Goal: Task Accomplishment & Management: Complete application form

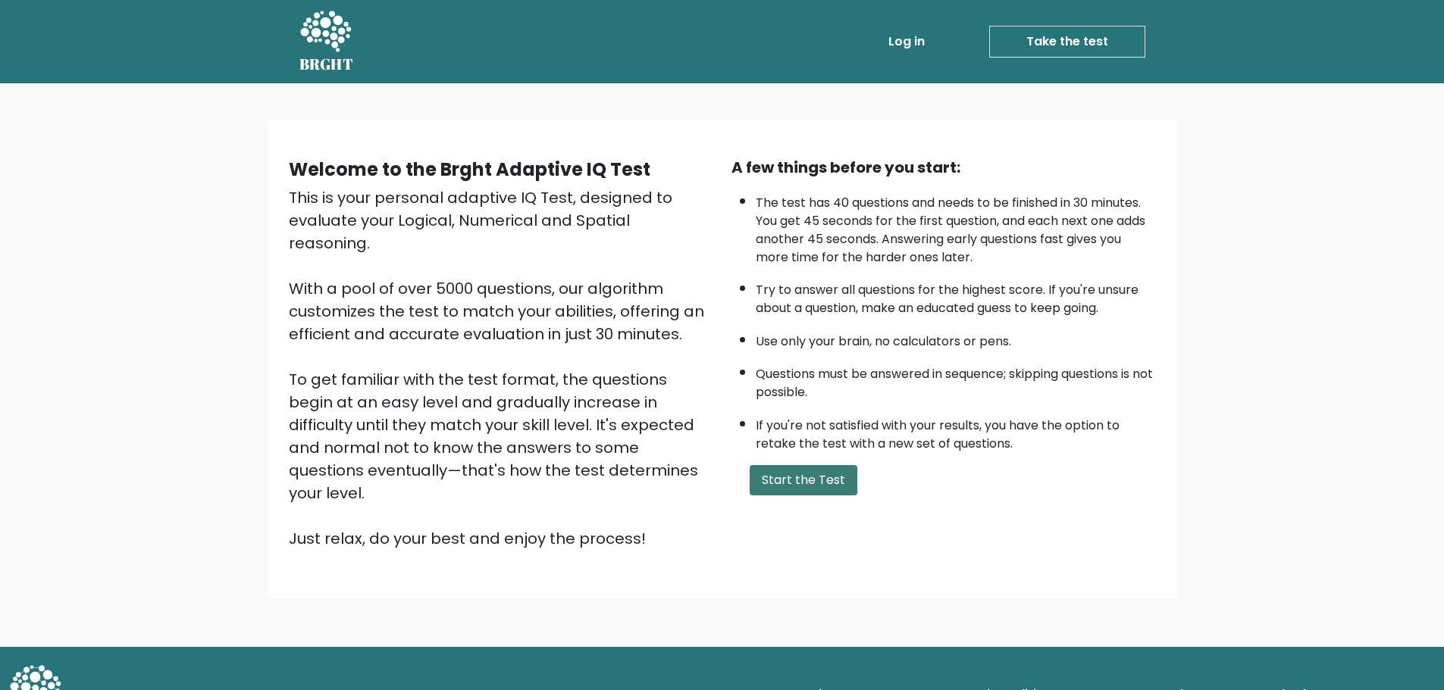
click at [801, 478] on button "Start the Test" at bounding box center [803, 480] width 108 height 30
click at [791, 472] on button "Start the Test" at bounding box center [803, 480] width 108 height 30
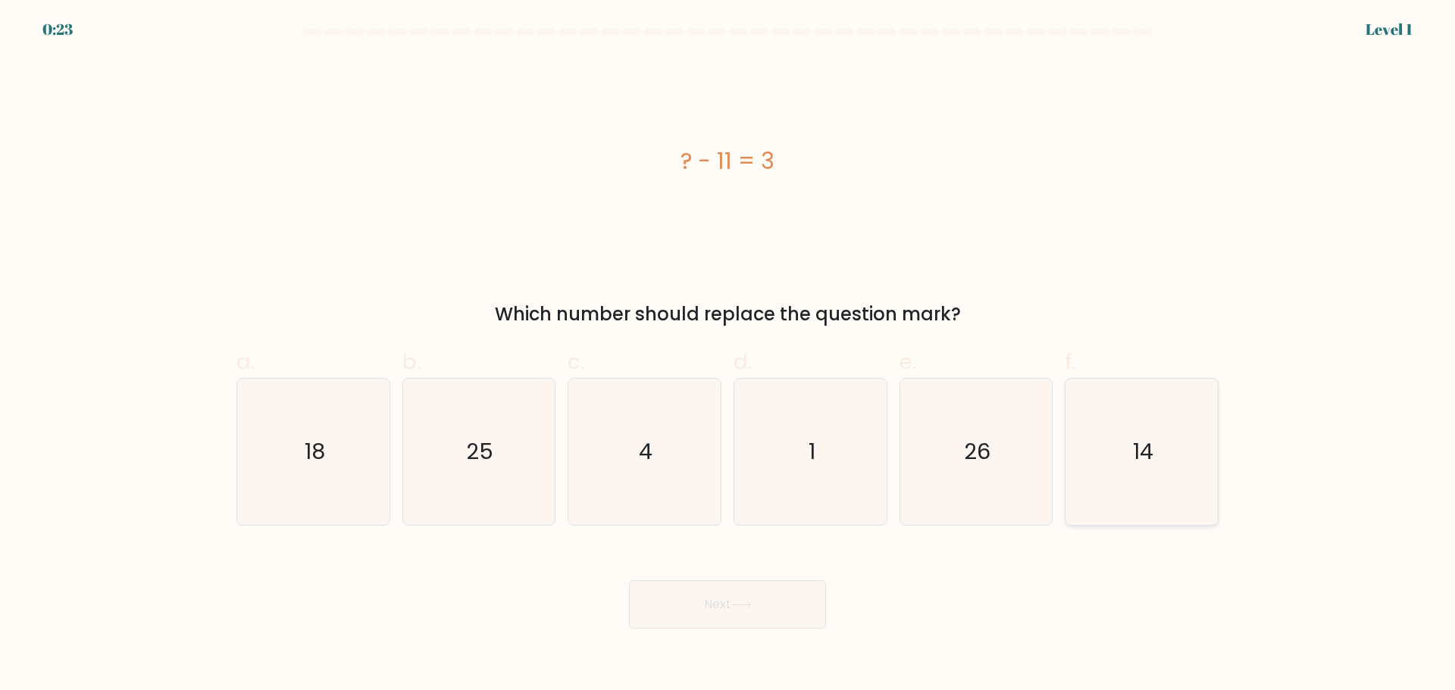
click at [1105, 439] on icon "14" at bounding box center [1142, 452] width 146 height 146
click at [728, 355] on input "f. 14" at bounding box center [728, 351] width 1 height 10
radio input "true"
click at [787, 609] on button "Next" at bounding box center [727, 604] width 197 height 49
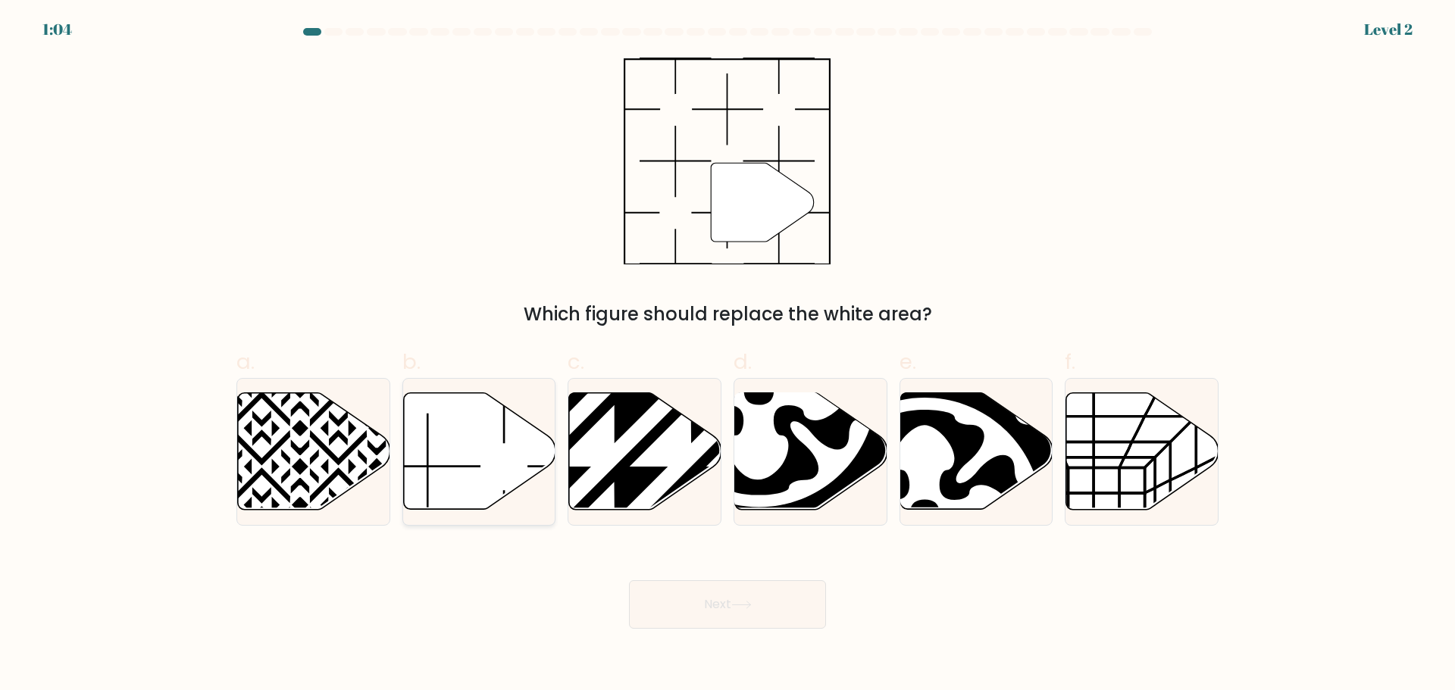
click at [472, 449] on icon at bounding box center [479, 451] width 152 height 117
click at [728, 355] on input "b." at bounding box center [728, 351] width 1 height 10
radio input "true"
click at [759, 610] on button "Next" at bounding box center [727, 604] width 197 height 49
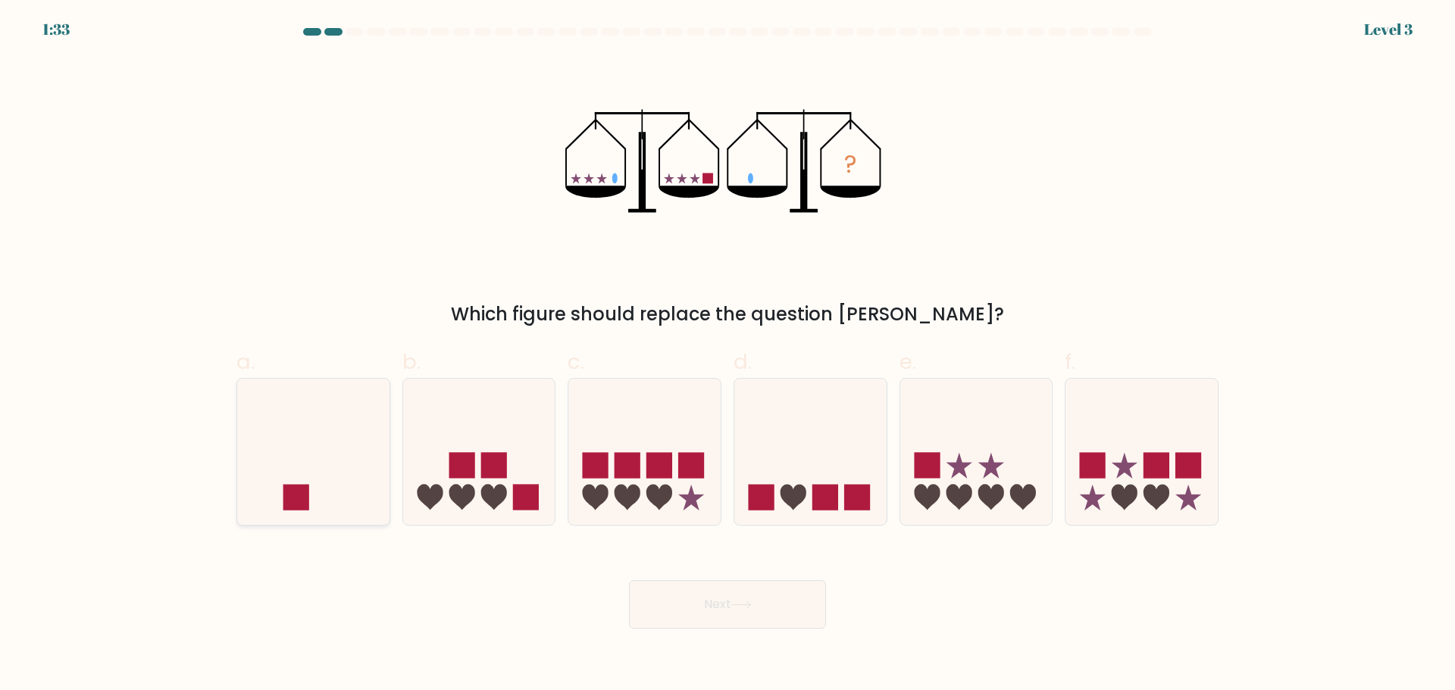
click at [336, 472] on icon at bounding box center [313, 452] width 152 height 126
click at [728, 355] on input "a." at bounding box center [728, 351] width 1 height 10
radio input "true"
click at [800, 602] on button "Next" at bounding box center [727, 604] width 197 height 49
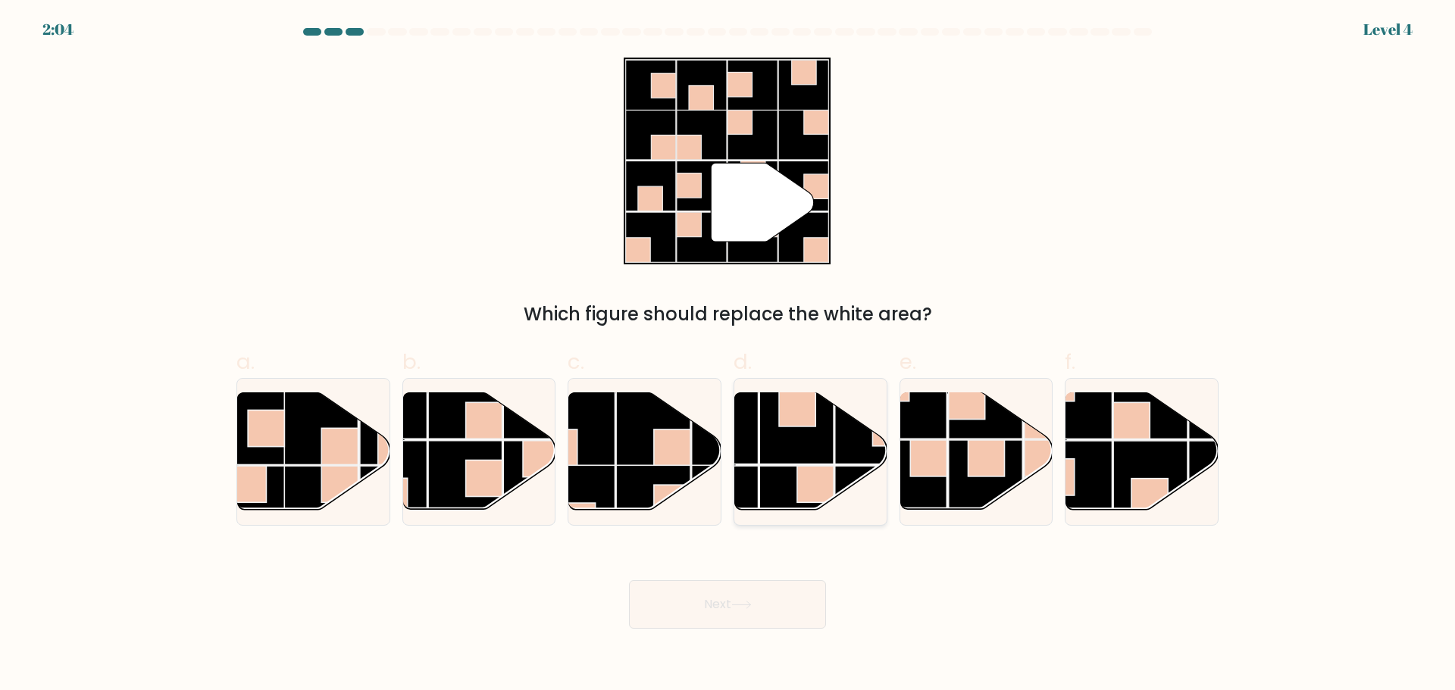
click at [809, 447] on rect at bounding box center [796, 427] width 74 height 74
click at [728, 355] on input "d." at bounding box center [728, 351] width 1 height 10
radio input "true"
click at [758, 608] on button "Next" at bounding box center [727, 604] width 197 height 49
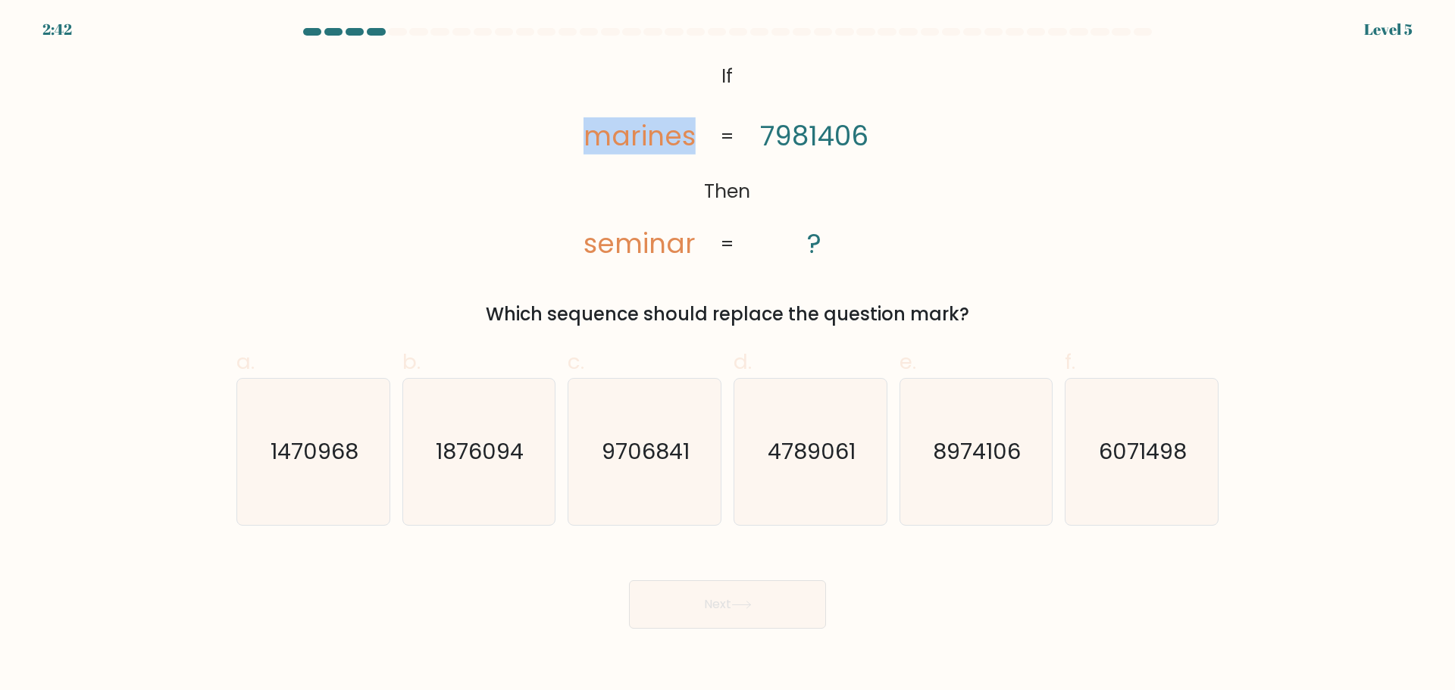
drag, startPoint x: 590, startPoint y: 145, endPoint x: 707, endPoint y: 141, distance: 116.8
click at [707, 141] on icon "@import url('https://fonts.googleapis.com/css?family=Abril+Fatface:400,100,100i…" at bounding box center [727, 161] width 336 height 207
click at [696, 139] on icon "@import url('https://fonts.googleapis.com/css?family=Abril+Fatface:400,100,100i…" at bounding box center [727, 161] width 336 height 207
click at [1146, 463] on text "6071498" at bounding box center [1144, 452] width 88 height 30
click at [728, 355] on input "f. 6071498" at bounding box center [728, 351] width 1 height 10
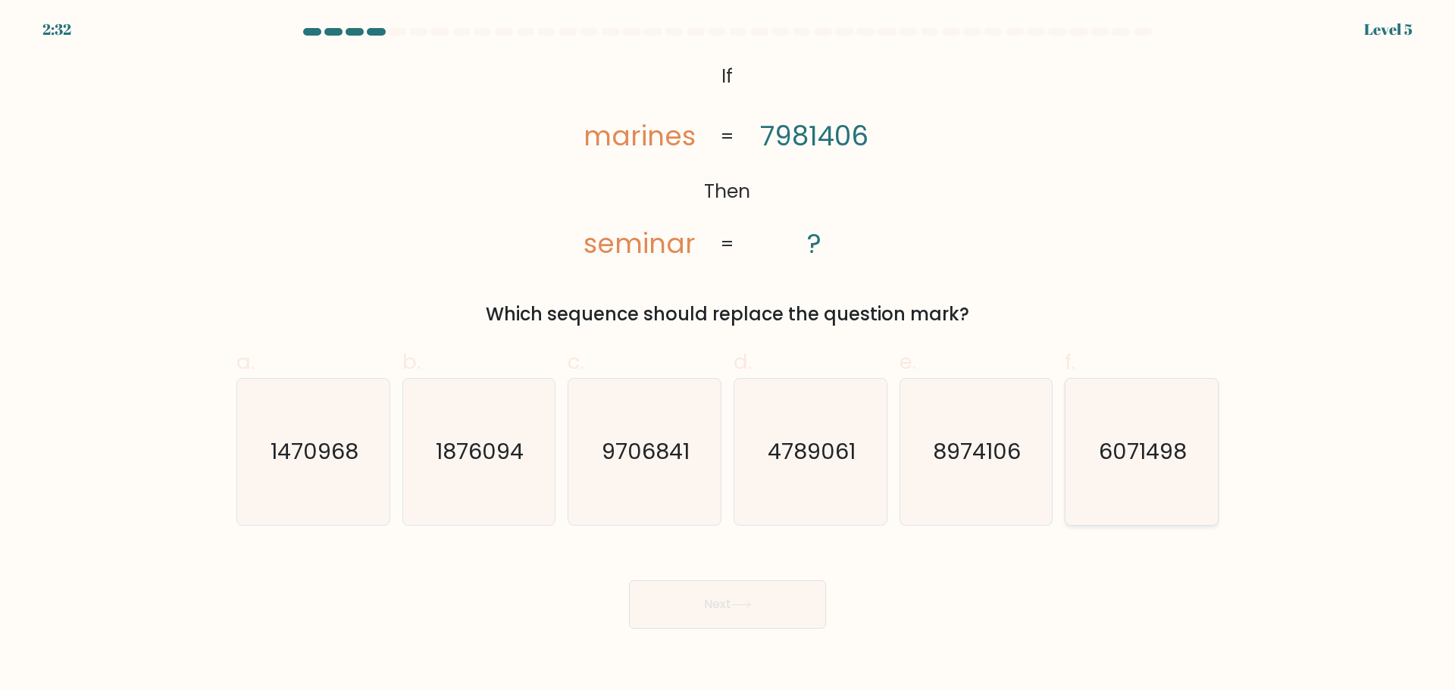
radio input "true"
click at [777, 609] on button "Next" at bounding box center [727, 604] width 197 height 49
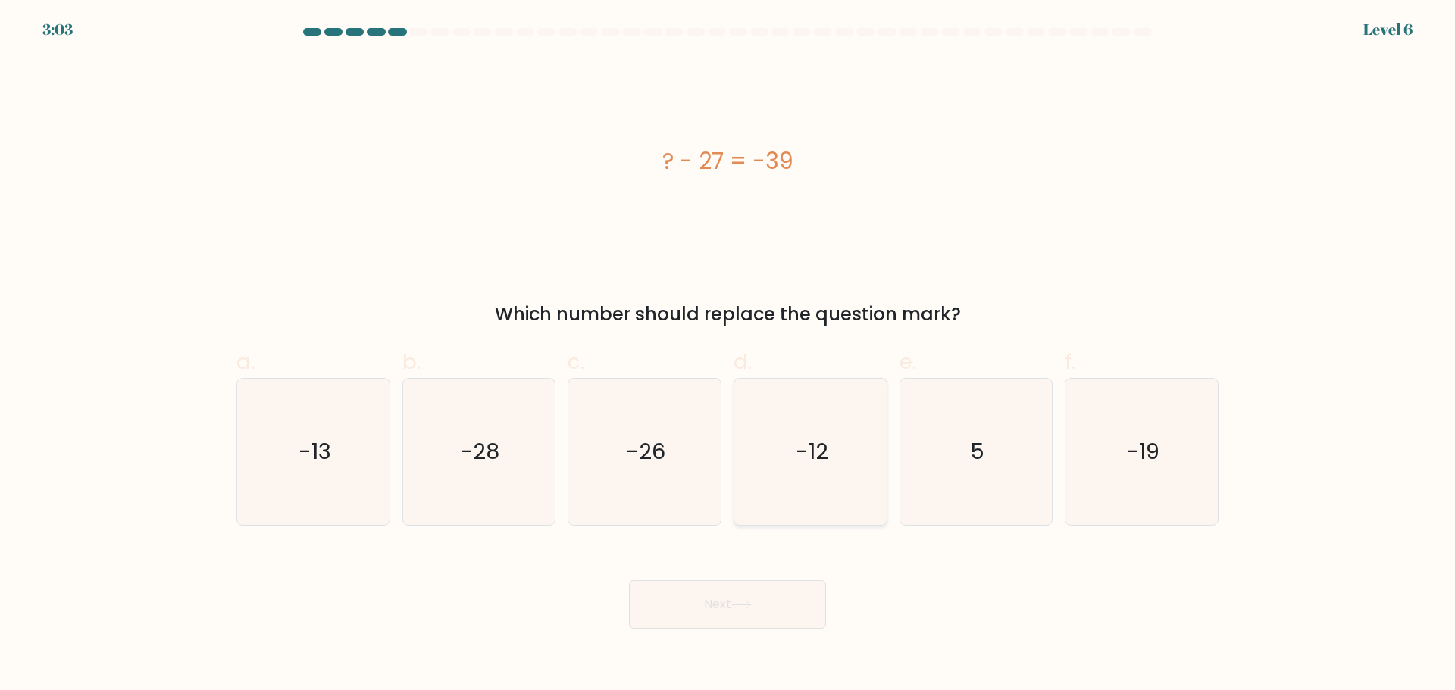
click at [847, 458] on icon "-12" at bounding box center [810, 452] width 146 height 146
click at [728, 355] on input "d. -12" at bounding box center [728, 351] width 1 height 10
radio input "true"
click at [712, 593] on button "Next" at bounding box center [727, 604] width 197 height 49
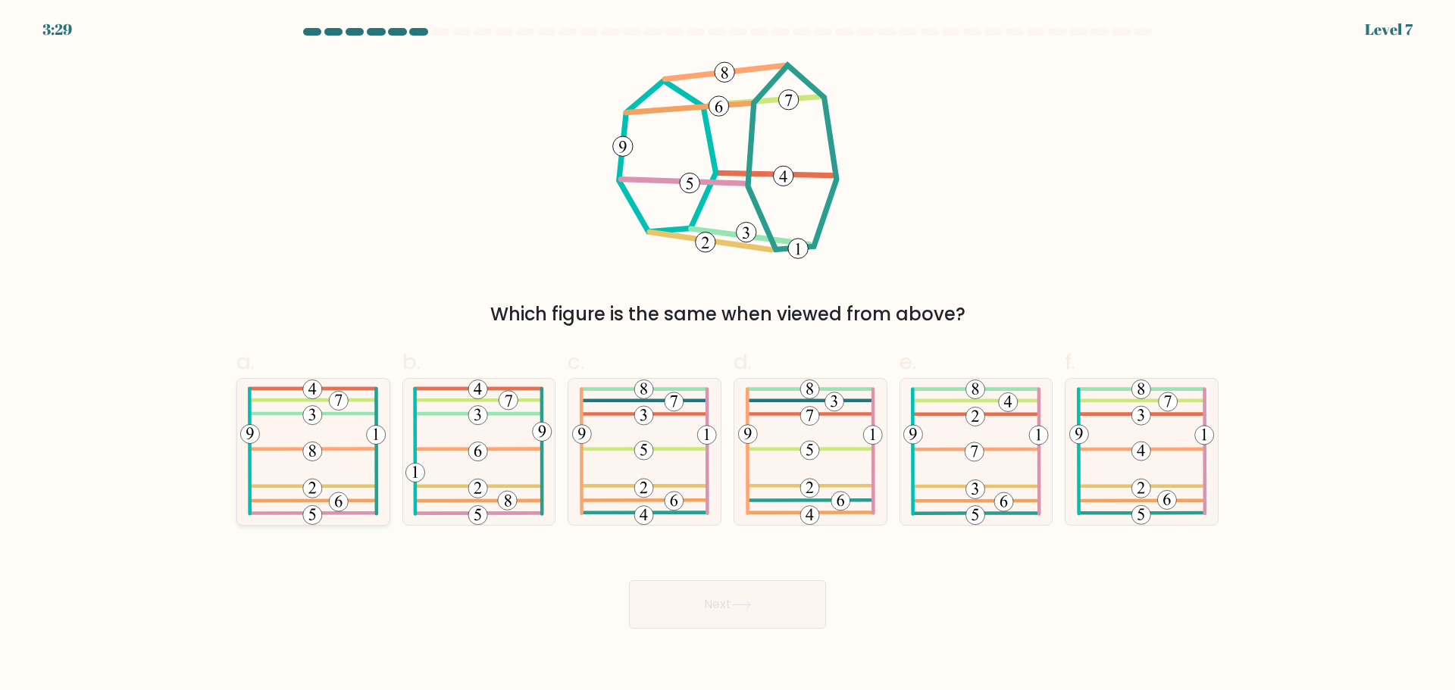
click at [352, 447] on icon at bounding box center [313, 452] width 146 height 146
click at [728, 355] on input "a." at bounding box center [728, 351] width 1 height 10
radio input "true"
click at [787, 592] on button "Next" at bounding box center [727, 604] width 197 height 49
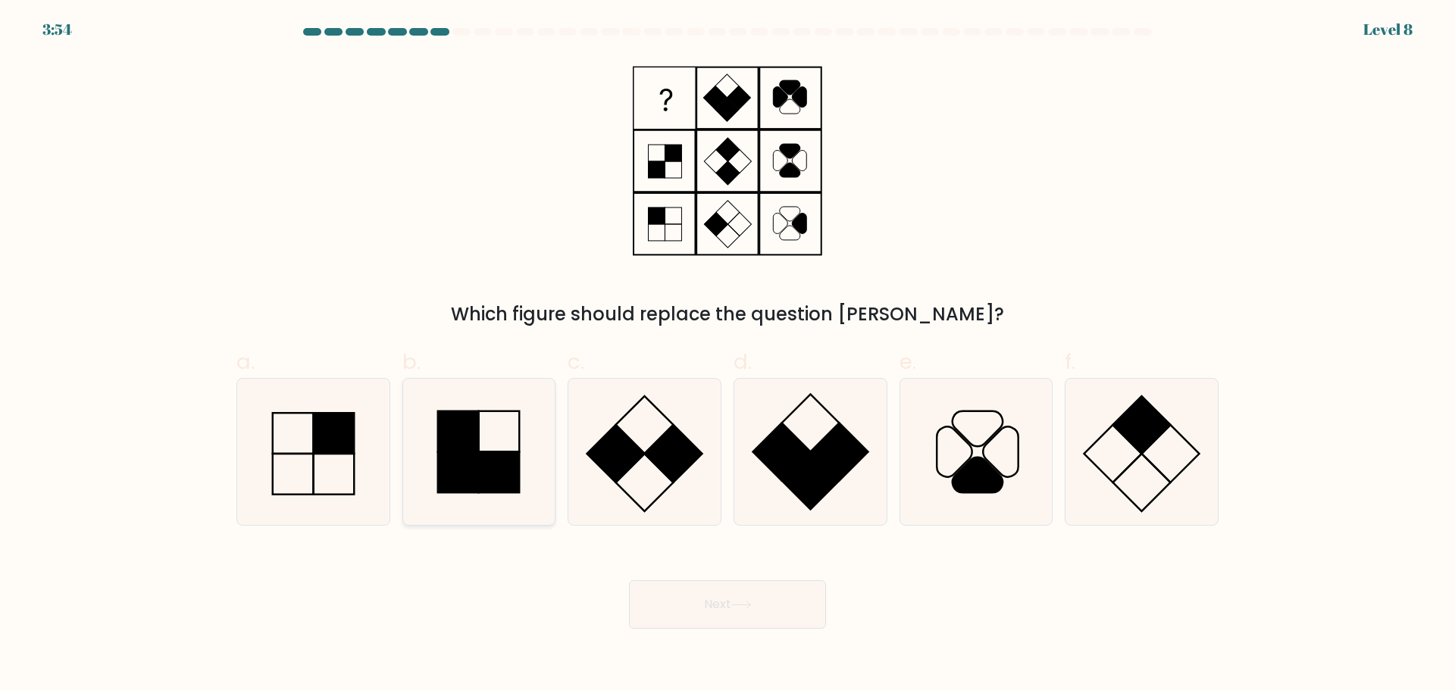
click at [519, 464] on rect at bounding box center [499, 472] width 41 height 41
click at [728, 355] on input "b." at bounding box center [728, 351] width 1 height 10
radio input "true"
click at [758, 599] on button "Next" at bounding box center [727, 604] width 197 height 49
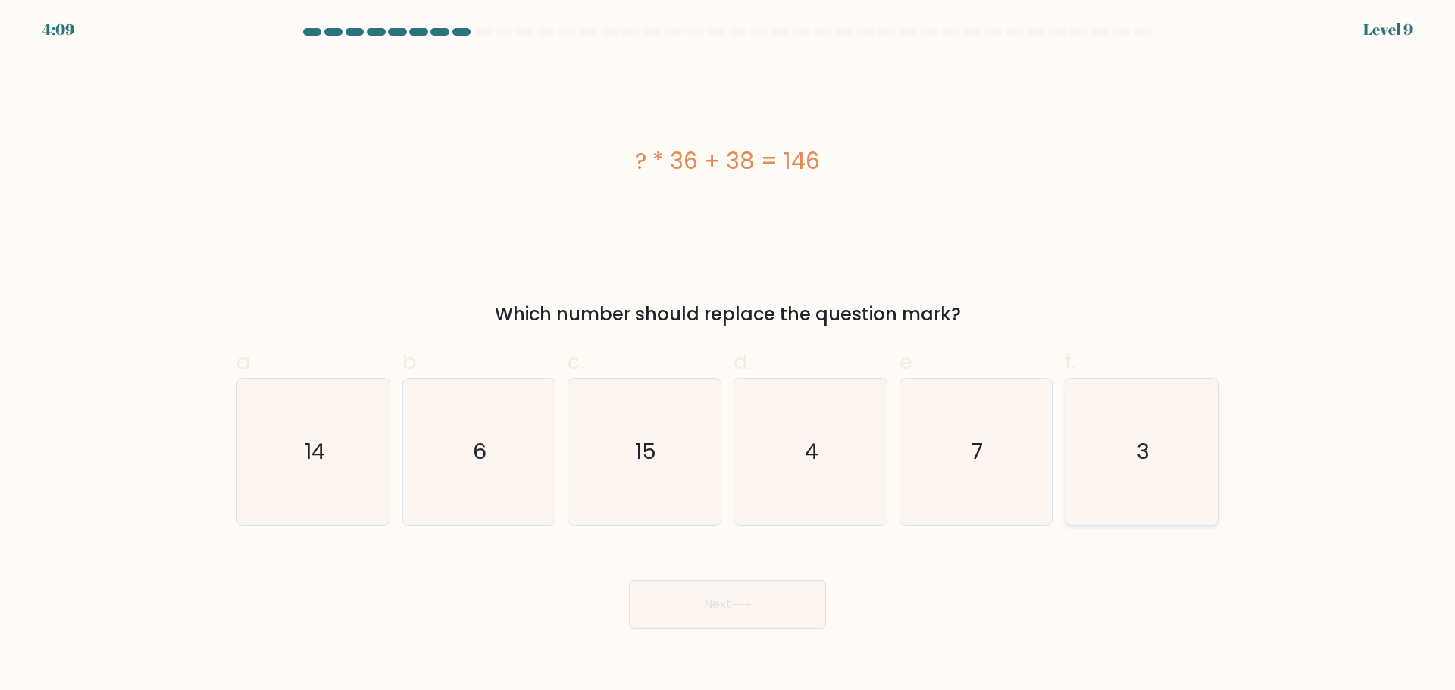
click at [1181, 424] on icon "3" at bounding box center [1142, 452] width 146 height 146
click at [728, 355] on input "f. 3" at bounding box center [728, 351] width 1 height 10
radio input "true"
click at [792, 600] on button "Next" at bounding box center [727, 604] width 197 height 49
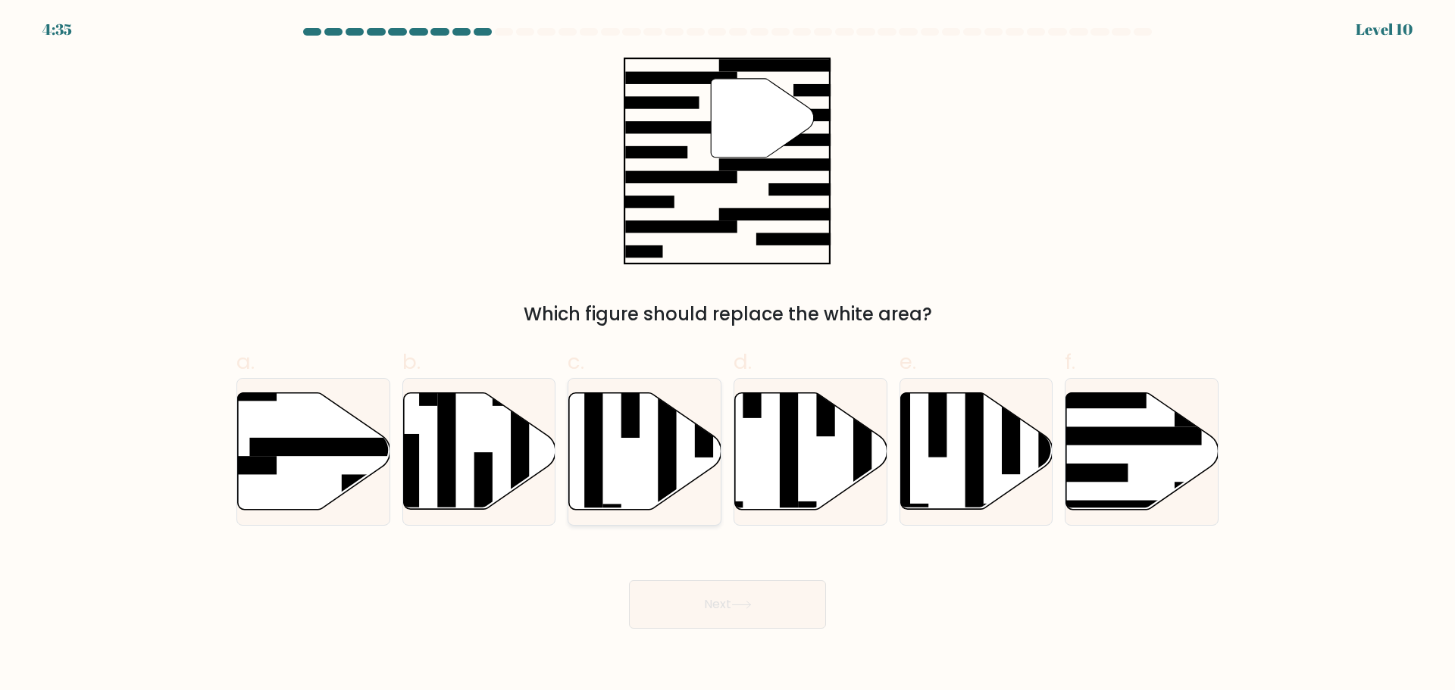
click at [634, 456] on icon at bounding box center [645, 451] width 152 height 117
click at [728, 355] on input "c." at bounding box center [728, 351] width 1 height 10
radio input "true"
click at [759, 595] on button "Next" at bounding box center [727, 604] width 197 height 49
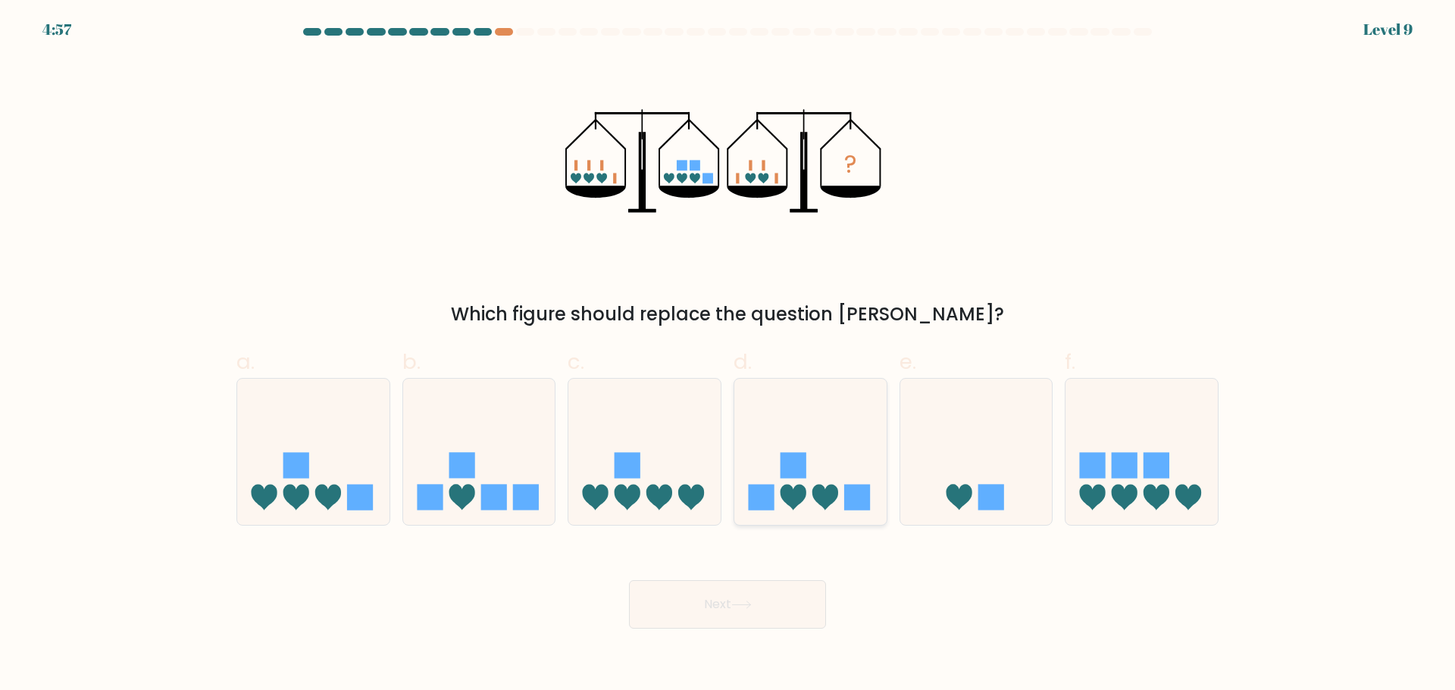
click at [806, 490] on icon at bounding box center [810, 452] width 152 height 126
click at [728, 355] on input "d." at bounding box center [728, 351] width 1 height 10
radio input "true"
click at [720, 605] on button "Next" at bounding box center [727, 604] width 197 height 49
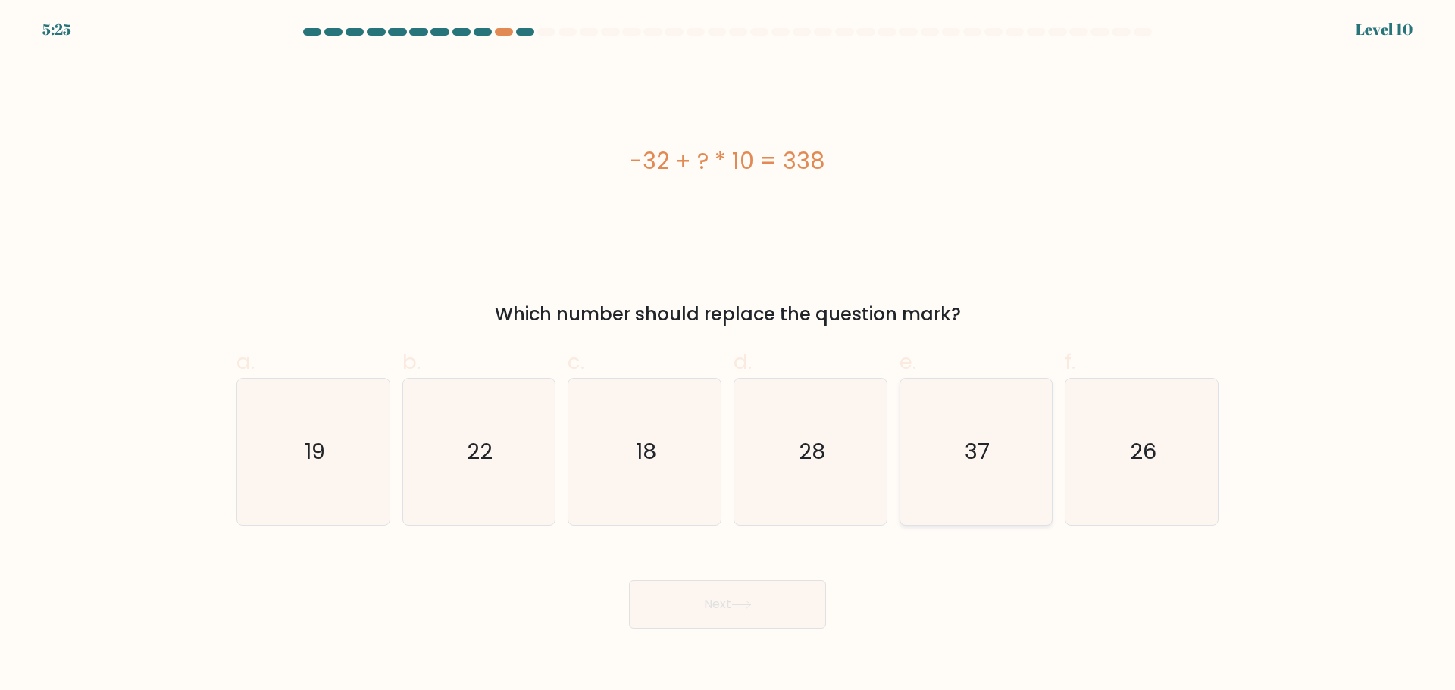
click at [975, 459] on text "37" at bounding box center [977, 452] width 25 height 30
click at [728, 355] on input "e. 37" at bounding box center [728, 351] width 1 height 10
radio input "true"
click at [736, 606] on icon at bounding box center [741, 605] width 20 height 8
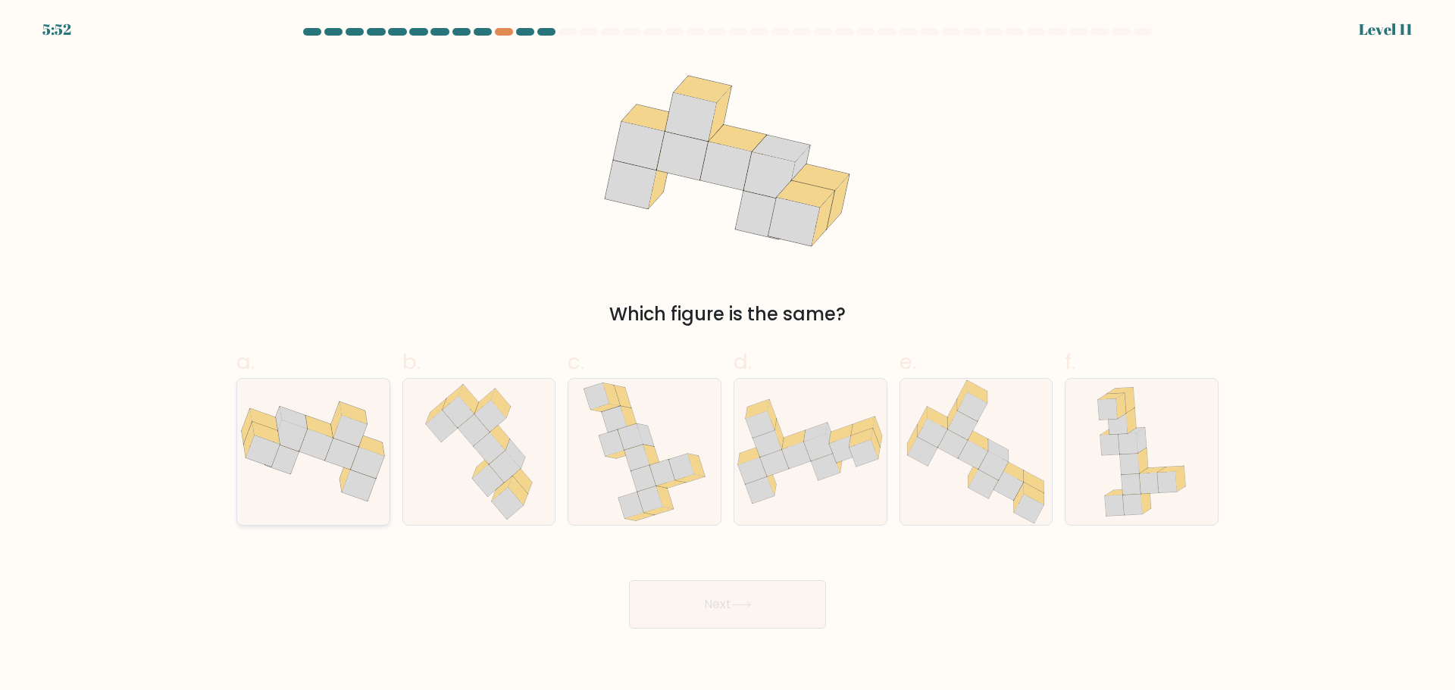
click at [327, 485] on icon at bounding box center [313, 452] width 152 height 101
click at [728, 355] on input "a." at bounding box center [728, 351] width 1 height 10
radio input "true"
click at [718, 601] on button "Next" at bounding box center [727, 604] width 197 height 49
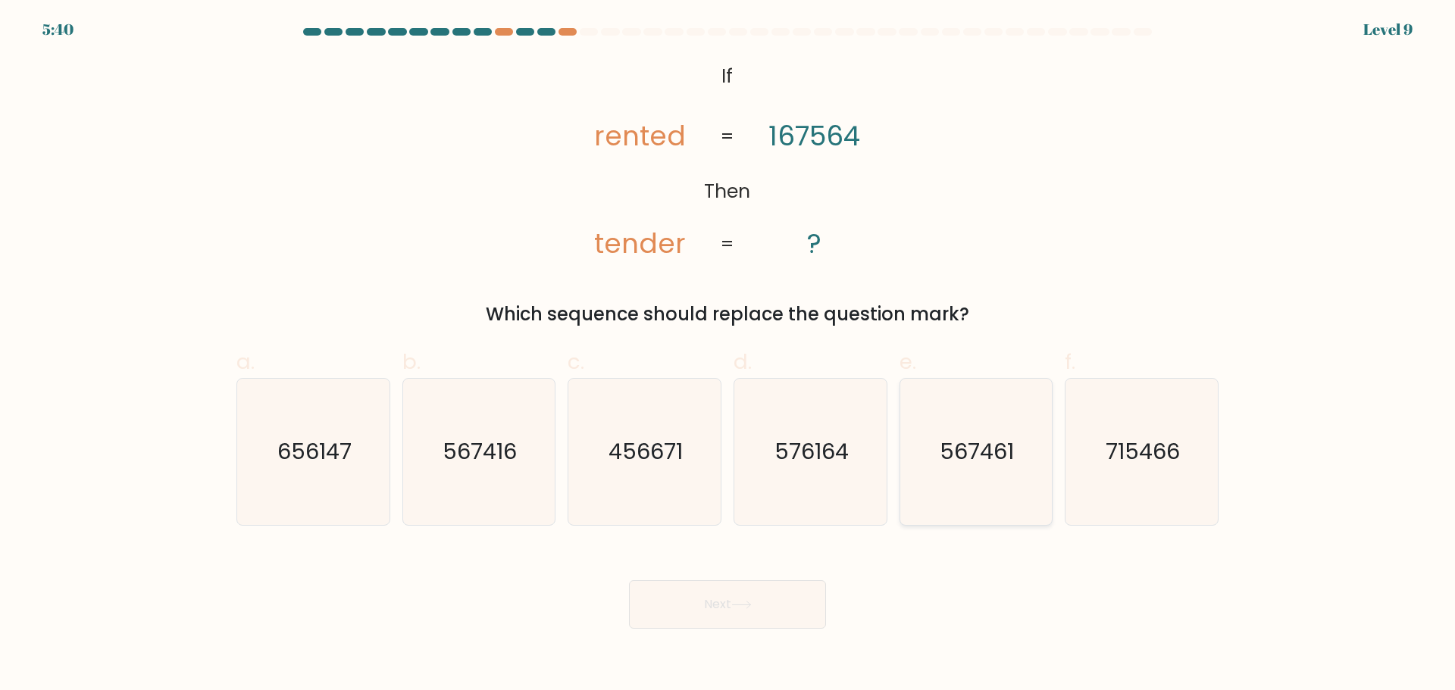
click at [1001, 448] on text "567461" at bounding box center [977, 452] width 74 height 30
click at [728, 355] on input "e. 567461" at bounding box center [728, 351] width 1 height 10
radio input "true"
click at [742, 614] on button "Next" at bounding box center [727, 604] width 197 height 49
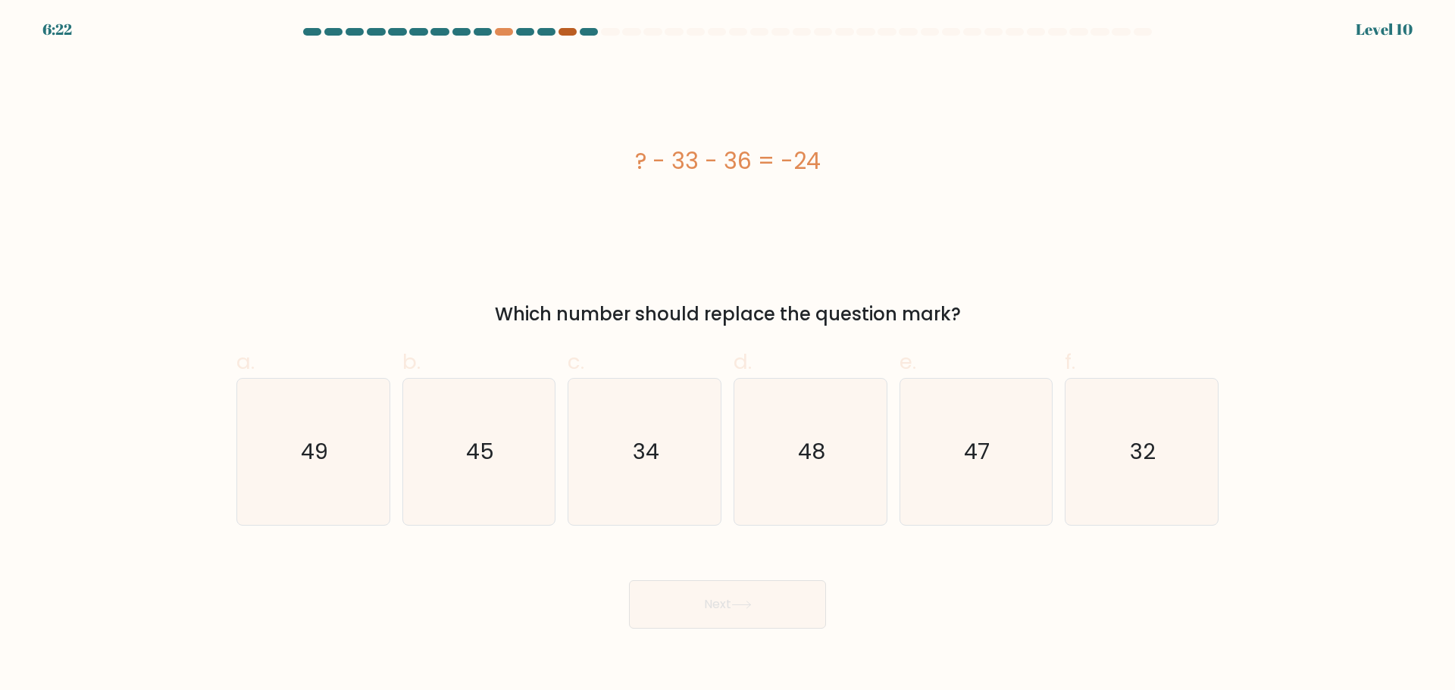
click at [569, 30] on div at bounding box center [568, 32] width 18 height 8
click at [591, 35] on div at bounding box center [589, 32] width 18 height 8
click at [485, 445] on text "45" at bounding box center [480, 452] width 28 height 30
click at [728, 355] on input "b. 45" at bounding box center [728, 351] width 1 height 10
radio input "true"
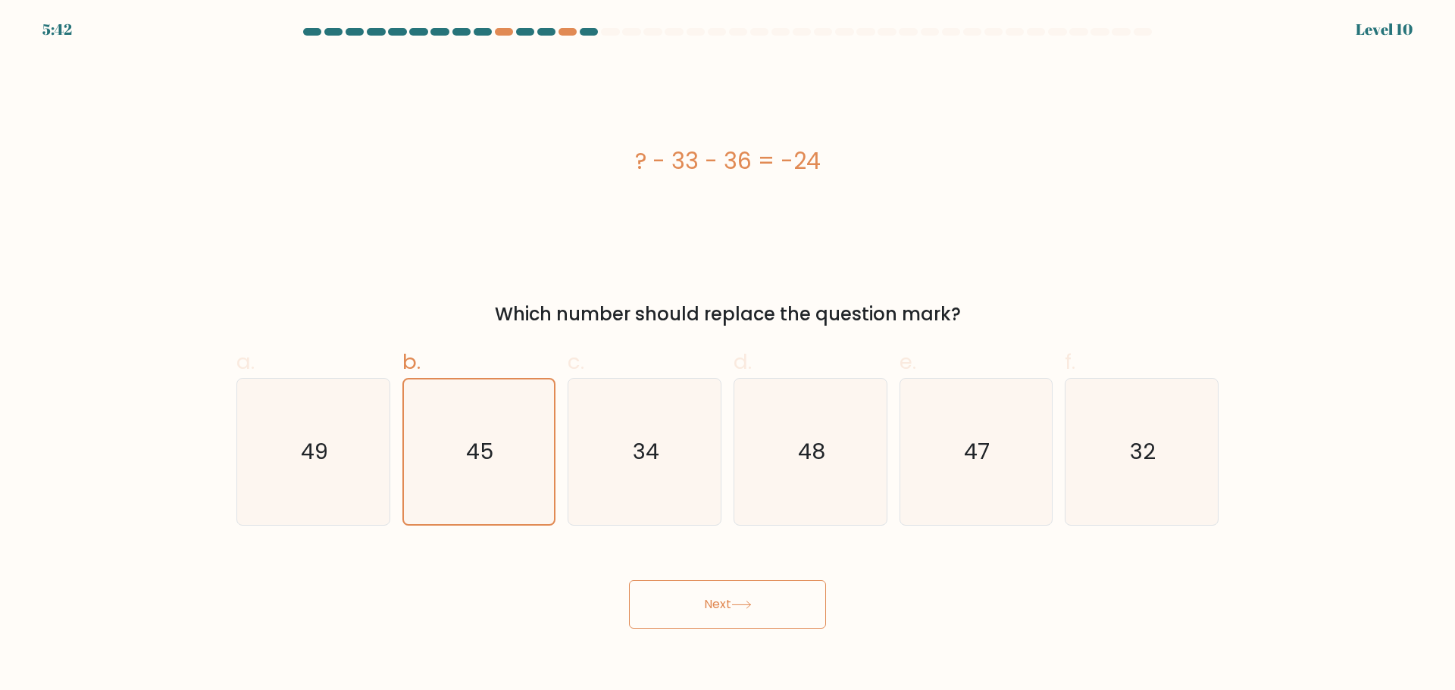
click at [746, 607] on icon at bounding box center [741, 605] width 20 height 8
click at [731, 603] on button "Next" at bounding box center [727, 604] width 197 height 49
click at [489, 430] on icon "45" at bounding box center [478, 452] width 145 height 145
click at [728, 355] on input "b. 45" at bounding box center [728, 351] width 1 height 10
click at [734, 603] on button "Next" at bounding box center [727, 604] width 197 height 49
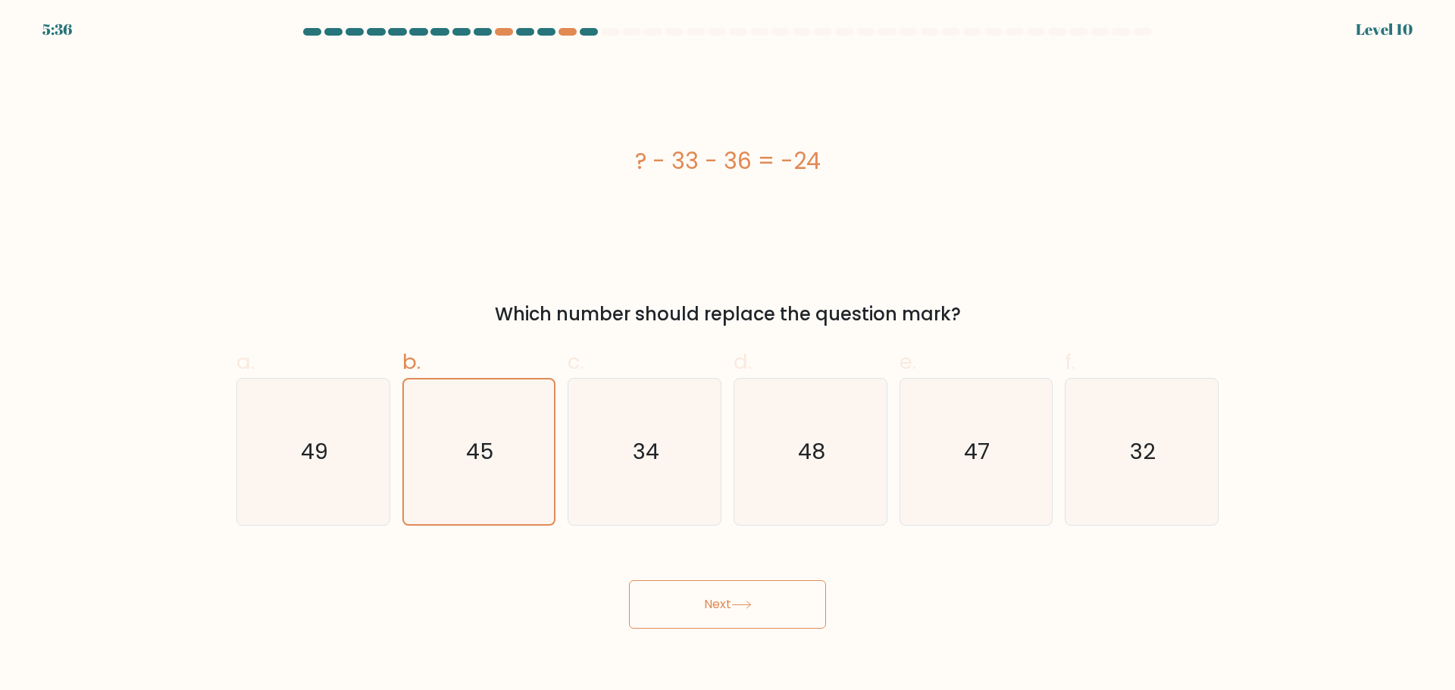
click at [754, 209] on div "? - 33 - 36 = -24" at bounding box center [727, 161] width 982 height 207
click at [1027, 599] on div "Next" at bounding box center [727, 586] width 1000 height 85
click at [446, 421] on icon "45" at bounding box center [478, 452] width 145 height 145
click at [728, 355] on input "b. 45" at bounding box center [728, 351] width 1 height 10
click at [673, 230] on div "? - 33 - 36 = -24" at bounding box center [727, 161] width 982 height 207
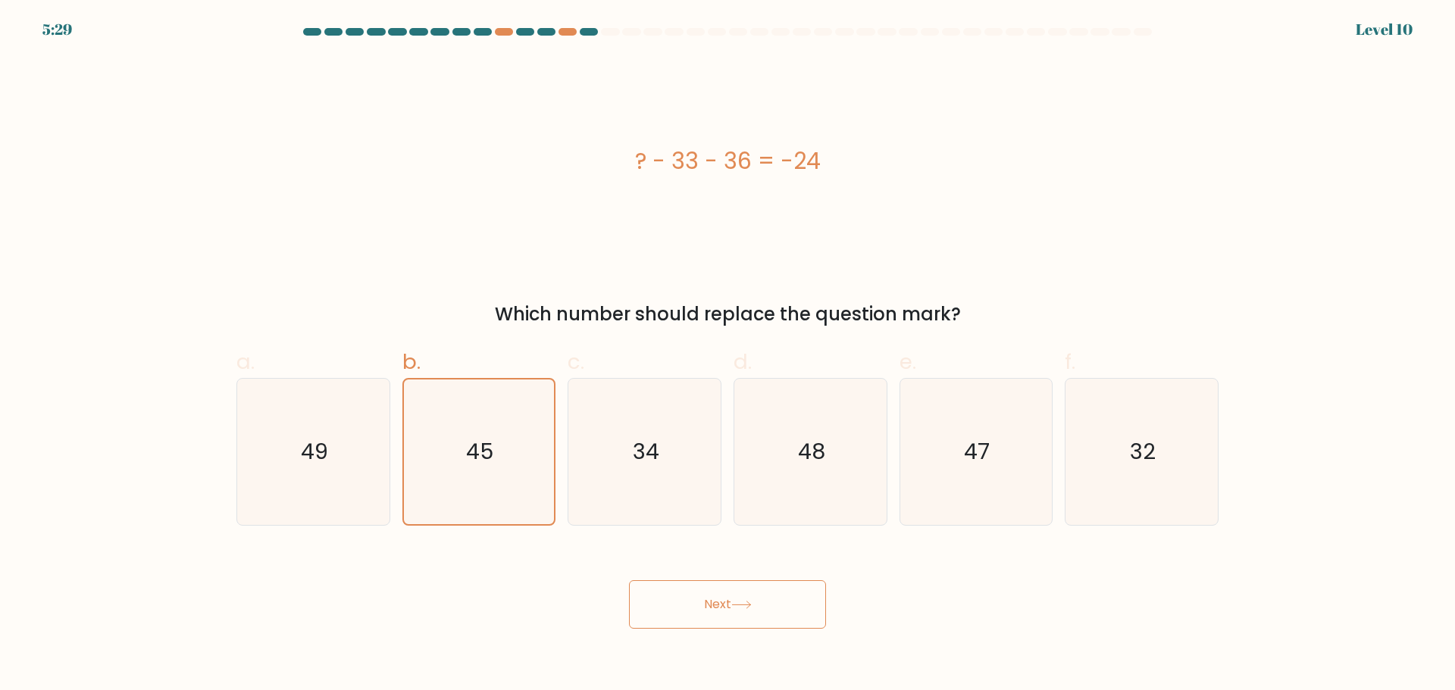
click at [711, 596] on button "Next" at bounding box center [727, 604] width 197 height 49
click at [347, 447] on icon "49" at bounding box center [313, 452] width 146 height 146
click at [728, 355] on input "a. 49" at bounding box center [728, 351] width 1 height 10
radio input "true"
click at [489, 438] on text "45" at bounding box center [480, 452] width 28 height 30
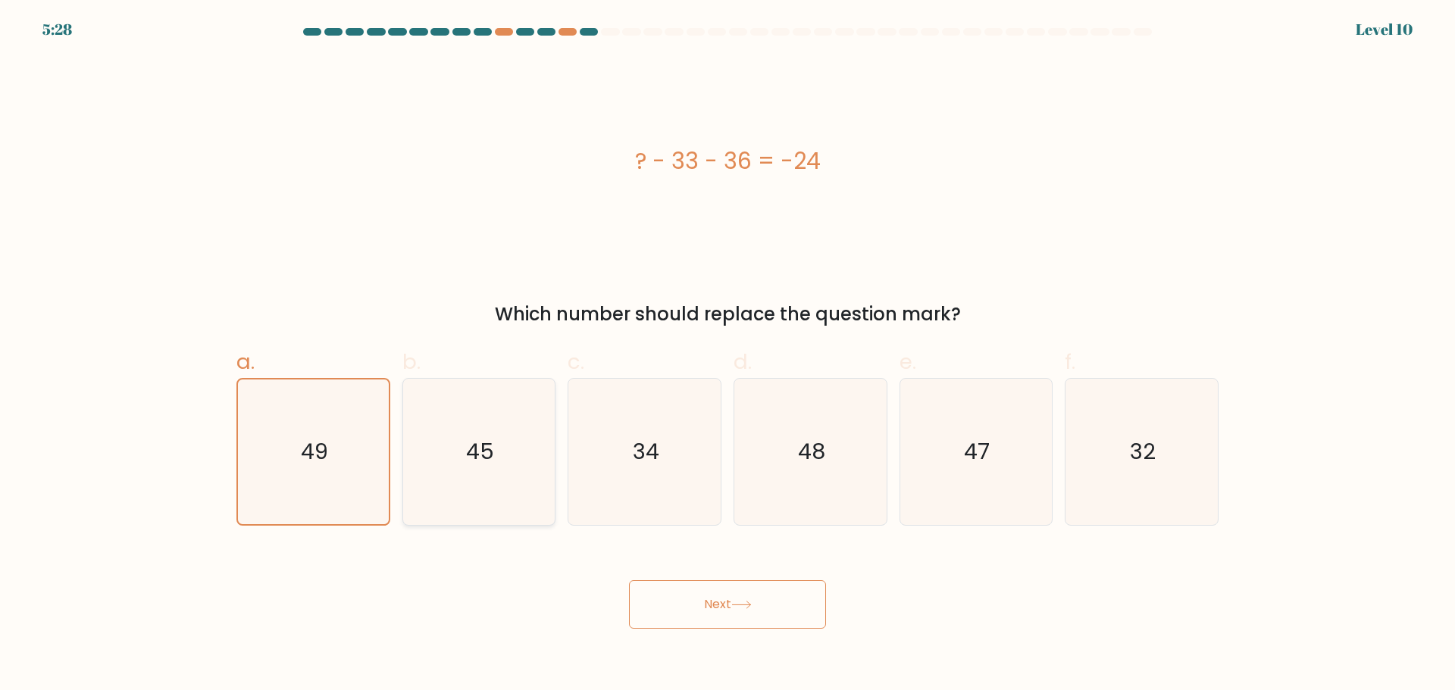
click at [728, 355] on input "b. 45" at bounding box center [728, 351] width 1 height 10
radio input "true"
click at [730, 593] on button "Next" at bounding box center [727, 604] width 197 height 49
click at [362, 433] on icon "49" at bounding box center [313, 452] width 146 height 146
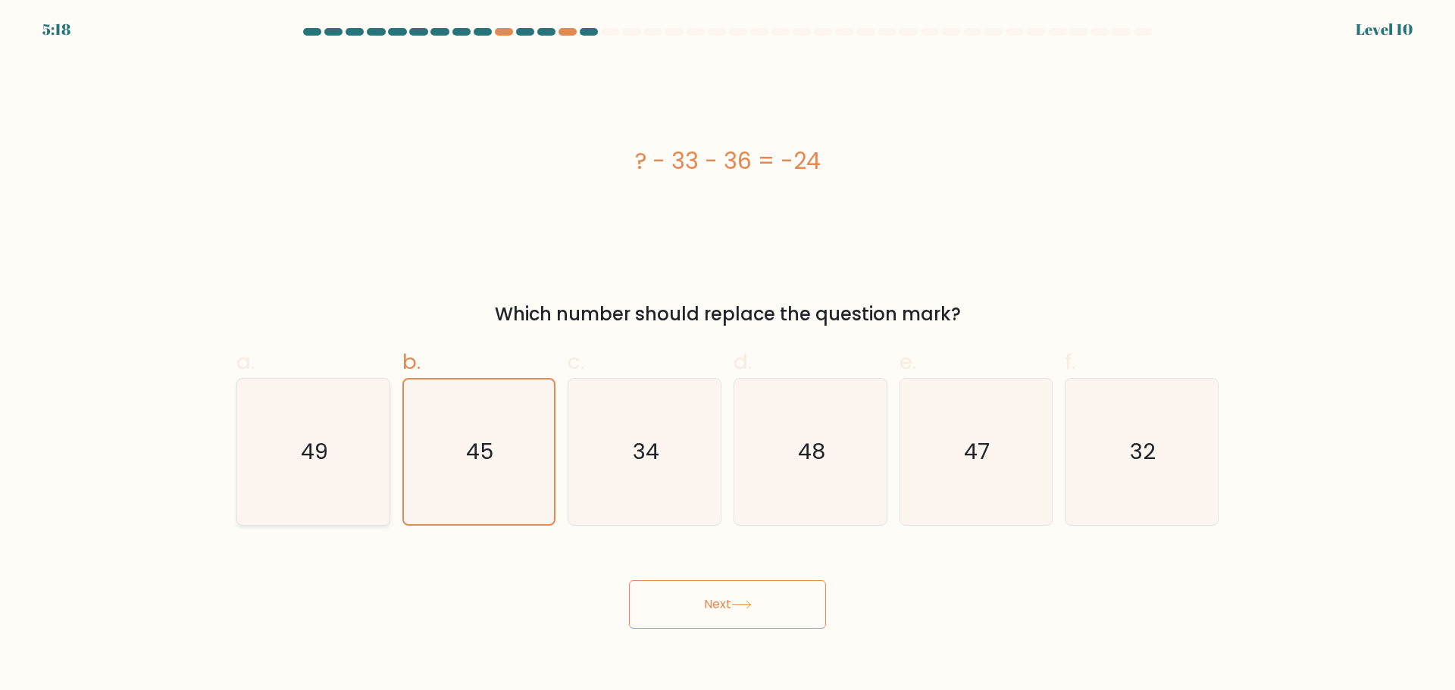
click at [728, 355] on input "a. 49" at bounding box center [728, 351] width 1 height 10
radio input "true"
click at [498, 446] on icon "45" at bounding box center [478, 452] width 146 height 146
click at [728, 355] on input "b. 45" at bounding box center [728, 351] width 1 height 10
radio input "true"
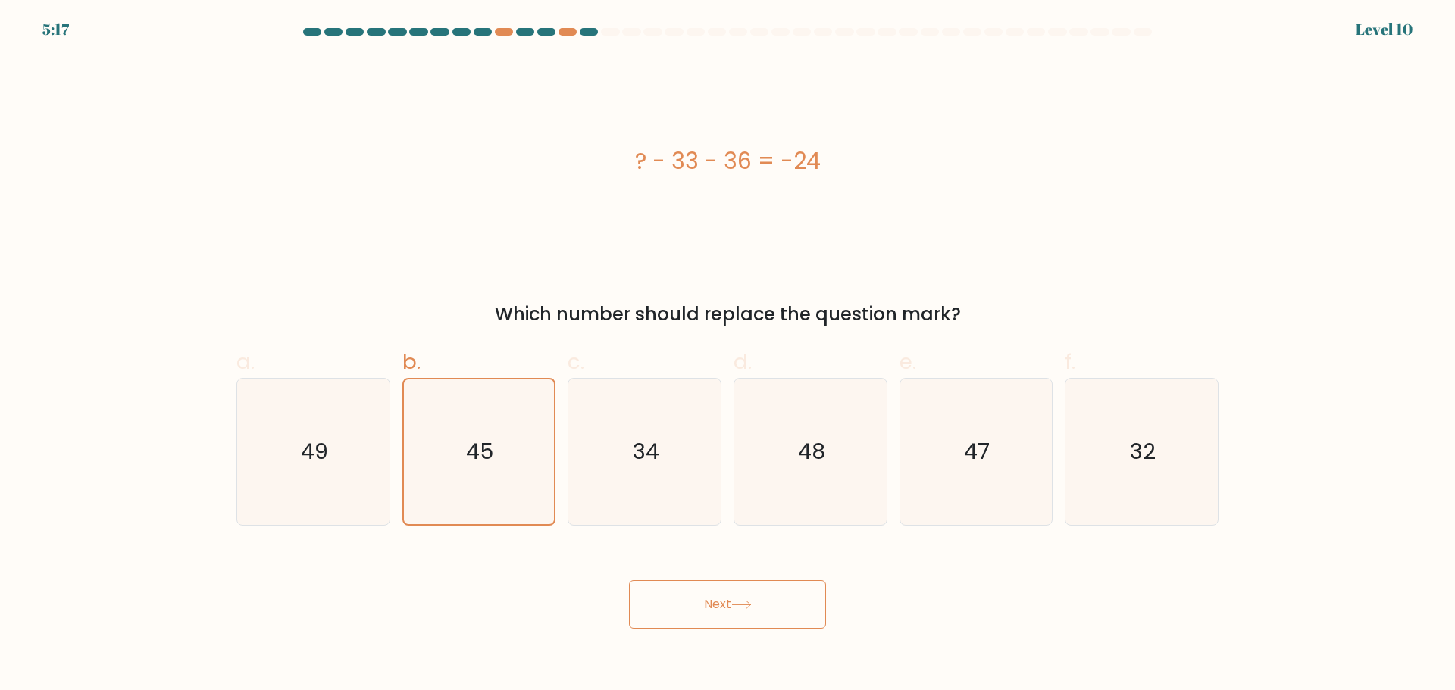
click at [743, 584] on button "Next" at bounding box center [727, 604] width 197 height 49
click at [743, 583] on button "Next" at bounding box center [727, 604] width 197 height 49
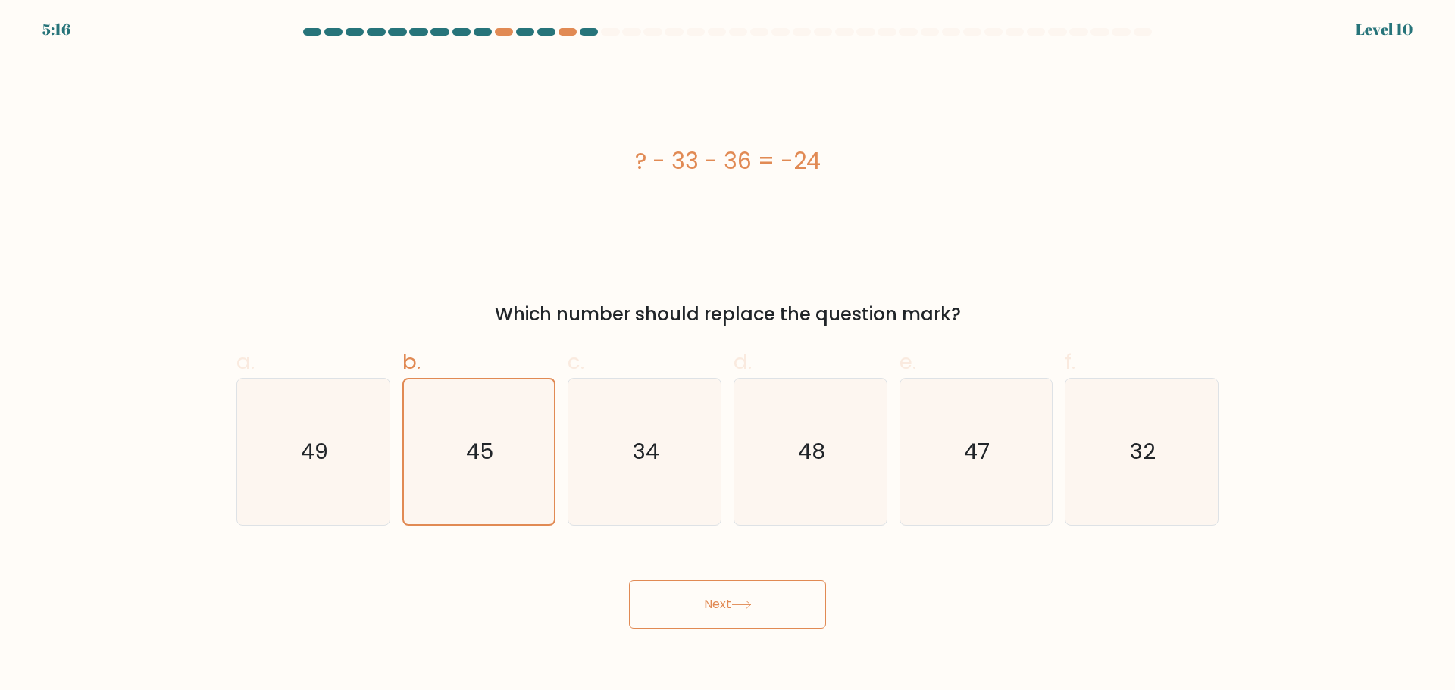
click at [743, 583] on button "Next" at bounding box center [727, 604] width 197 height 49
click at [662, 594] on button "Next" at bounding box center [727, 604] width 197 height 49
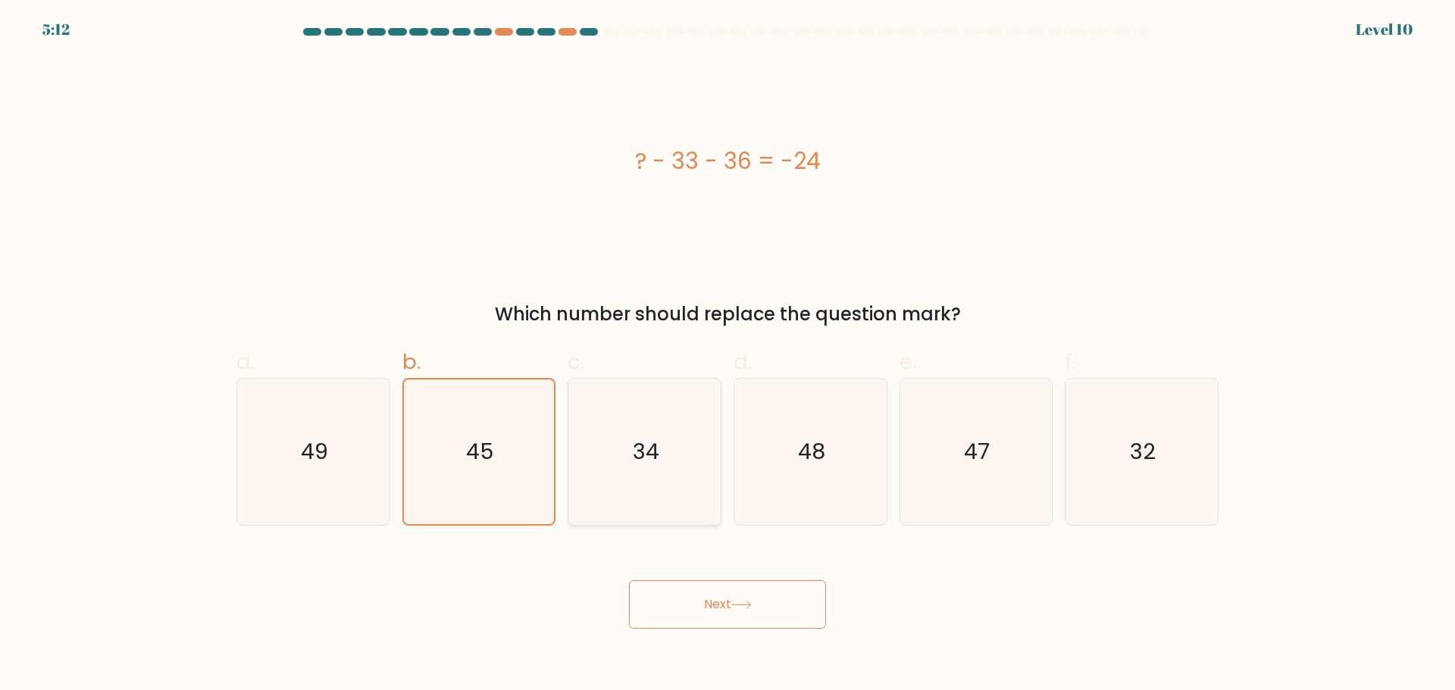
click at [652, 455] on text "34" at bounding box center [646, 452] width 27 height 30
click at [728, 355] on input "c. 34" at bounding box center [728, 351] width 1 height 10
radio input "true"
click at [506, 470] on icon "45" at bounding box center [478, 452] width 146 height 146
click at [728, 355] on input "b. 45" at bounding box center [728, 351] width 1 height 10
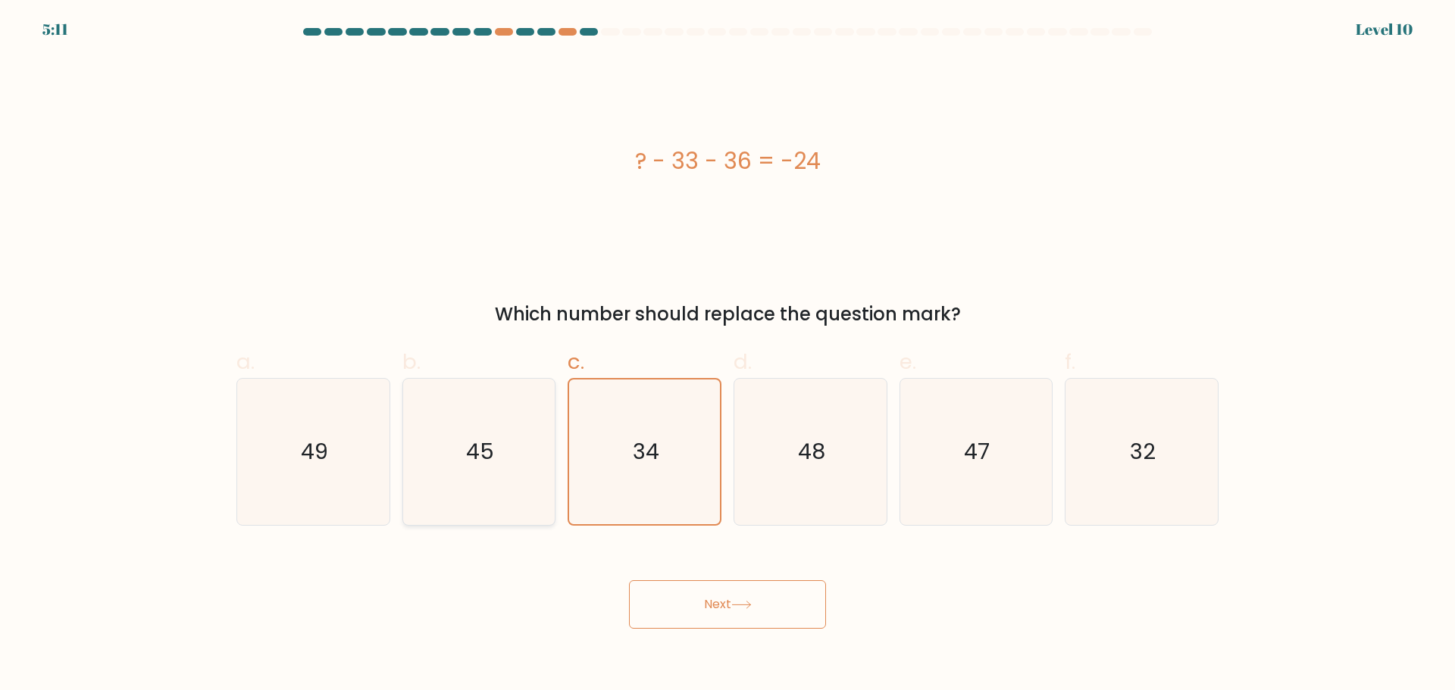
radio input "true"
click at [693, 489] on icon "34" at bounding box center [644, 452] width 146 height 146
click at [728, 355] on input "c. 34" at bounding box center [728, 351] width 1 height 10
radio input "true"
click at [1134, 467] on icon "32" at bounding box center [1142, 452] width 146 height 146
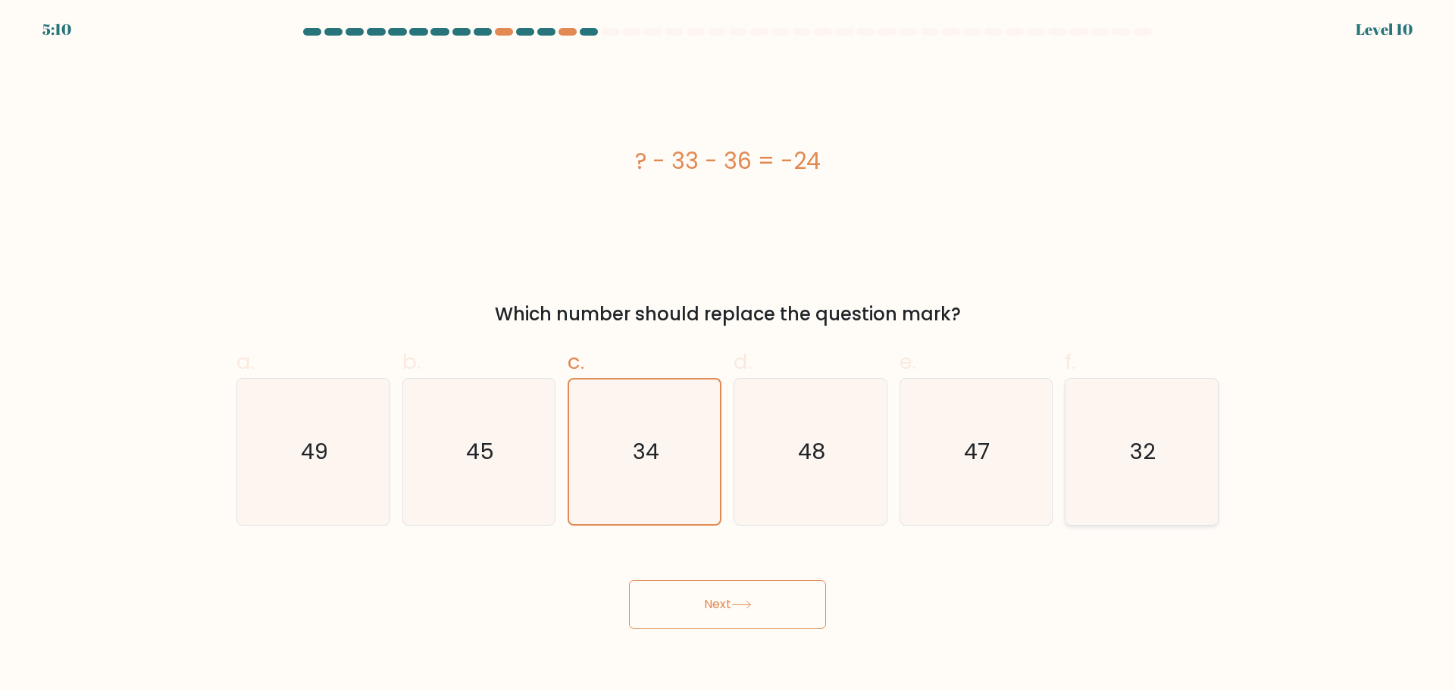
click at [728, 355] on input "f. 32" at bounding box center [728, 351] width 1 height 10
radio input "true"
click at [506, 440] on icon "45" at bounding box center [478, 452] width 146 height 146
click at [728, 355] on input "b. 45" at bounding box center [728, 351] width 1 height 10
radio input "true"
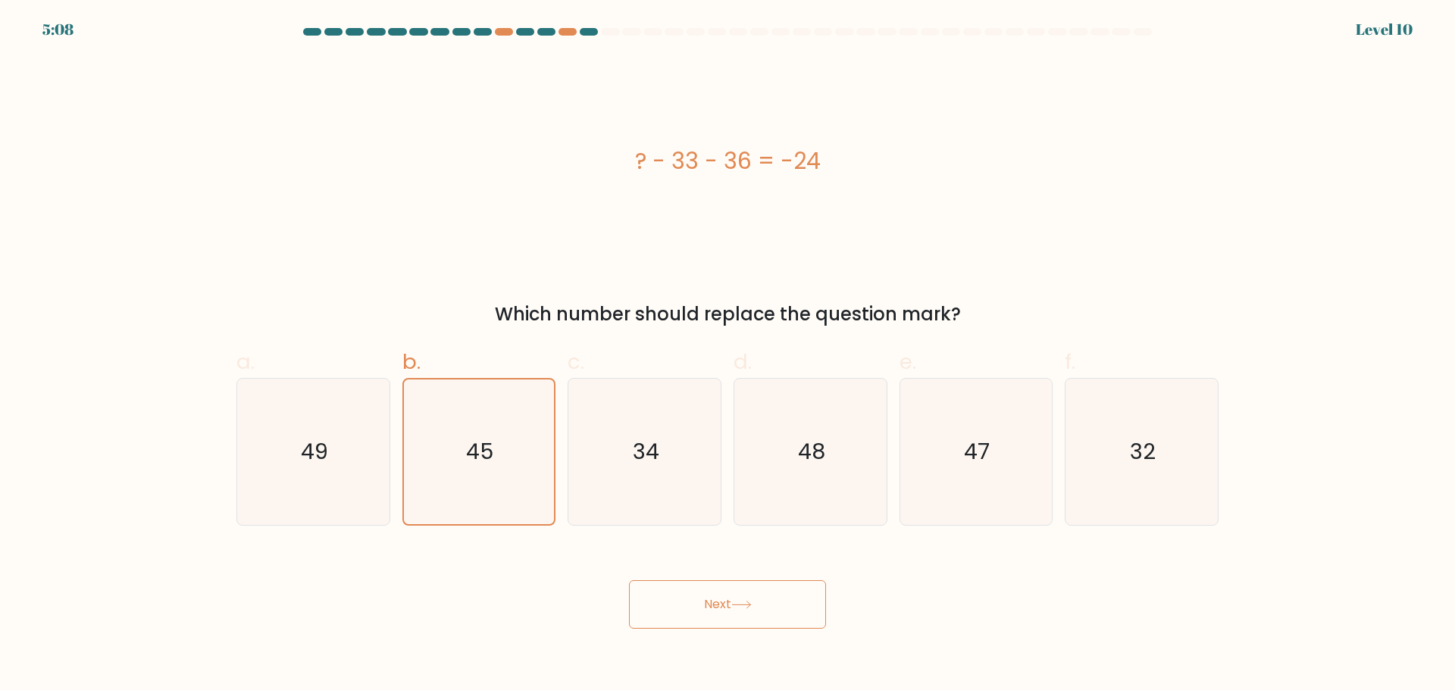
click at [731, 597] on button "Next" at bounding box center [727, 604] width 197 height 49
click at [361, 487] on icon "49" at bounding box center [313, 452] width 146 height 146
click at [728, 355] on input "a. 49" at bounding box center [728, 351] width 1 height 10
radio input "true"
click at [734, 607] on button "Next" at bounding box center [727, 604] width 197 height 49
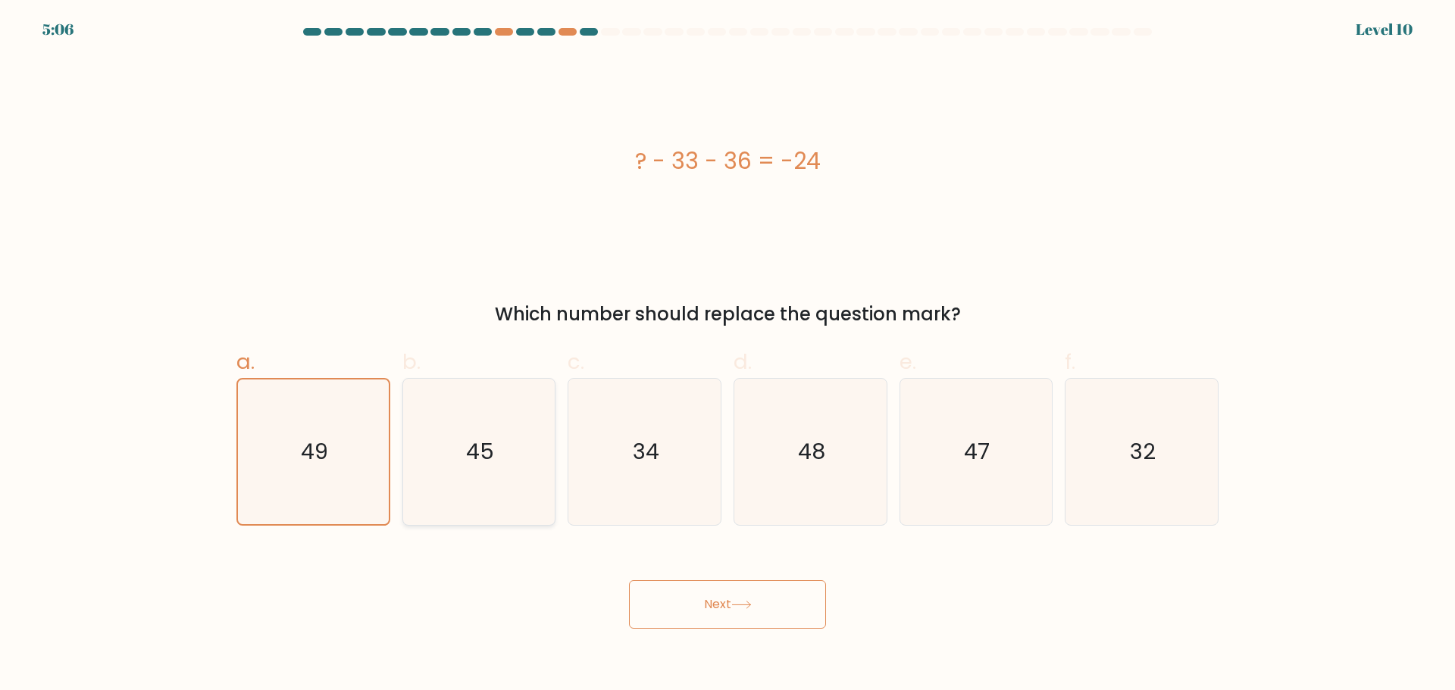
click at [464, 478] on icon "45" at bounding box center [478, 452] width 146 height 146
click at [728, 355] on input "b. 45" at bounding box center [728, 351] width 1 height 10
radio input "true"
click at [806, 621] on button "Next" at bounding box center [727, 604] width 197 height 49
click at [497, 449] on icon "45" at bounding box center [478, 452] width 146 height 146
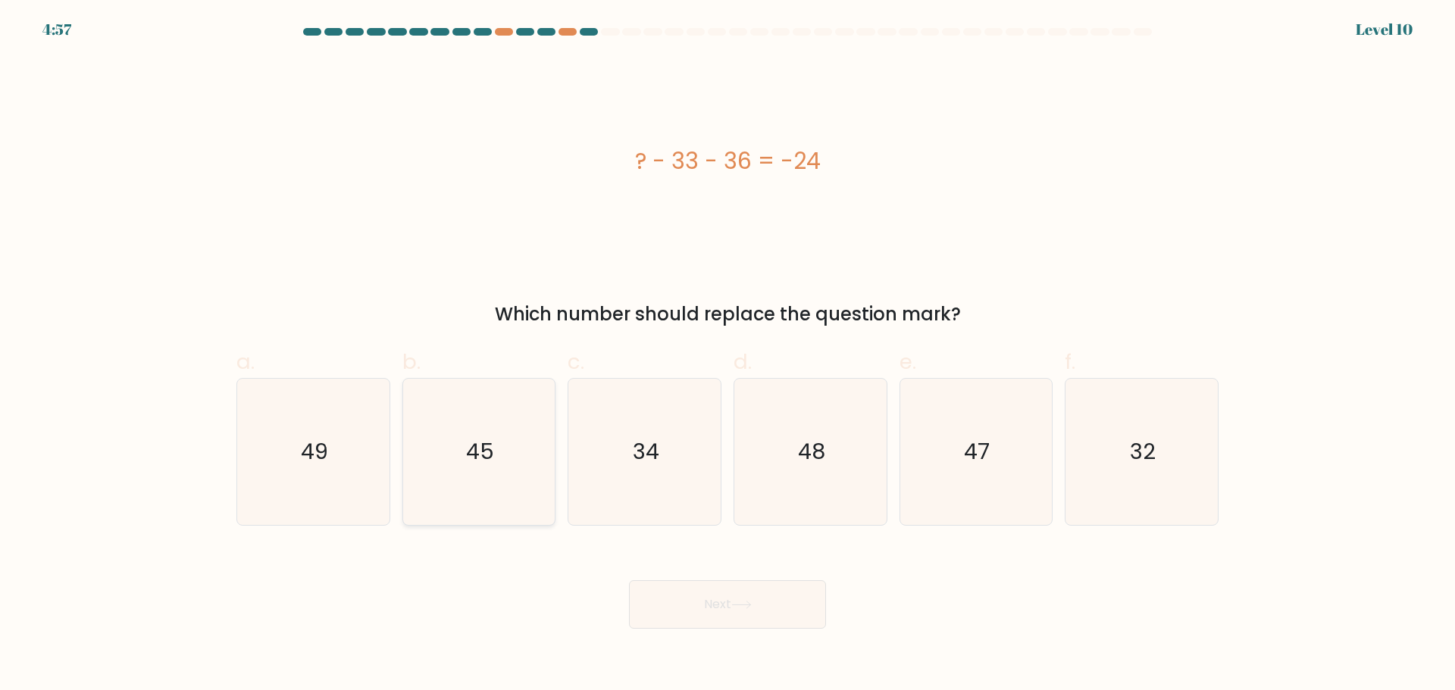
click at [728, 355] on input "b. 45" at bounding box center [728, 351] width 1 height 10
radio input "true"
click at [753, 612] on button "Next" at bounding box center [727, 604] width 197 height 49
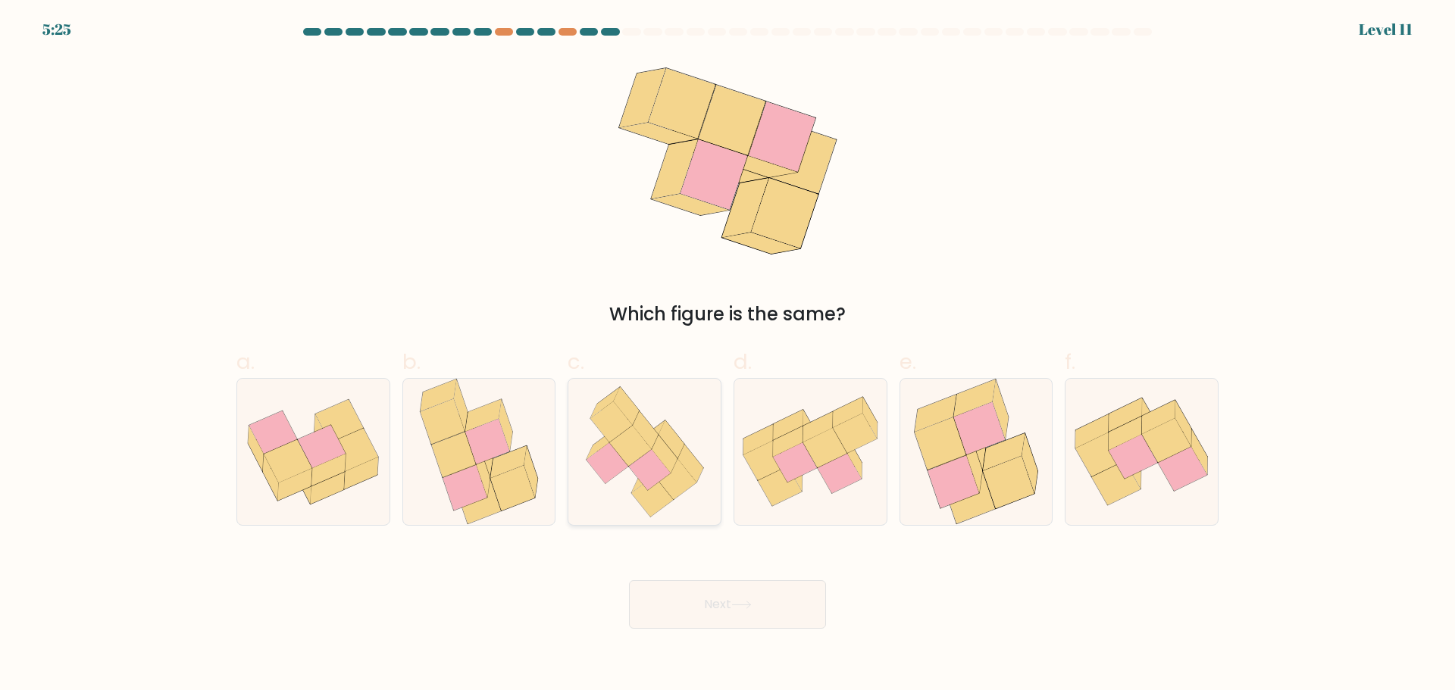
click at [687, 465] on icon at bounding box center [690, 463] width 26 height 38
click at [728, 355] on input "c." at bounding box center [728, 351] width 1 height 10
radio input "true"
click at [709, 599] on button "Next" at bounding box center [727, 604] width 197 height 49
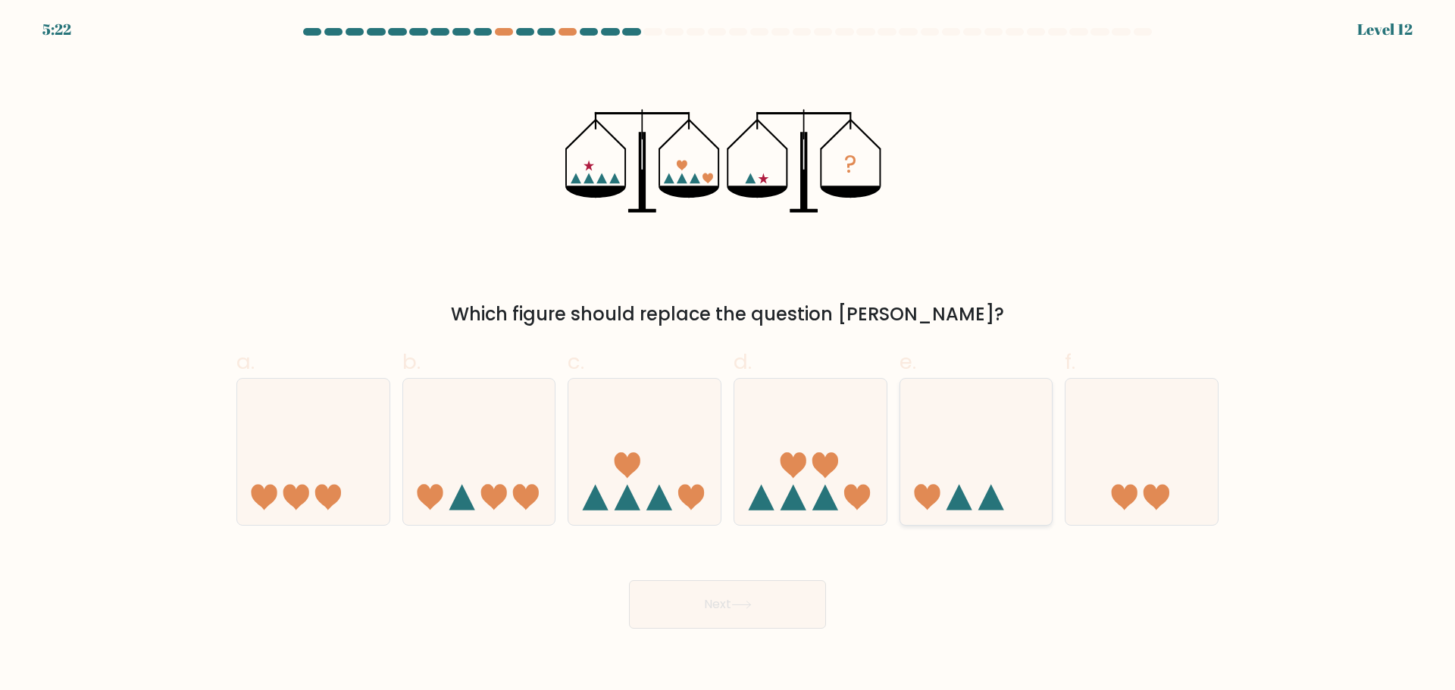
click at [973, 498] on icon at bounding box center [976, 452] width 152 height 126
click at [728, 355] on input "e." at bounding box center [728, 351] width 1 height 10
radio input "true"
click at [705, 601] on button "Next" at bounding box center [727, 604] width 197 height 49
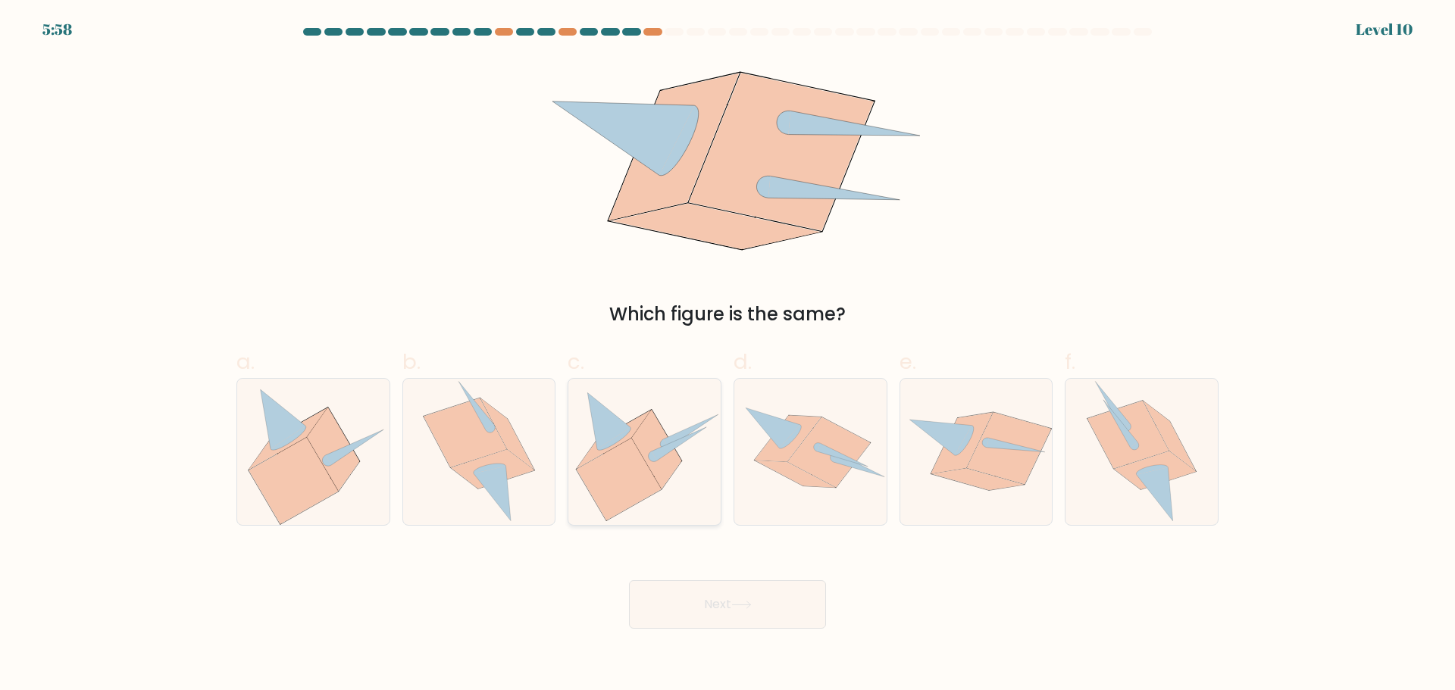
click at [643, 473] on icon at bounding box center [619, 479] width 85 height 82
click at [728, 355] on input "c." at bounding box center [728, 351] width 1 height 10
radio input "true"
click at [759, 605] on button "Next" at bounding box center [727, 604] width 197 height 49
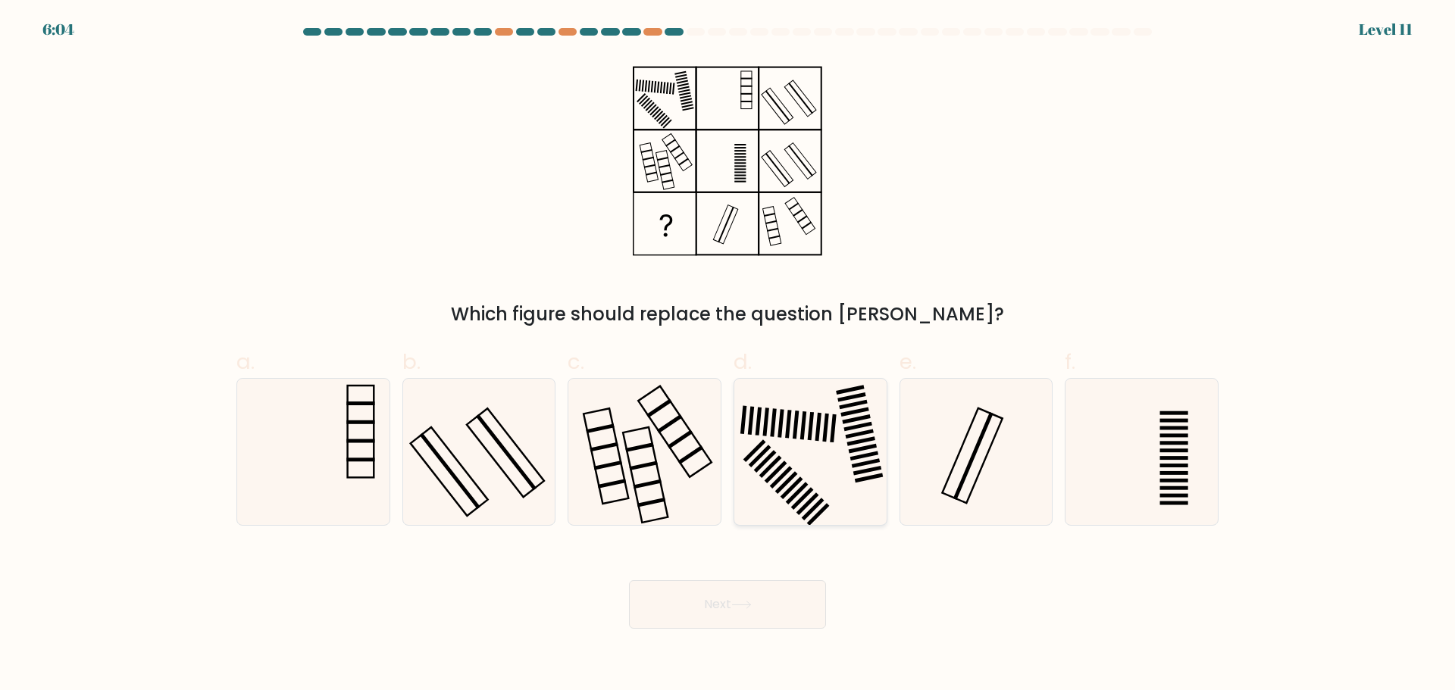
click at [803, 483] on icon at bounding box center [810, 452] width 146 height 146
click at [728, 355] on input "d." at bounding box center [728, 351] width 1 height 10
radio input "true"
click at [780, 607] on button "Next" at bounding box center [727, 604] width 197 height 49
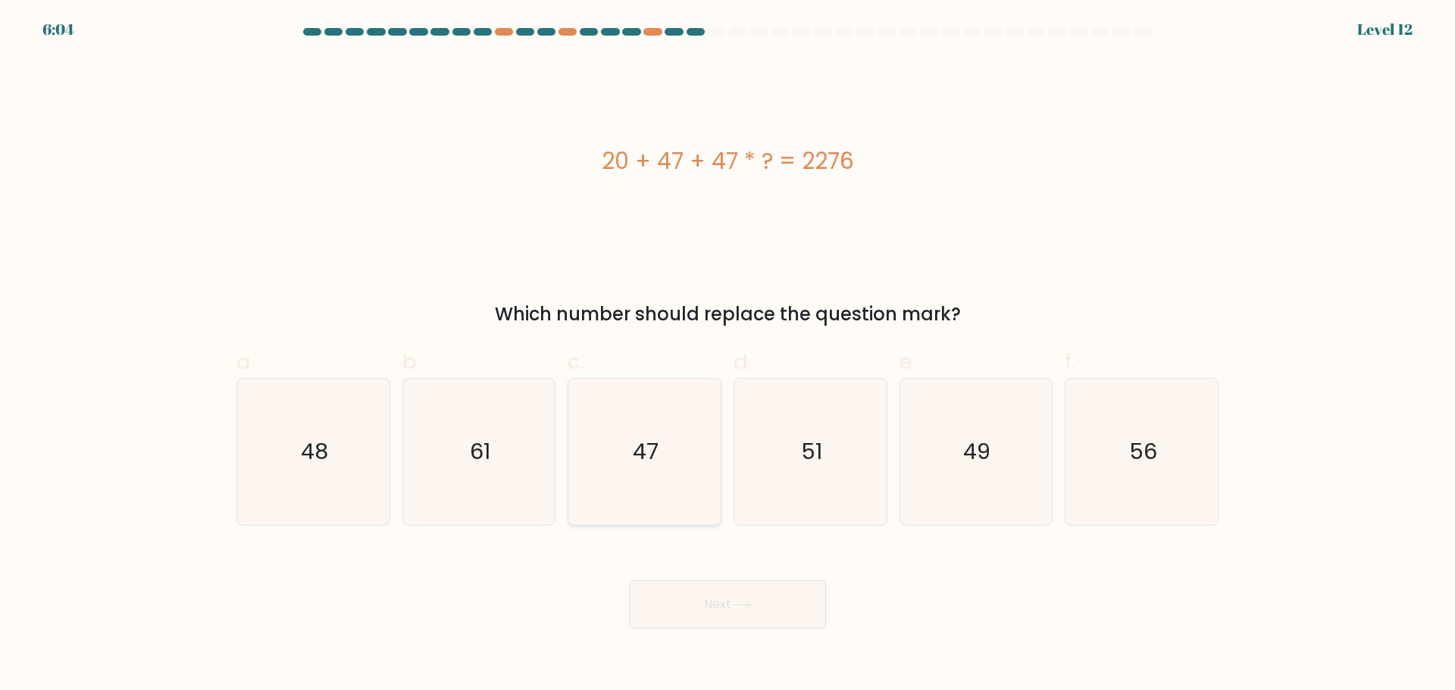
click at [660, 471] on icon "47" at bounding box center [644, 452] width 146 height 146
click at [728, 355] on input "c. 47" at bounding box center [728, 351] width 1 height 10
radio input "true"
click at [709, 594] on button "Next" at bounding box center [727, 604] width 197 height 49
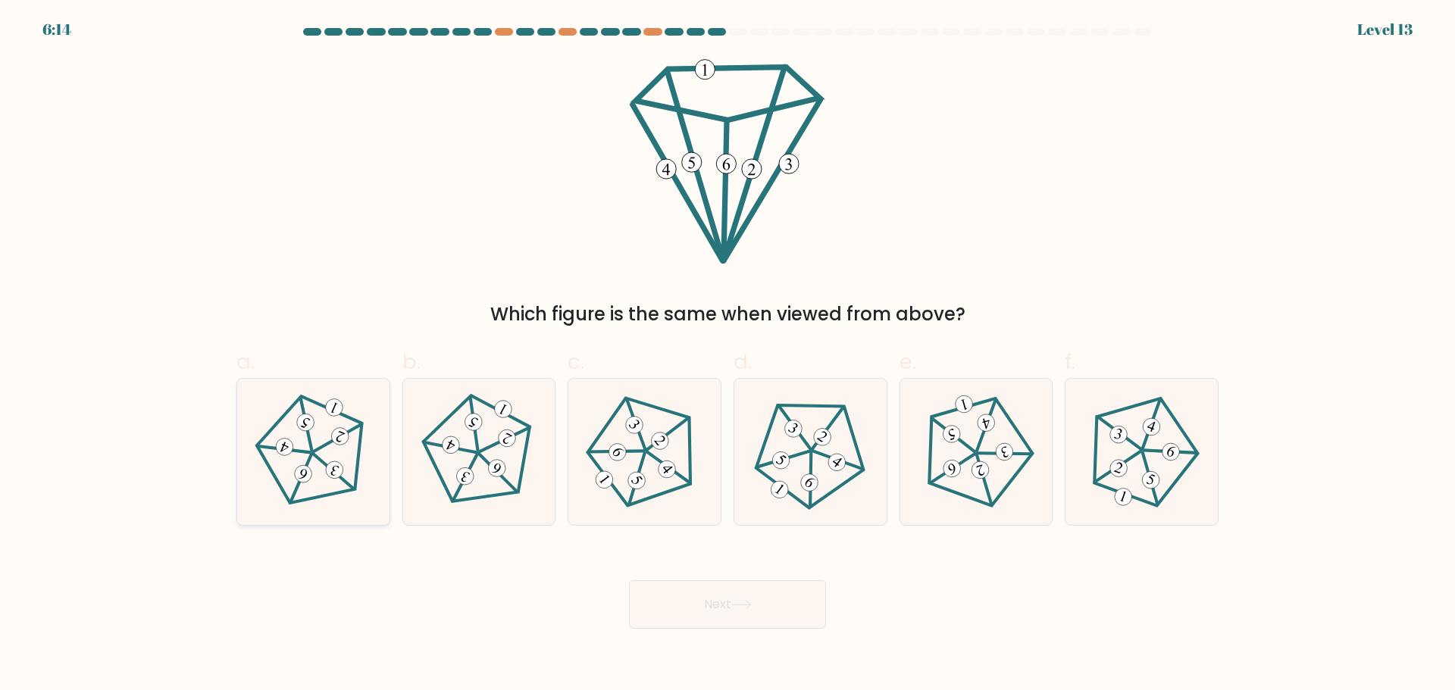
click at [299, 462] on icon at bounding box center [313, 451] width 117 height 117
click at [728, 355] on input "a." at bounding box center [728, 351] width 1 height 10
radio input "true"
click at [749, 590] on button "Next" at bounding box center [727, 604] width 197 height 49
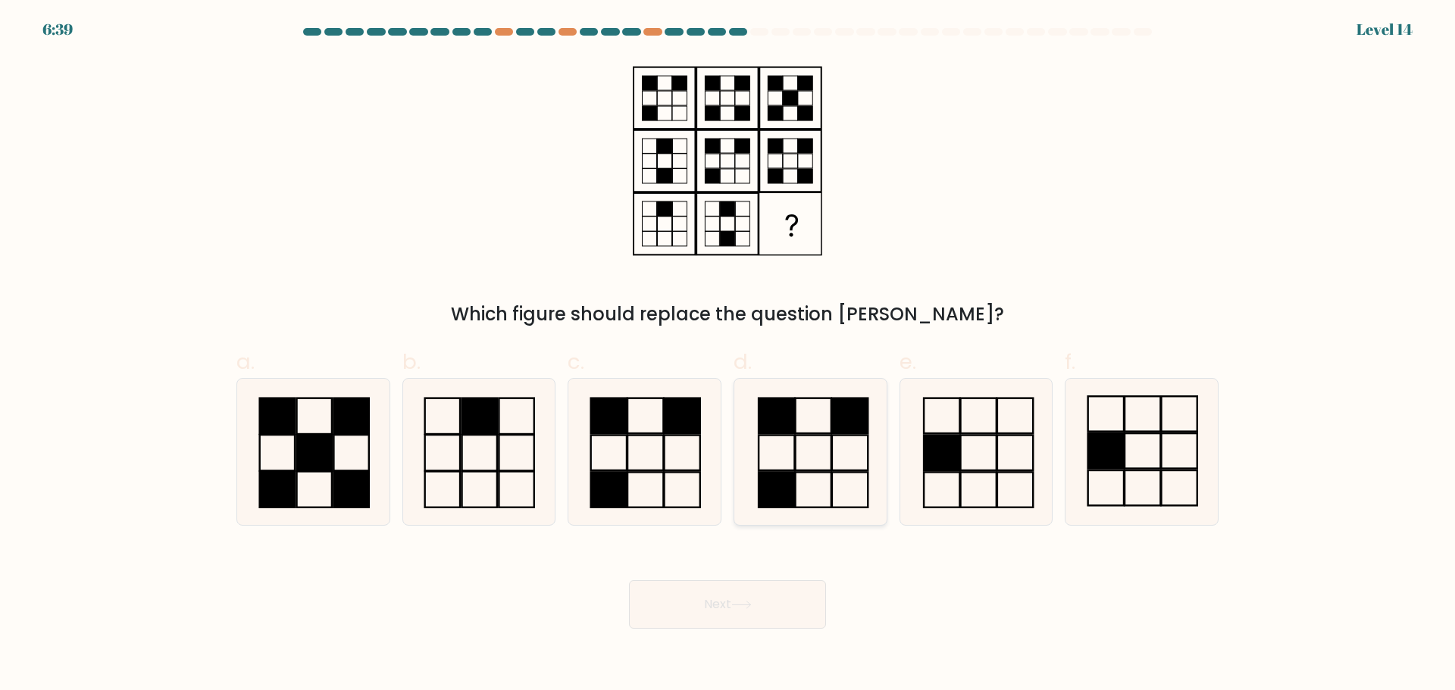
click at [818, 481] on icon at bounding box center [810, 452] width 146 height 146
click at [728, 355] on input "d." at bounding box center [728, 351] width 1 height 10
radio input "true"
click at [779, 618] on button "Next" at bounding box center [727, 604] width 197 height 49
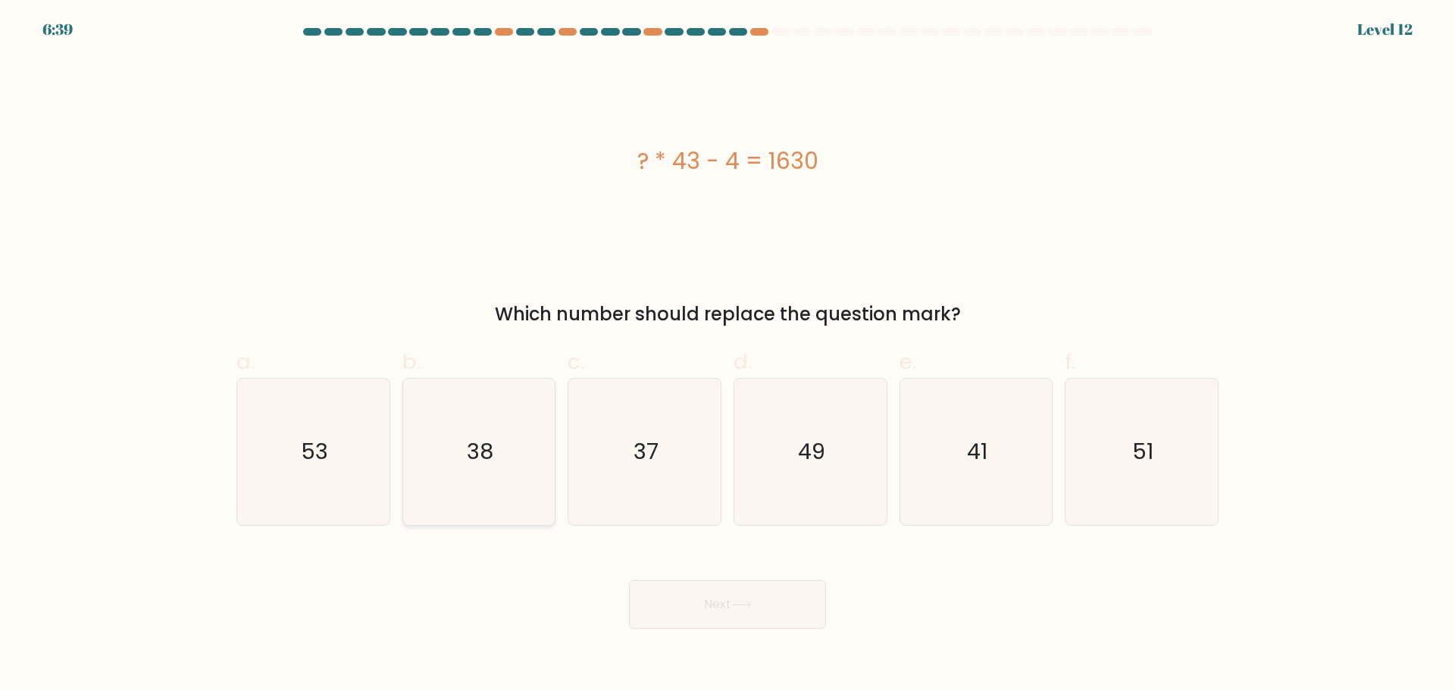
click at [518, 481] on icon "38" at bounding box center [478, 452] width 146 height 146
click at [728, 355] on input "b. 38" at bounding box center [728, 351] width 1 height 10
radio input "true"
click at [709, 594] on button "Next" at bounding box center [727, 604] width 197 height 49
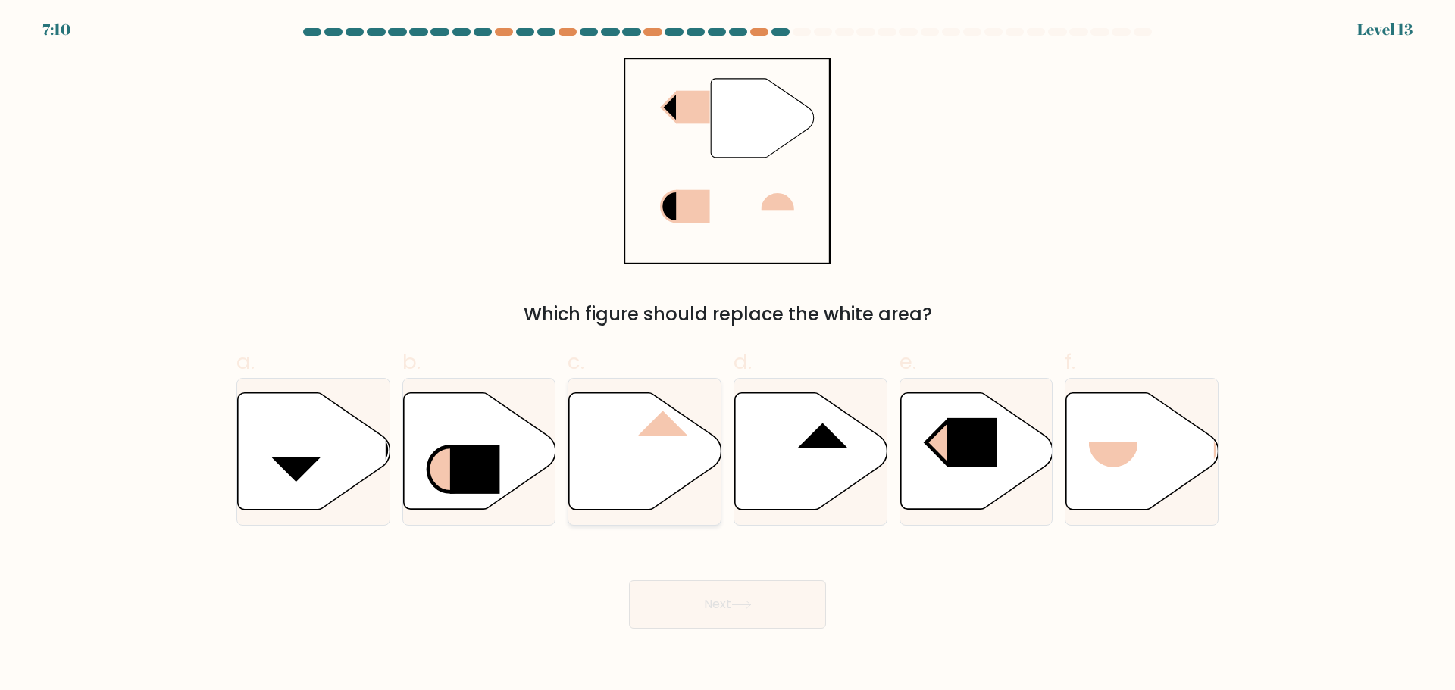
click at [659, 463] on icon at bounding box center [645, 451] width 152 height 117
click at [728, 355] on input "c." at bounding box center [728, 351] width 1 height 10
radio input "true"
click at [703, 606] on button "Next" at bounding box center [727, 604] width 197 height 49
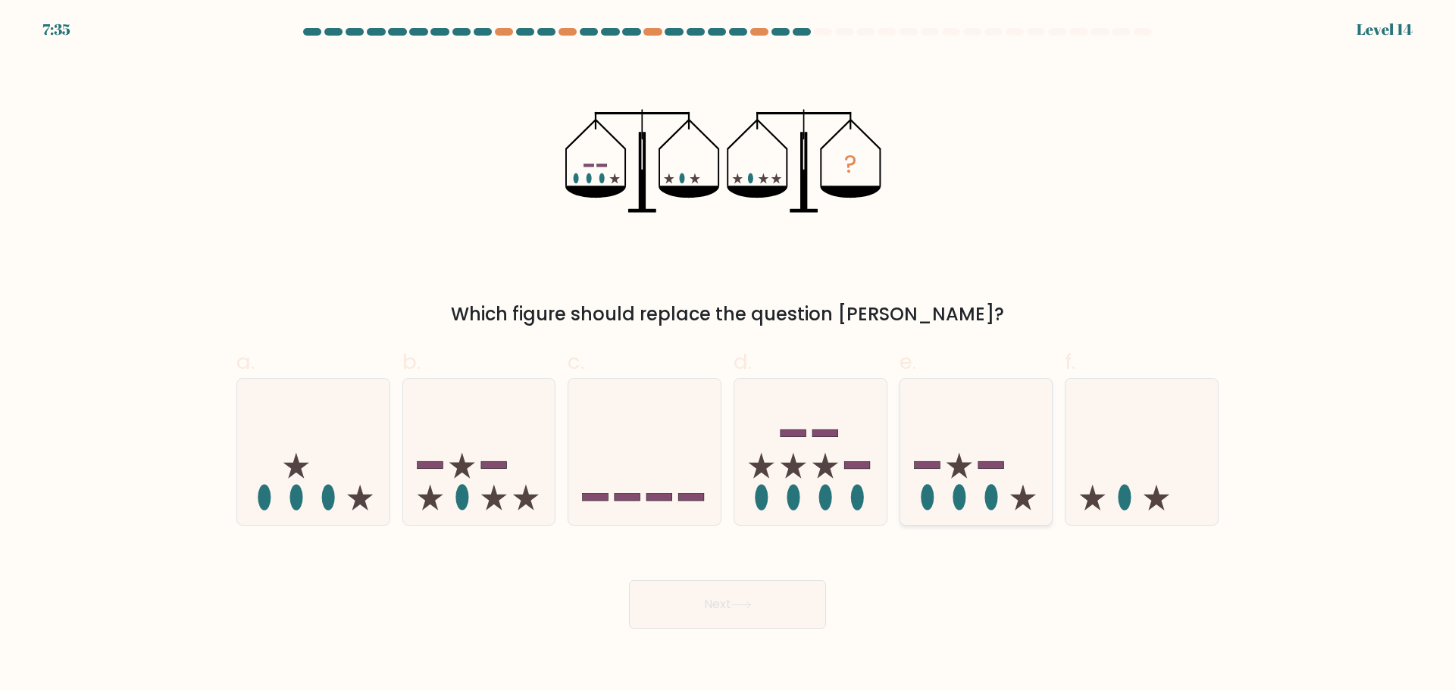
click at [963, 476] on icon at bounding box center [959, 466] width 26 height 26
click at [728, 355] on input "e." at bounding box center [728, 351] width 1 height 10
radio input "true"
click at [790, 603] on button "Next" at bounding box center [727, 604] width 197 height 49
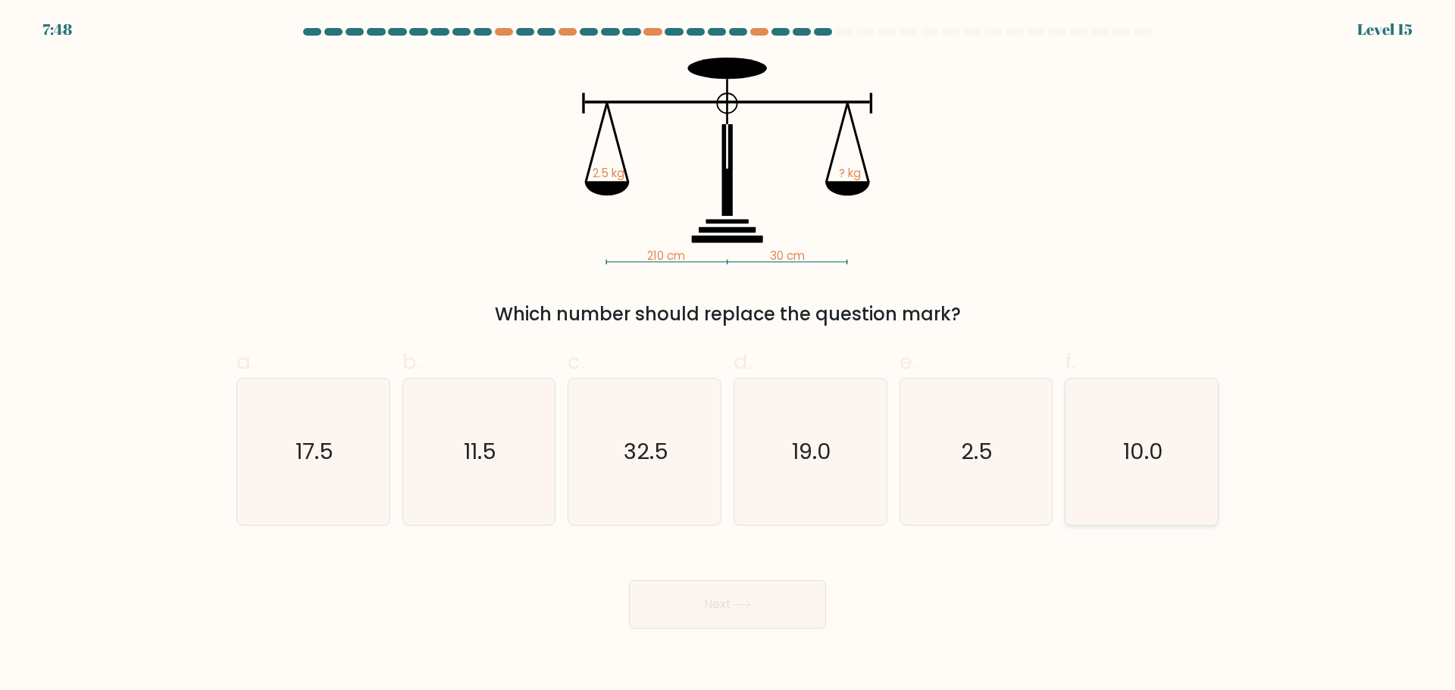
click at [1161, 487] on icon "10.0" at bounding box center [1142, 452] width 146 height 146
click at [728, 355] on input "f. 10.0" at bounding box center [728, 351] width 1 height 10
radio input "true"
click at [712, 603] on button "Next" at bounding box center [727, 604] width 197 height 49
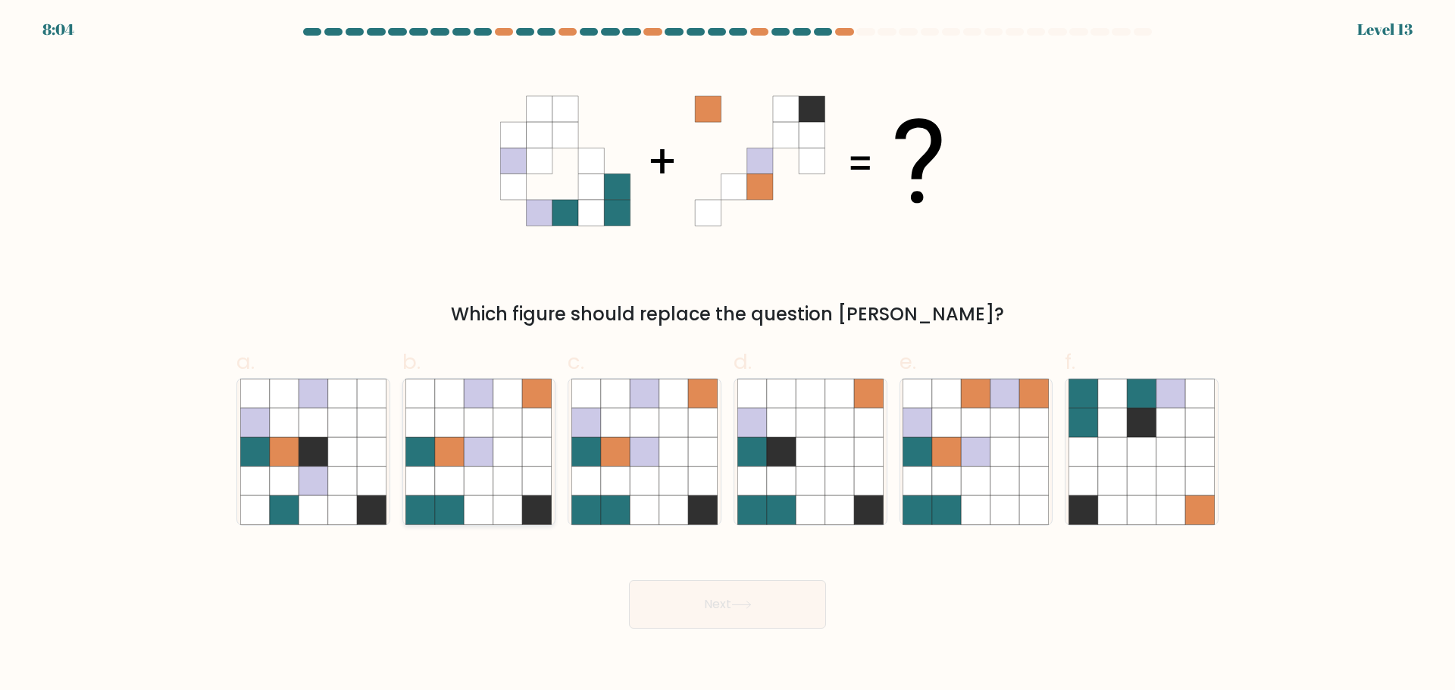
click at [489, 471] on icon at bounding box center [479, 480] width 29 height 29
click at [728, 355] on input "b." at bounding box center [728, 351] width 1 height 10
radio input "true"
click at [666, 481] on icon at bounding box center [673, 480] width 29 height 29
click at [728, 355] on input "c." at bounding box center [728, 351] width 1 height 10
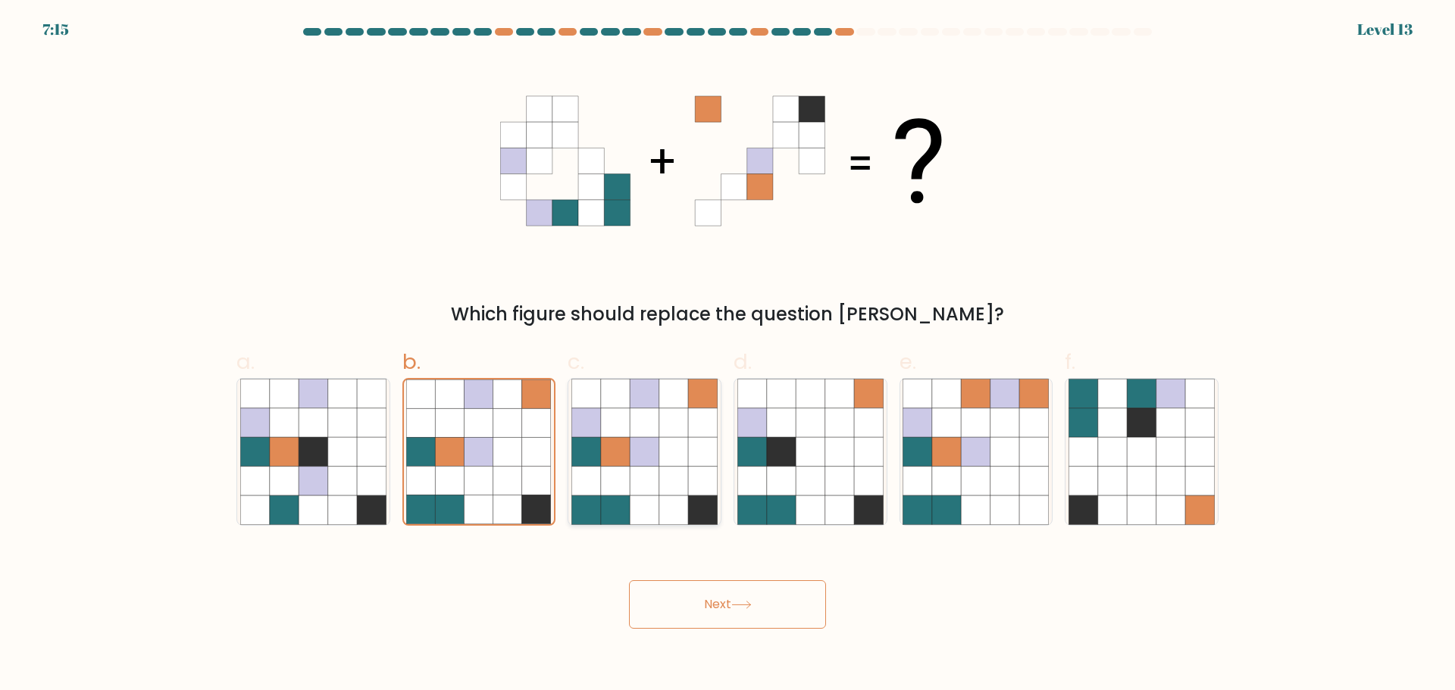
radio input "true"
click at [737, 611] on button "Next" at bounding box center [727, 604] width 197 height 49
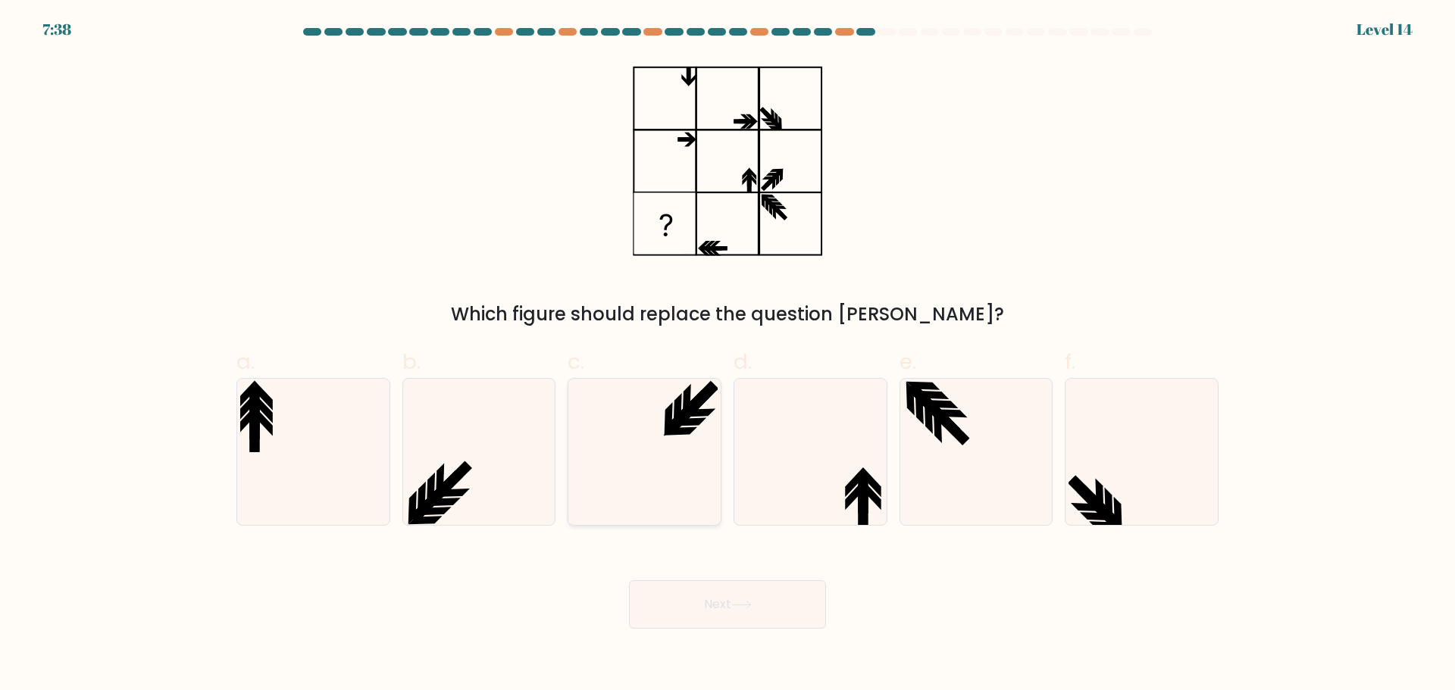
click at [693, 398] on icon at bounding box center [644, 452] width 146 height 146
click at [728, 355] on input "c." at bounding box center [728, 351] width 1 height 10
radio input "true"
click at [784, 602] on button "Next" at bounding box center [727, 604] width 197 height 49
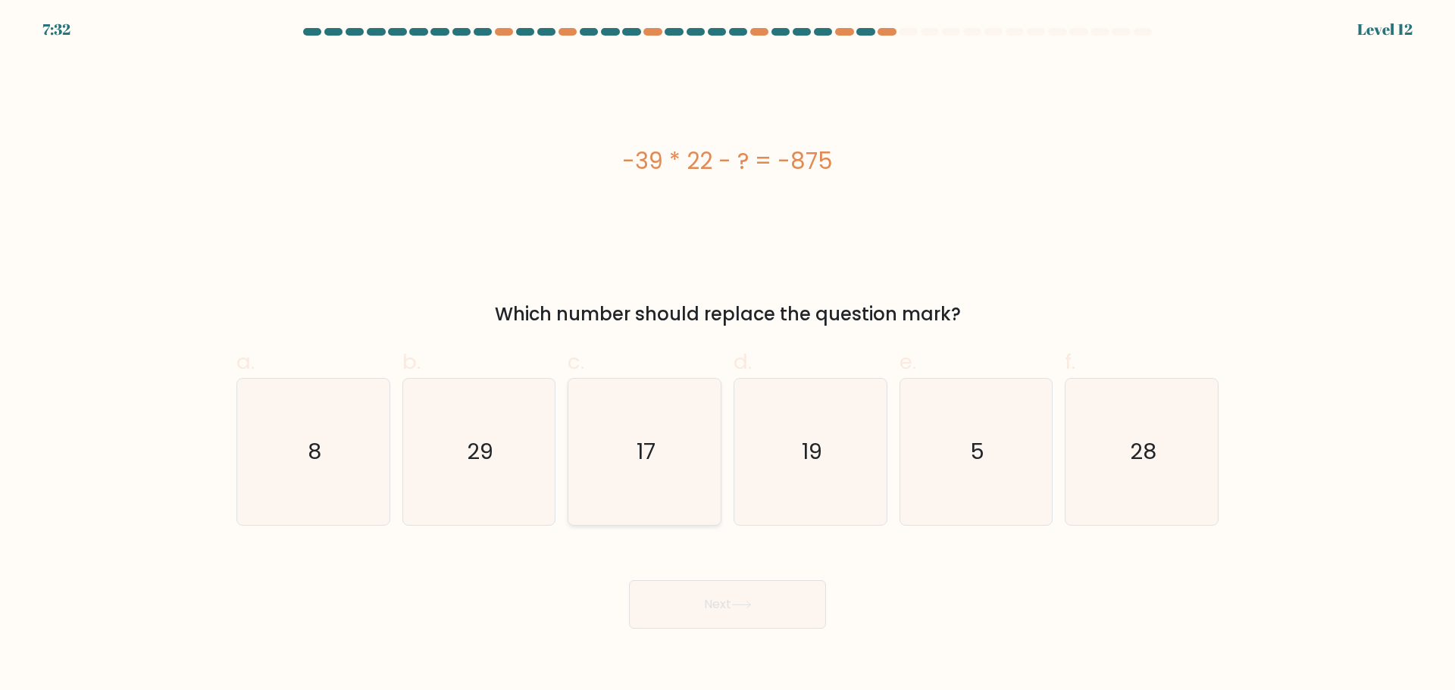
click at [677, 423] on icon "17" at bounding box center [644, 452] width 146 height 146
click at [728, 355] on input "c. 17" at bounding box center [728, 351] width 1 height 10
radio input "true"
click at [821, 587] on button "Next" at bounding box center [727, 604] width 197 height 49
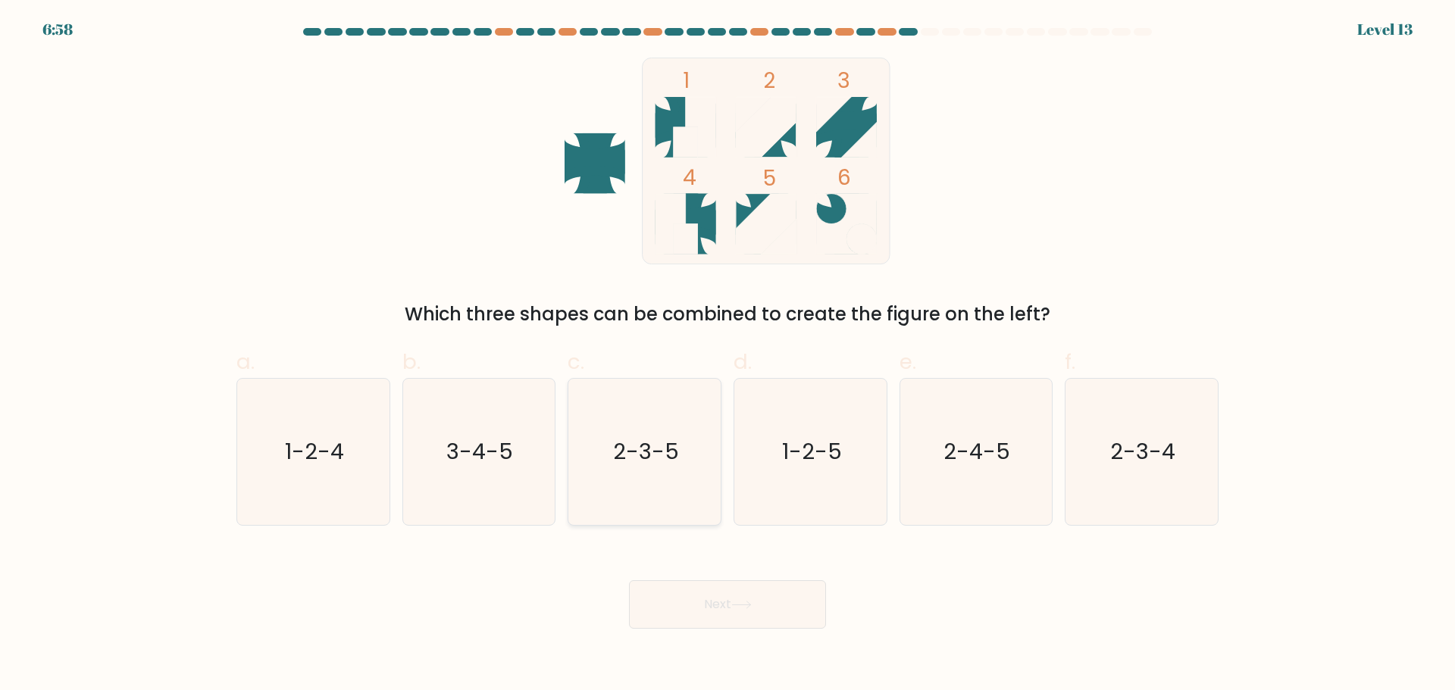
click at [662, 440] on text "2-3-5" at bounding box center [646, 452] width 66 height 30
click at [728, 355] on input "c. 2-3-5" at bounding box center [728, 351] width 1 height 10
radio input "true"
click at [721, 602] on button "Next" at bounding box center [727, 604] width 197 height 49
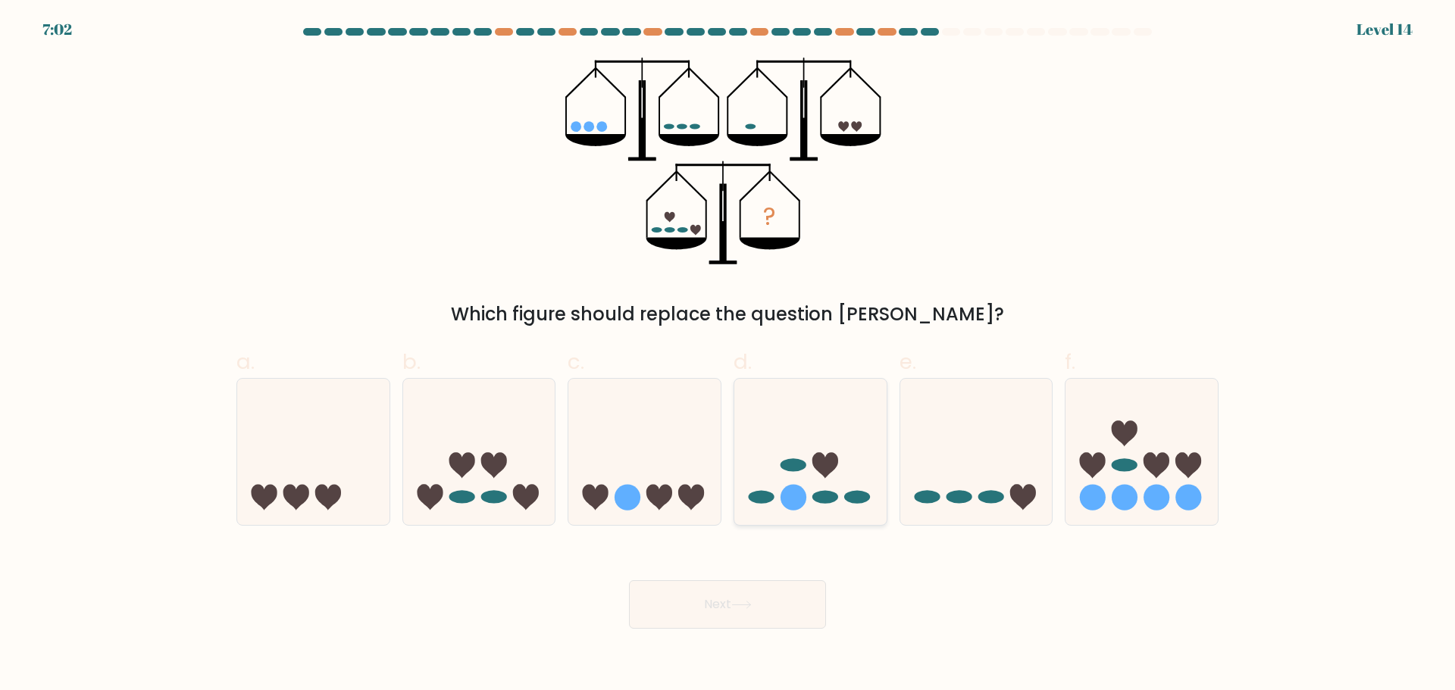
click at [850, 474] on icon at bounding box center [810, 452] width 152 height 126
click at [728, 355] on input "d." at bounding box center [728, 351] width 1 height 10
radio input "true"
click at [732, 620] on button "Next" at bounding box center [727, 604] width 197 height 49
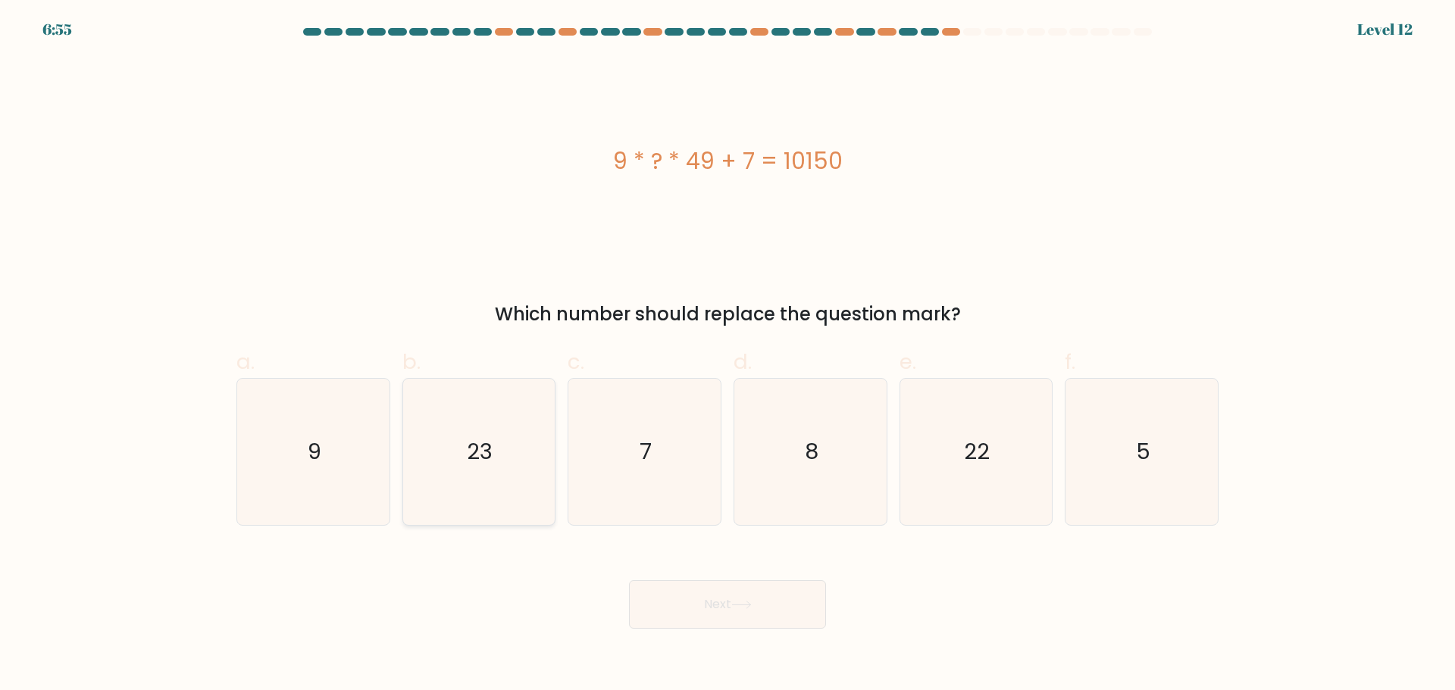
click at [484, 422] on icon "23" at bounding box center [478, 452] width 146 height 146
click at [728, 355] on input "b. 23" at bounding box center [728, 351] width 1 height 10
radio input "true"
click at [728, 609] on button "Next" at bounding box center [727, 604] width 197 height 49
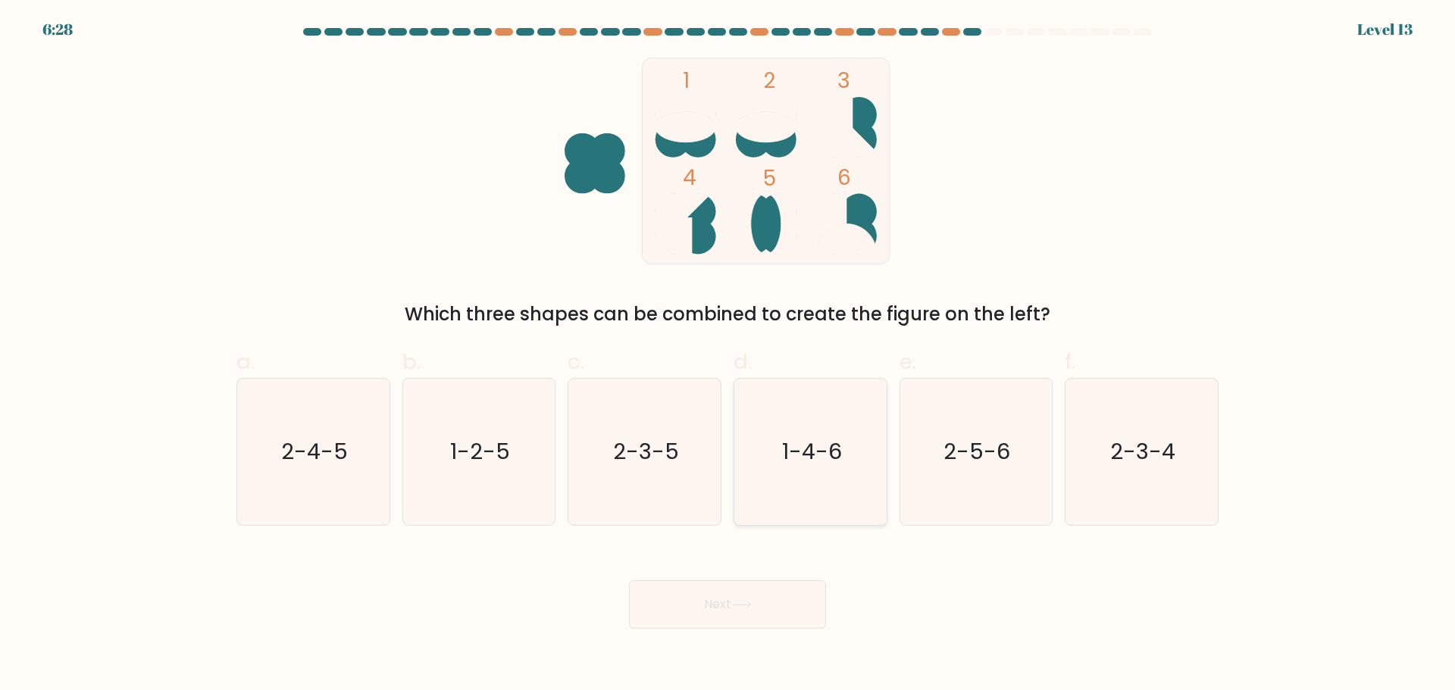
click at [820, 476] on icon "1-4-6" at bounding box center [810, 452] width 146 height 146
click at [728, 355] on input "d. 1-4-6" at bounding box center [728, 351] width 1 height 10
radio input "true"
click at [684, 613] on button "Next" at bounding box center [727, 604] width 197 height 49
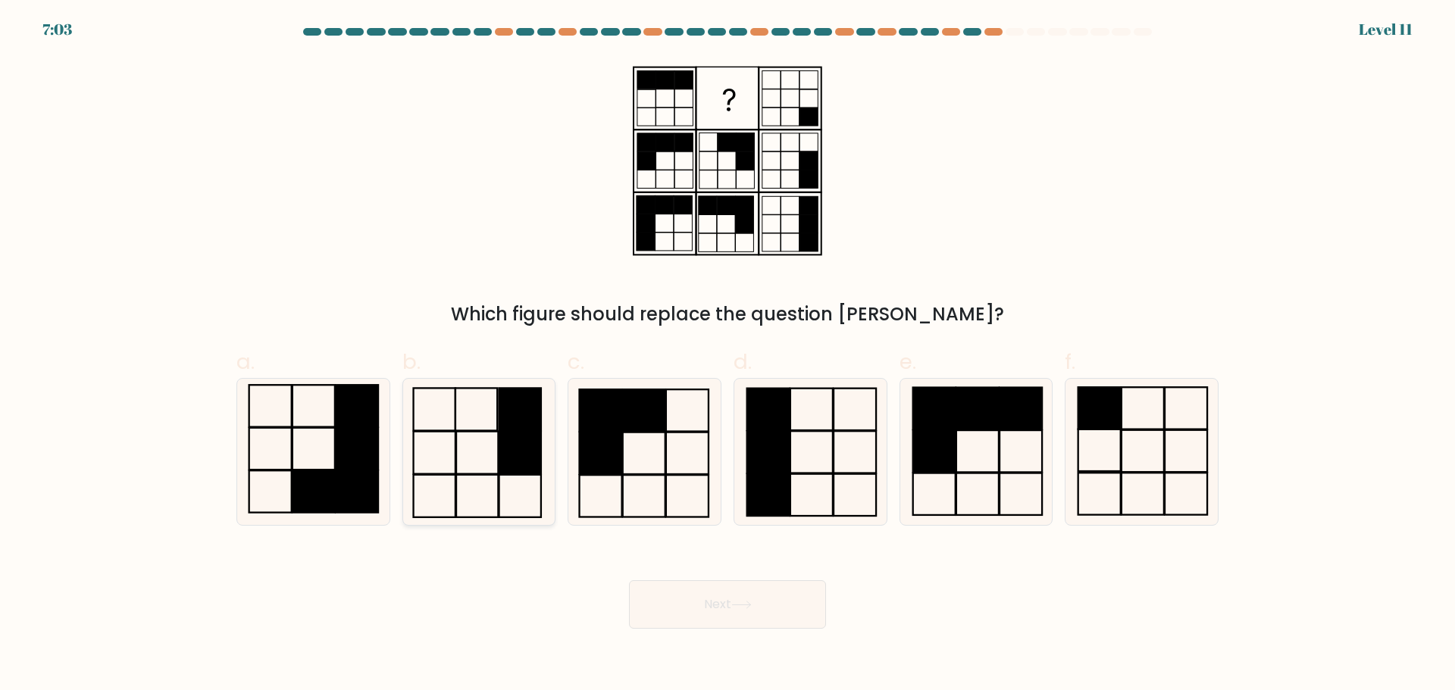
click at [504, 452] on rect at bounding box center [520, 452] width 42 height 42
click at [728, 355] on input "b." at bounding box center [728, 351] width 1 height 10
radio input "true"
click at [737, 617] on button "Next" at bounding box center [727, 604] width 197 height 49
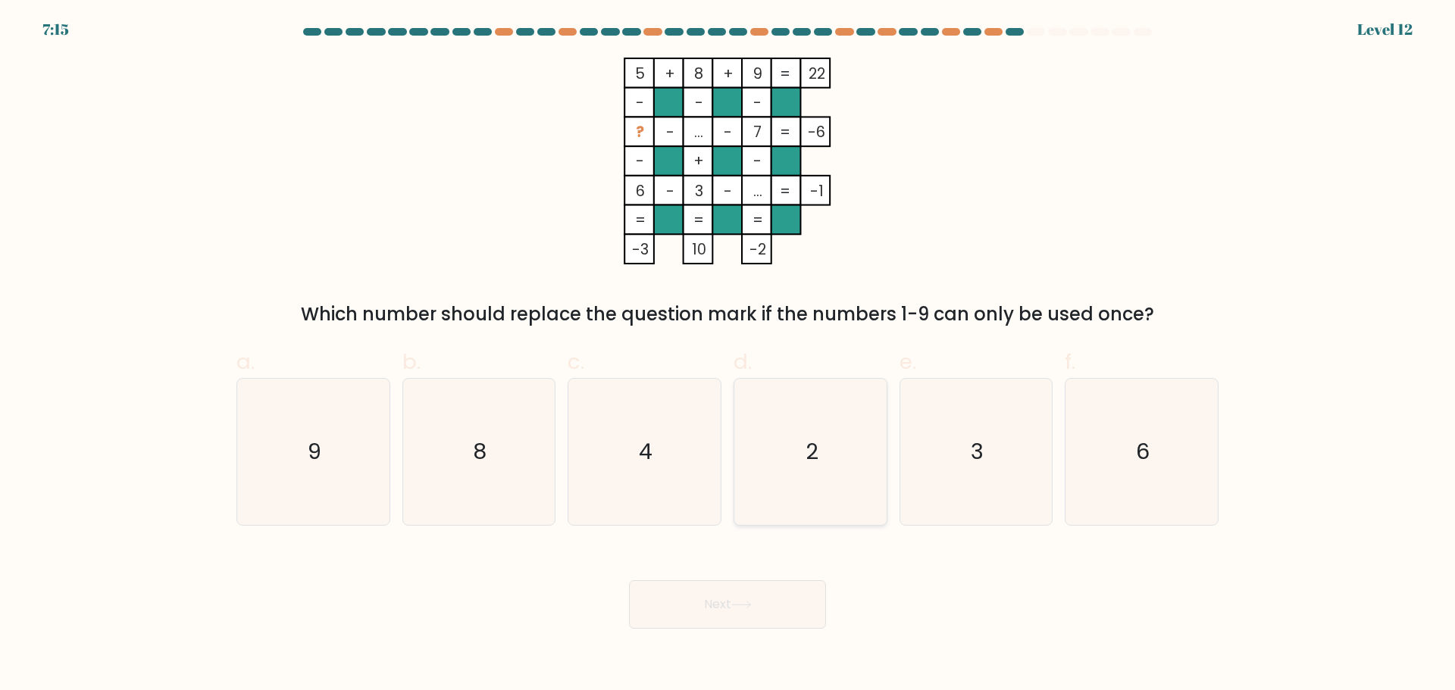
click at [794, 515] on icon "2" at bounding box center [810, 452] width 146 height 146
click at [728, 355] on input "d. 2" at bounding box center [728, 351] width 1 height 10
radio input "true"
click at [753, 615] on button "Next" at bounding box center [727, 604] width 197 height 49
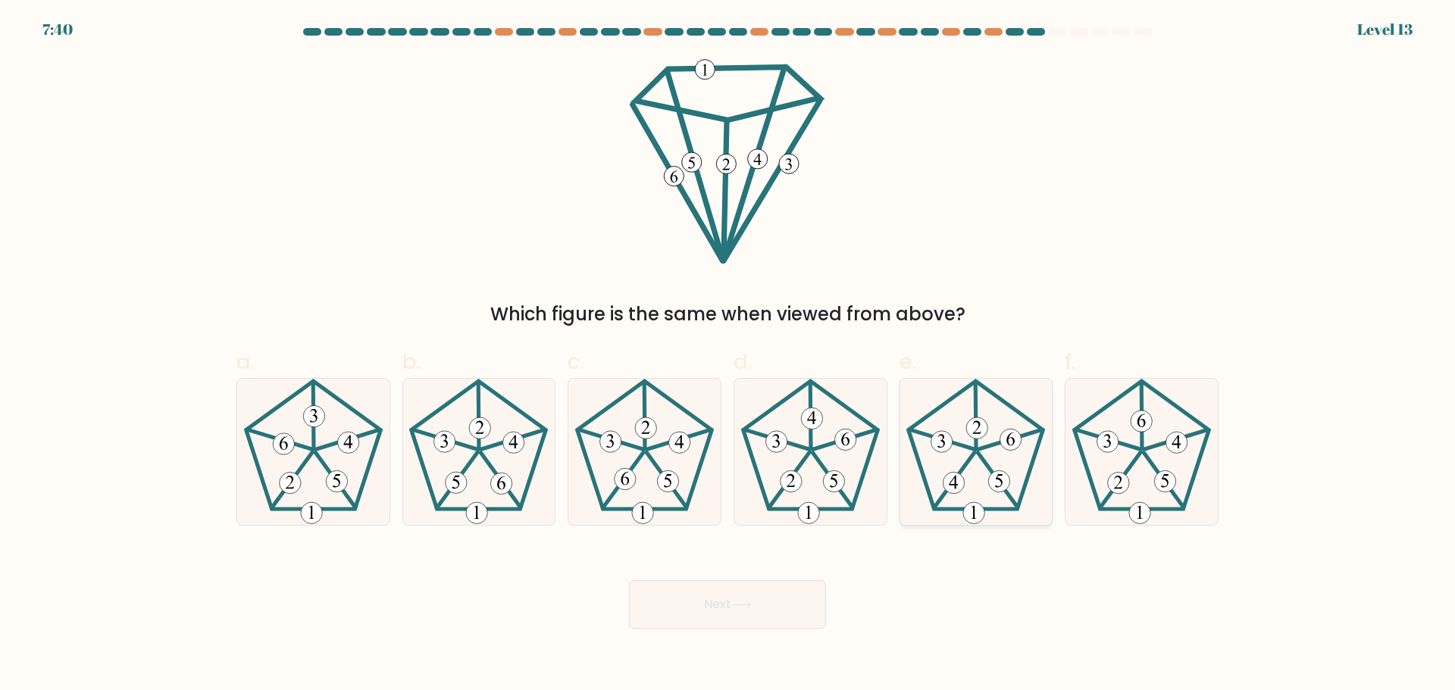
click at [991, 497] on icon at bounding box center [976, 452] width 146 height 146
click at [728, 355] on input "e." at bounding box center [728, 351] width 1 height 10
radio input "true"
click at [727, 611] on button "Next" at bounding box center [727, 604] width 197 height 49
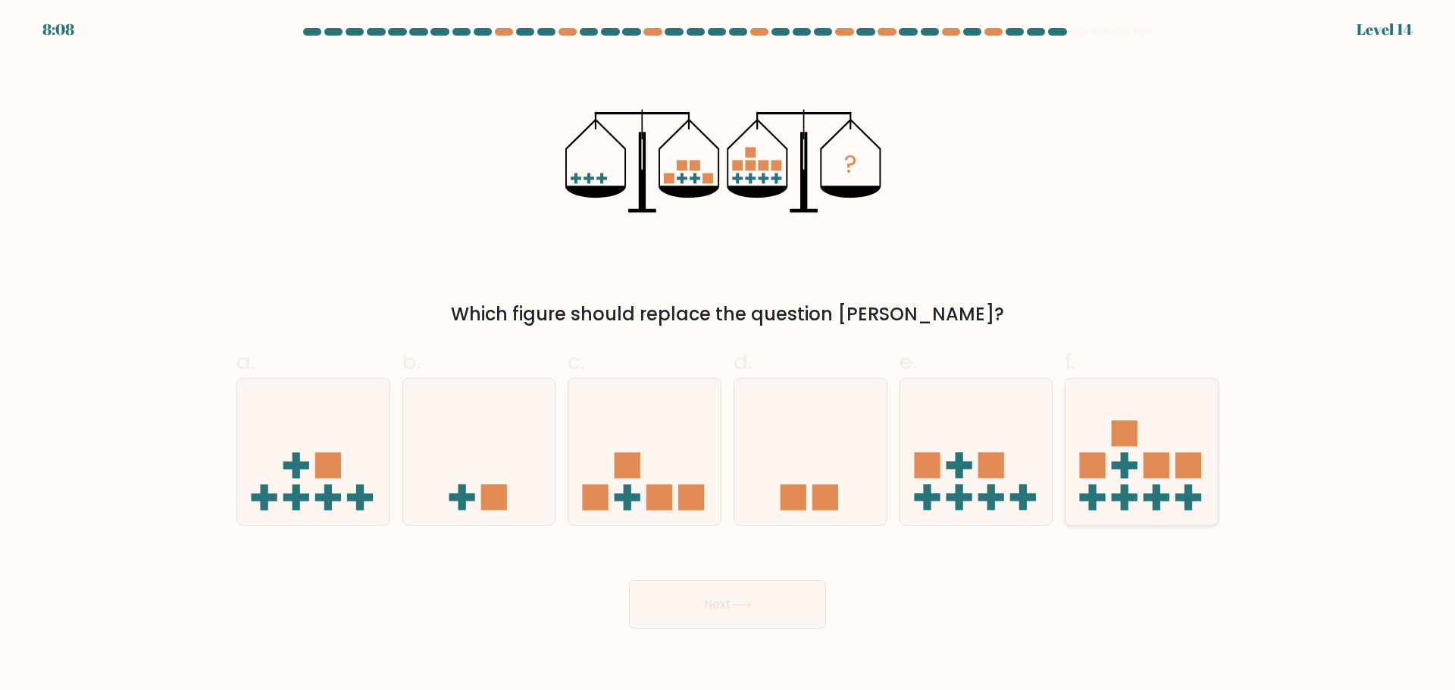
click at [1115, 437] on rect at bounding box center [1125, 434] width 26 height 26
click at [728, 355] on input "f." at bounding box center [728, 351] width 1 height 10
radio input "true"
click at [752, 604] on icon at bounding box center [741, 605] width 20 height 8
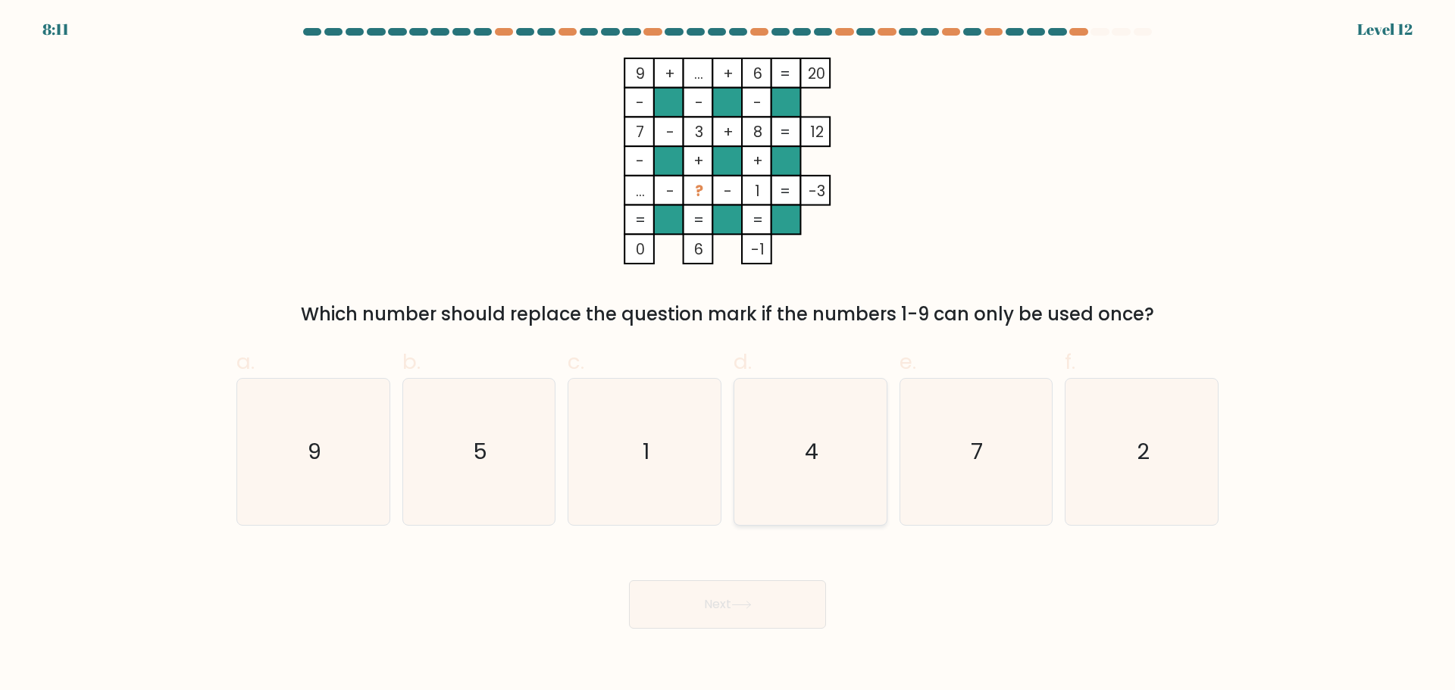
click at [813, 440] on text "4" at bounding box center [812, 452] width 14 height 30
click at [728, 355] on input "d. 4" at bounding box center [728, 351] width 1 height 10
radio input "true"
click at [752, 618] on button "Next" at bounding box center [727, 604] width 197 height 49
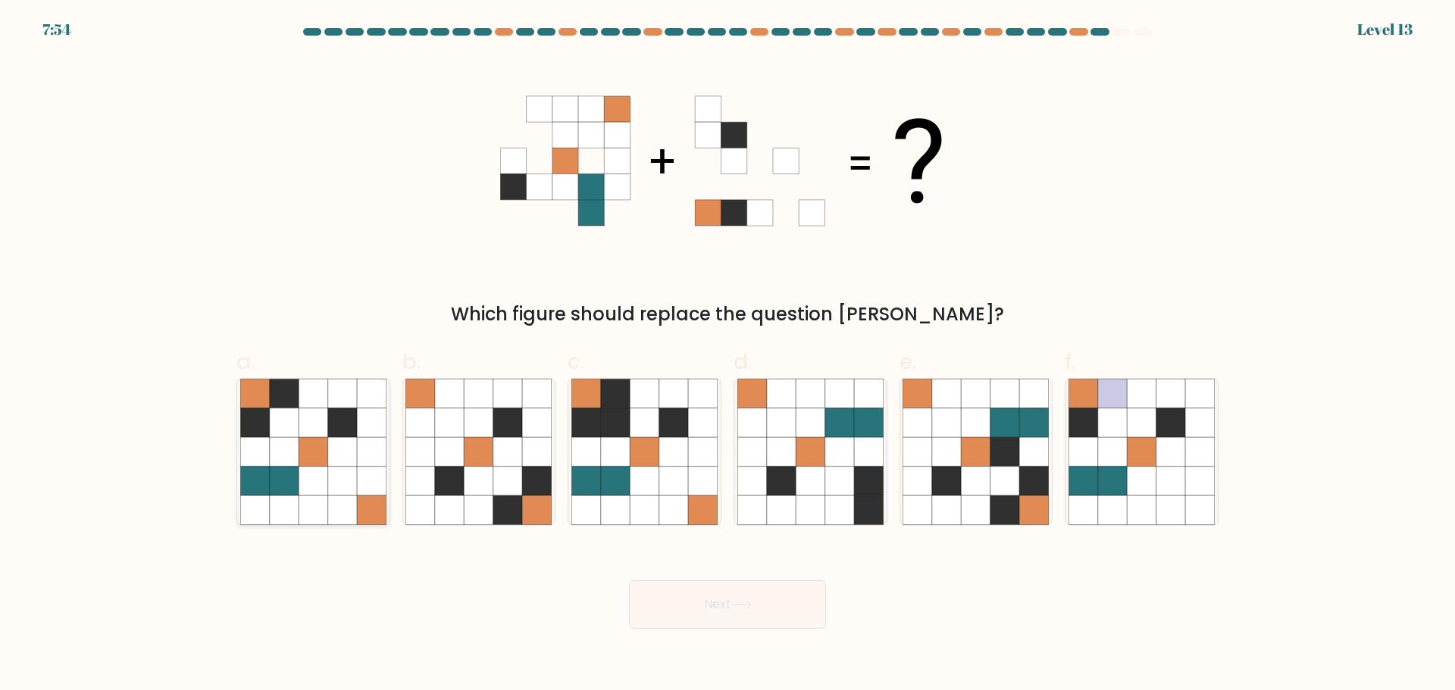
click at [293, 429] on icon at bounding box center [284, 422] width 29 height 29
click at [728, 355] on input "a." at bounding box center [728, 351] width 1 height 10
radio input "true"
click at [749, 619] on button "Next" at bounding box center [727, 604] width 197 height 49
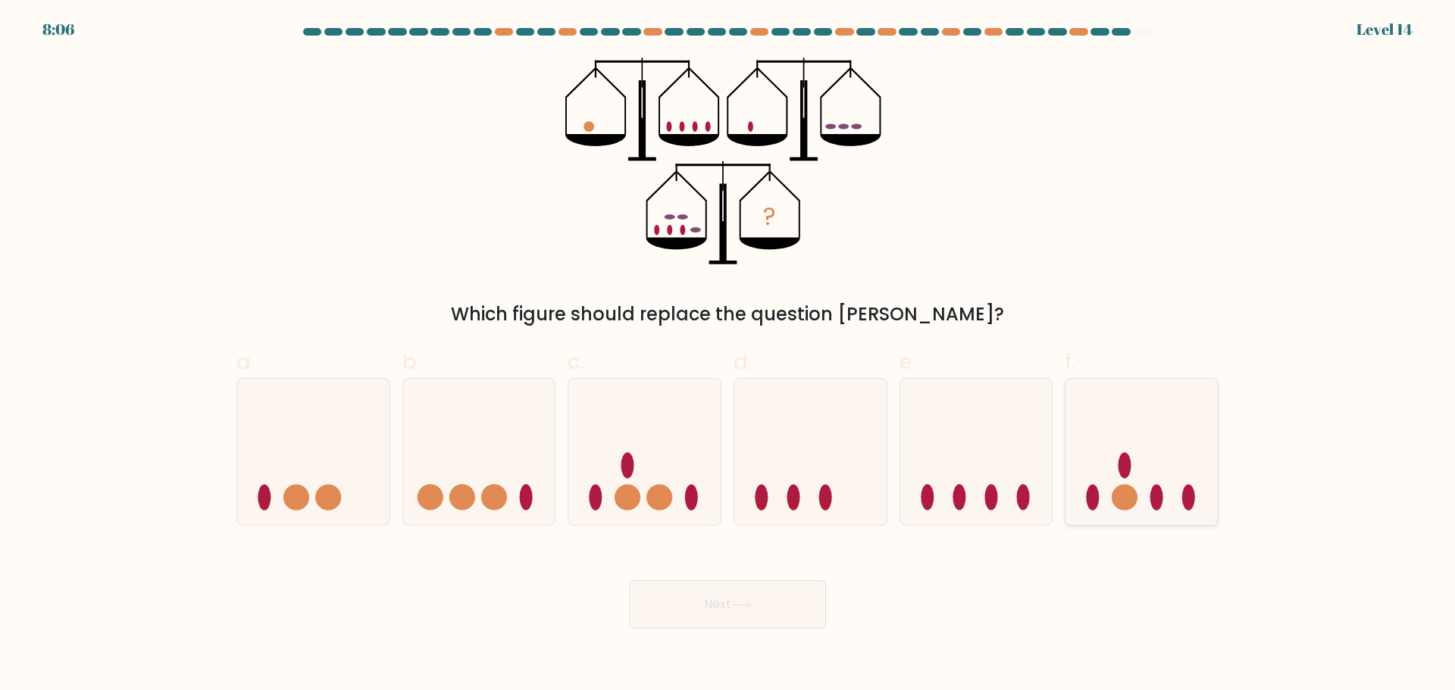
click at [1109, 483] on icon at bounding box center [1141, 452] width 152 height 126
click at [728, 355] on input "f." at bounding box center [728, 351] width 1 height 10
radio input "true"
click at [743, 590] on button "Next" at bounding box center [727, 604] width 197 height 49
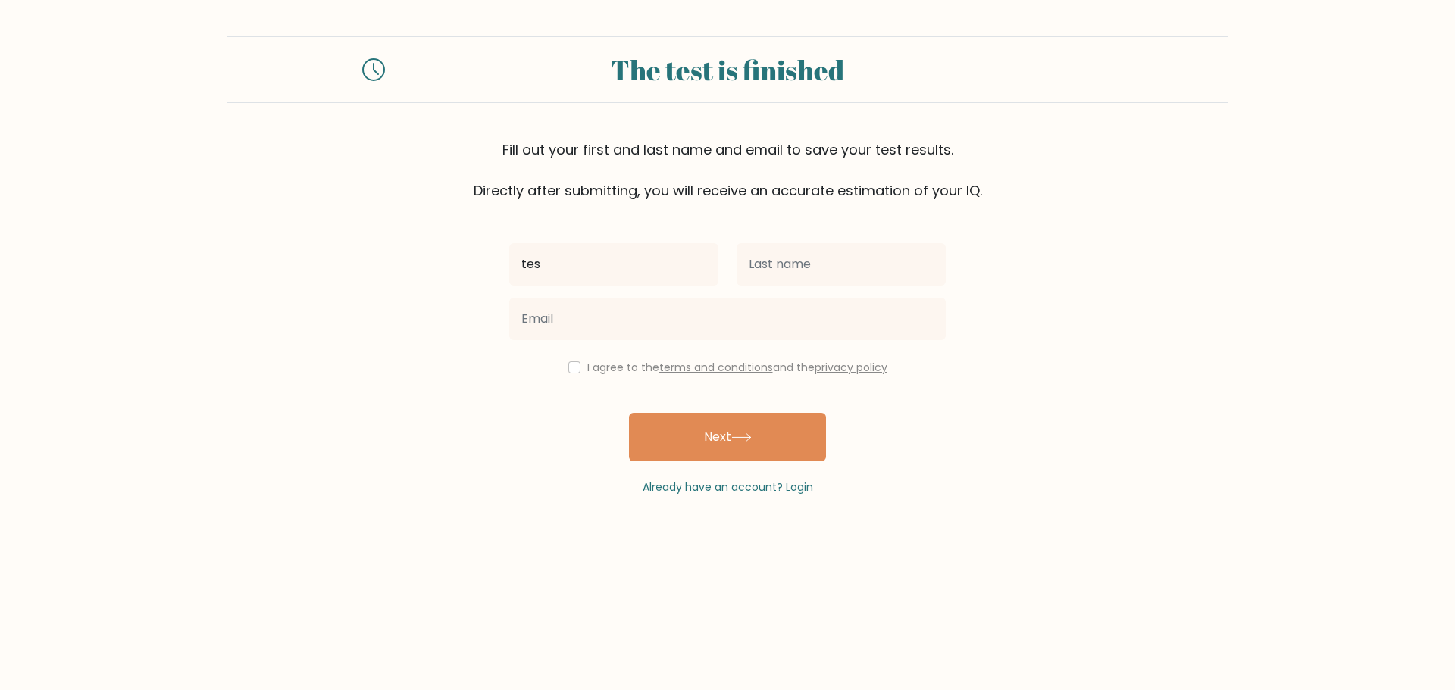
type input "test"
drag, startPoint x: 646, startPoint y: 268, endPoint x: 390, endPoint y: 280, distance: 256.4
click at [390, 280] on form "The test is finished Fill out your first and last name and email to save your t…" at bounding box center [727, 265] width 1455 height 459
type input "frist"
click at [765, 264] on input "text" at bounding box center [841, 264] width 209 height 42
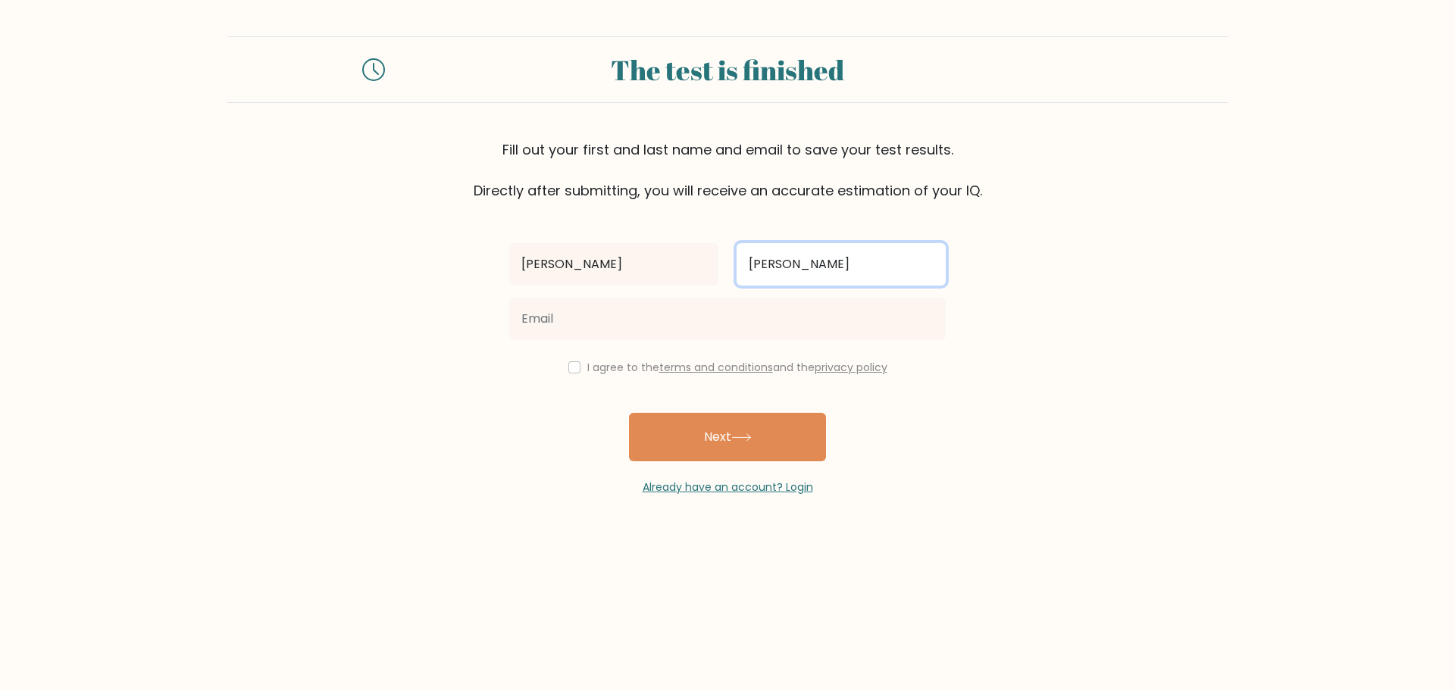
type input "troy"
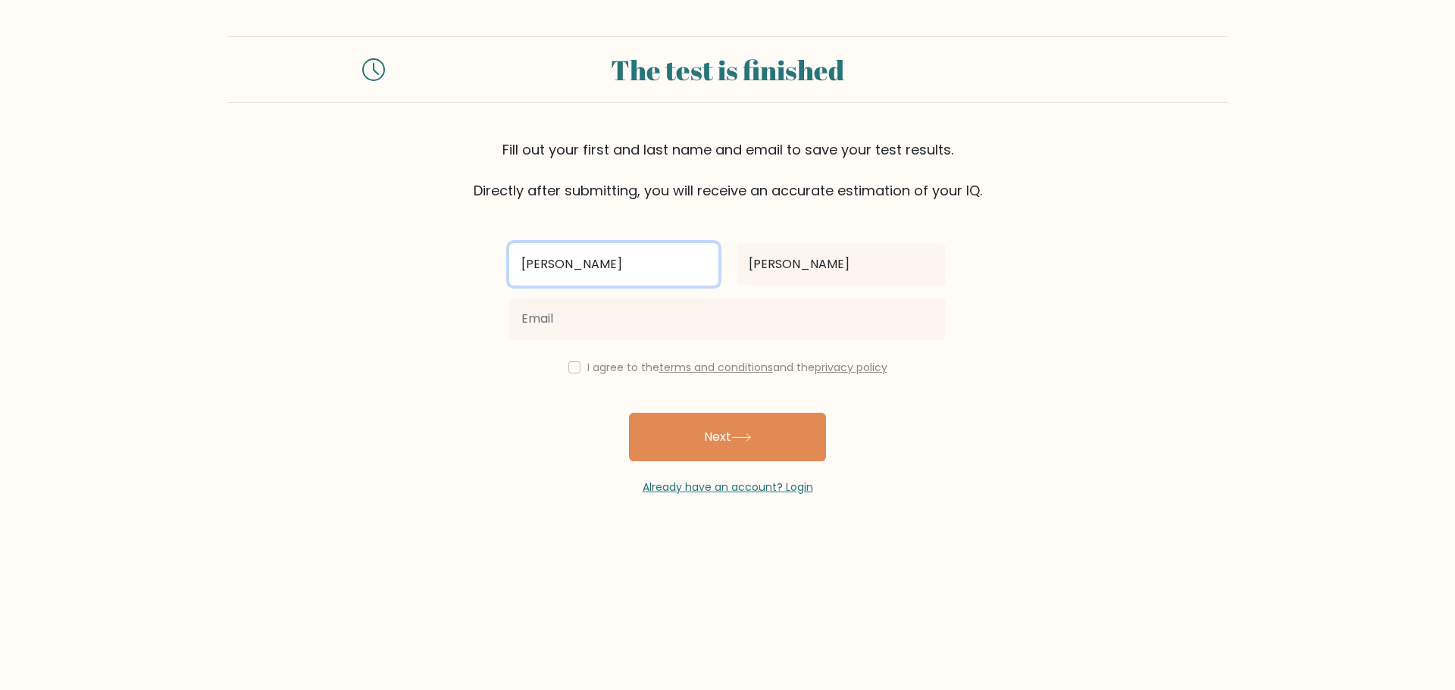
click at [628, 258] on input "frist" at bounding box center [613, 264] width 209 height 42
type input "friso"
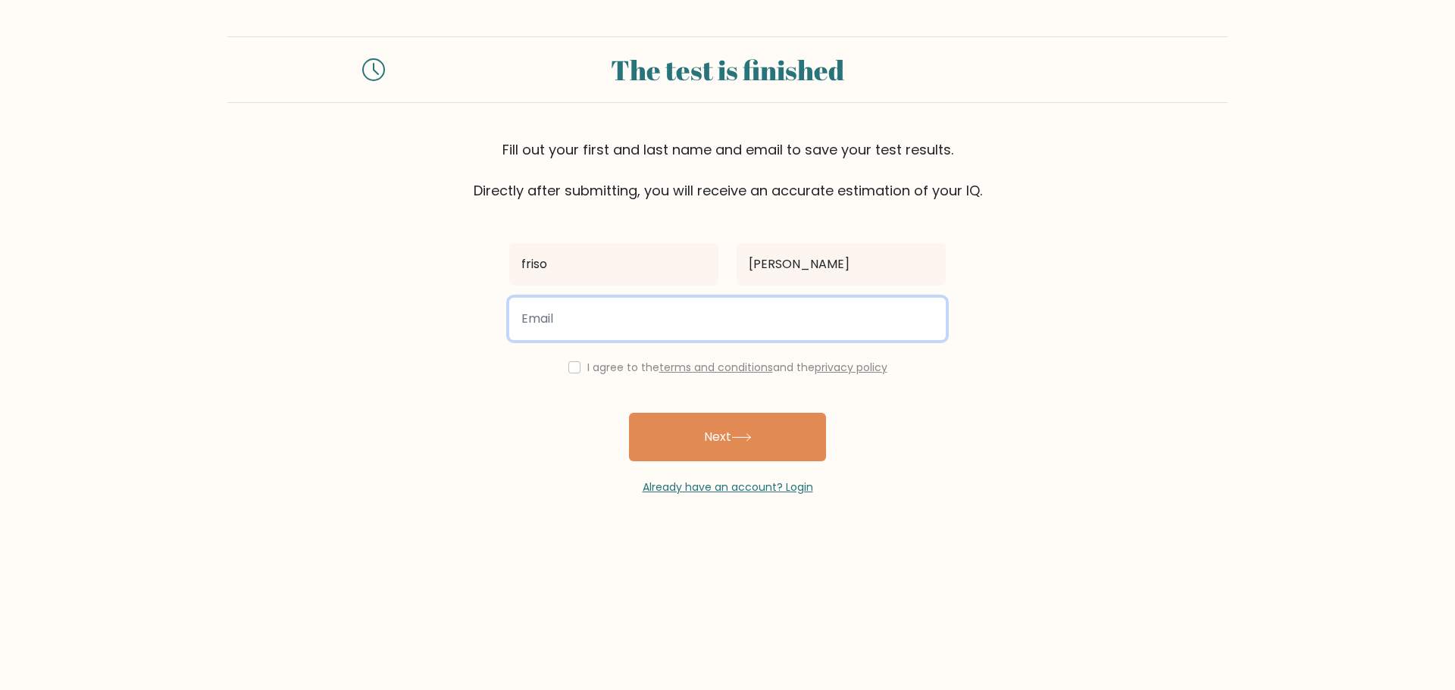
click at [658, 306] on input "email" at bounding box center [727, 319] width 437 height 42
type input "incedablio@gmail.com"
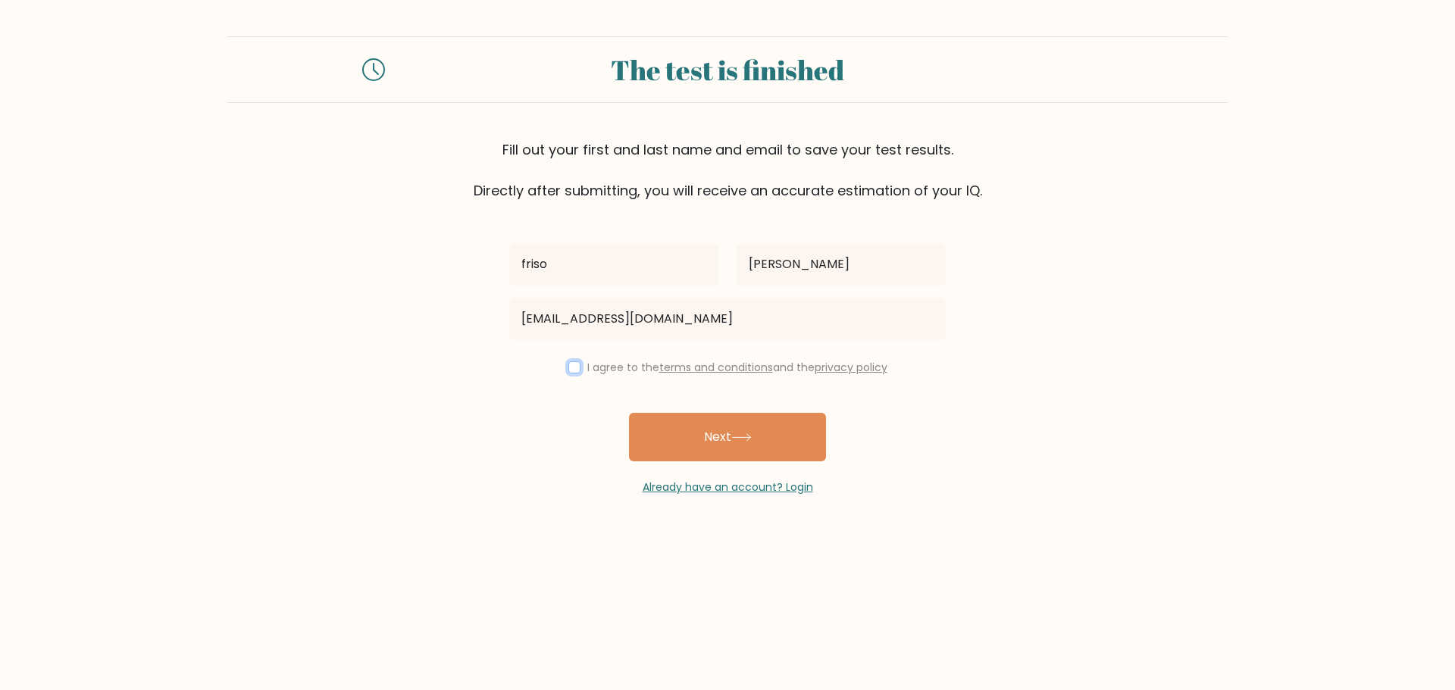
click at [569, 370] on input "checkbox" at bounding box center [574, 367] width 12 height 12
checkbox input "true"
click at [567, 263] on input "friso" at bounding box center [613, 264] width 209 height 42
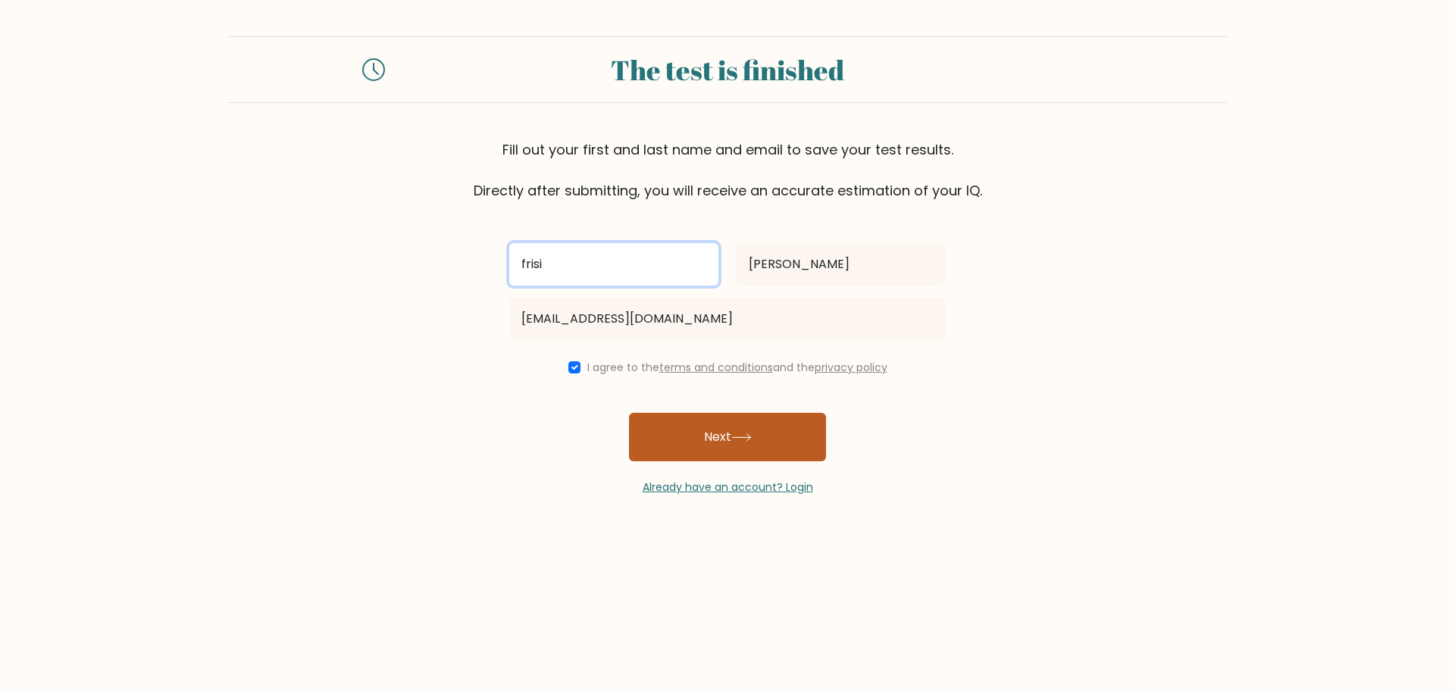
type input "frisi"
click at [806, 453] on button "Next" at bounding box center [727, 437] width 197 height 49
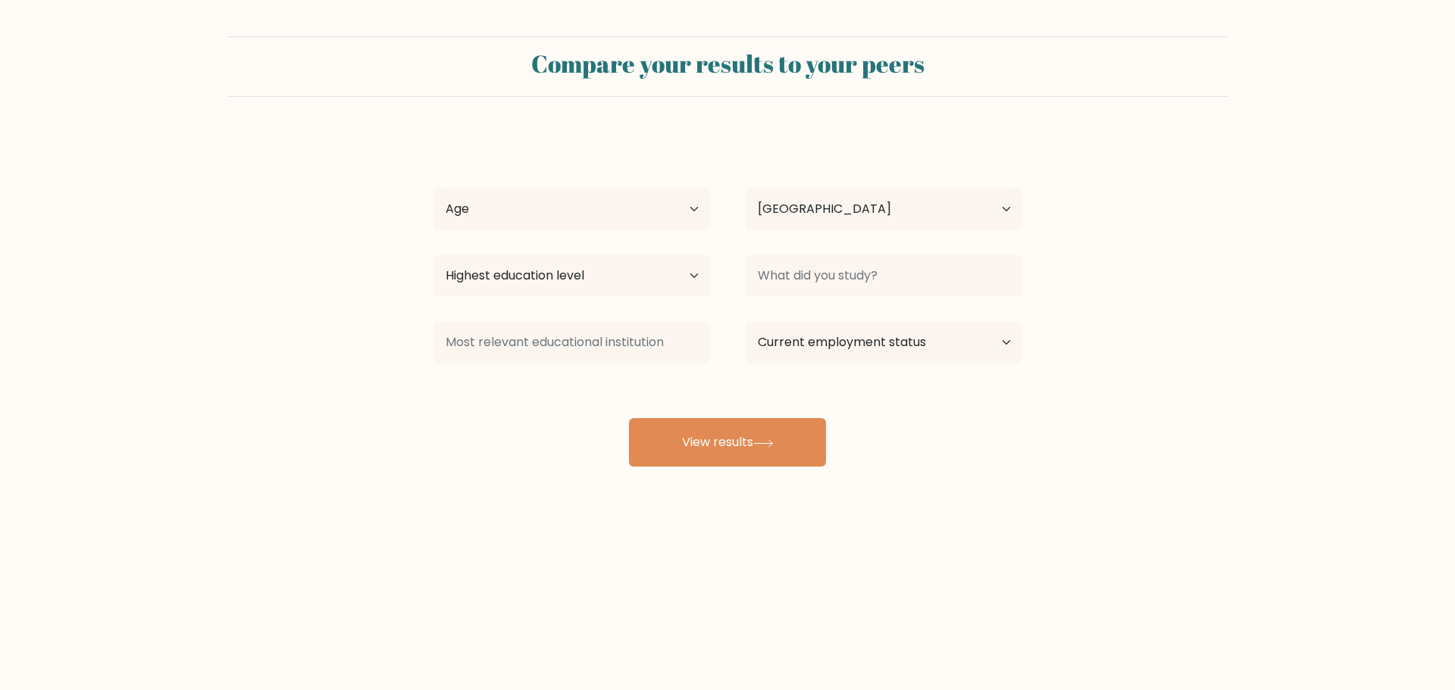
select select "NL"
click at [806, 453] on button "View results" at bounding box center [727, 442] width 197 height 49
click at [645, 205] on select "Age Under [DEMOGRAPHIC_DATA] [DEMOGRAPHIC_DATA] [DEMOGRAPHIC_DATA] [DEMOGRAPHIC…" at bounding box center [571, 209] width 276 height 42
select select "18_24"
click at [433, 188] on select "Age Under [DEMOGRAPHIC_DATA] [DEMOGRAPHIC_DATA] [DEMOGRAPHIC_DATA] [DEMOGRAPHIC…" at bounding box center [571, 209] width 276 height 42
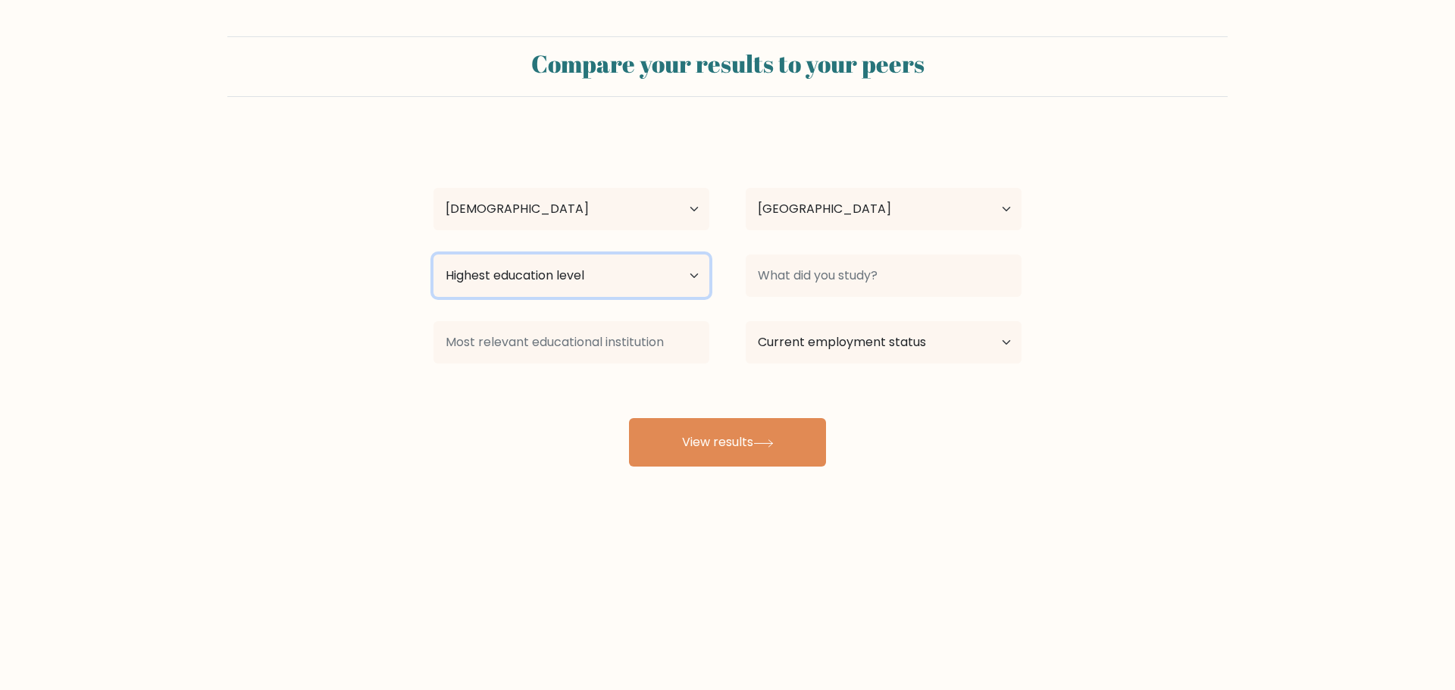
click at [618, 274] on select "Highest education level No schooling Primary Lower Secondary Upper Secondary Oc…" at bounding box center [571, 276] width 276 height 42
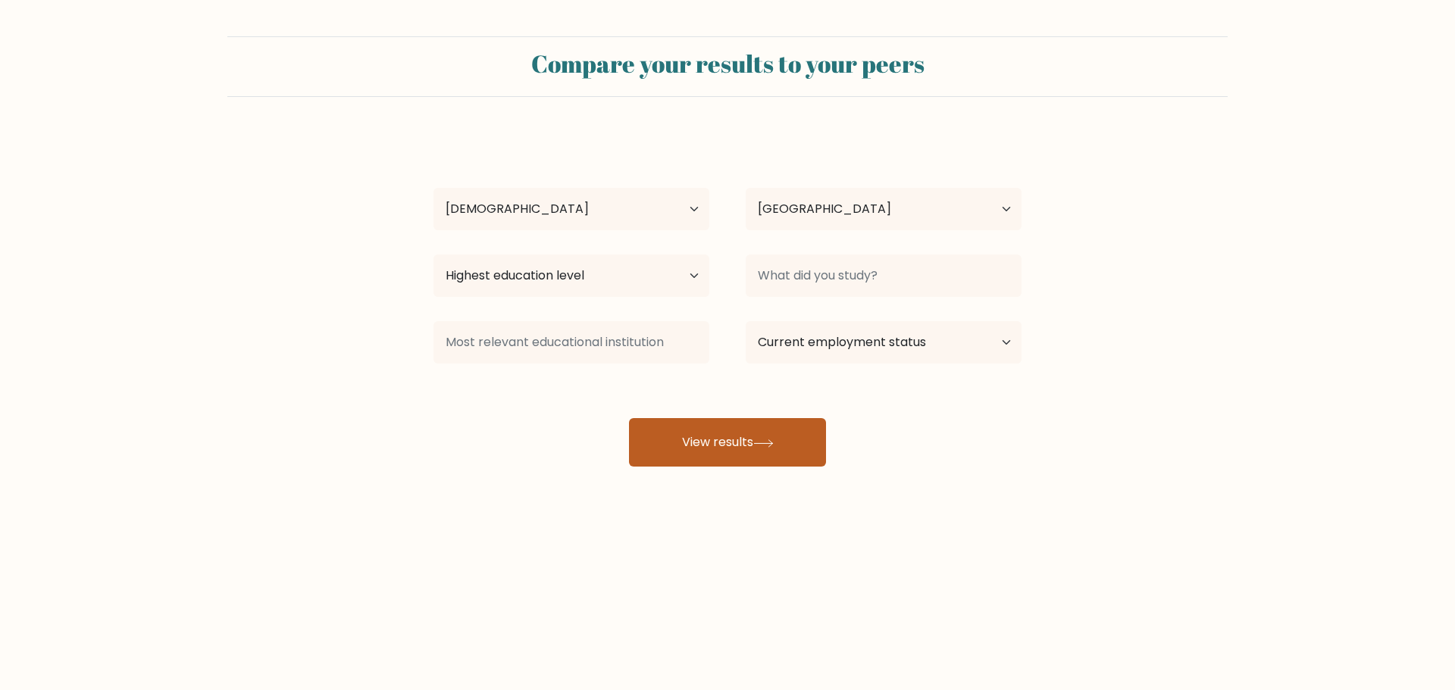
click at [802, 435] on button "View results" at bounding box center [727, 442] width 197 height 49
click at [653, 254] on div "Highest education level No schooling Primary Lower Secondary Upper Secondary Oc…" at bounding box center [571, 276] width 312 height 55
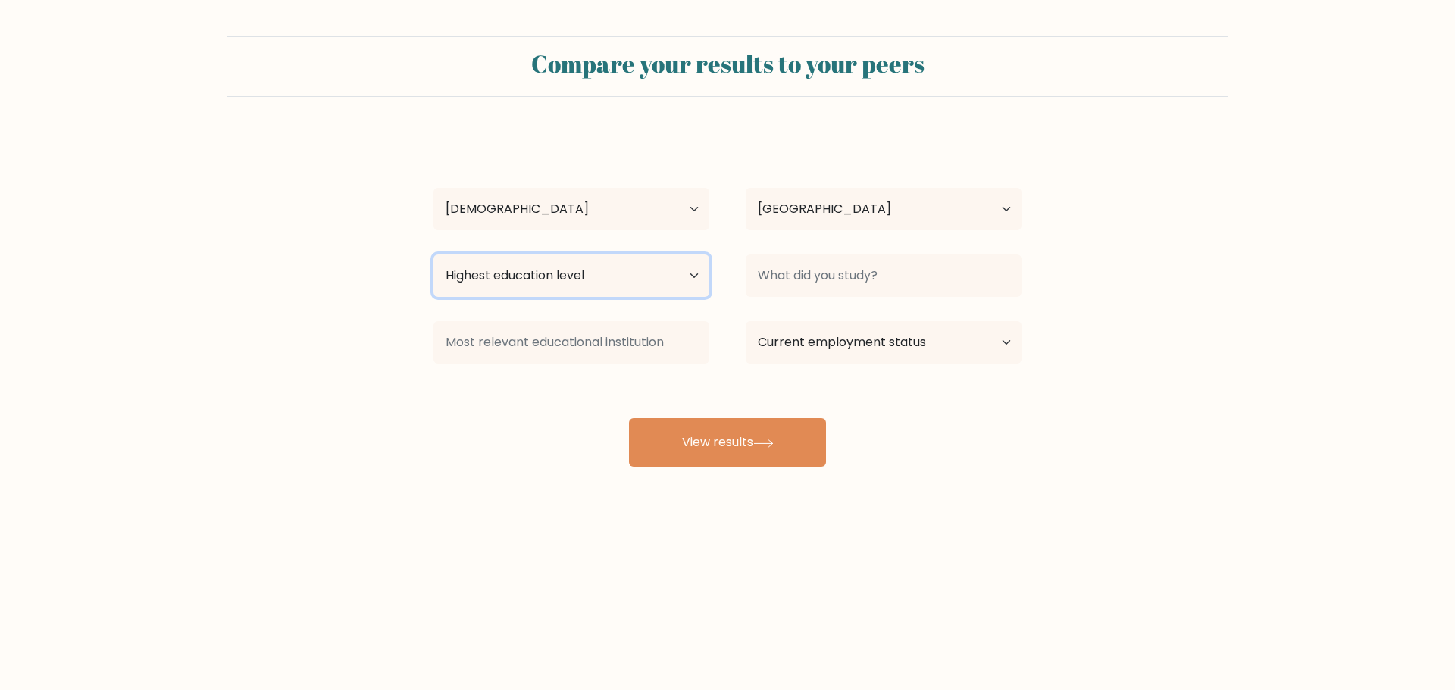
click at [655, 266] on select "Highest education level No schooling Primary Lower Secondary Upper Secondary Oc…" at bounding box center [571, 276] width 276 height 42
select select "masters_degree"
click at [433, 255] on select "Highest education level No schooling Primary Lower Secondary Upper Secondary Oc…" at bounding box center [571, 276] width 276 height 42
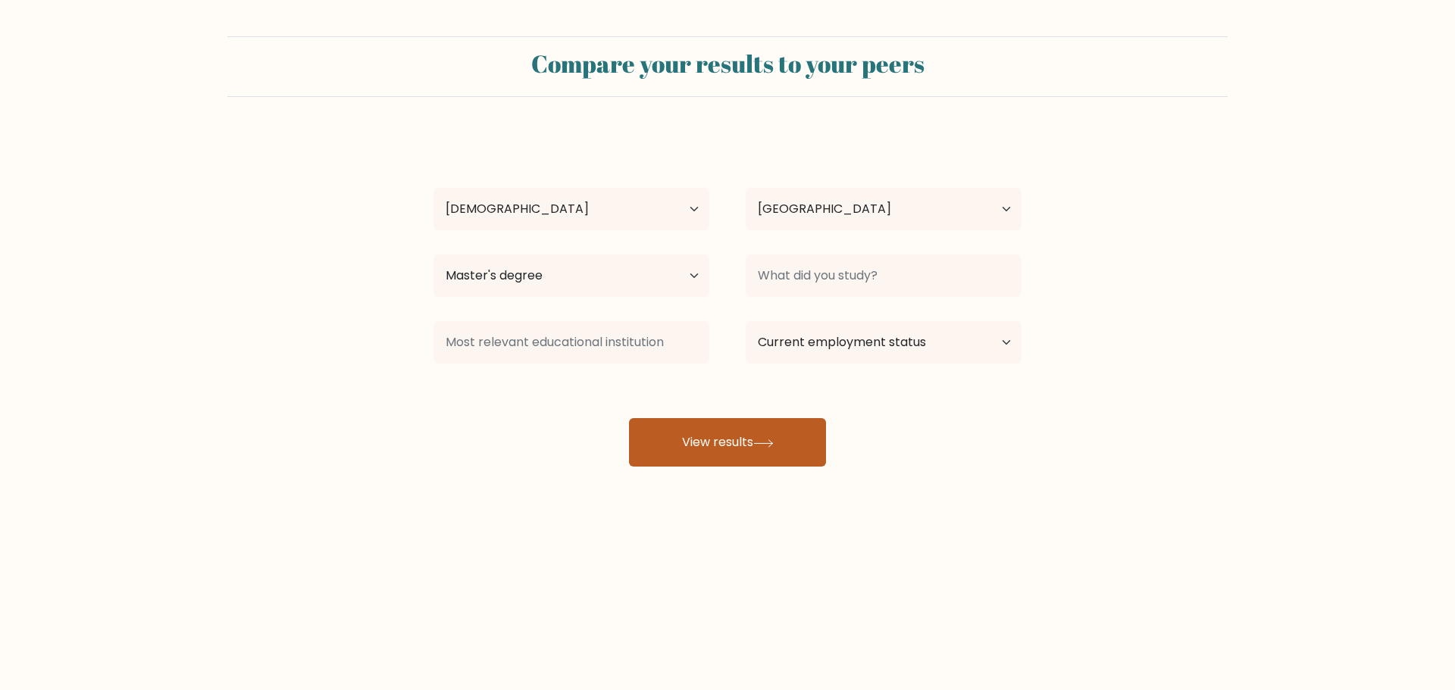
click at [783, 464] on button "View results" at bounding box center [727, 442] width 197 height 49
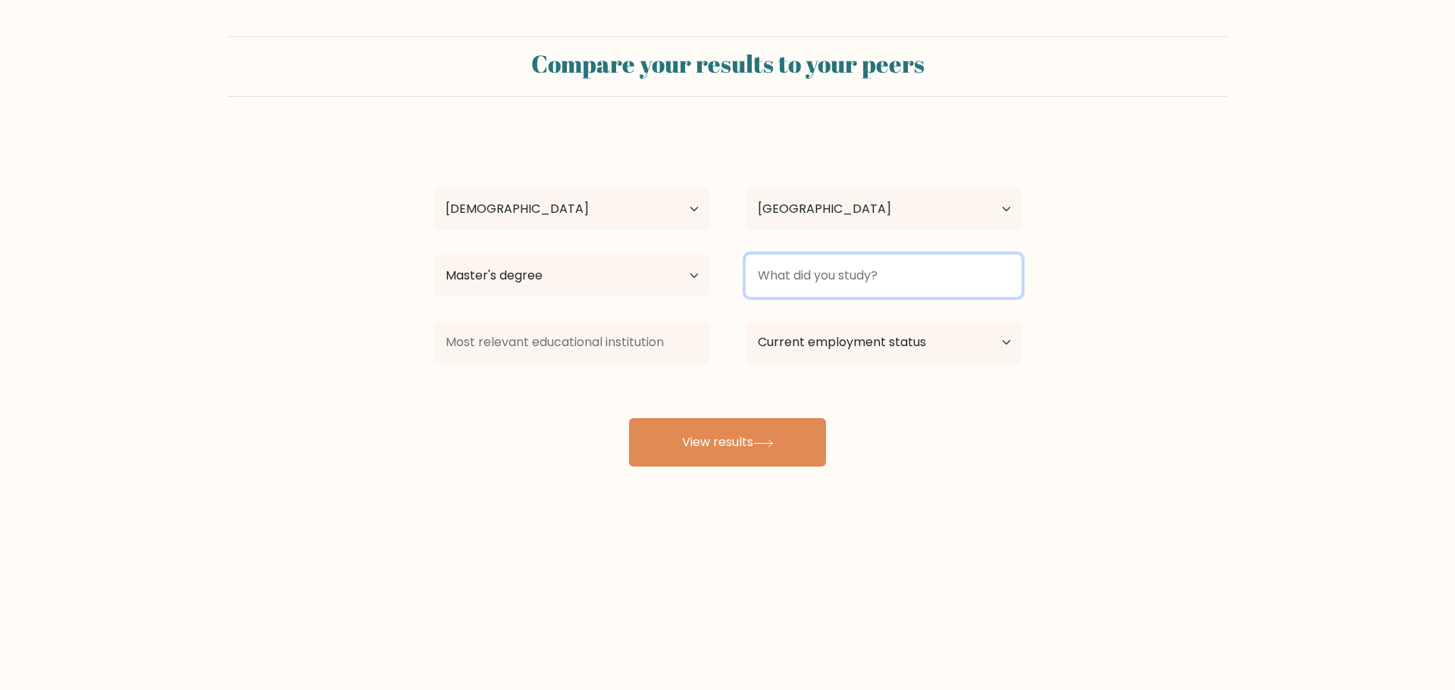
click at [816, 281] on input at bounding box center [884, 276] width 276 height 42
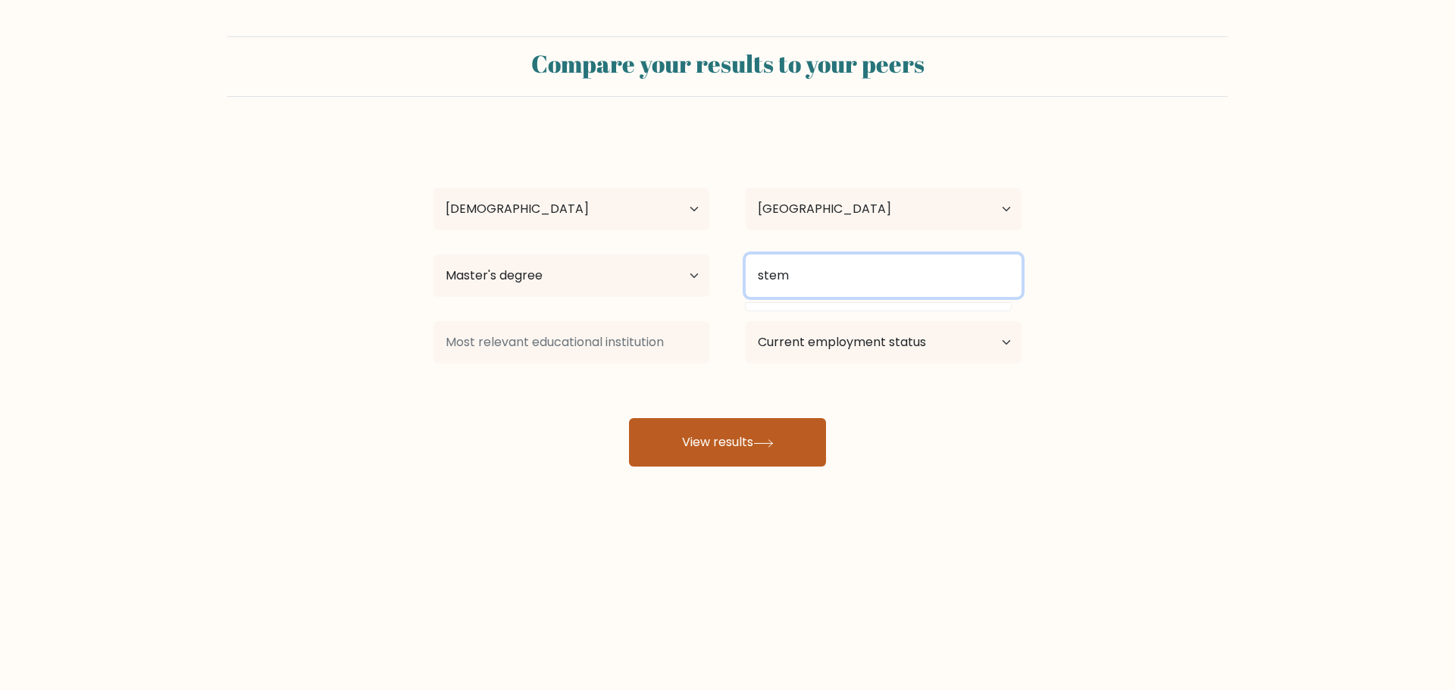
type input "stem"
click at [792, 438] on button "View results" at bounding box center [727, 442] width 197 height 49
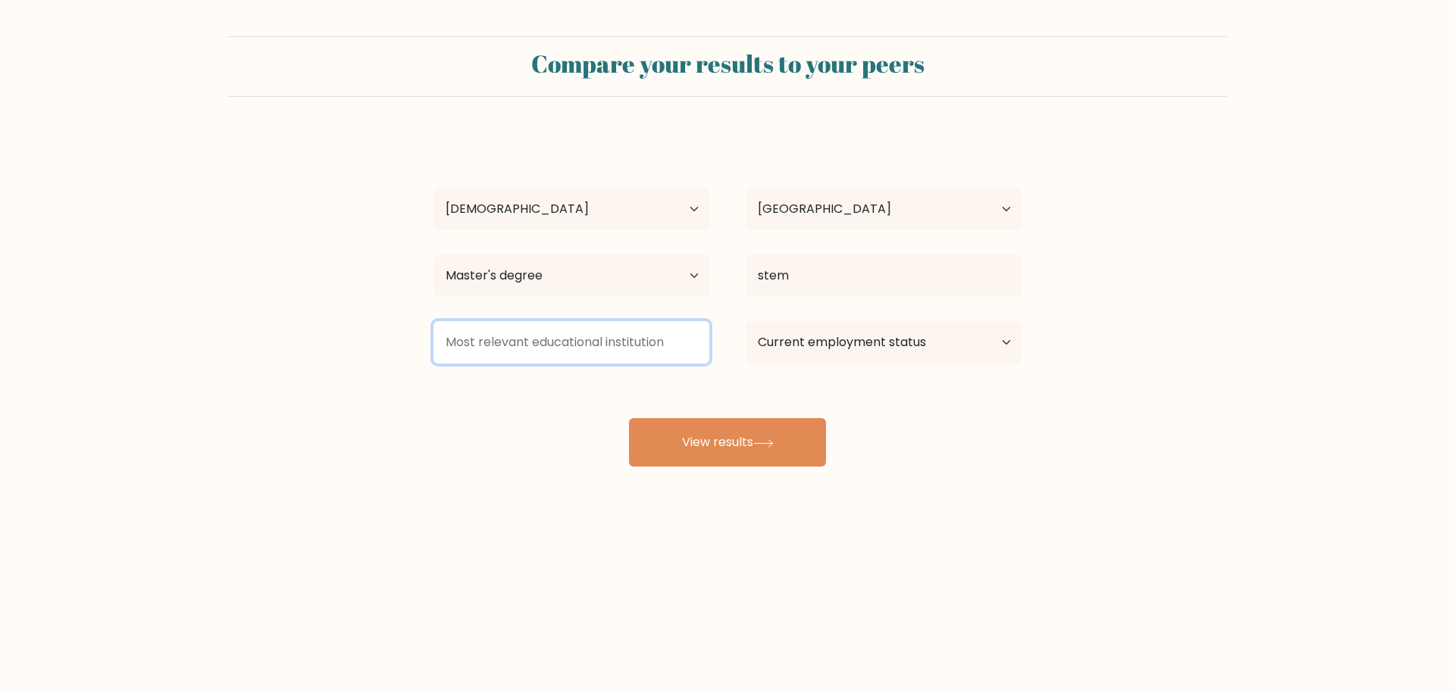
click at [629, 340] on input at bounding box center [571, 342] width 276 height 42
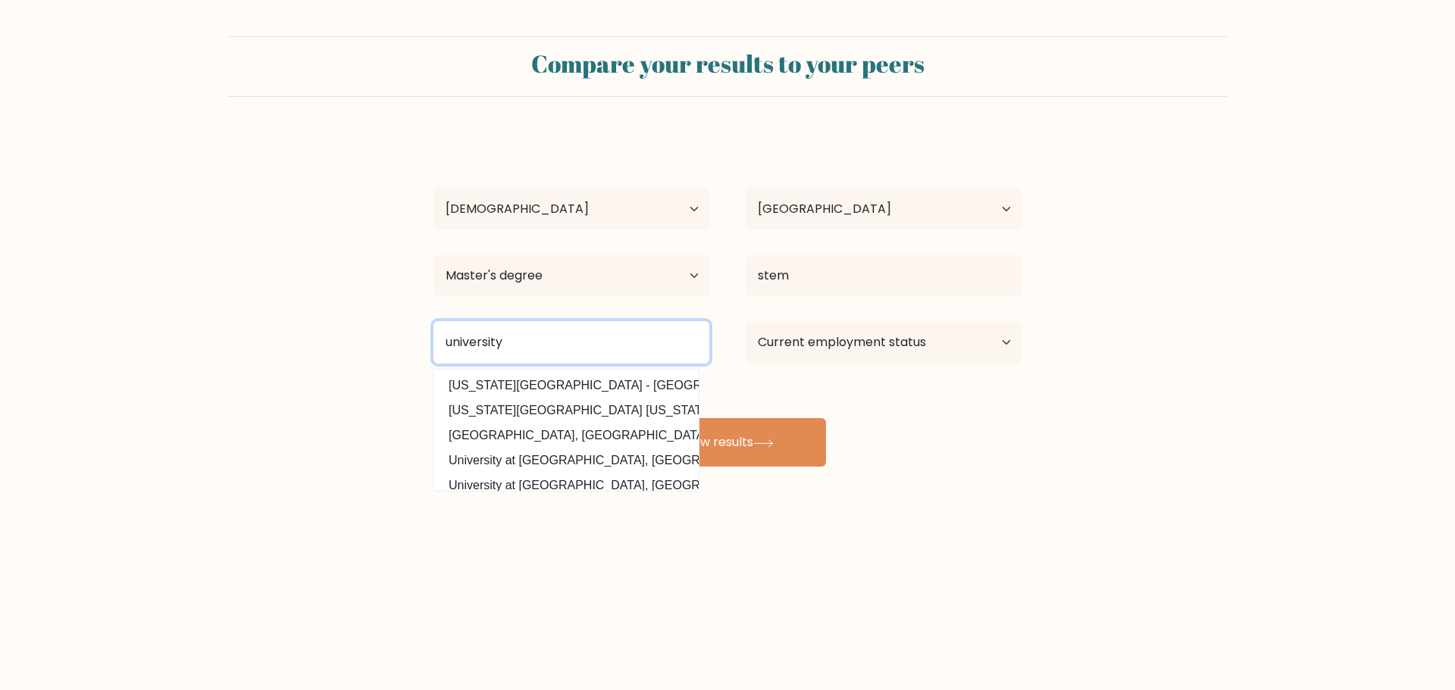
type input "university"
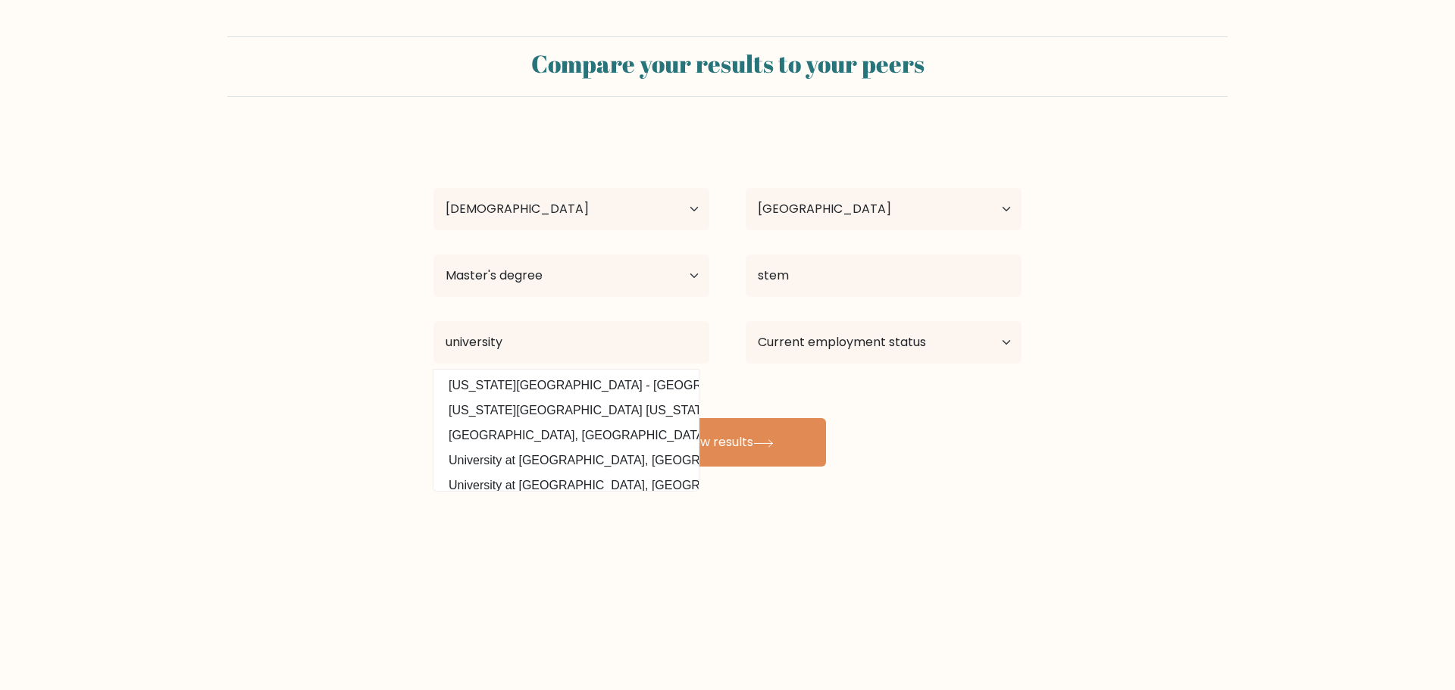
click at [777, 540] on div "Compare your results to your peers [PERSON_NAME] Age Under [DEMOGRAPHIC_DATA] […" at bounding box center [727, 287] width 1455 height 574
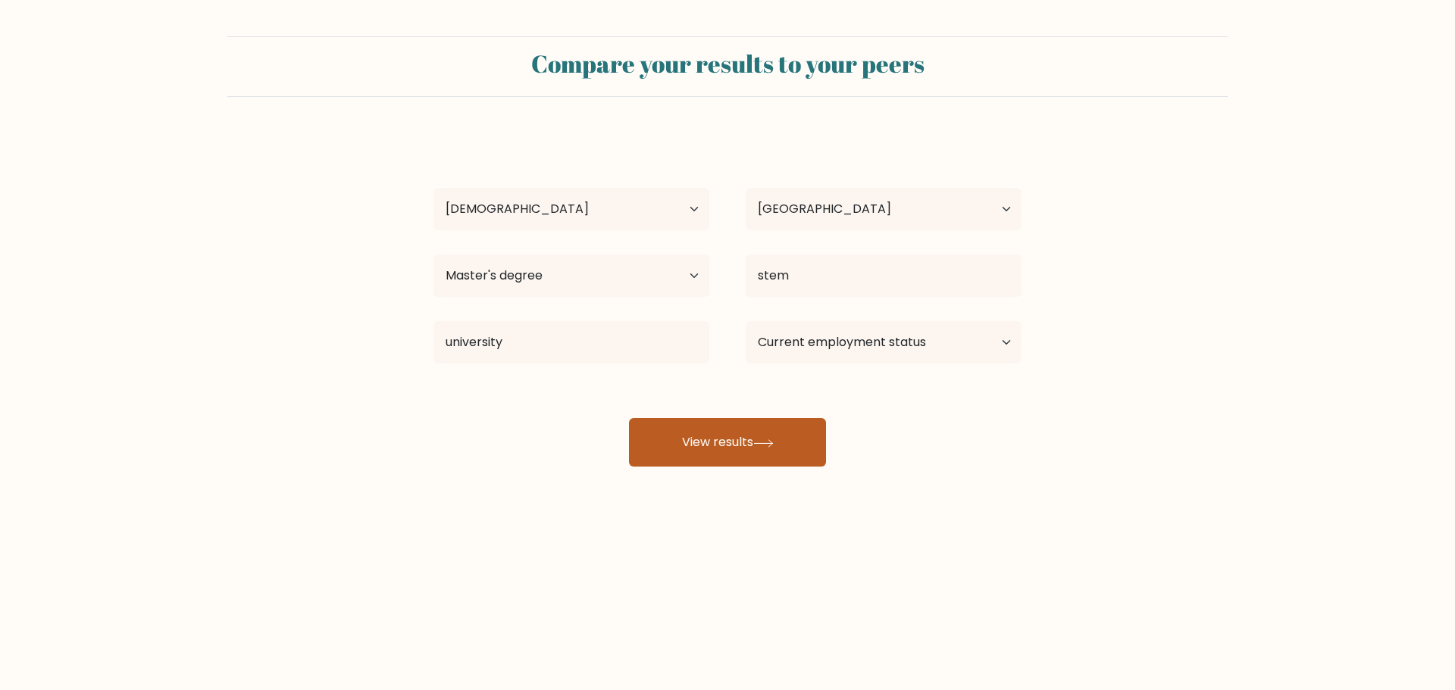
click at [763, 425] on button "View results" at bounding box center [727, 442] width 197 height 49
click at [872, 318] on div "Current employment status Employed Student Retired Other / prefer not to answer" at bounding box center [884, 342] width 312 height 55
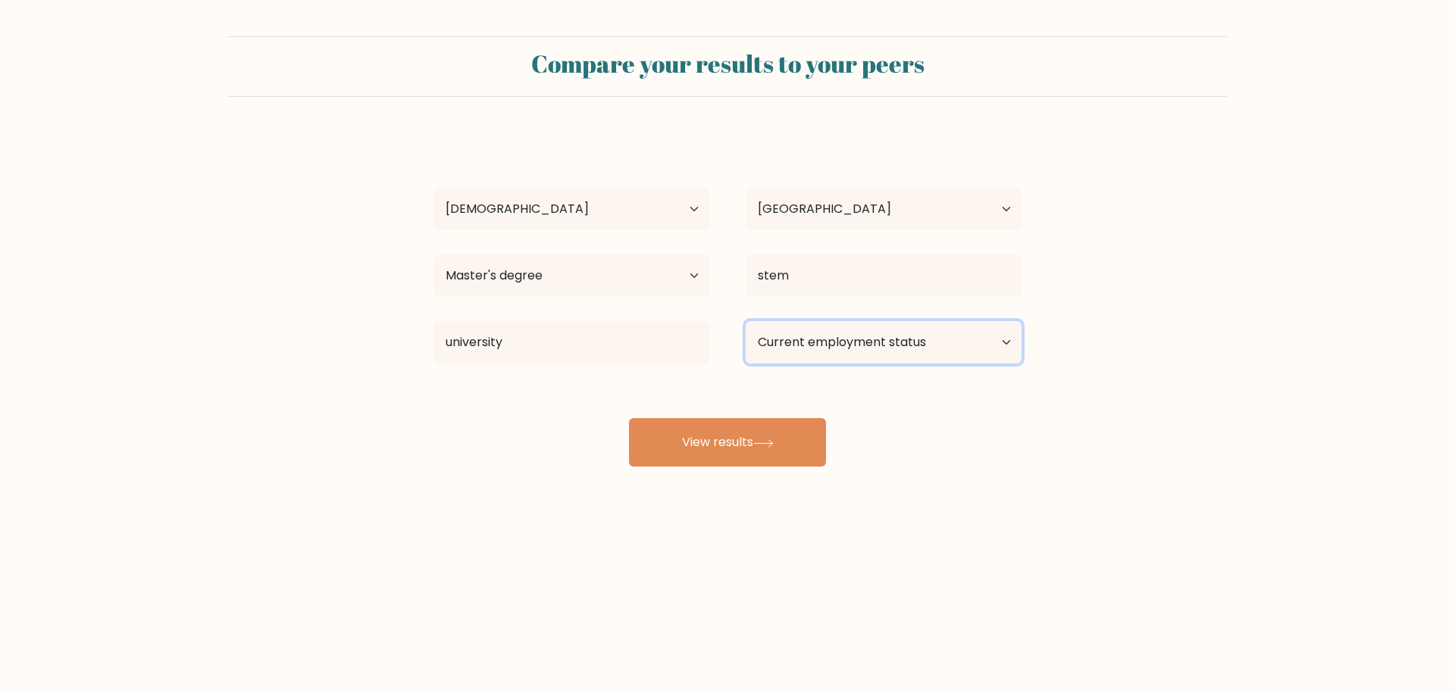
click at [878, 328] on select "Current employment status Employed Student Retired Other / prefer not to answer" at bounding box center [884, 342] width 276 height 42
select select "student"
click at [746, 321] on select "Current employment status Employed Student Retired Other / prefer not to answer" at bounding box center [884, 342] width 276 height 42
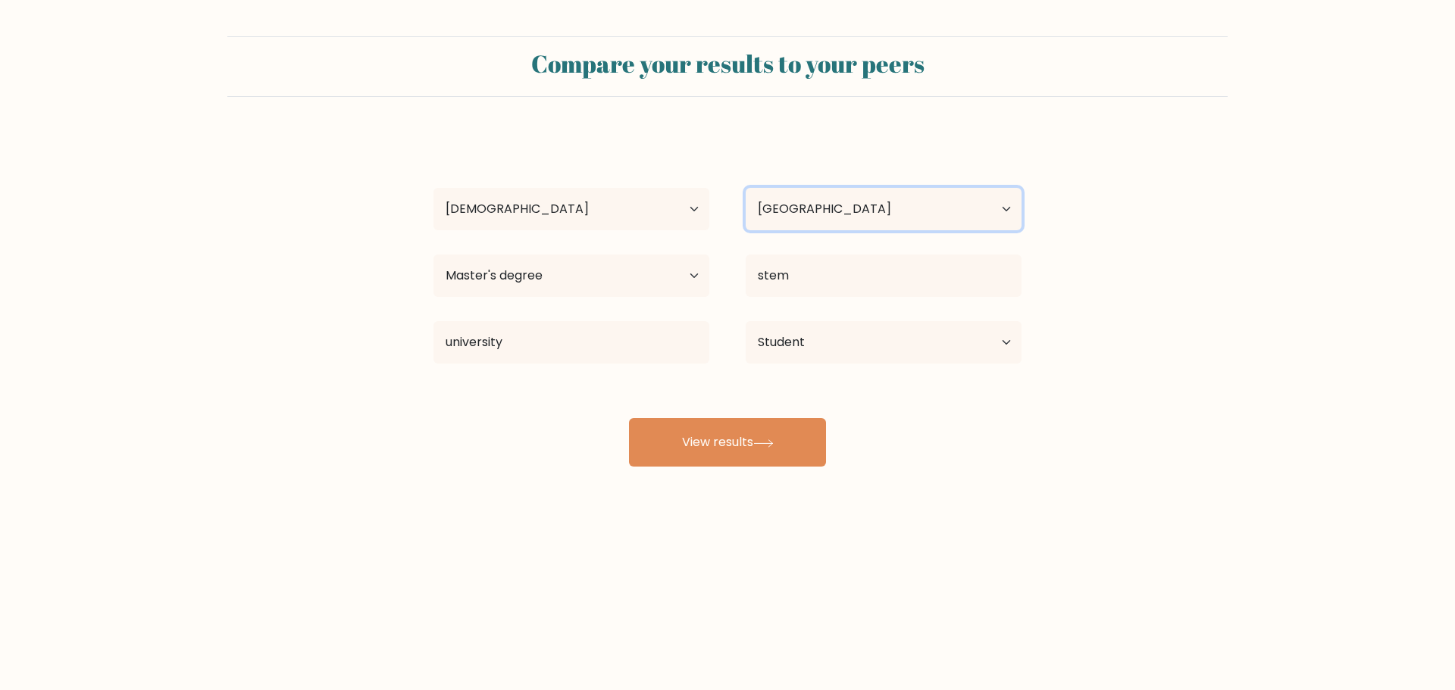
click at [865, 202] on select "Country [GEOGRAPHIC_DATA] [GEOGRAPHIC_DATA] [GEOGRAPHIC_DATA] [US_STATE] [GEOGR…" at bounding box center [884, 209] width 276 height 42
click at [1366, 335] on form "Compare your results to your peers [PERSON_NAME] Age Under [DEMOGRAPHIC_DATA] […" at bounding box center [727, 251] width 1455 height 430
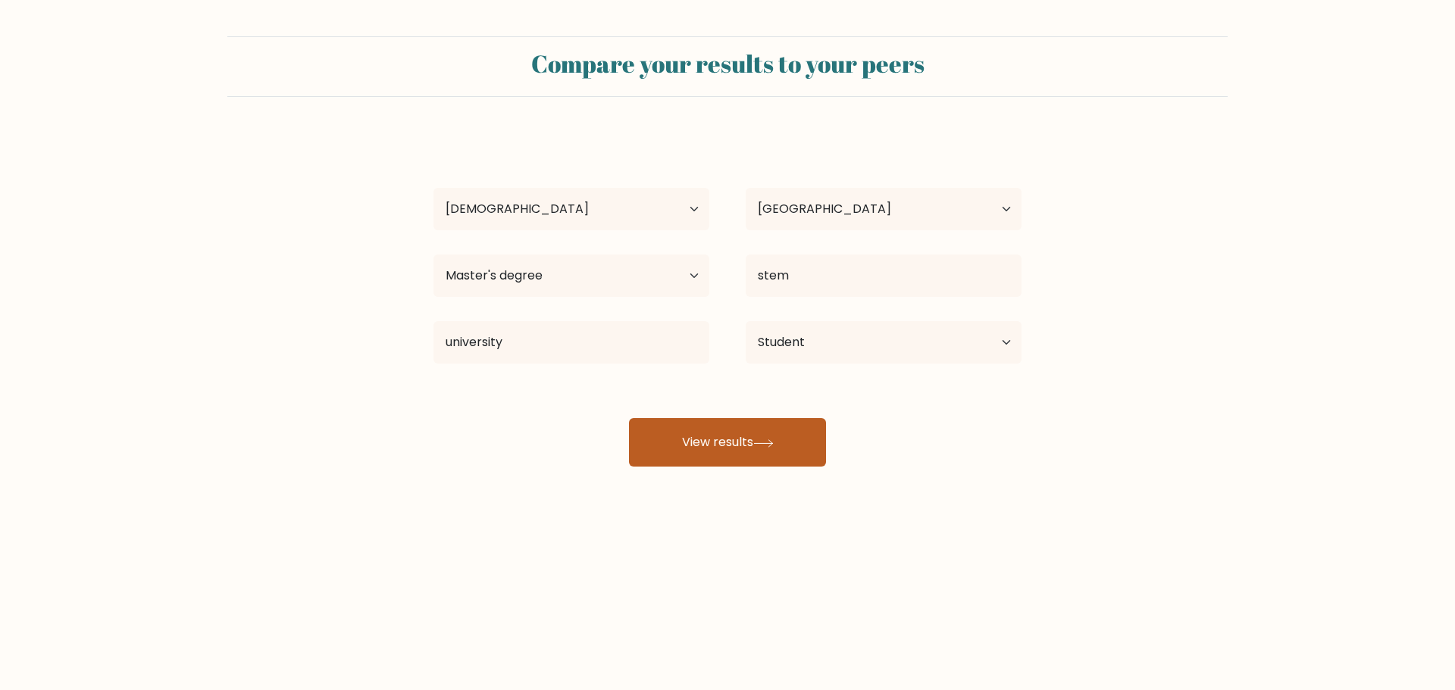
click at [743, 427] on button "View results" at bounding box center [727, 442] width 197 height 49
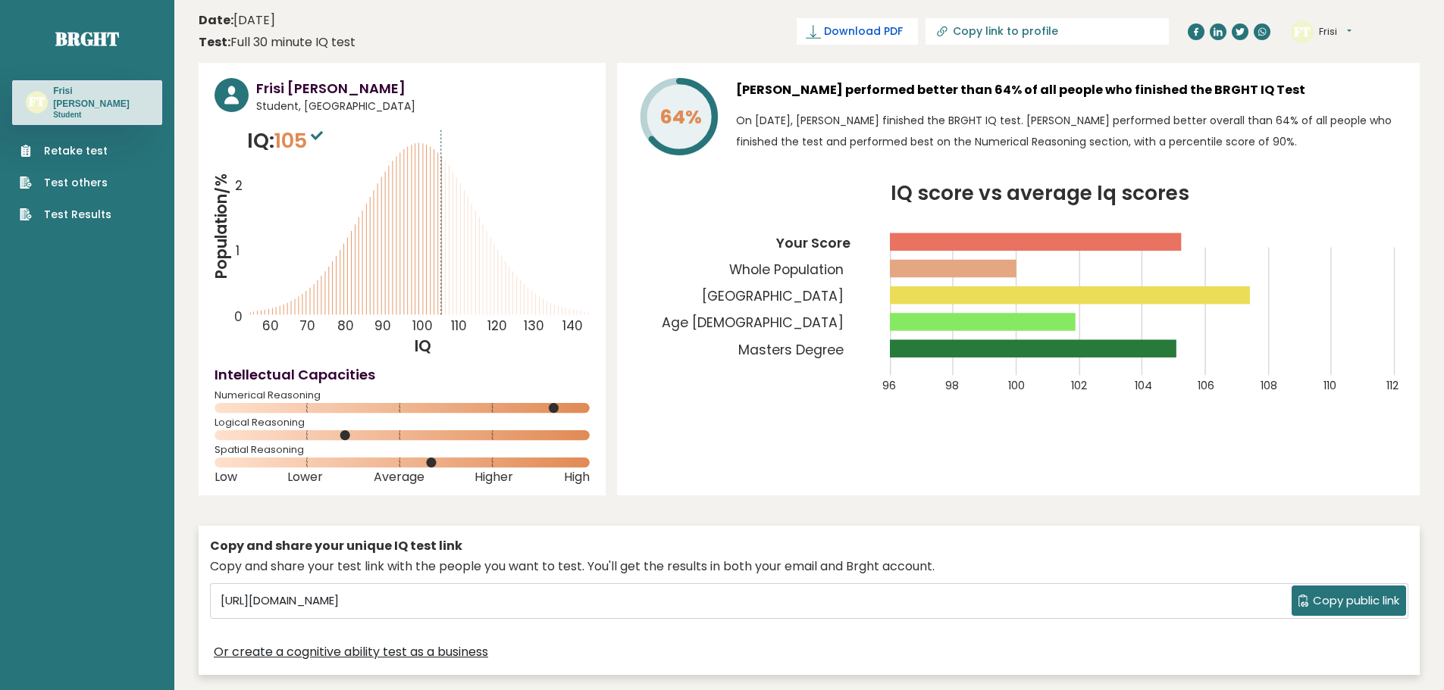
click at [903, 37] on span "Download PDF" at bounding box center [863, 31] width 79 height 16
click at [92, 143] on link "Retake test" at bounding box center [66, 151] width 92 height 16
click at [83, 175] on link "Test others" at bounding box center [66, 183] width 92 height 16
click at [82, 207] on link "Test Results" at bounding box center [66, 215] width 92 height 16
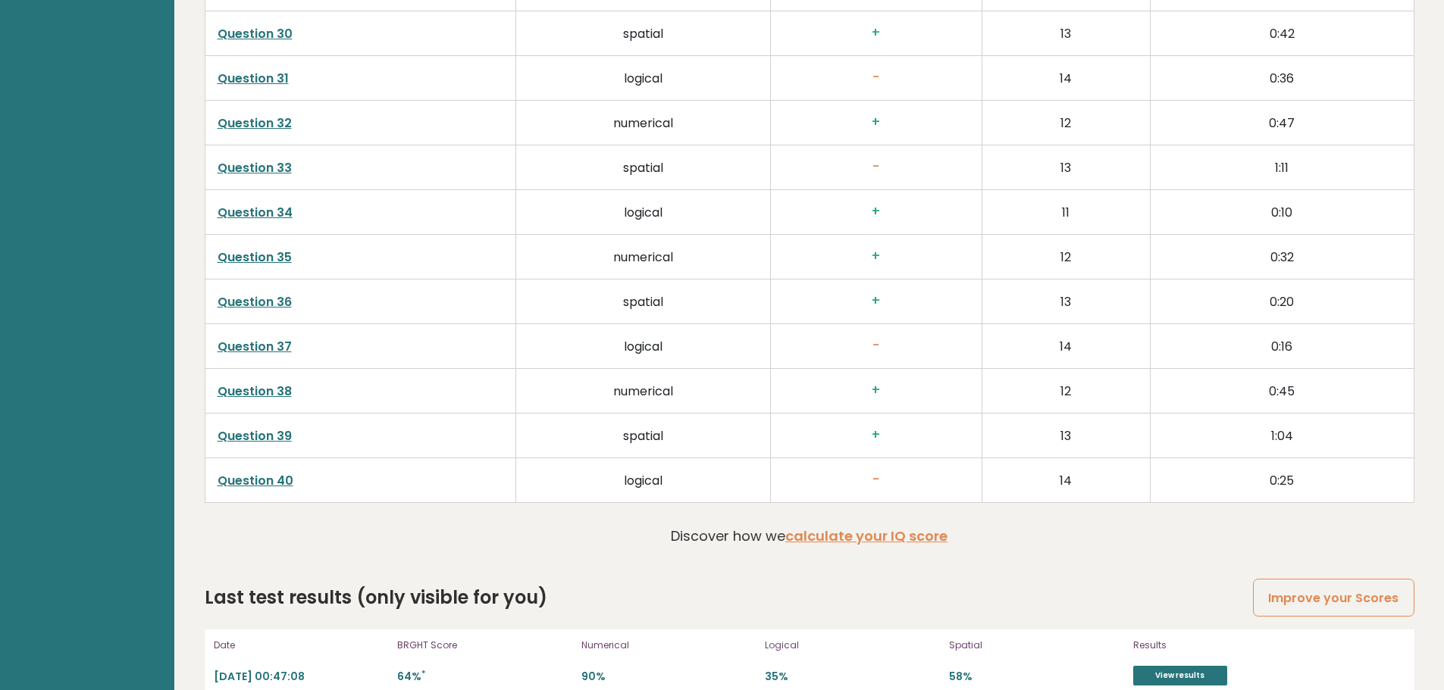
scroll to position [3855, 0]
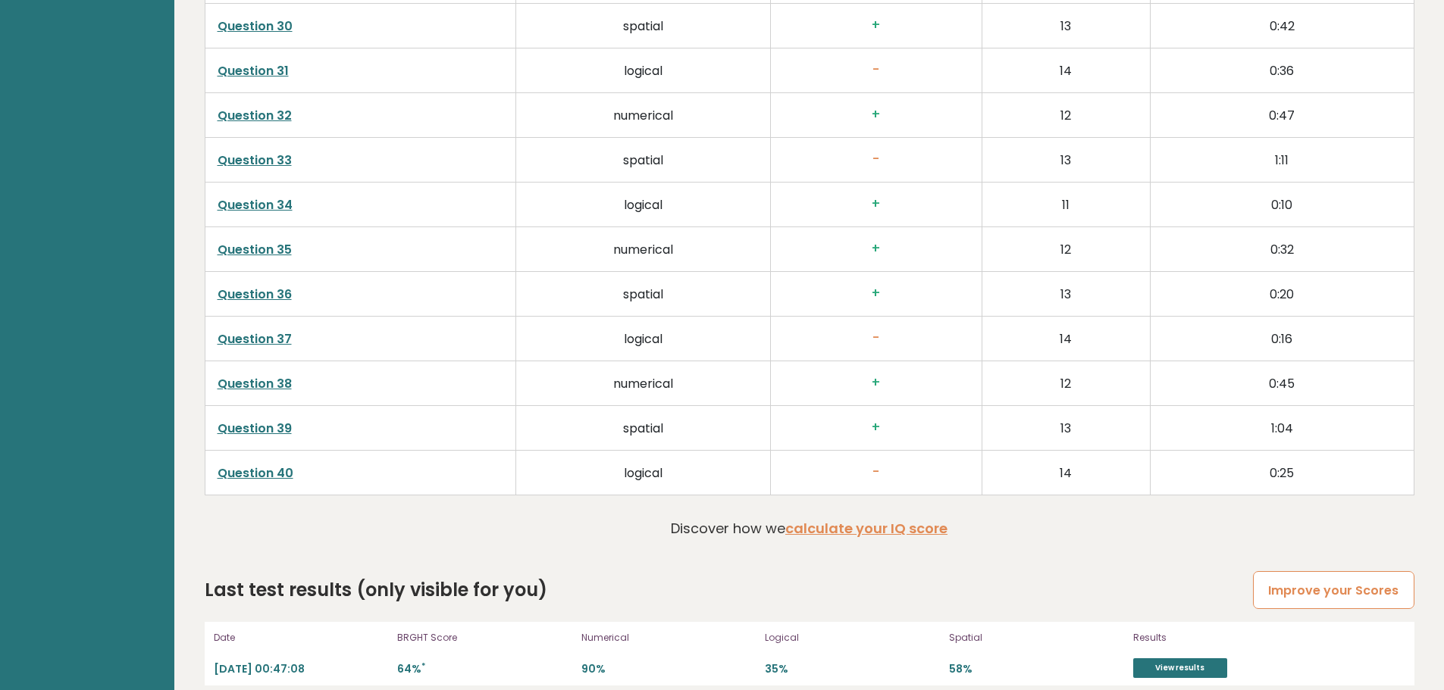
click at [1336, 584] on link "Improve your Scores" at bounding box center [1333, 590] width 161 height 39
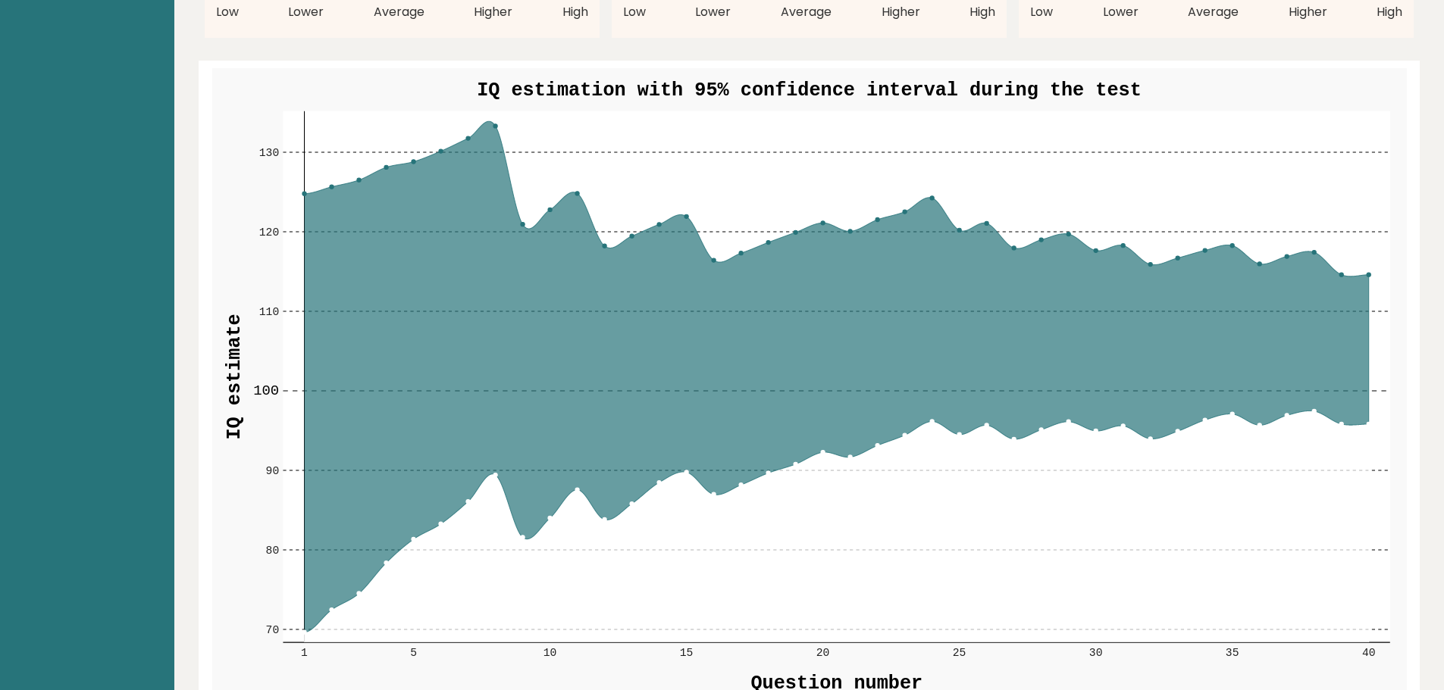
scroll to position [1162, 0]
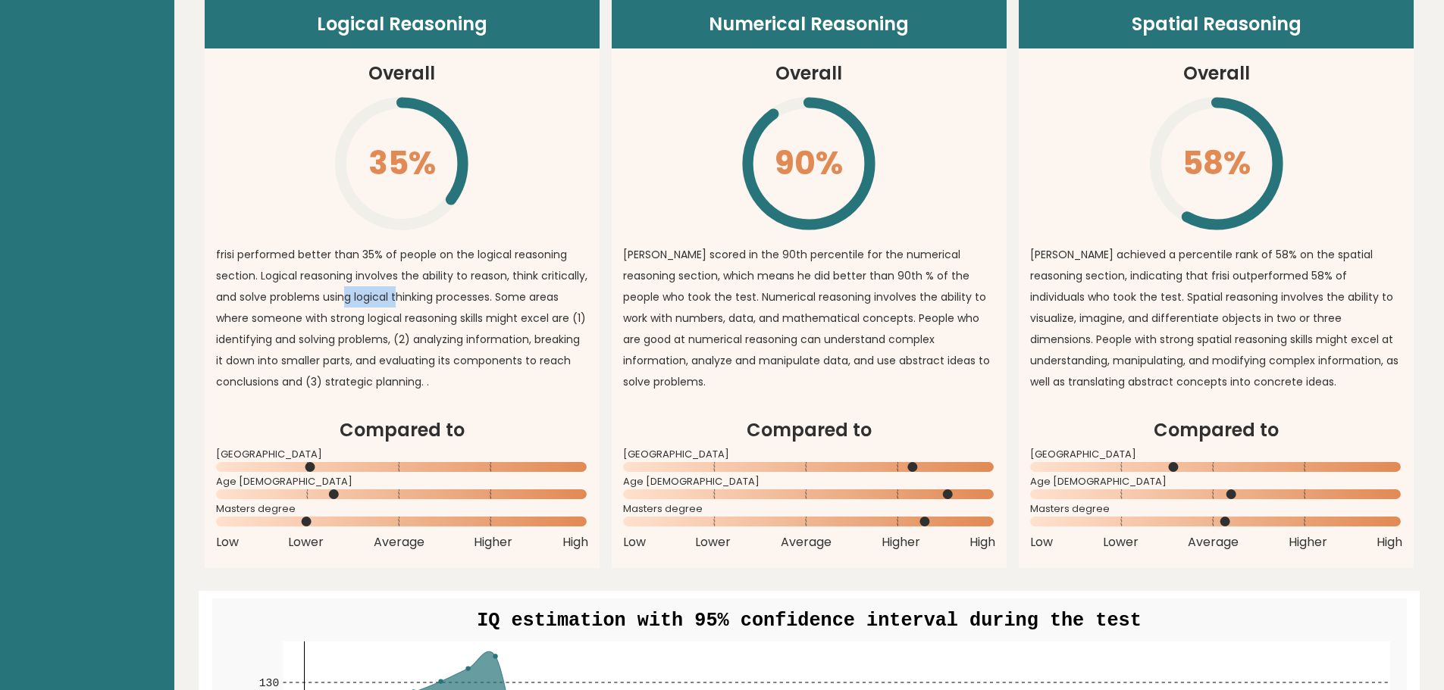
drag, startPoint x: 347, startPoint y: 273, endPoint x: 398, endPoint y: 283, distance: 51.7
click at [398, 283] on p "frisi performed better than 35% of people on the logical reasoning section. Log…" at bounding box center [402, 318] width 372 height 149
click at [355, 299] on p "frisi performed better than 35% of people on the logical reasoning section. Log…" at bounding box center [402, 318] width 372 height 149
drag, startPoint x: 335, startPoint y: 302, endPoint x: 378, endPoint y: 308, distance: 43.6
click at [378, 308] on p "frisi performed better than 35% of people on the logical reasoning section. Log…" at bounding box center [402, 318] width 372 height 149
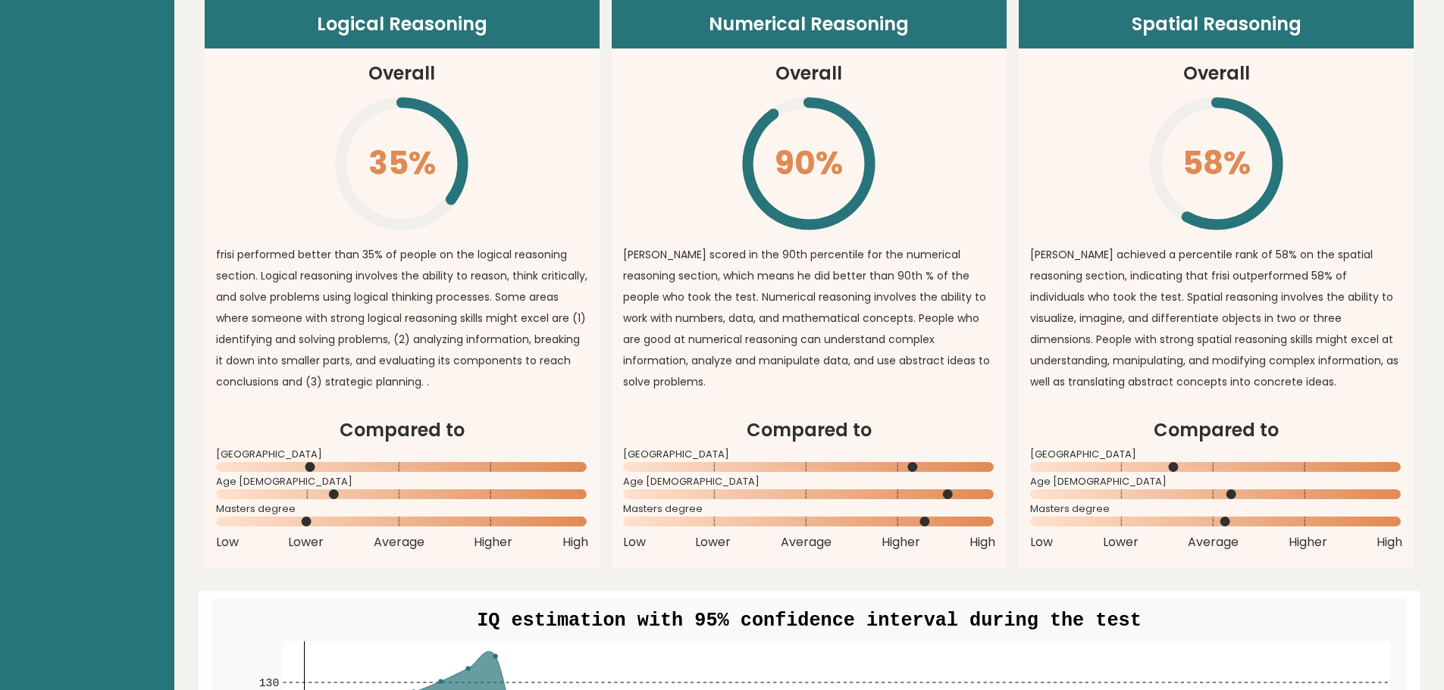
click at [342, 336] on p "frisi performed better than 35% of people on the logical reasoning section. Log…" at bounding box center [402, 318] width 372 height 149
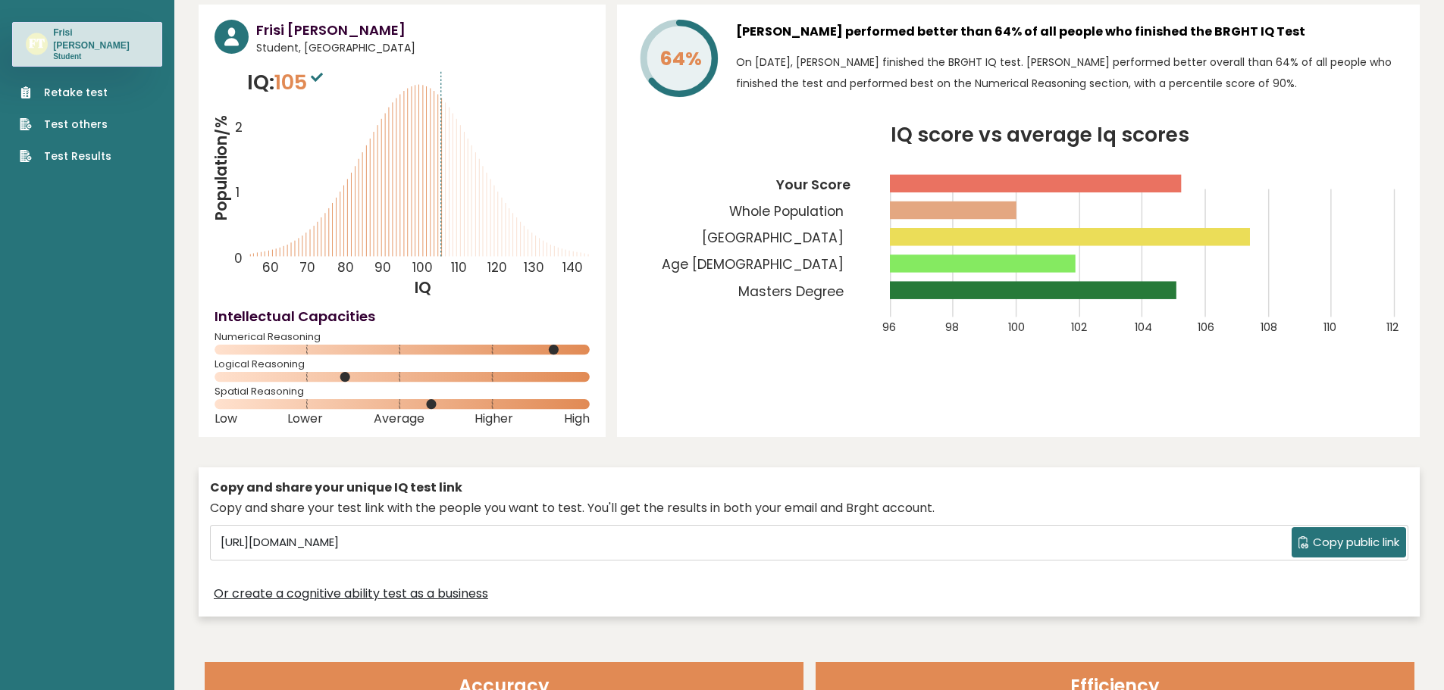
scroll to position [25, 0]
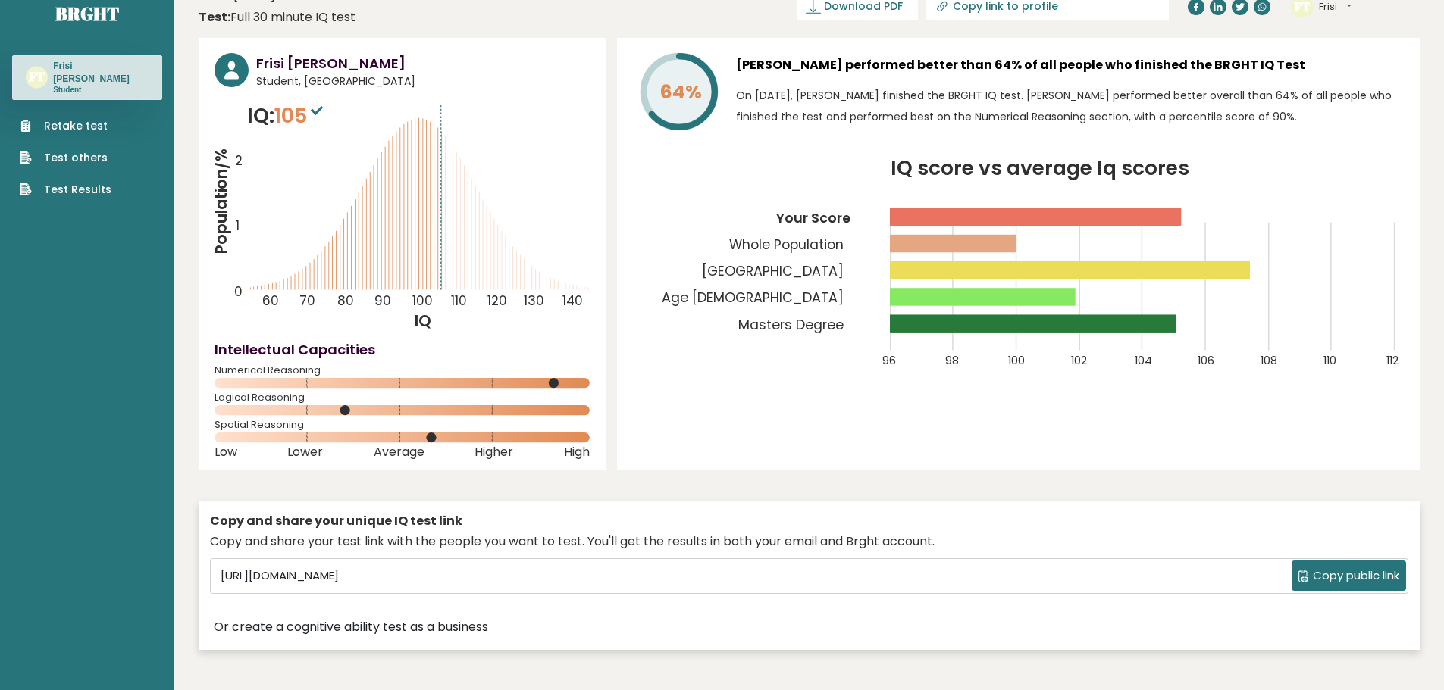
click at [1228, 271] on rect at bounding box center [1070, 269] width 360 height 17
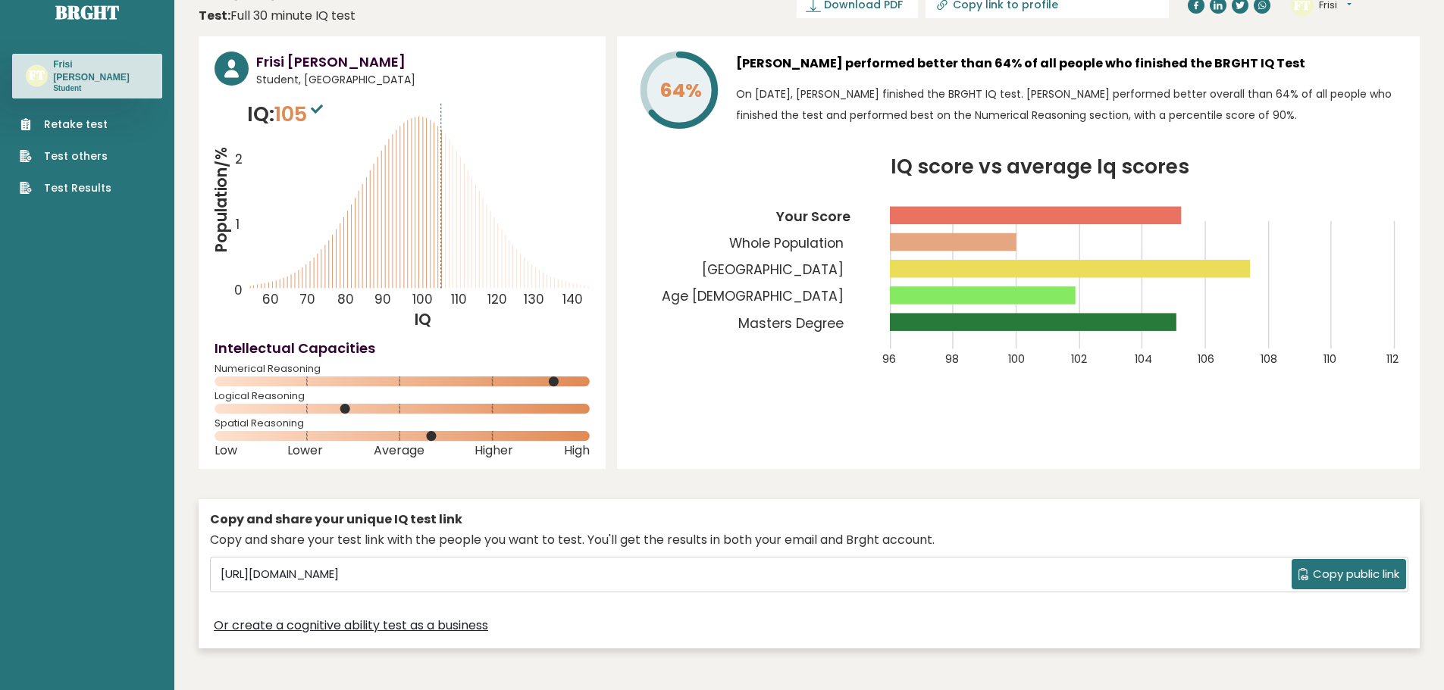
scroll to position [0, 0]
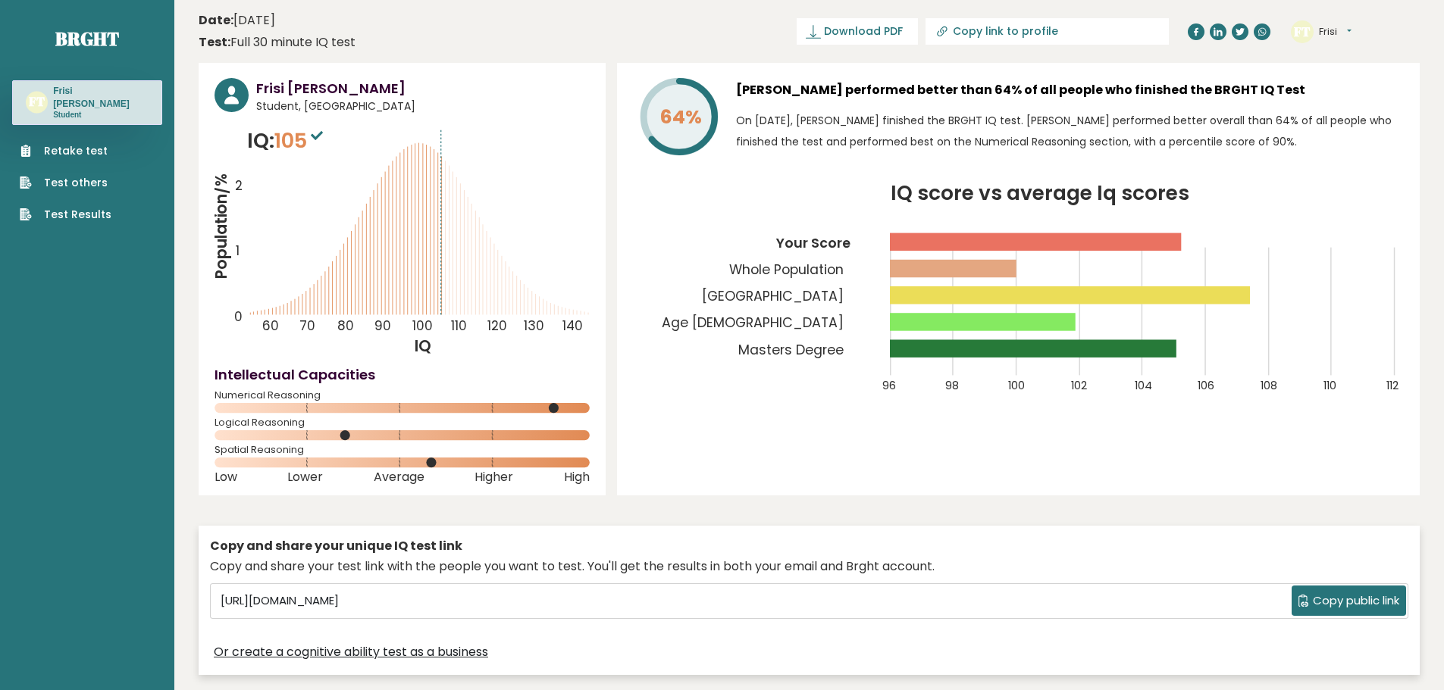
click at [1347, 32] on button "Frisi" at bounding box center [1335, 31] width 33 height 15
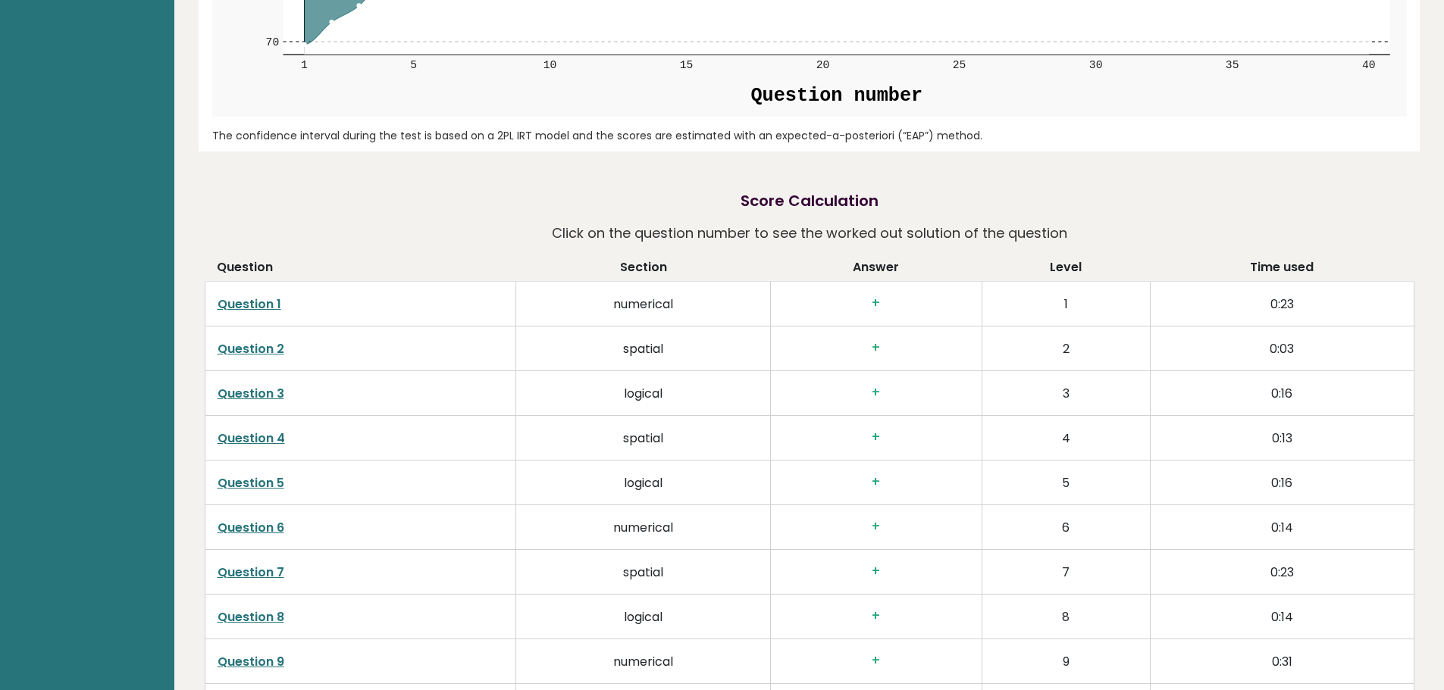
scroll to position [2425, 0]
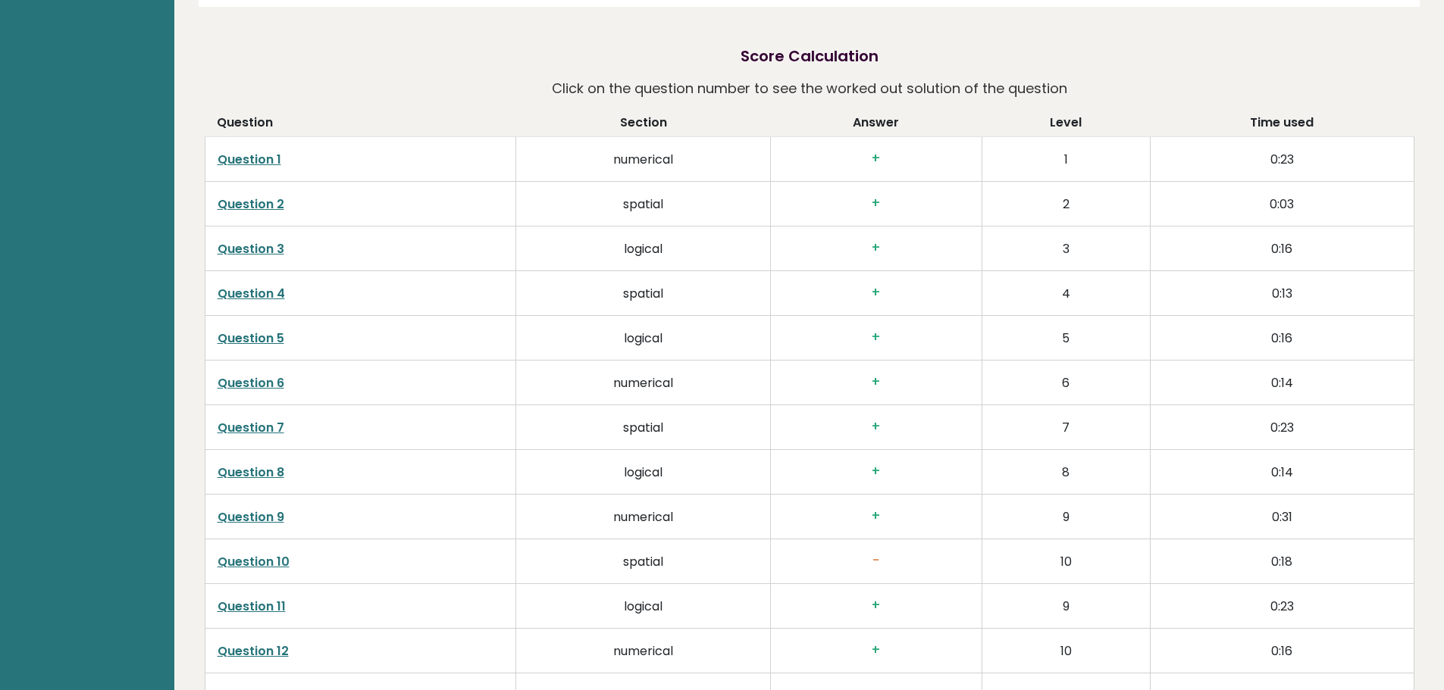
click at [268, 151] on link "Question 1" at bounding box center [249, 159] width 64 height 17
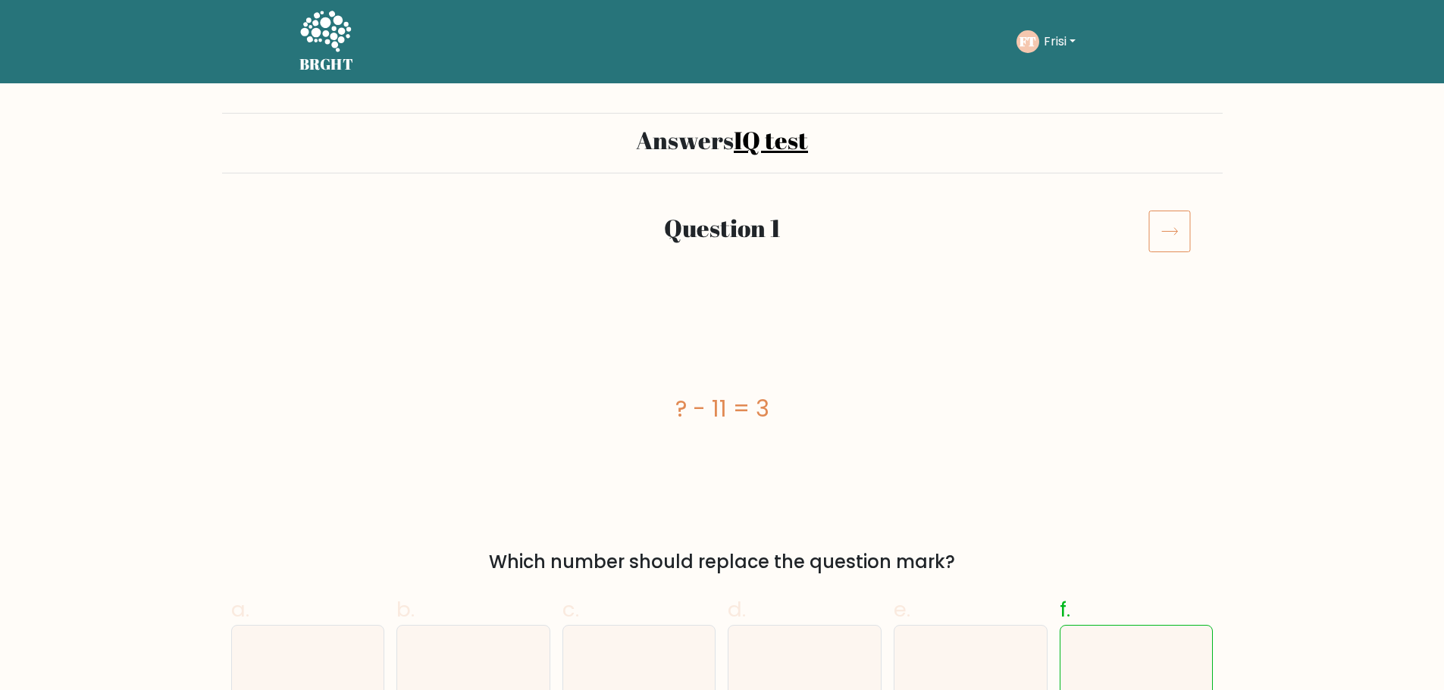
click at [1170, 233] on icon at bounding box center [1169, 231] width 42 height 42
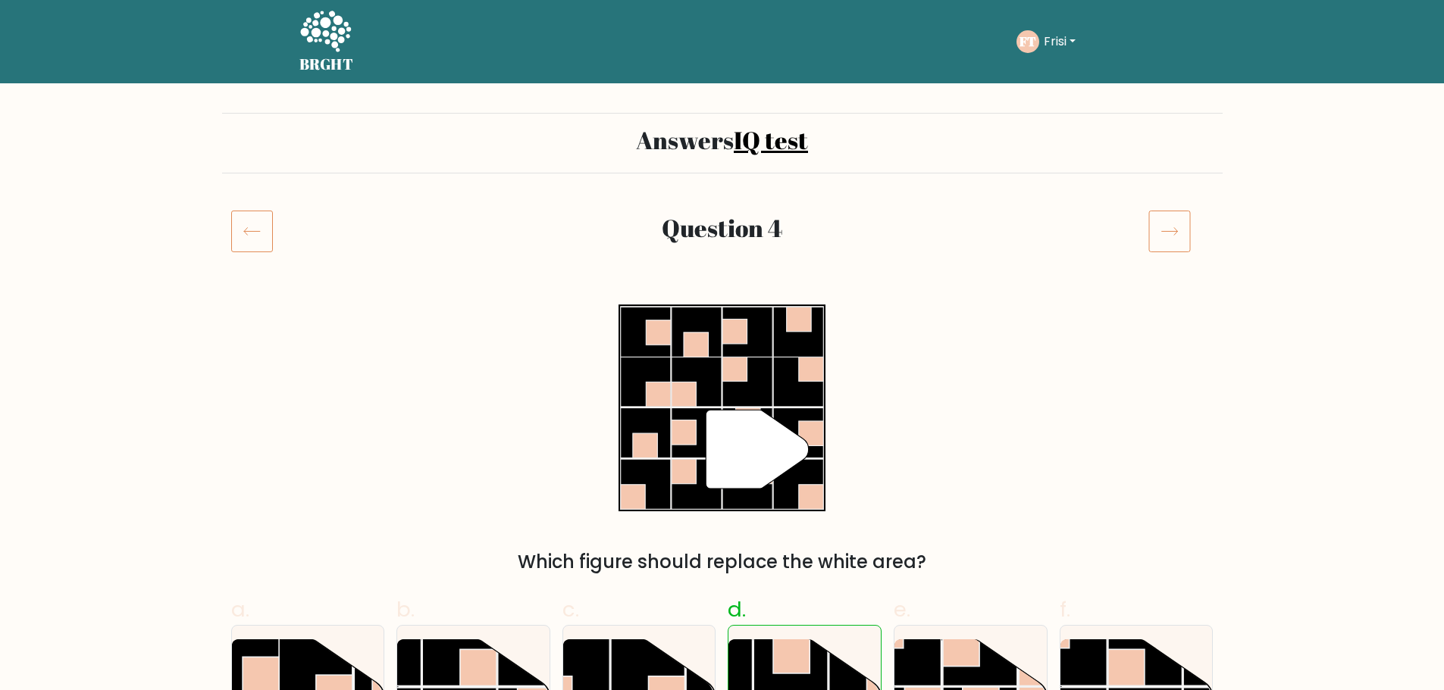
click at [243, 242] on icon at bounding box center [252, 231] width 42 height 42
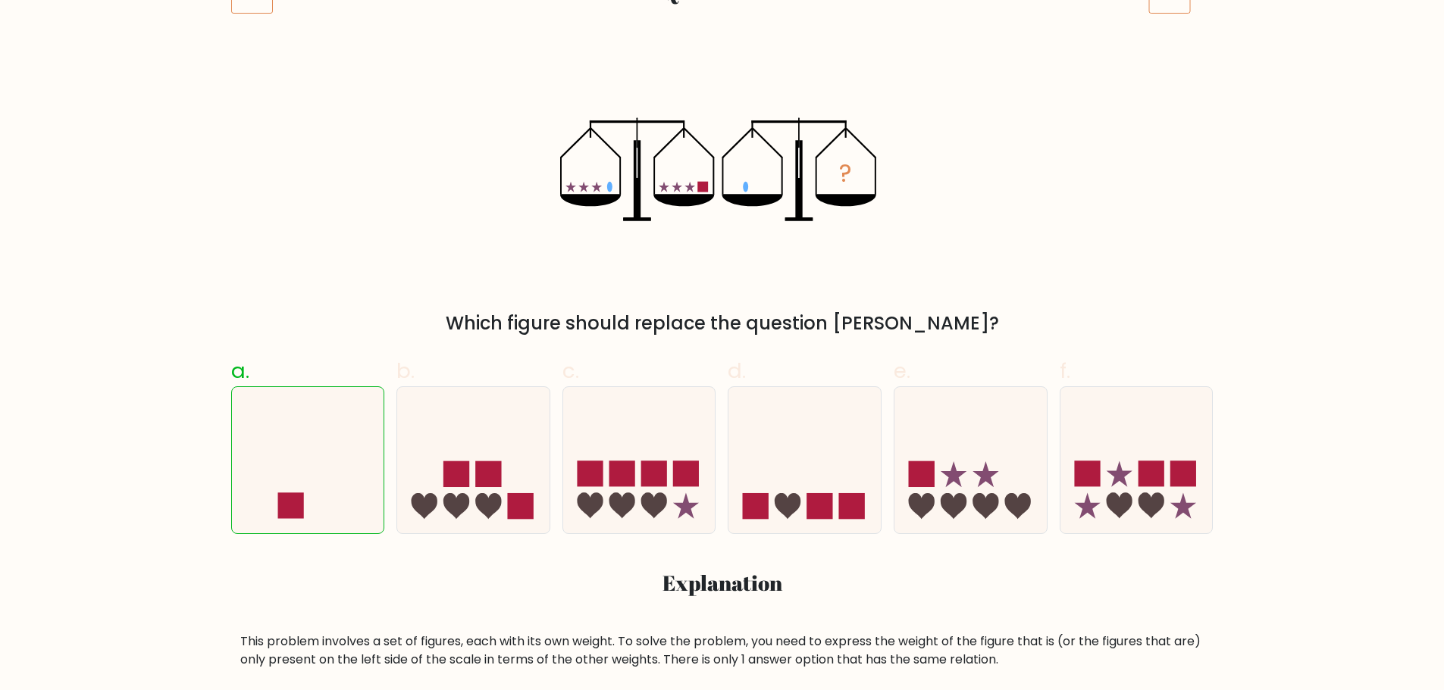
scroll to position [152, 0]
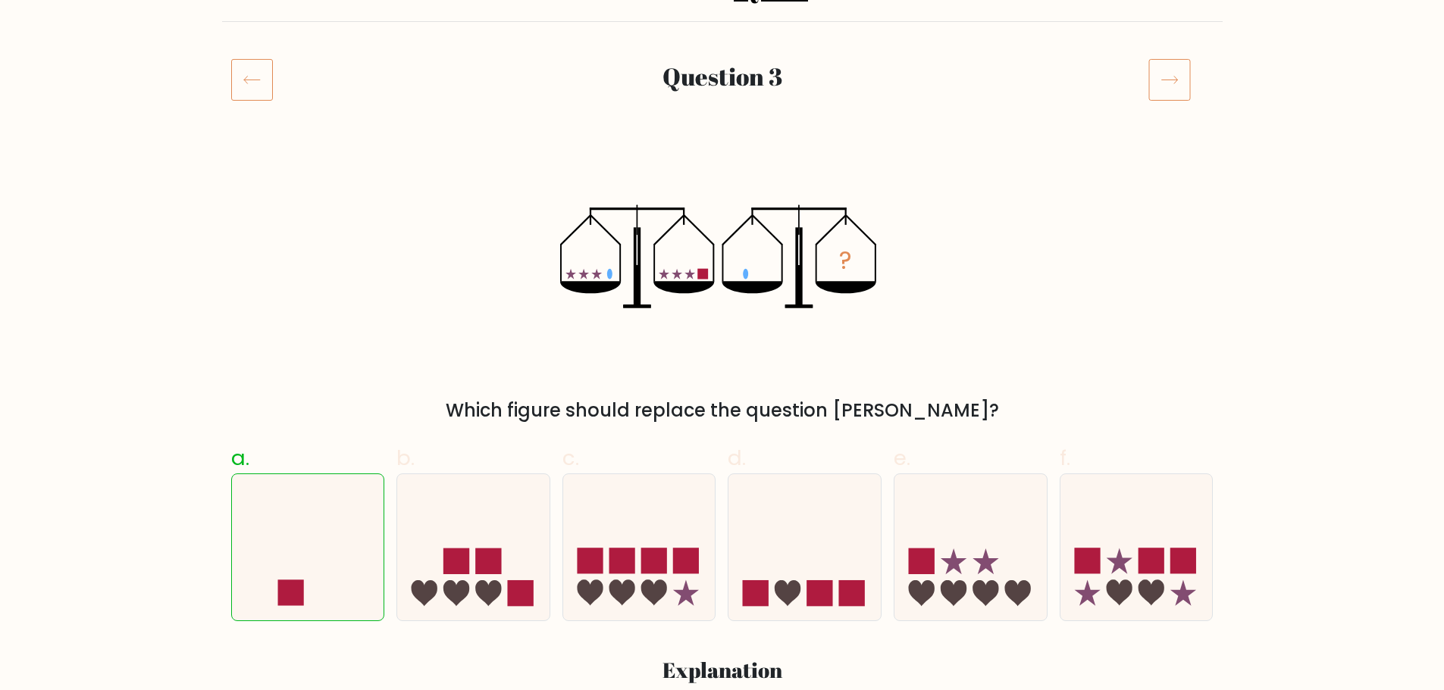
click at [1178, 84] on icon at bounding box center [1169, 79] width 42 height 42
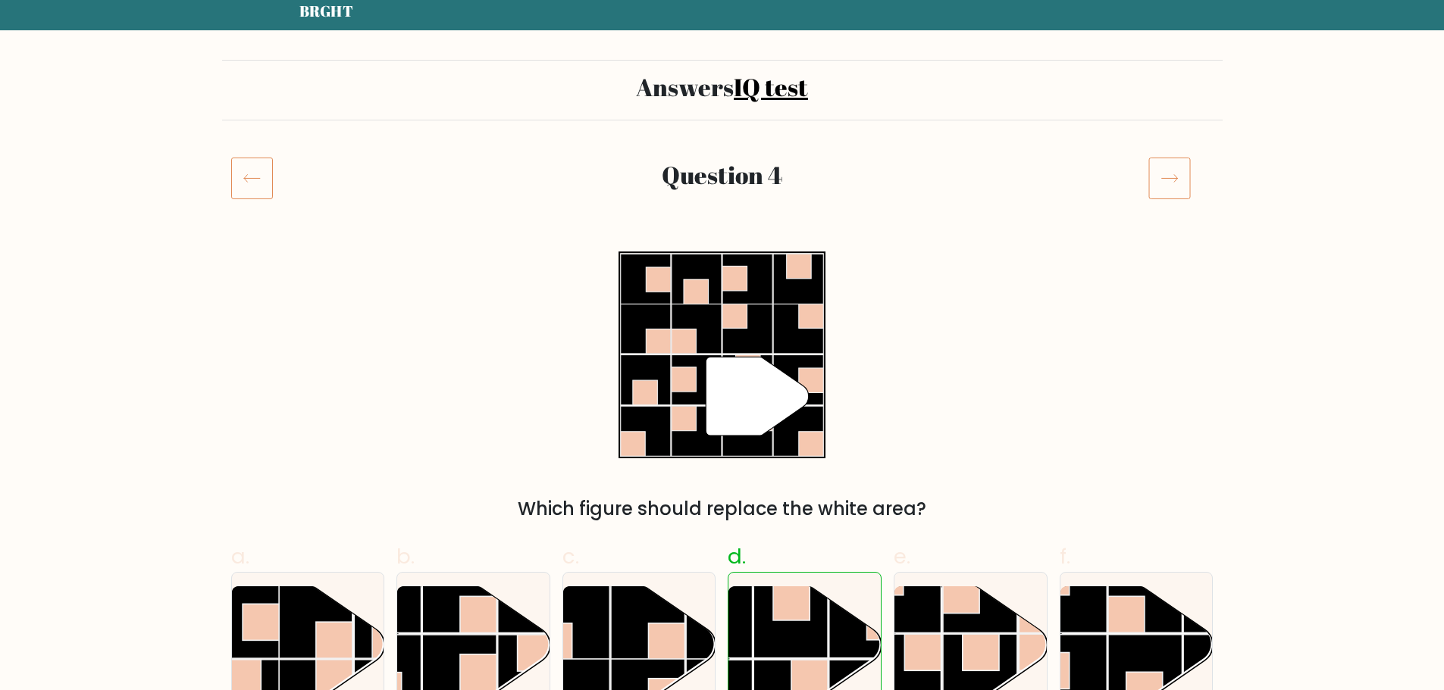
scroll to position [76, 0]
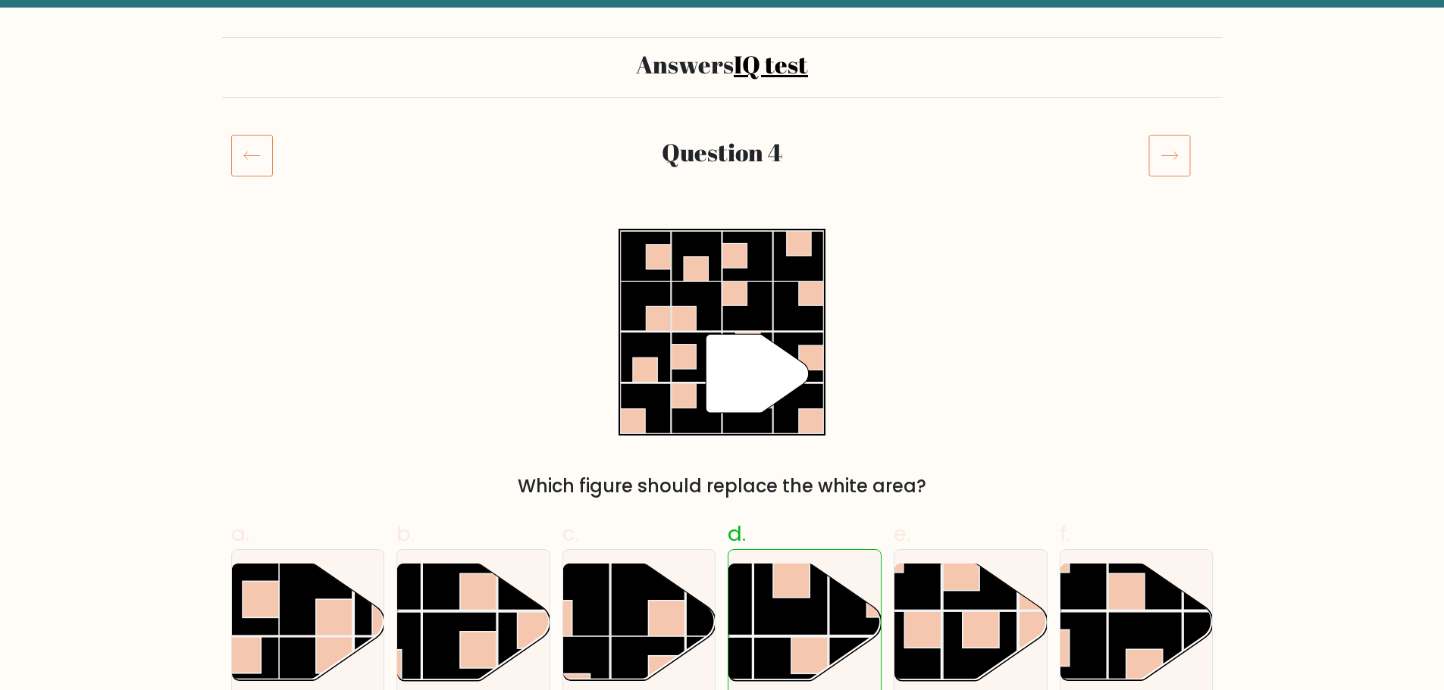
click at [1181, 144] on icon at bounding box center [1169, 155] width 42 height 42
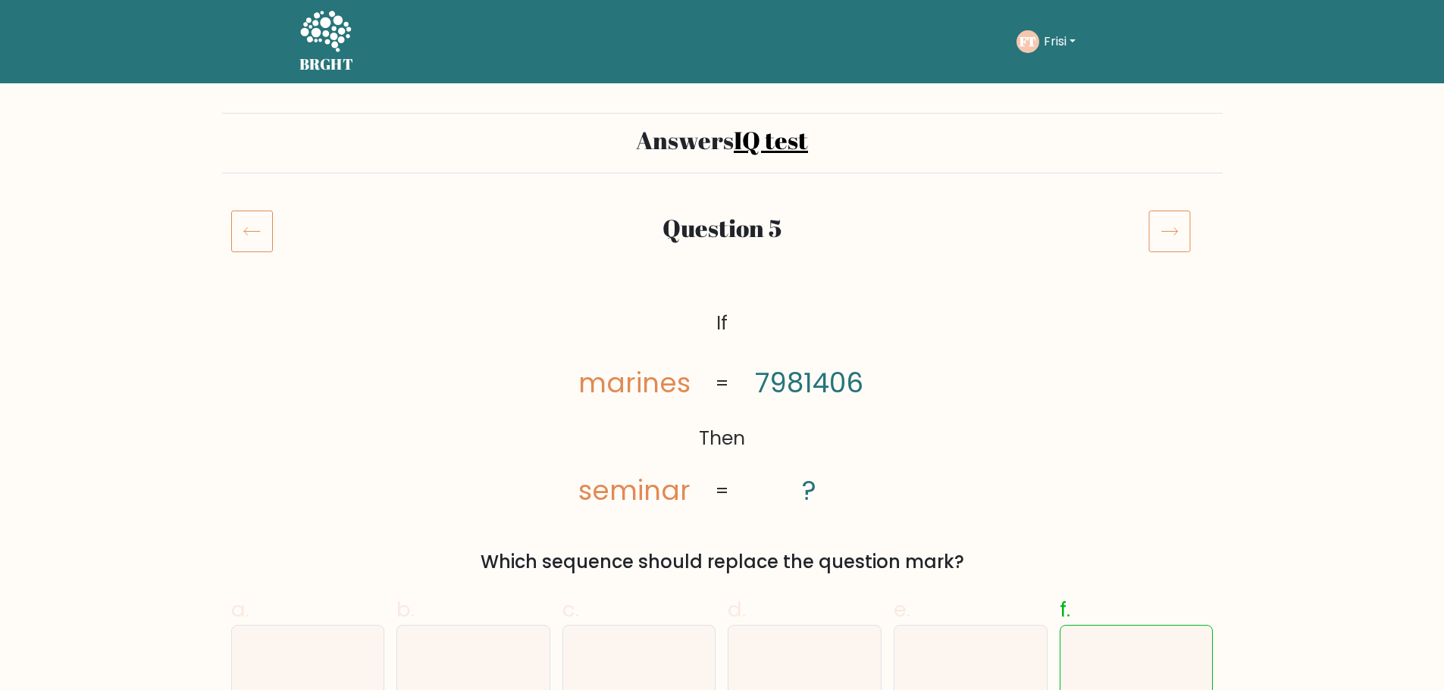
click at [1164, 221] on icon at bounding box center [1169, 231] width 42 height 42
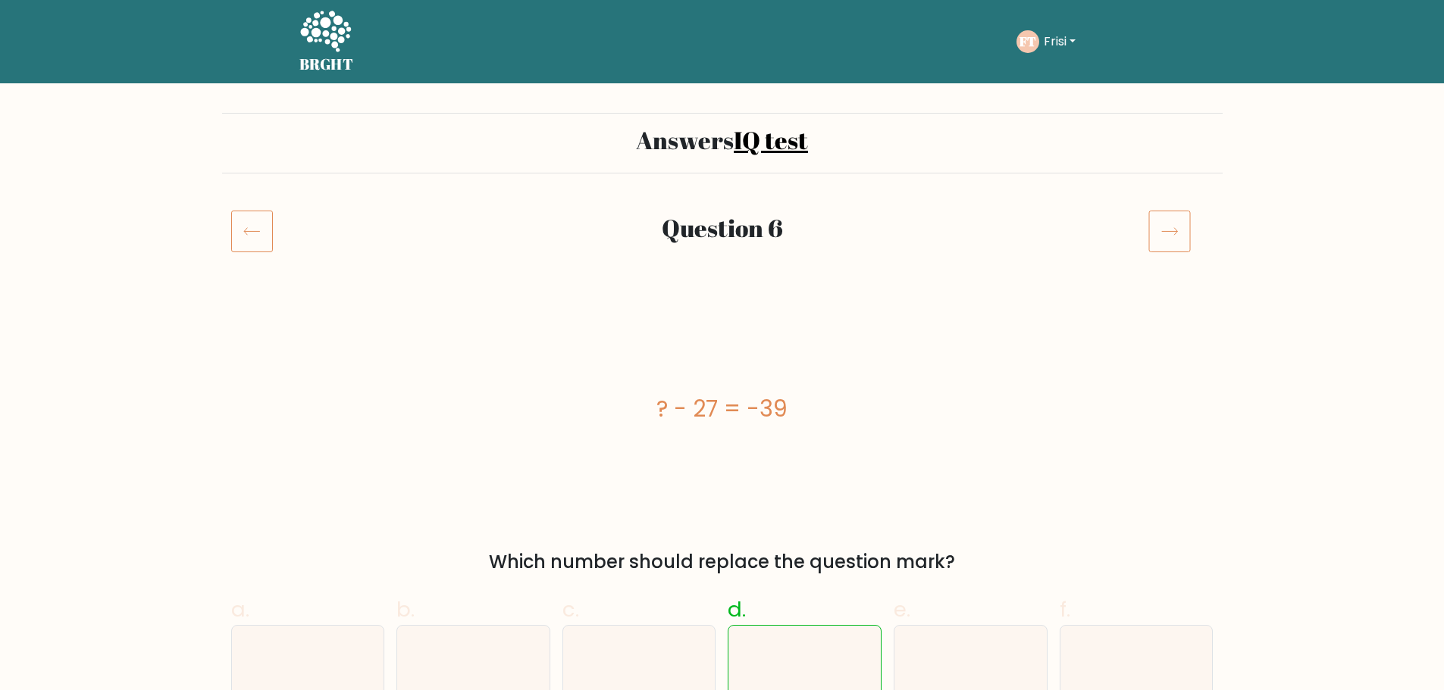
click at [1164, 221] on icon at bounding box center [1169, 231] width 42 height 42
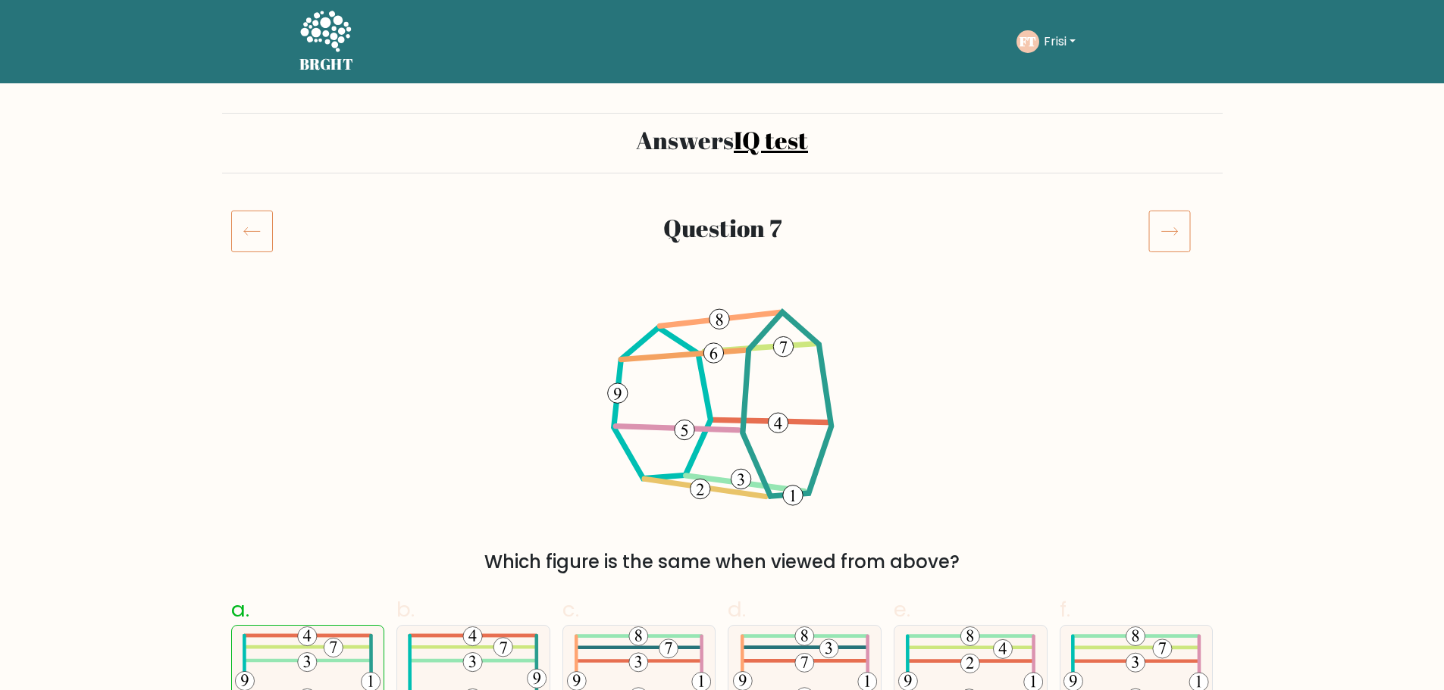
click at [1176, 228] on icon at bounding box center [1169, 231] width 42 height 42
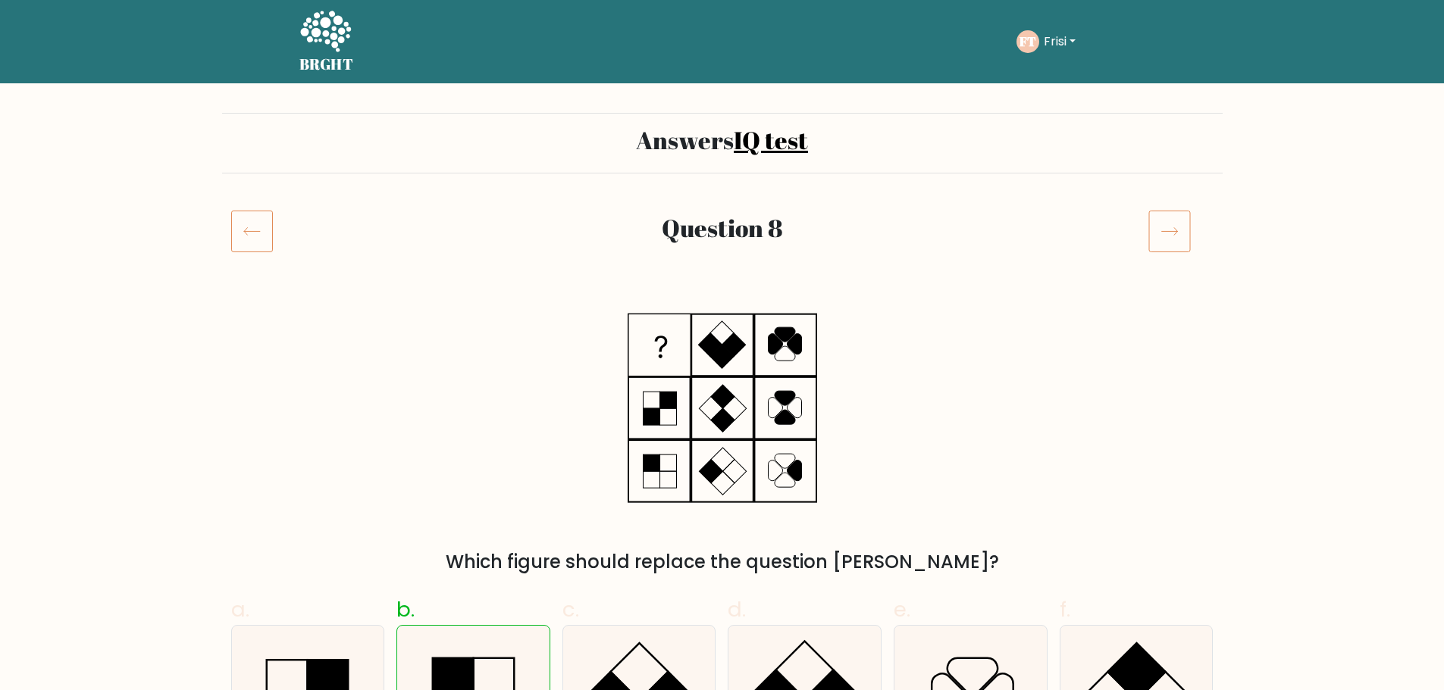
click at [1178, 219] on icon at bounding box center [1169, 231] width 42 height 42
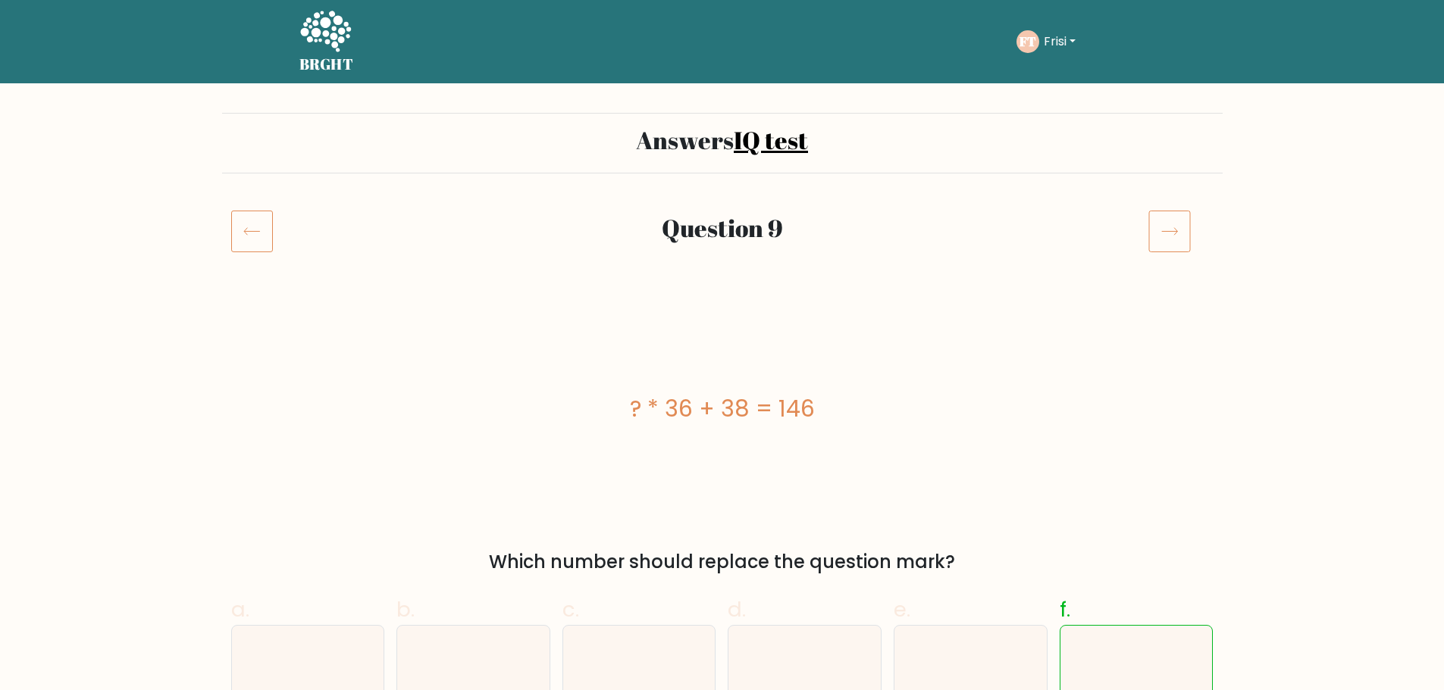
click at [1178, 219] on icon at bounding box center [1169, 231] width 42 height 42
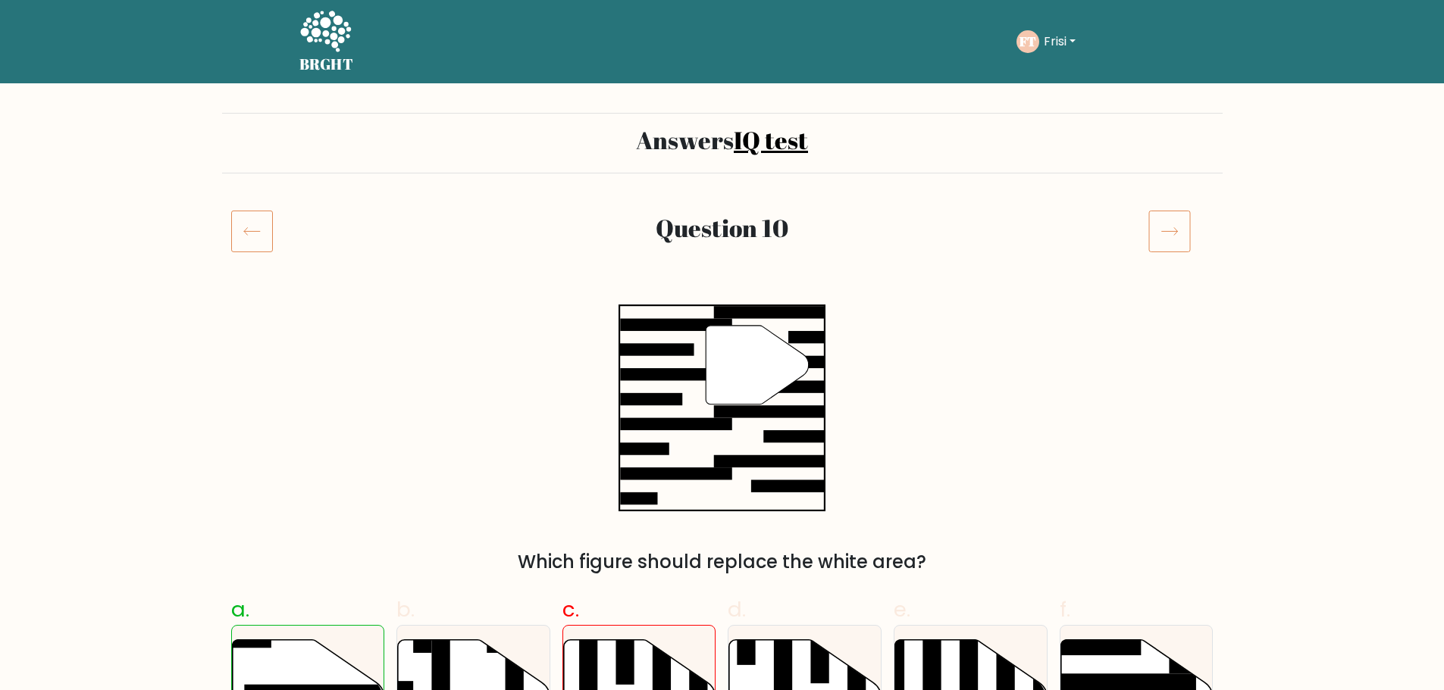
click at [1175, 236] on icon at bounding box center [1169, 231] width 42 height 42
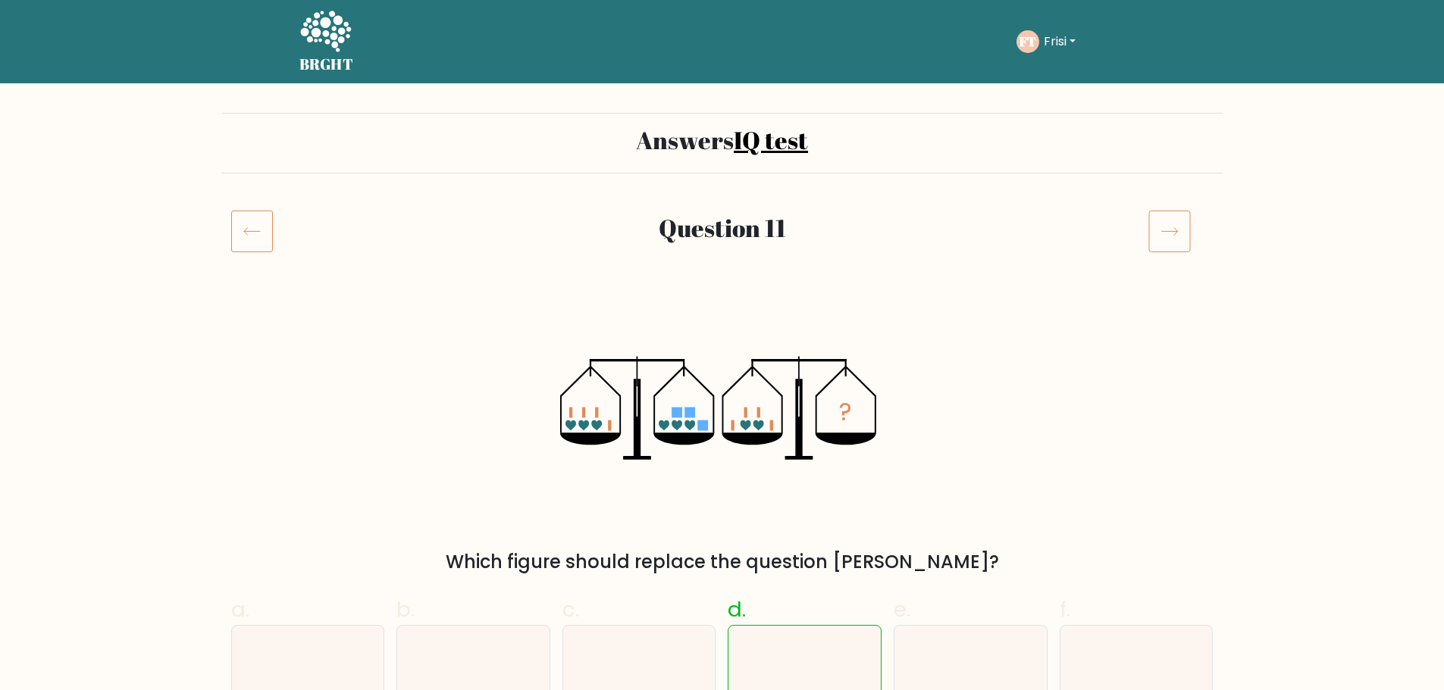
click at [1168, 223] on icon at bounding box center [1169, 231] width 42 height 42
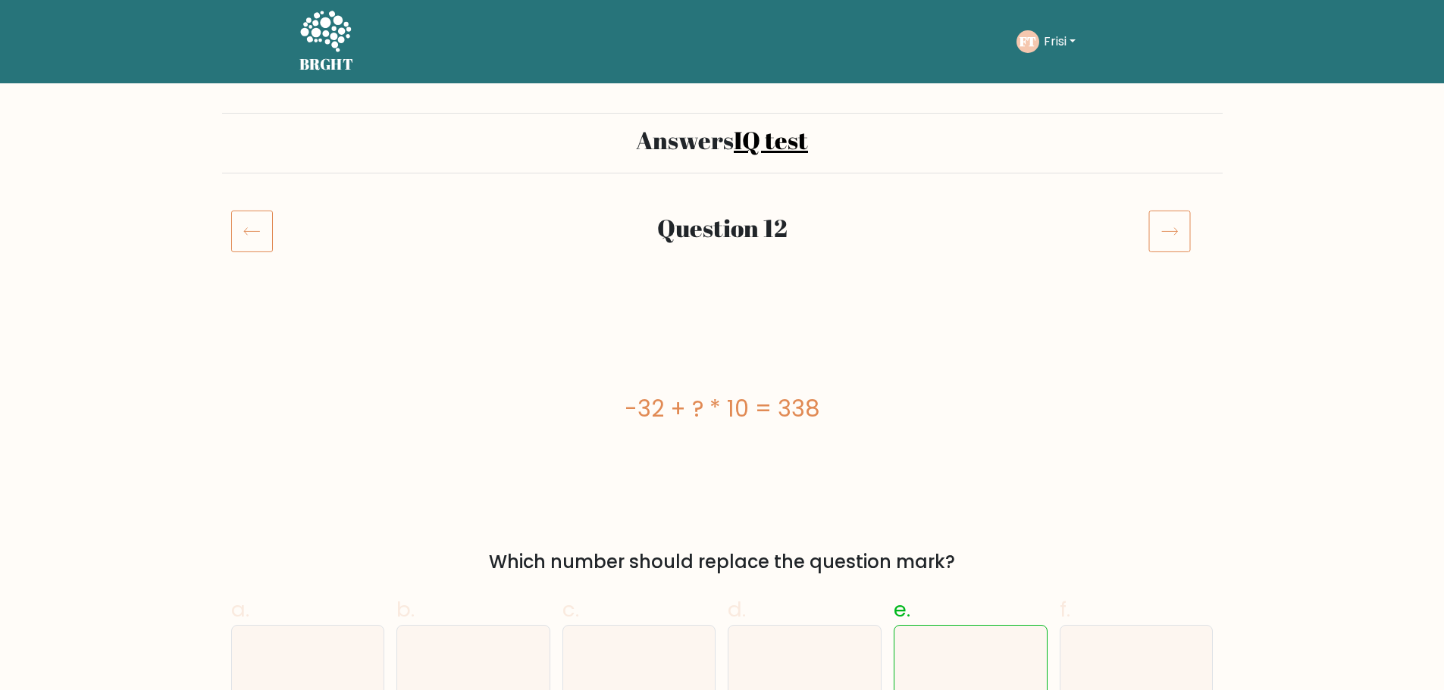
click at [1162, 238] on icon at bounding box center [1169, 231] width 42 height 42
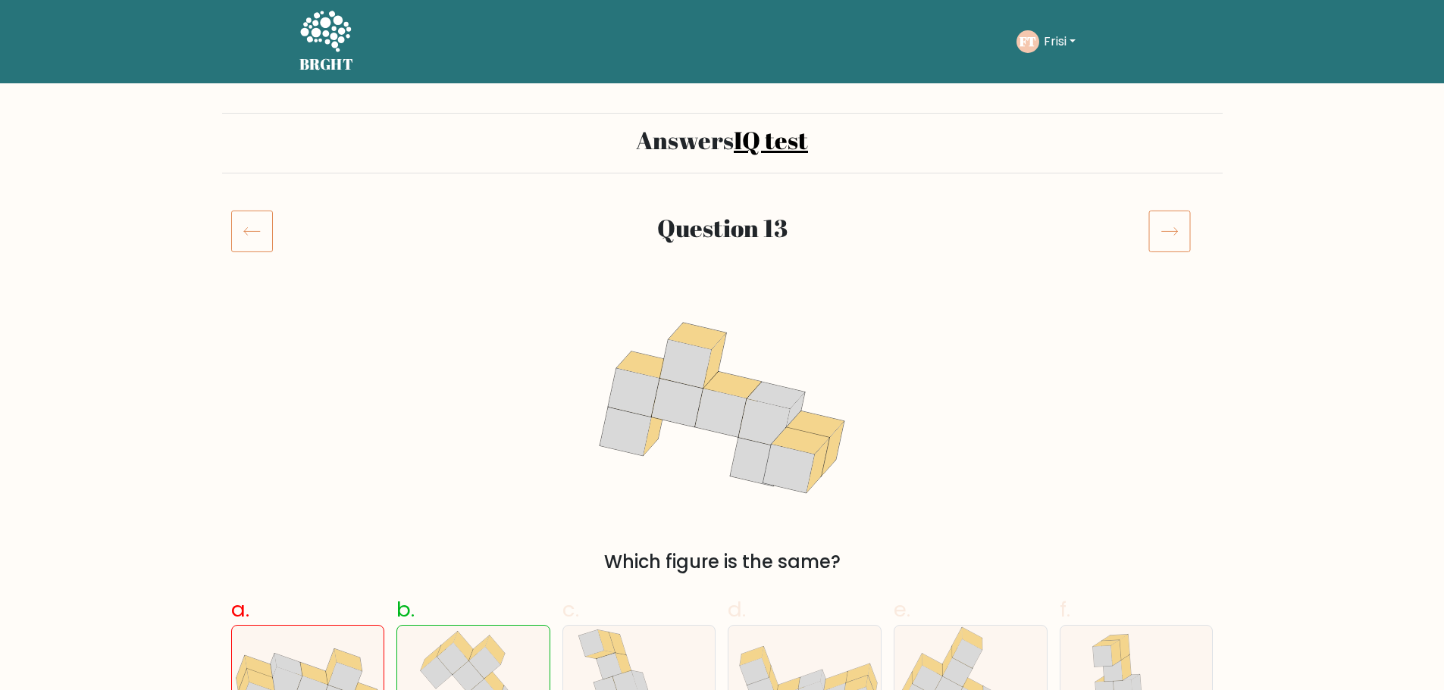
click at [1200, 236] on div at bounding box center [1180, 231] width 83 height 42
click at [1182, 230] on icon at bounding box center [1169, 231] width 42 height 42
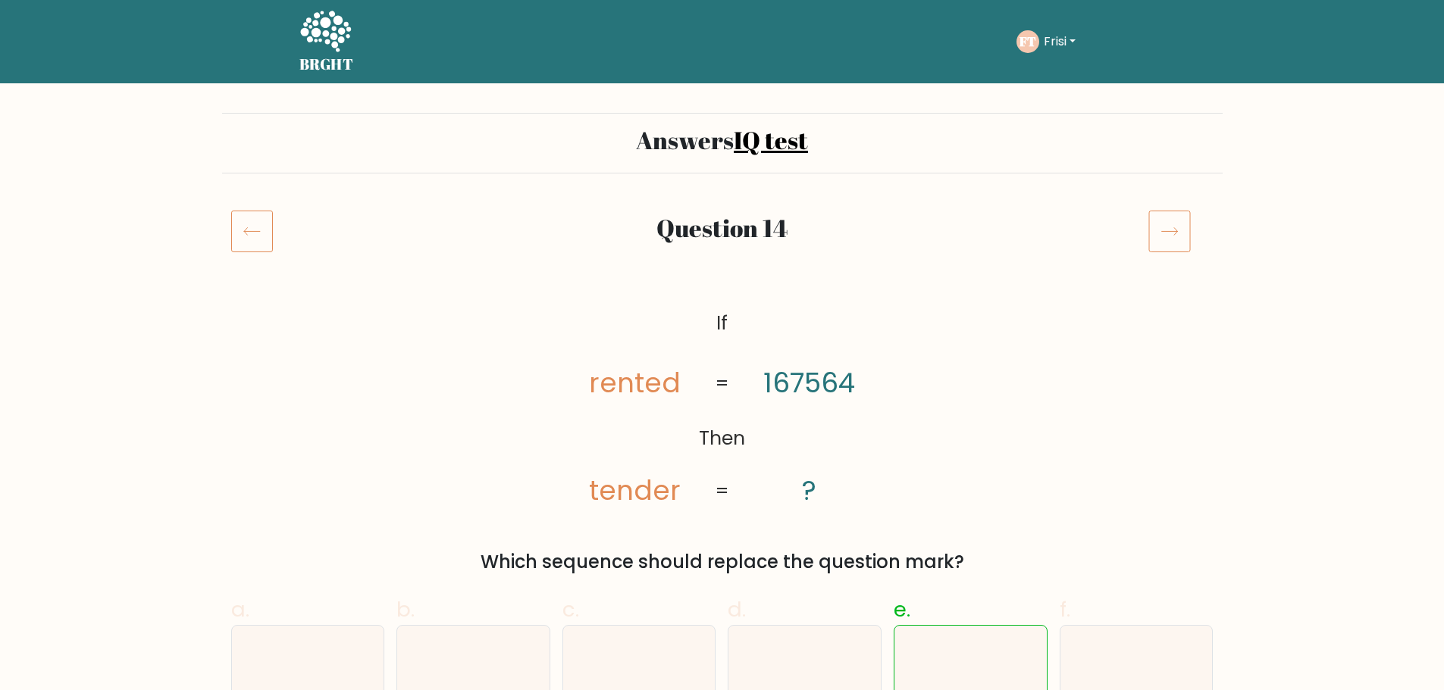
click at [1181, 211] on rect at bounding box center [1169, 231] width 41 height 41
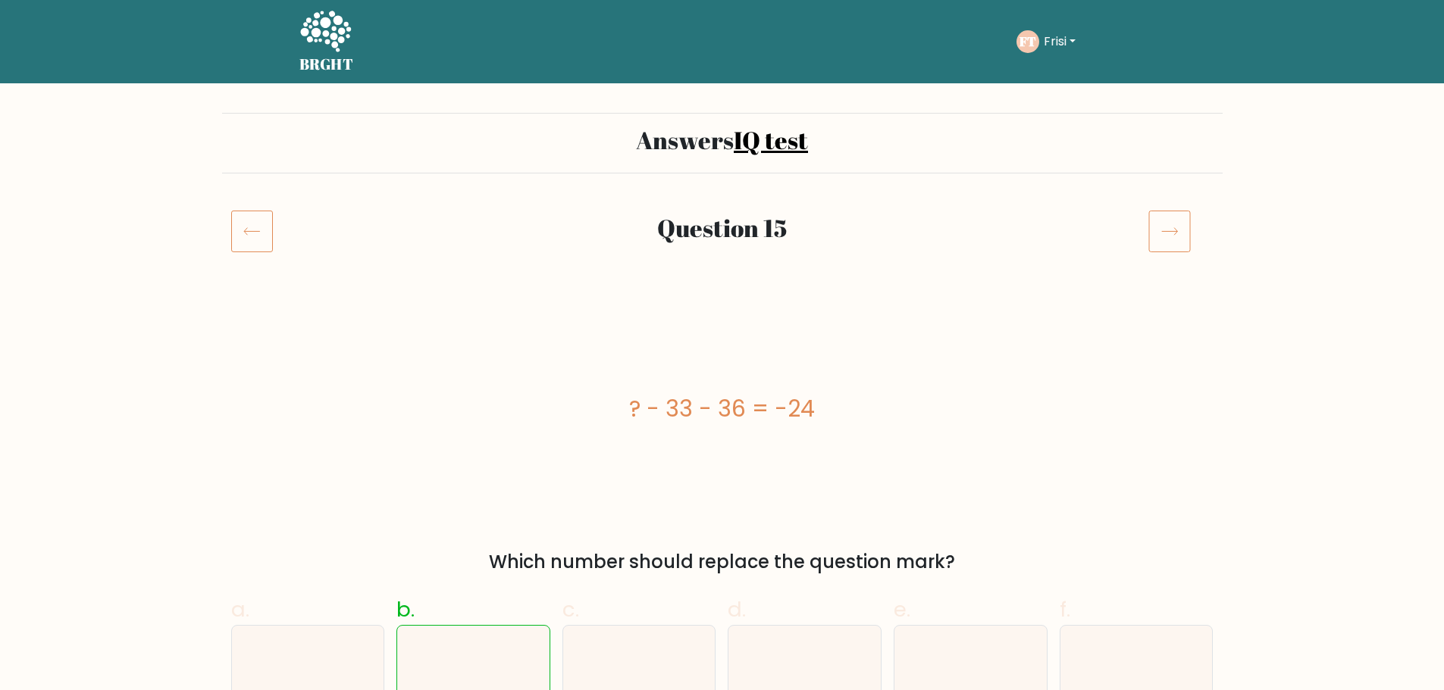
click at [1181, 214] on icon at bounding box center [1169, 231] width 42 height 42
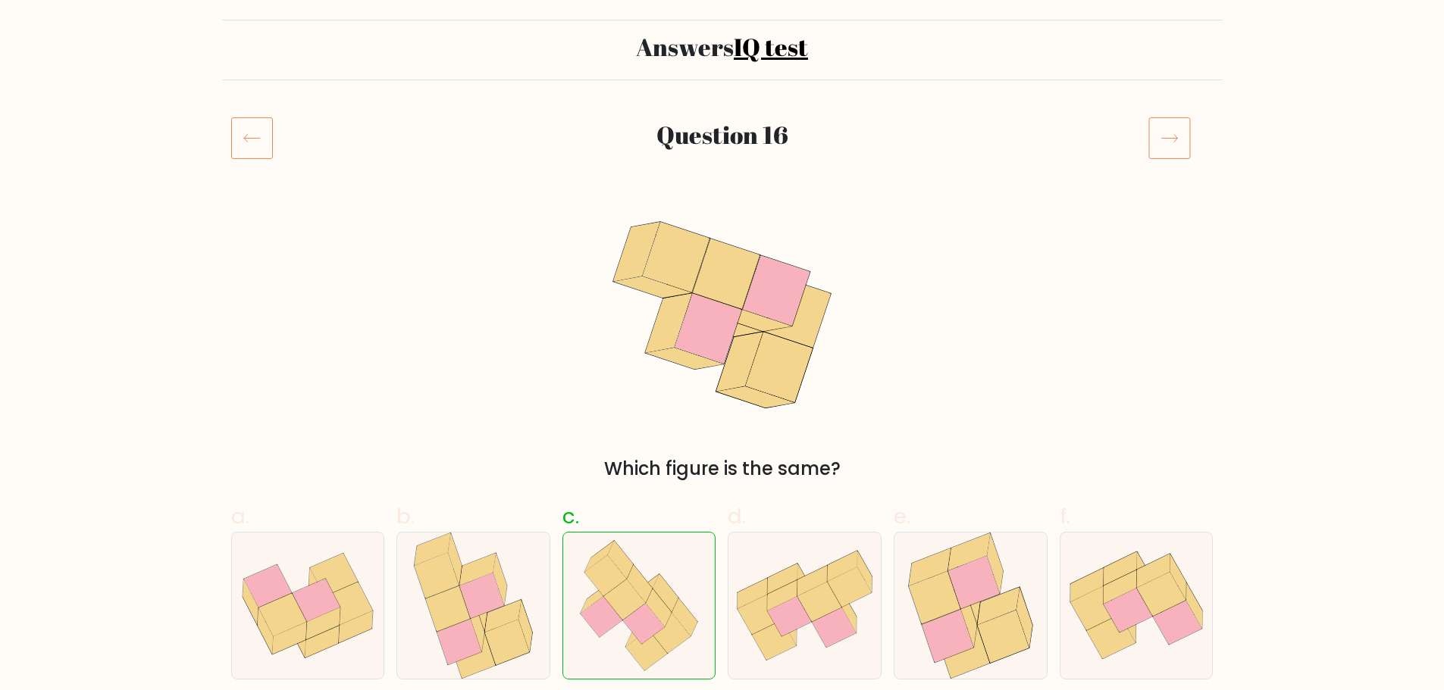
scroll to position [76, 0]
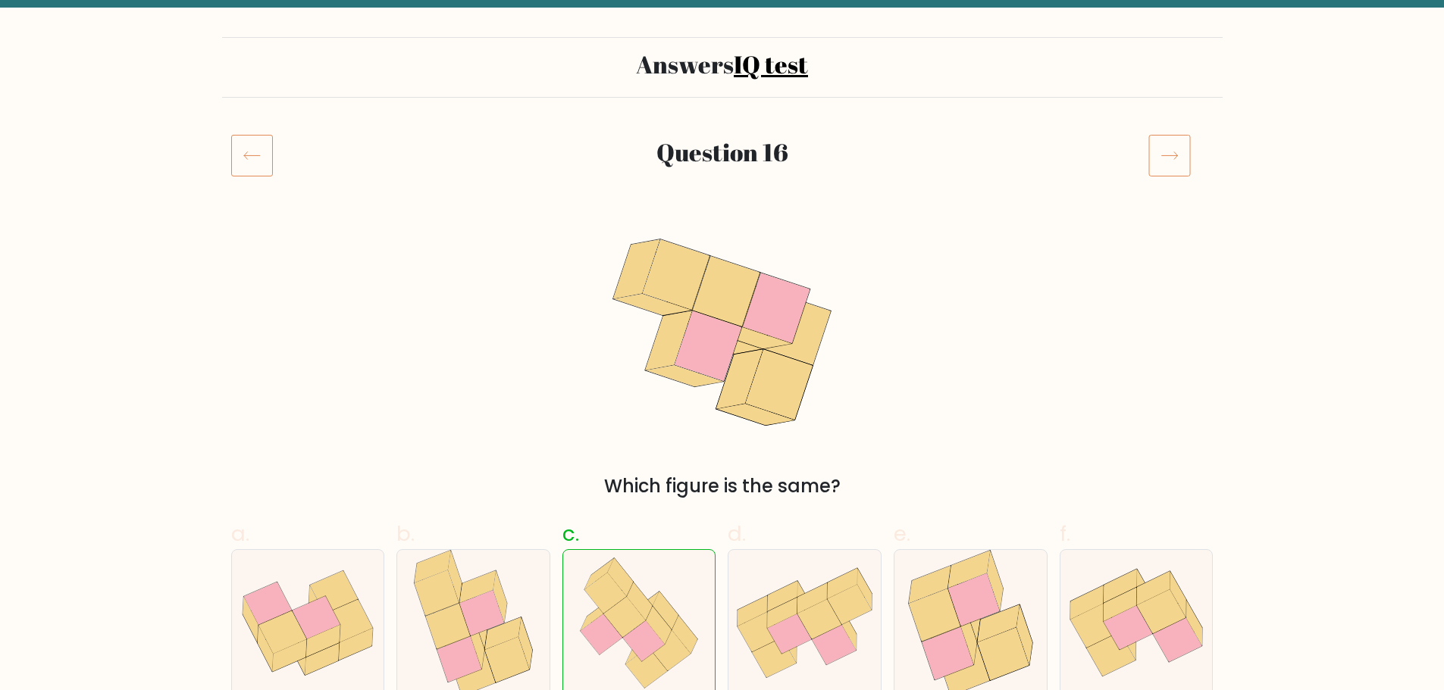
click at [1183, 154] on icon at bounding box center [1169, 155] width 42 height 42
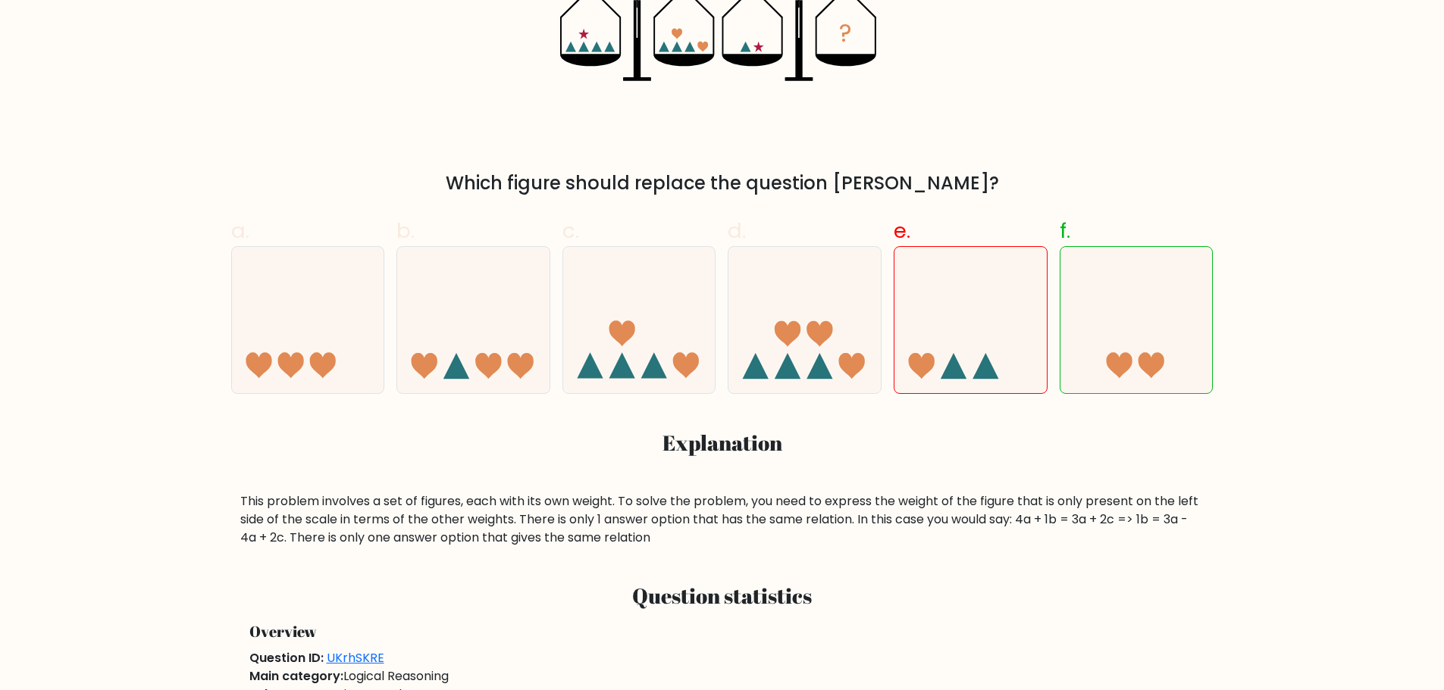
scroll to position [152, 0]
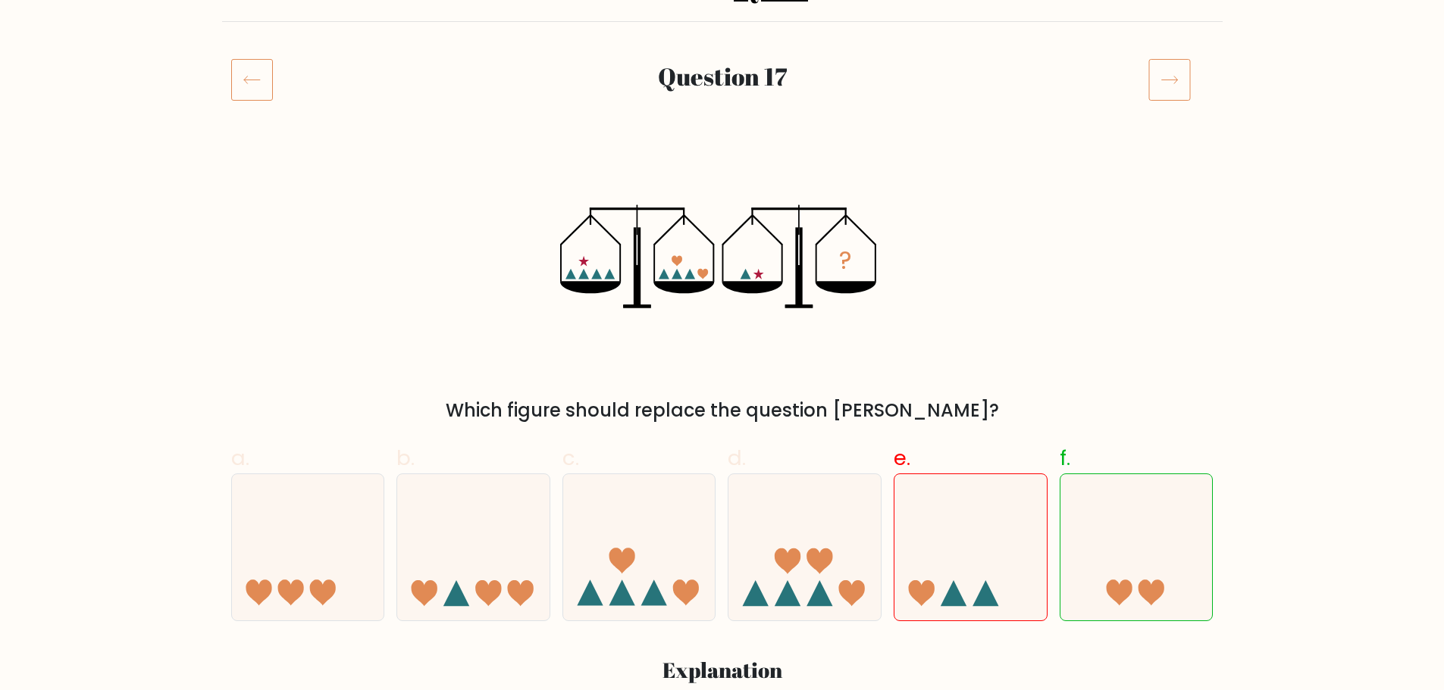
click at [1180, 84] on icon at bounding box center [1169, 79] width 42 height 42
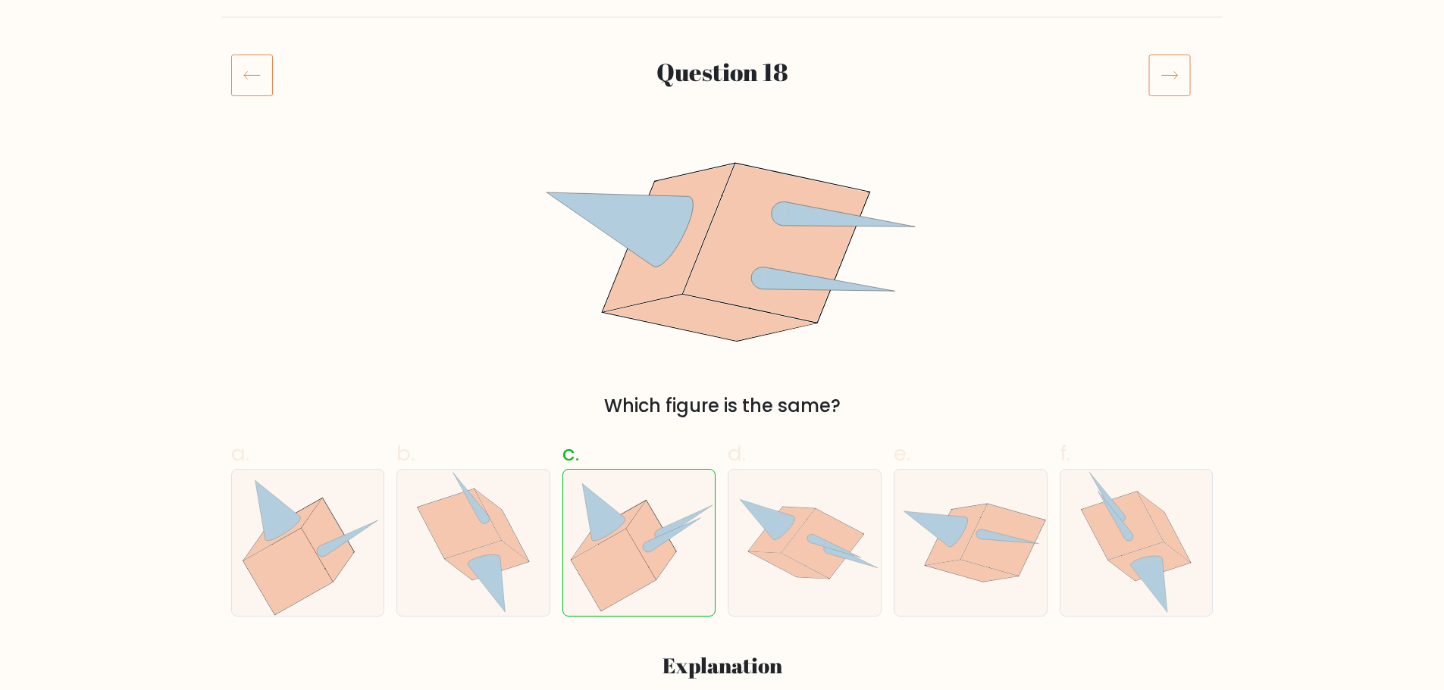
scroll to position [76, 0]
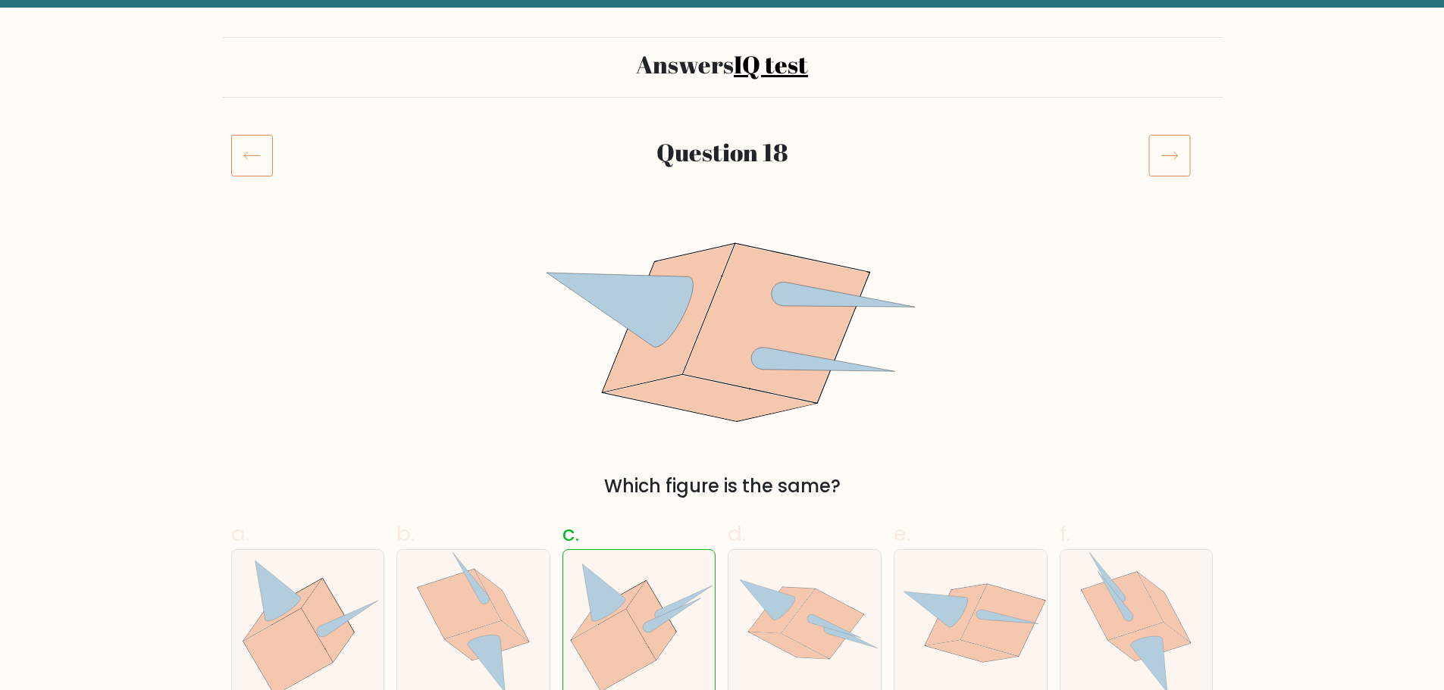
click at [1168, 136] on icon at bounding box center [1169, 155] width 42 height 42
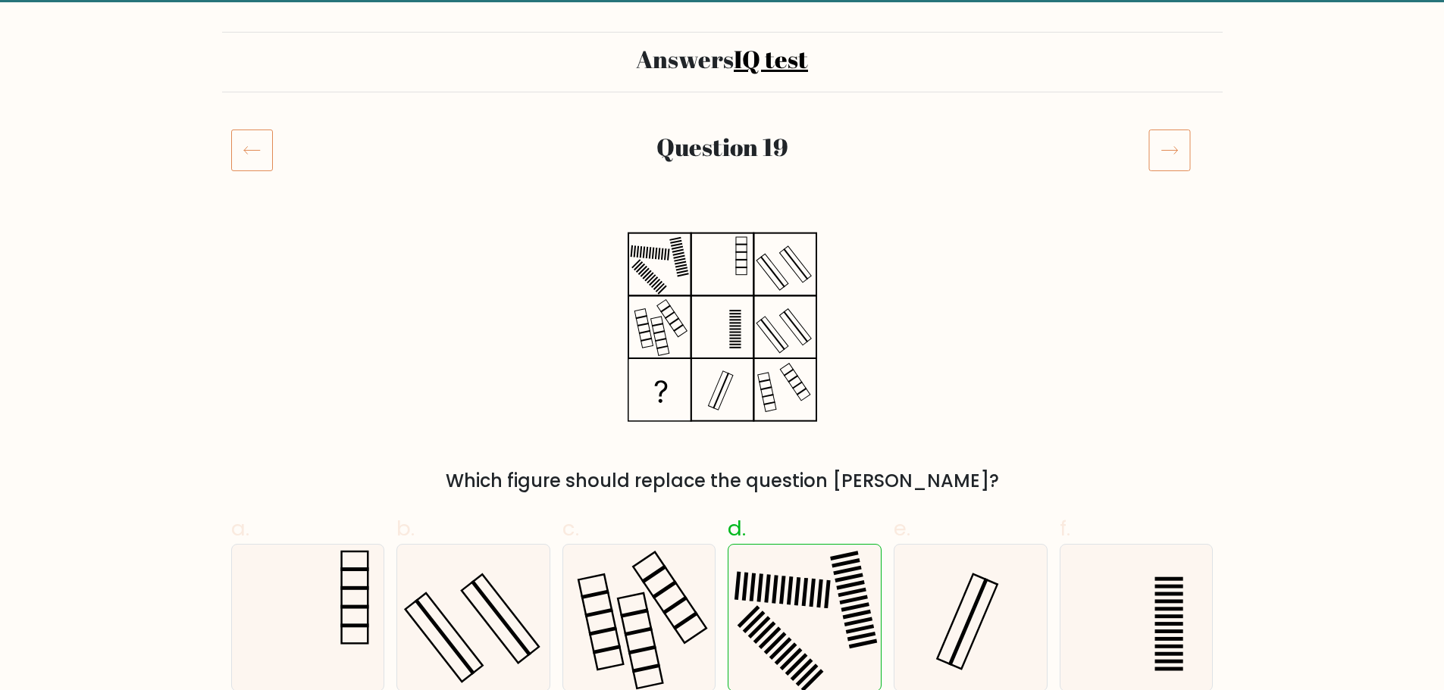
scroll to position [76, 0]
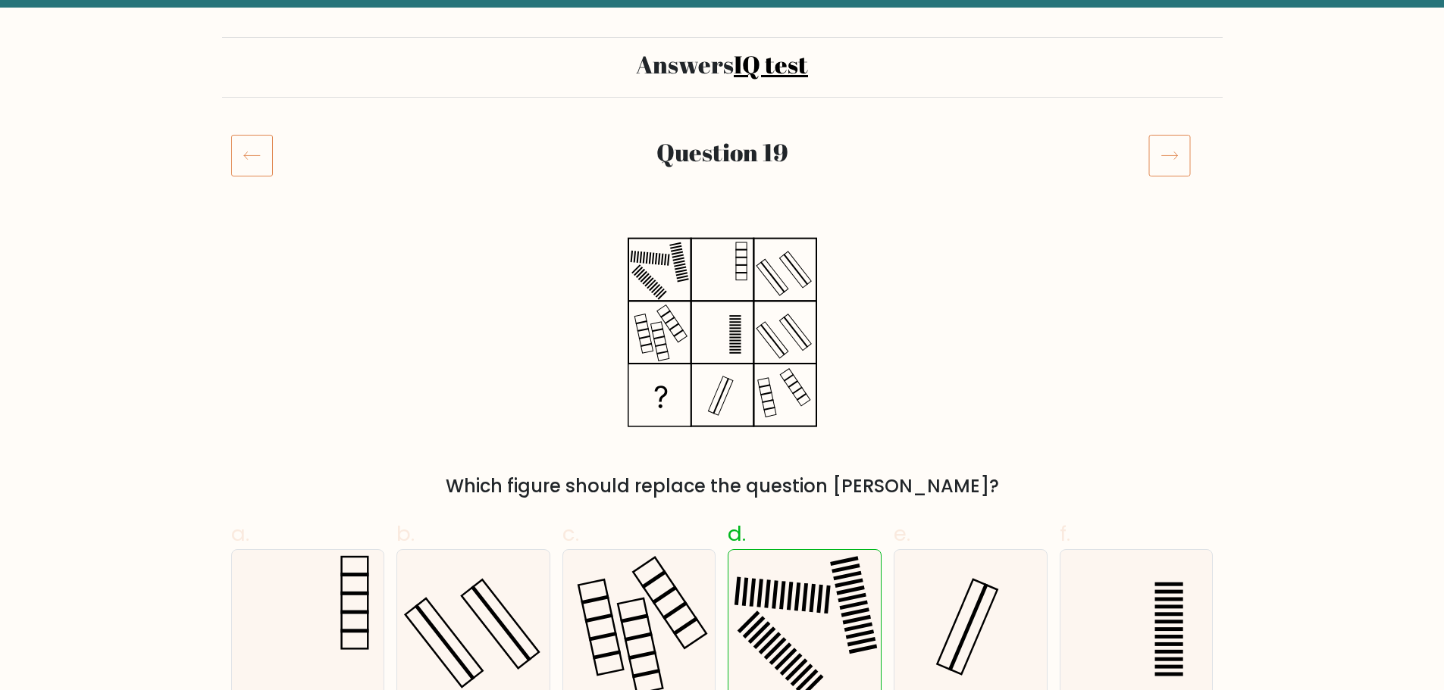
click at [1168, 136] on icon at bounding box center [1169, 155] width 42 height 42
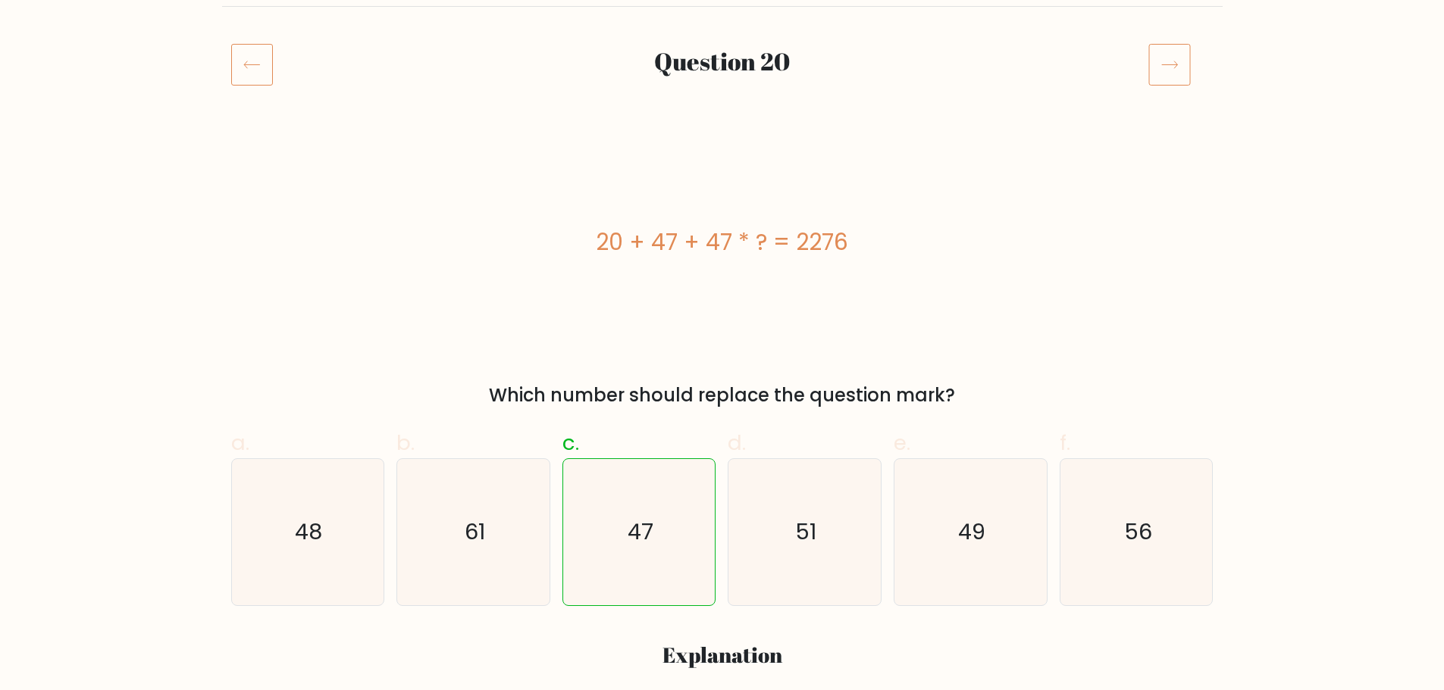
scroll to position [76, 0]
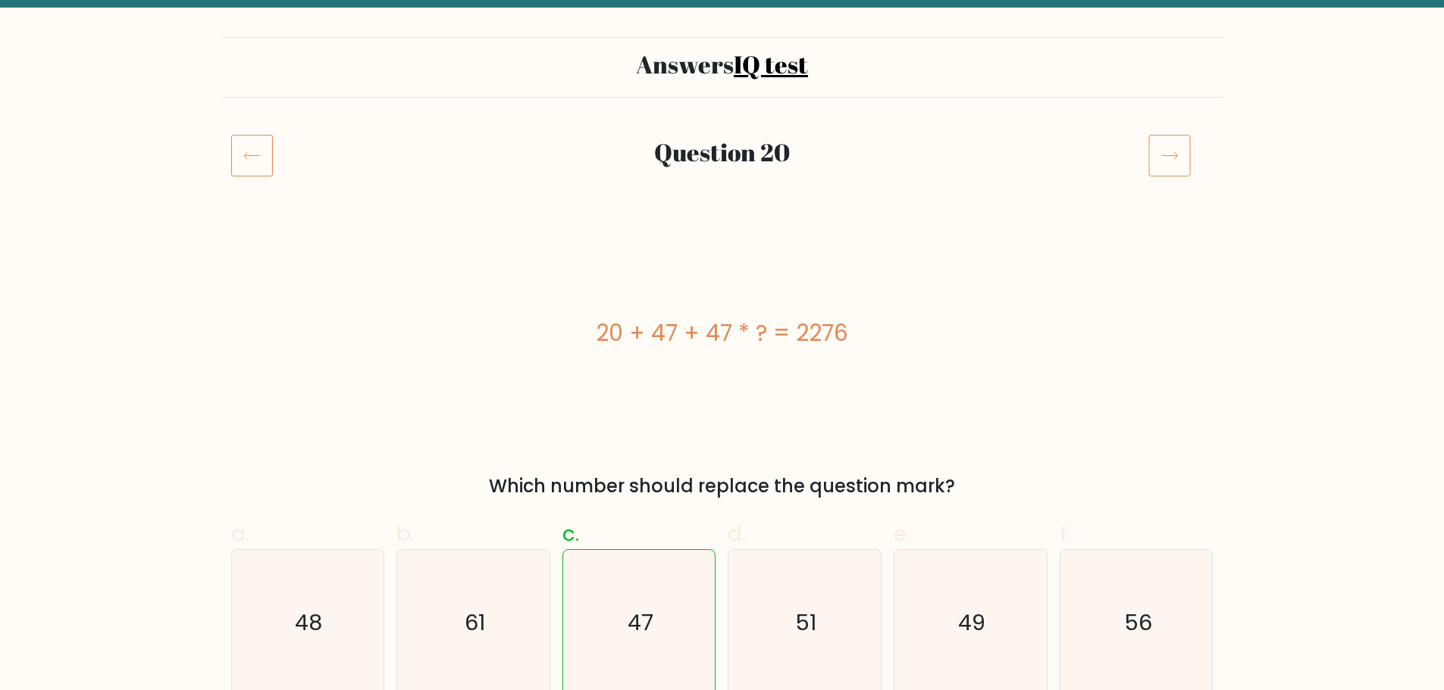
click at [1171, 151] on icon at bounding box center [1169, 155] width 42 height 42
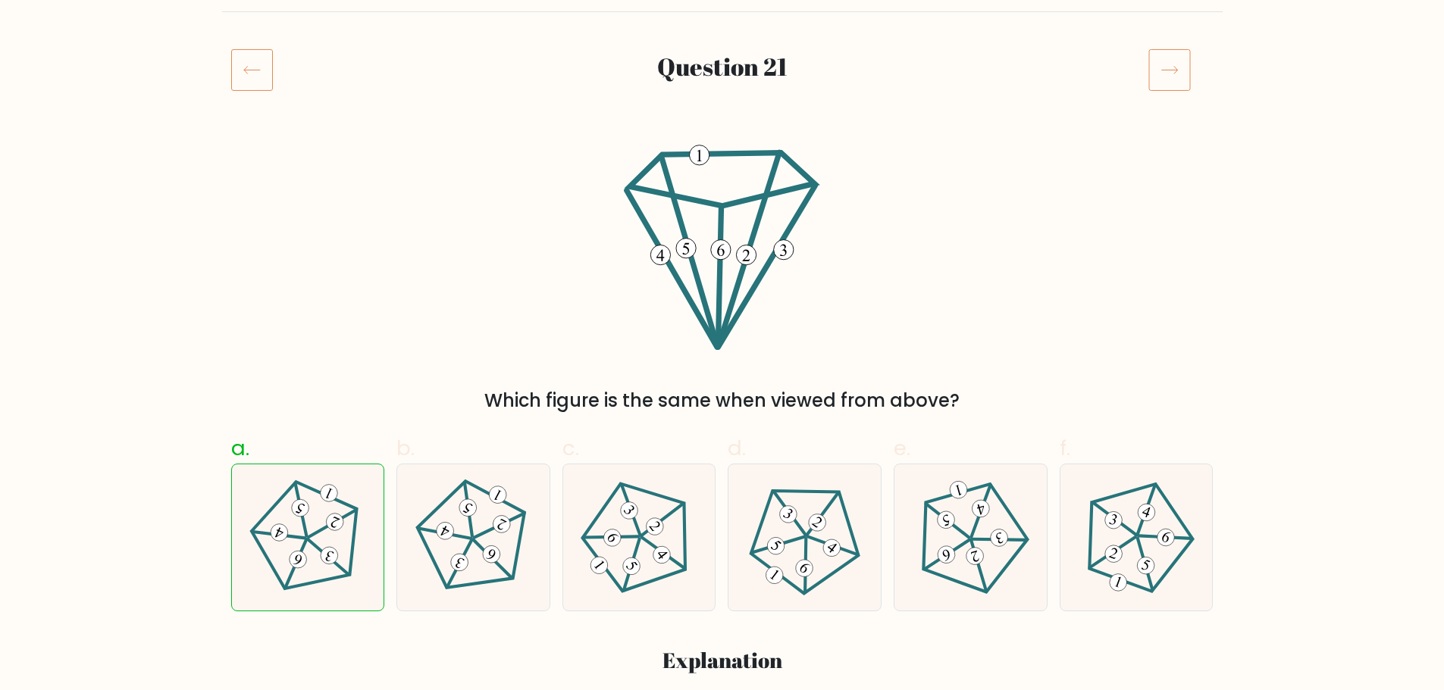
scroll to position [76, 0]
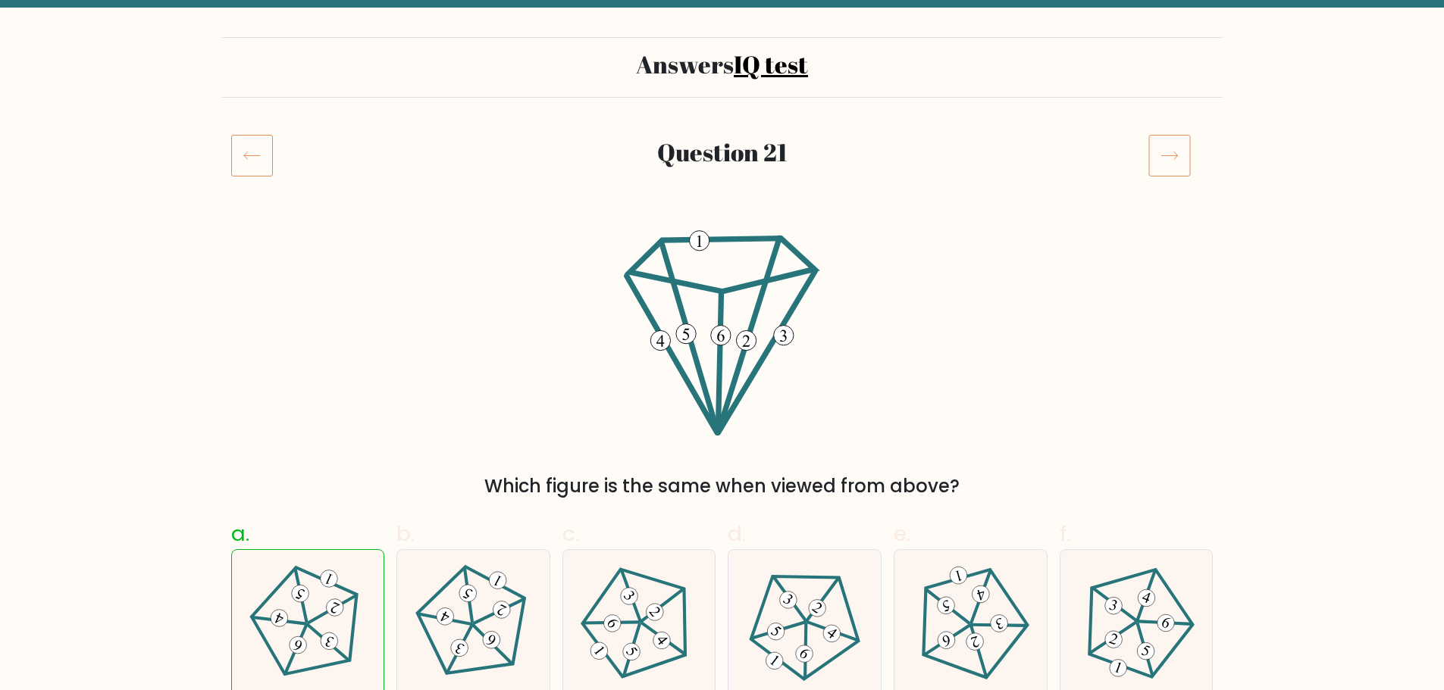
click at [1171, 151] on icon at bounding box center [1169, 155] width 42 height 42
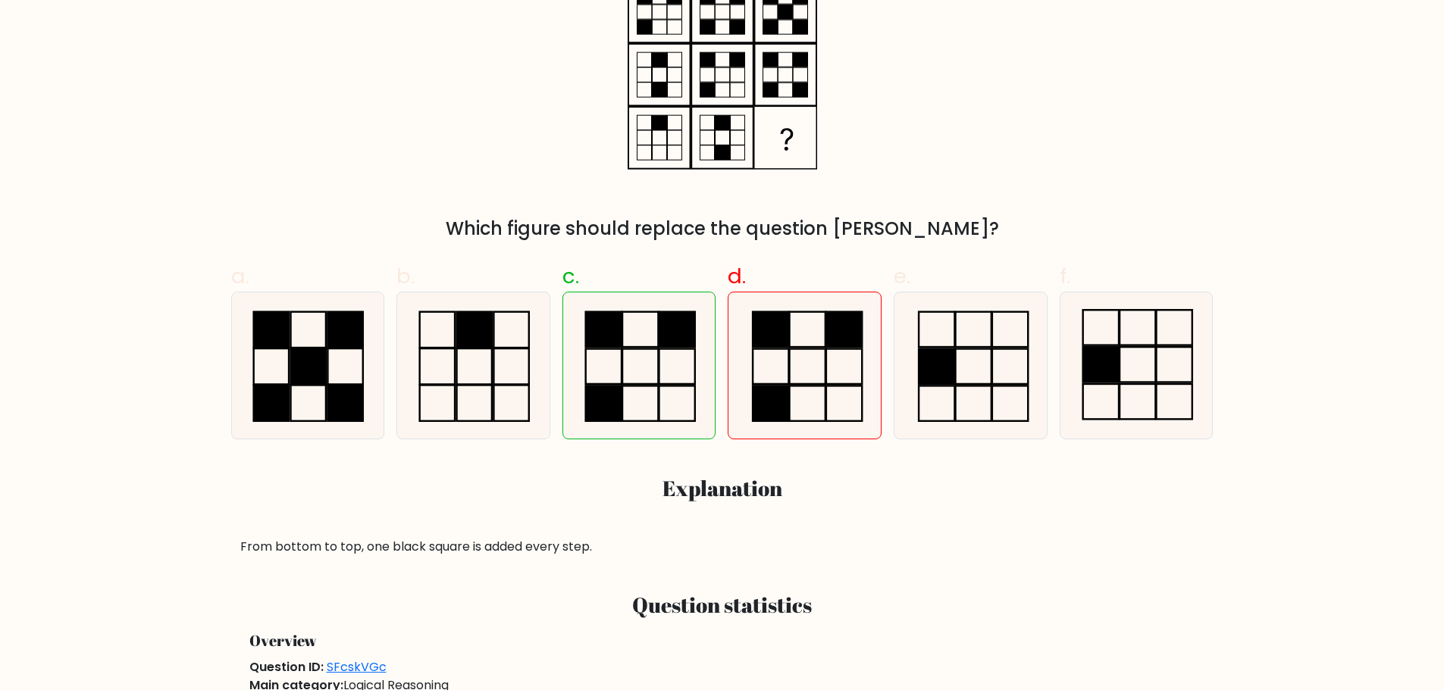
scroll to position [152, 0]
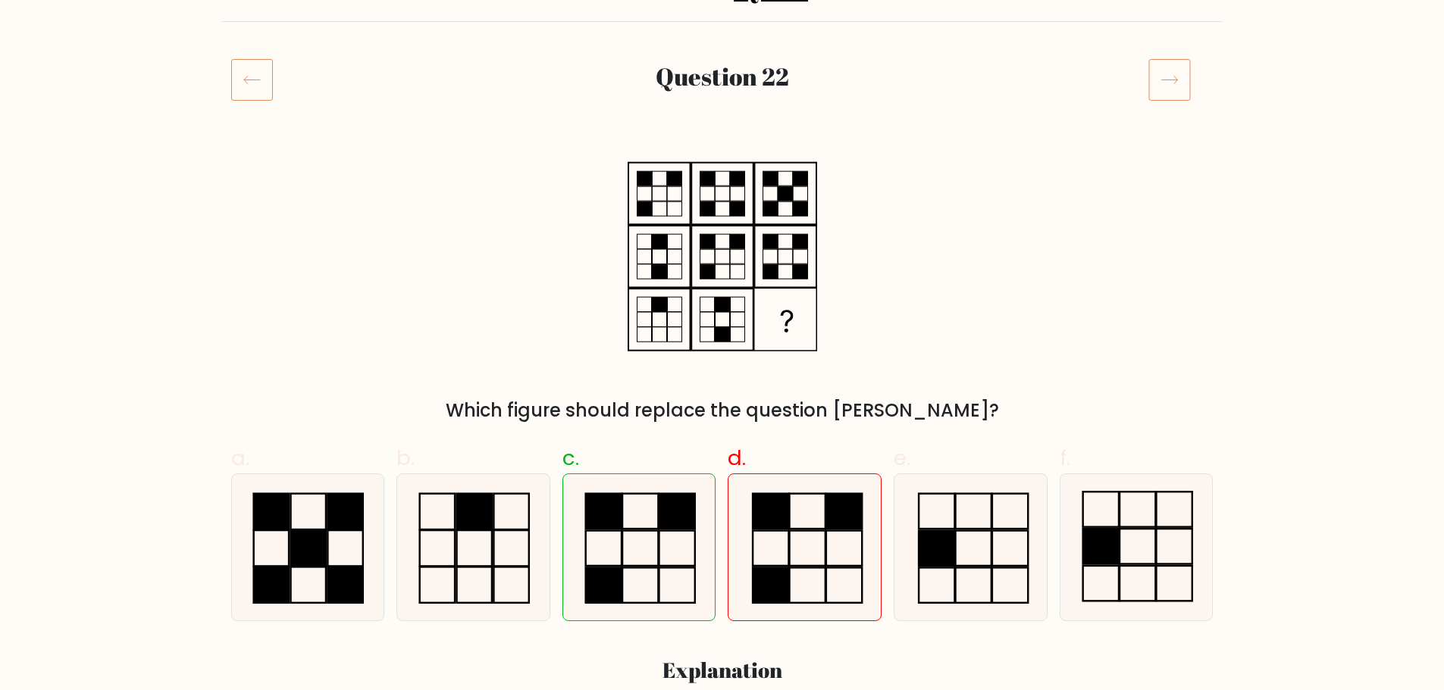
click at [1153, 80] on icon at bounding box center [1169, 79] width 42 height 42
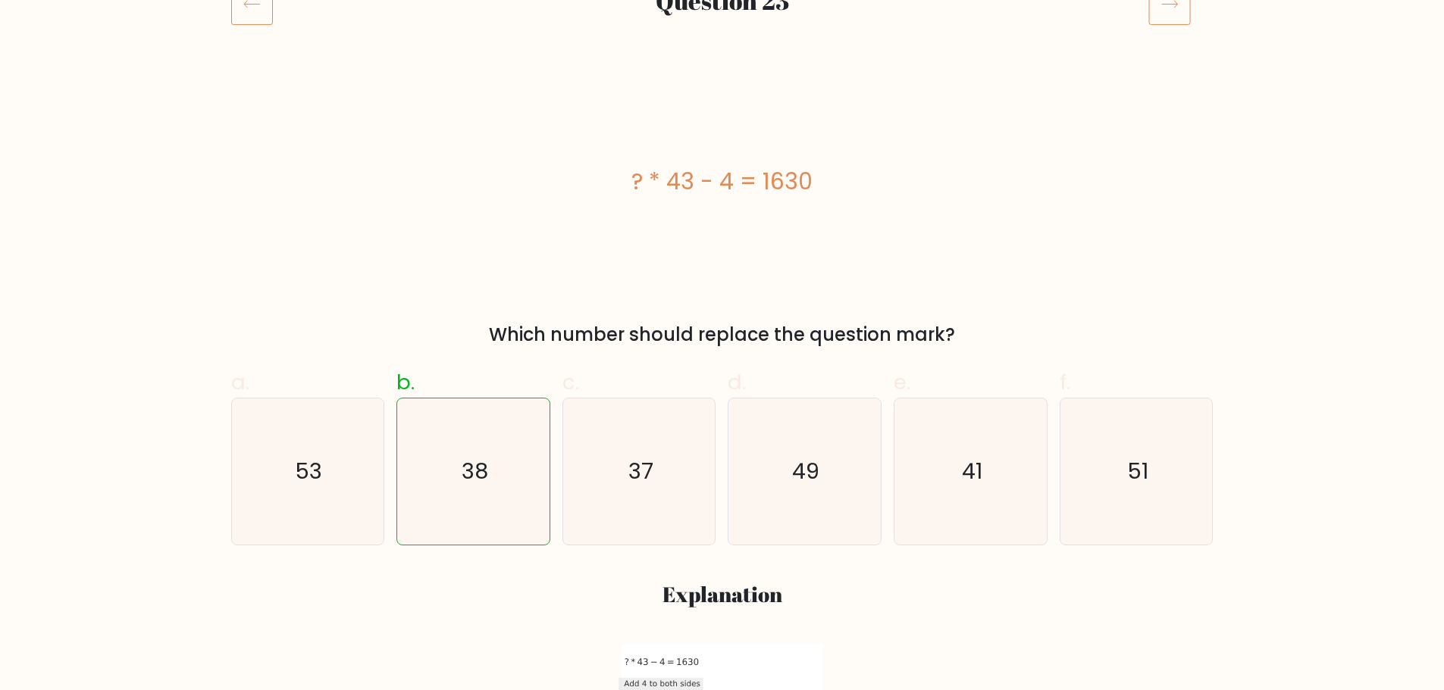
scroll to position [152, 0]
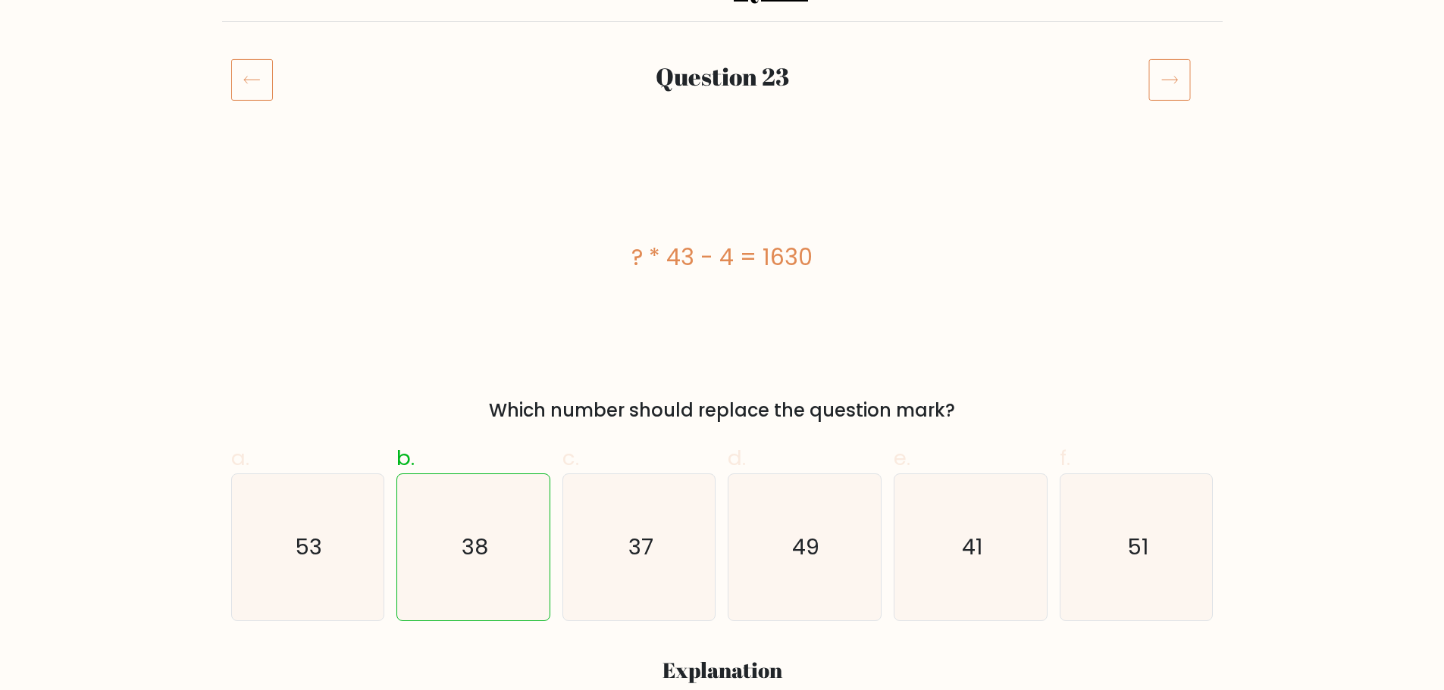
click at [1182, 81] on icon at bounding box center [1169, 79] width 42 height 42
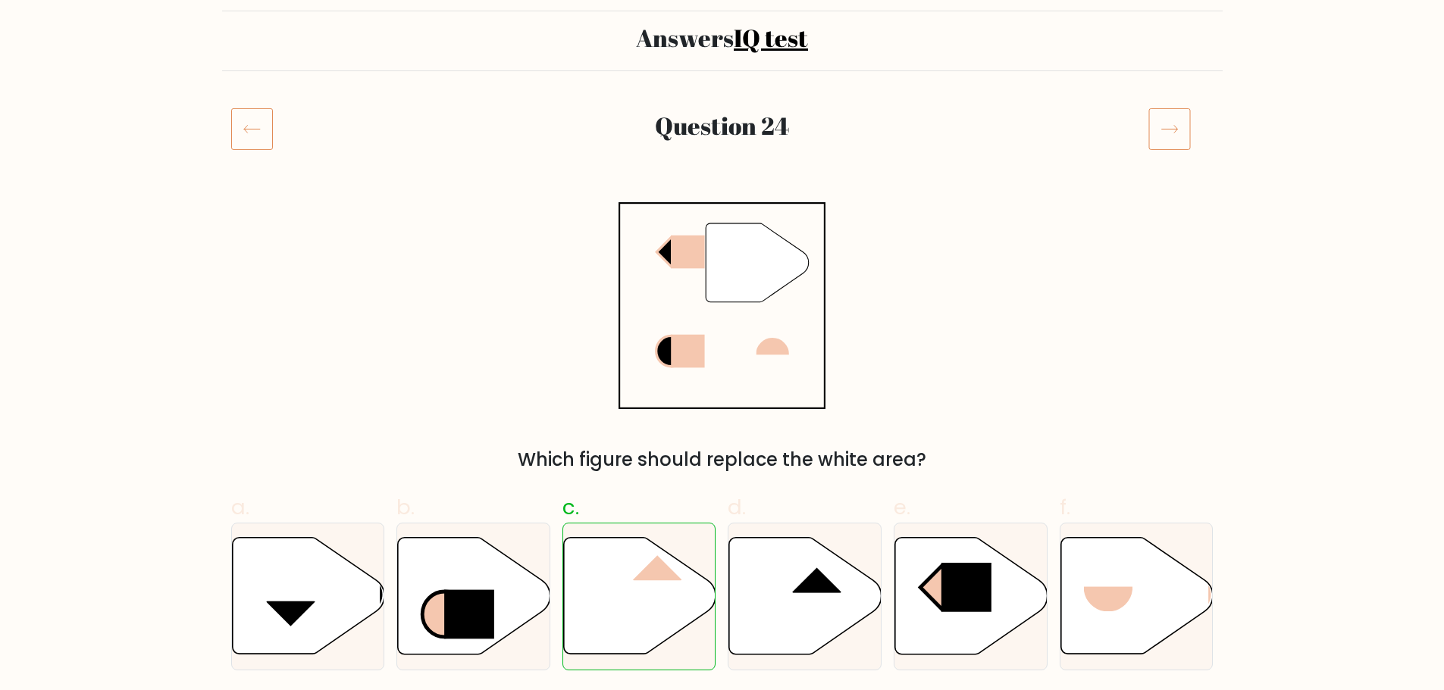
scroll to position [76, 0]
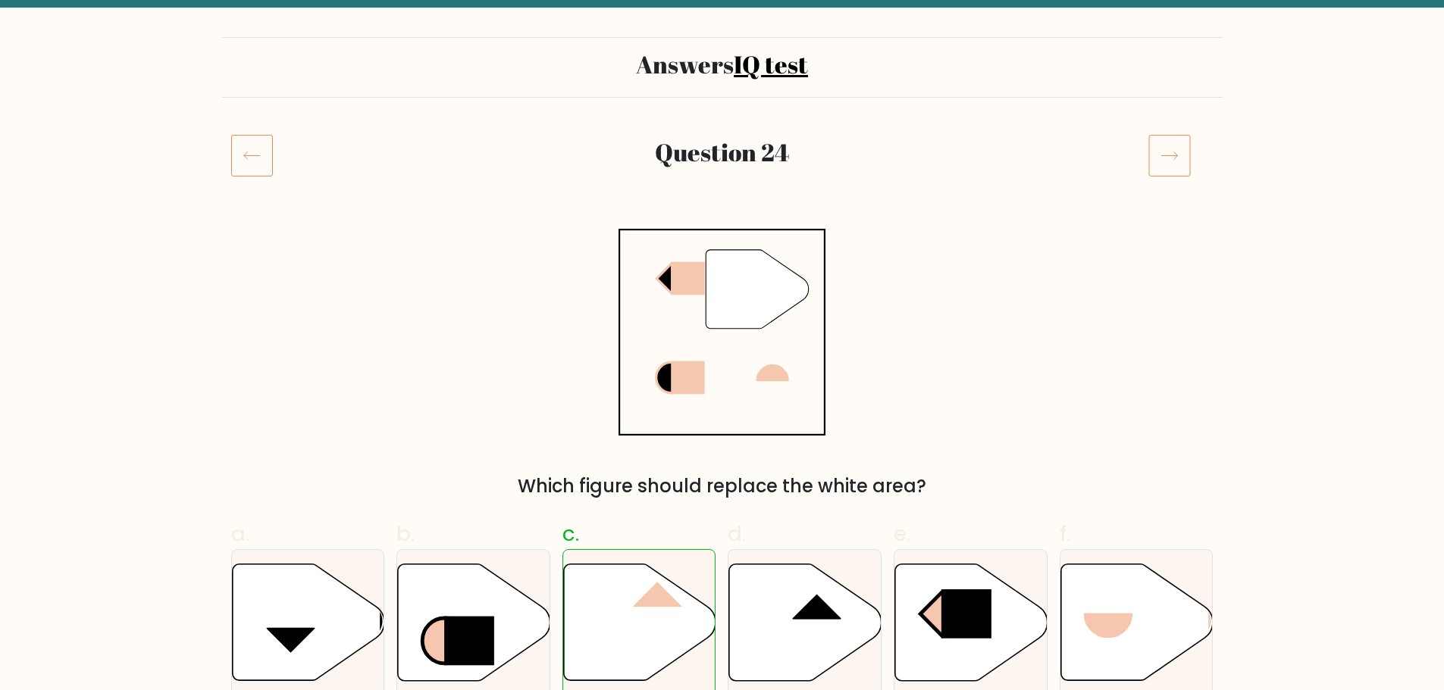
click at [1156, 139] on icon at bounding box center [1169, 155] width 42 height 42
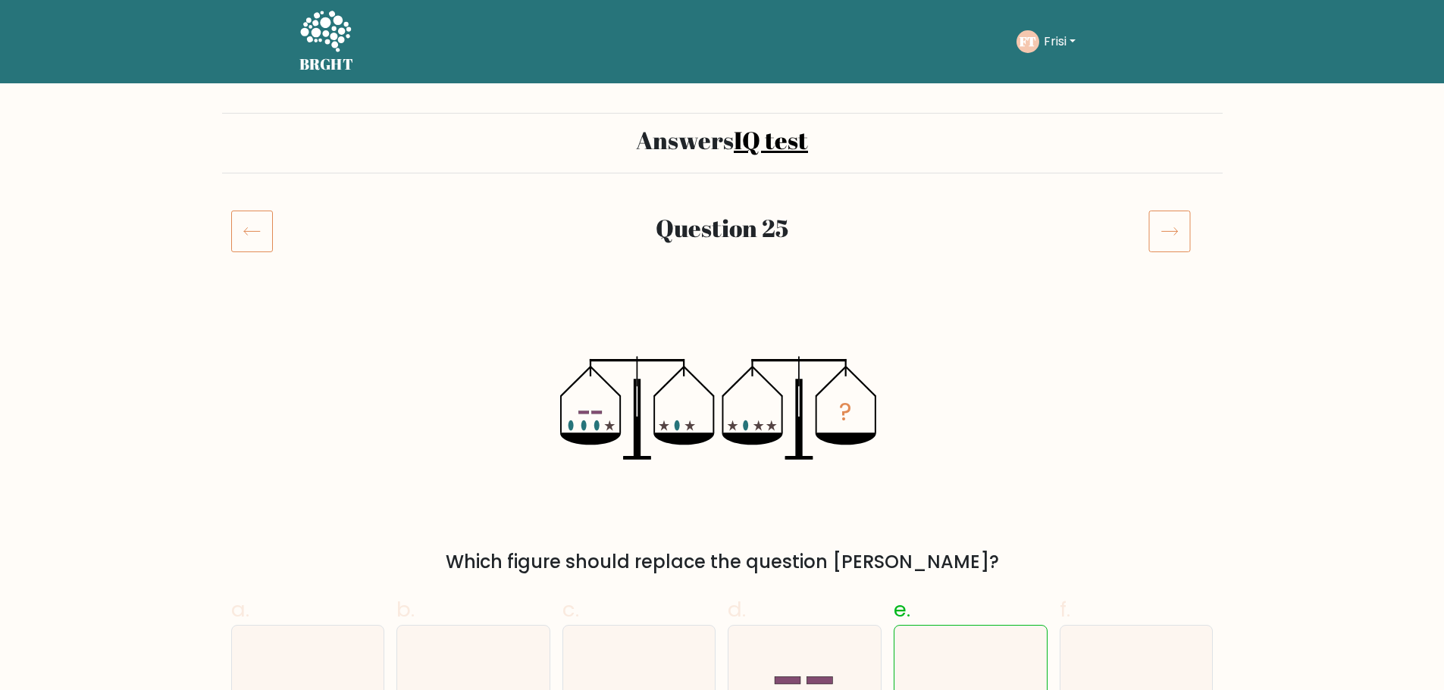
click at [1180, 240] on icon at bounding box center [1169, 231] width 42 height 42
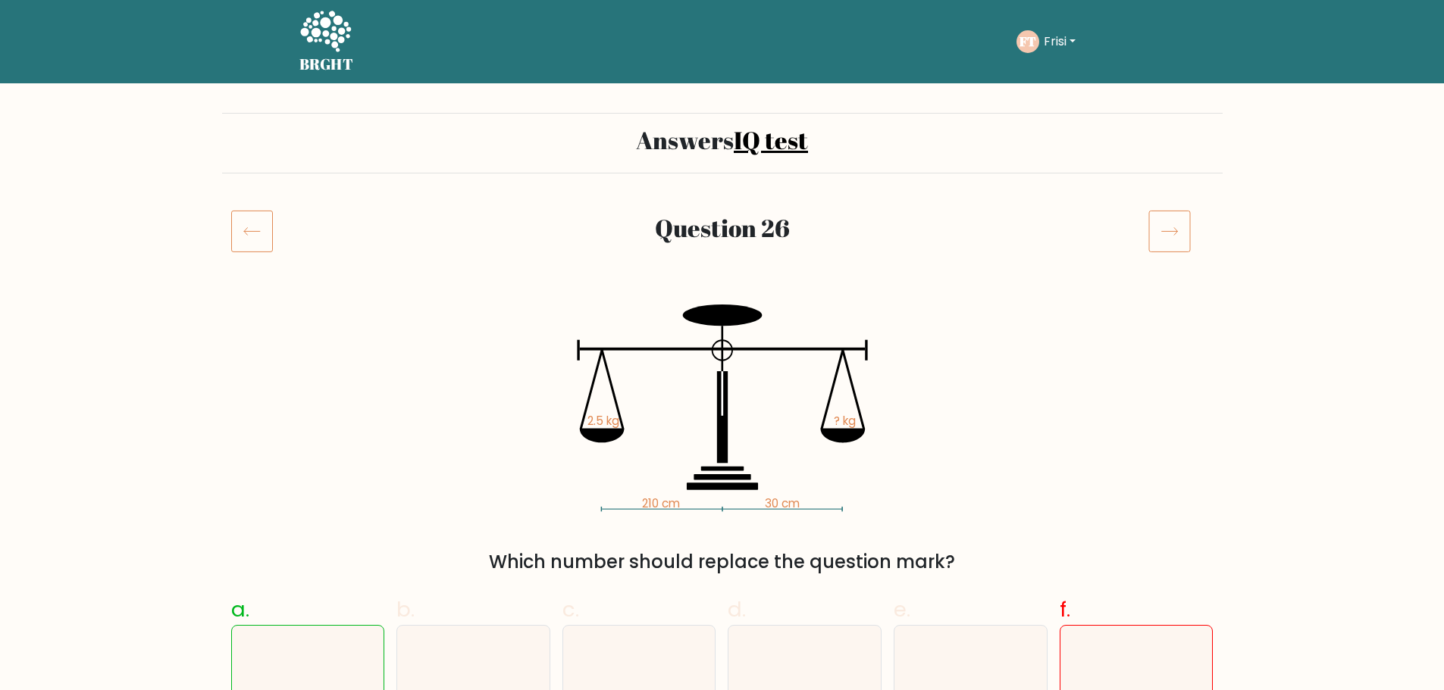
drag, startPoint x: 0, startPoint y: 0, endPoint x: 1180, endPoint y: 240, distance: 1204.1
click at [1180, 240] on icon at bounding box center [1169, 231] width 42 height 42
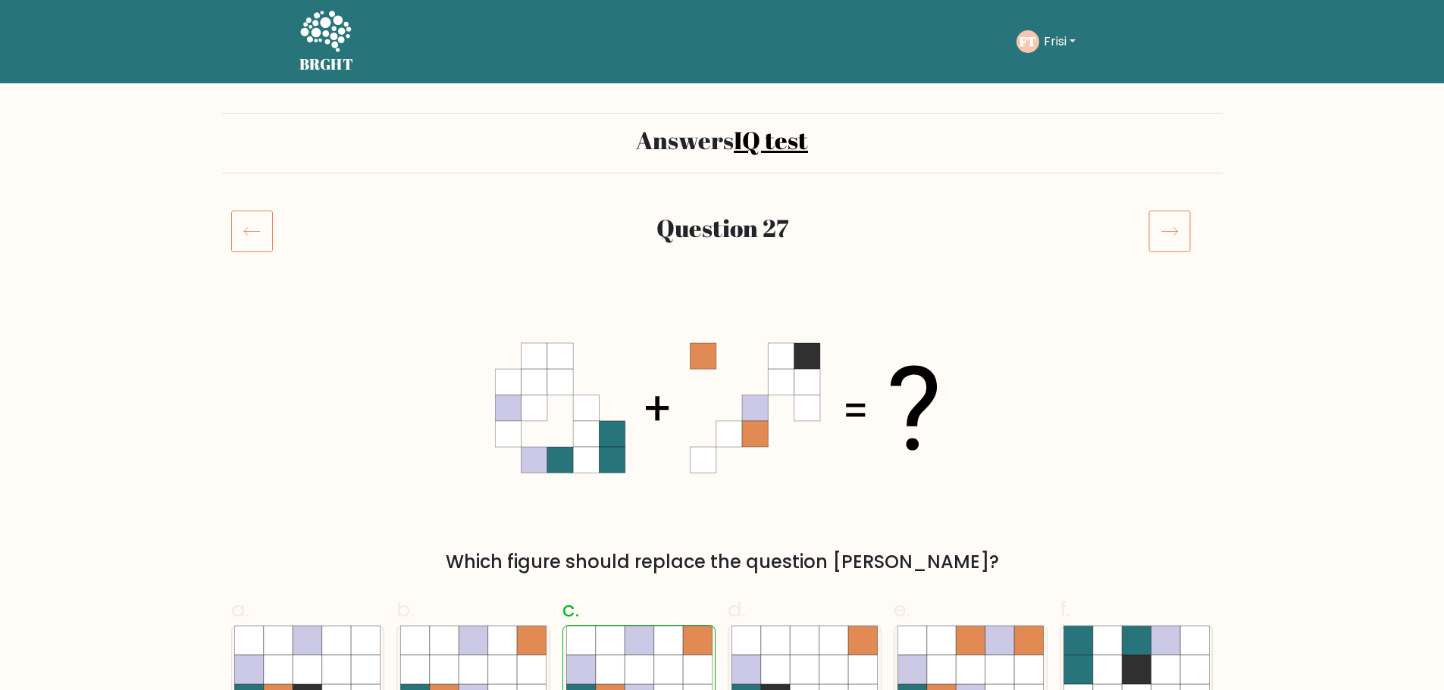
click at [1180, 240] on icon at bounding box center [1169, 231] width 42 height 42
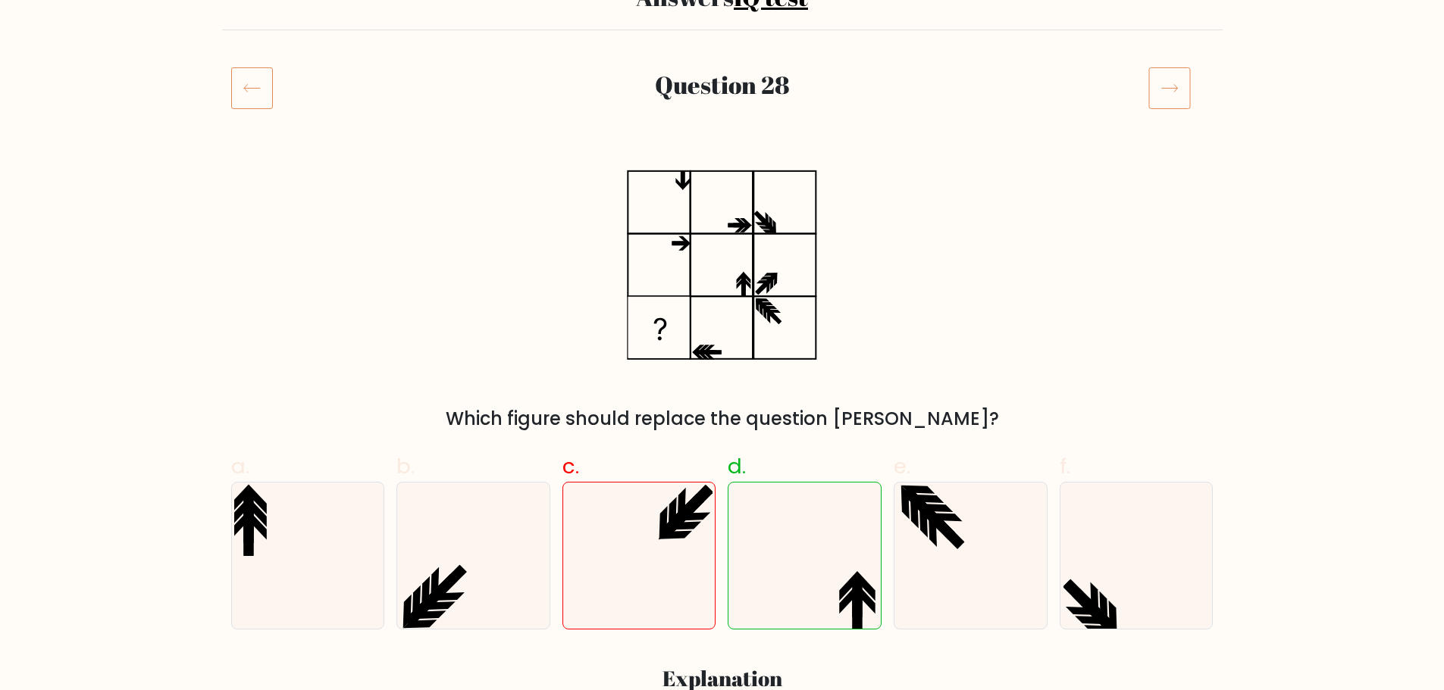
scroll to position [152, 0]
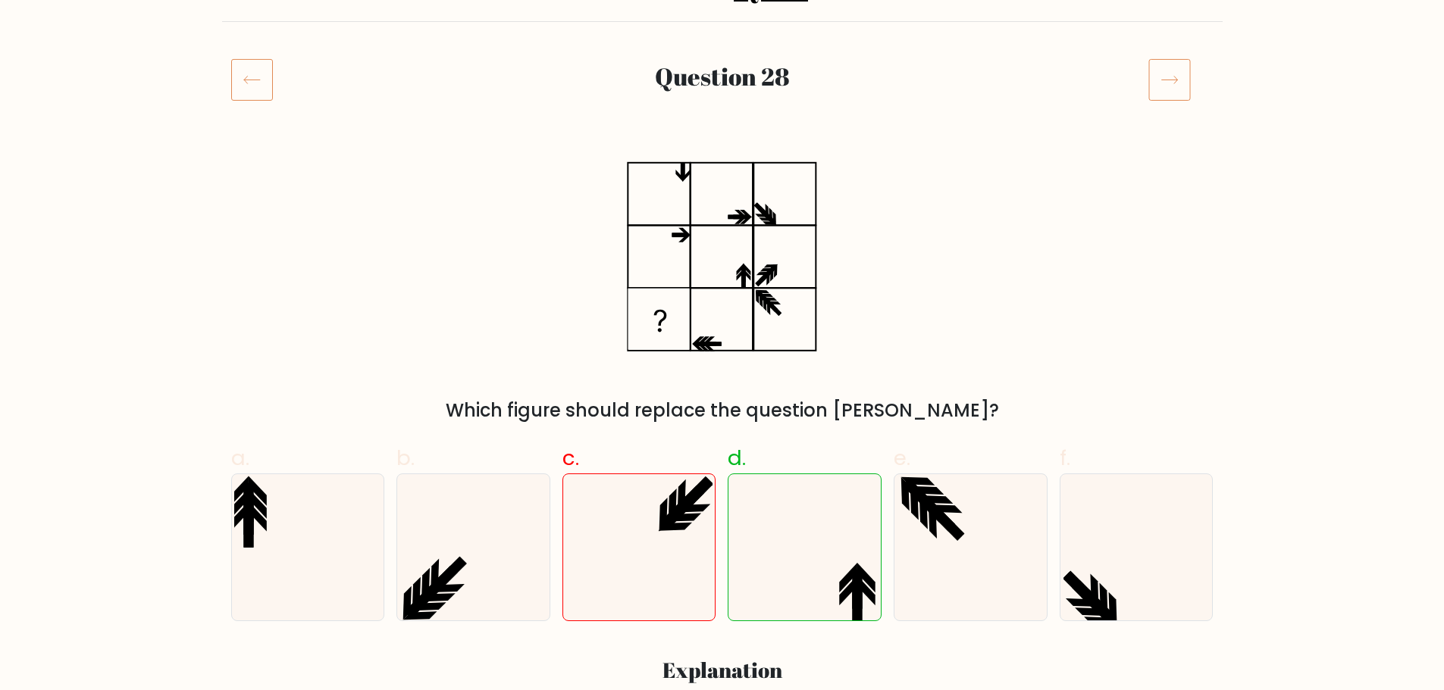
click at [1157, 89] on icon at bounding box center [1169, 79] width 42 height 42
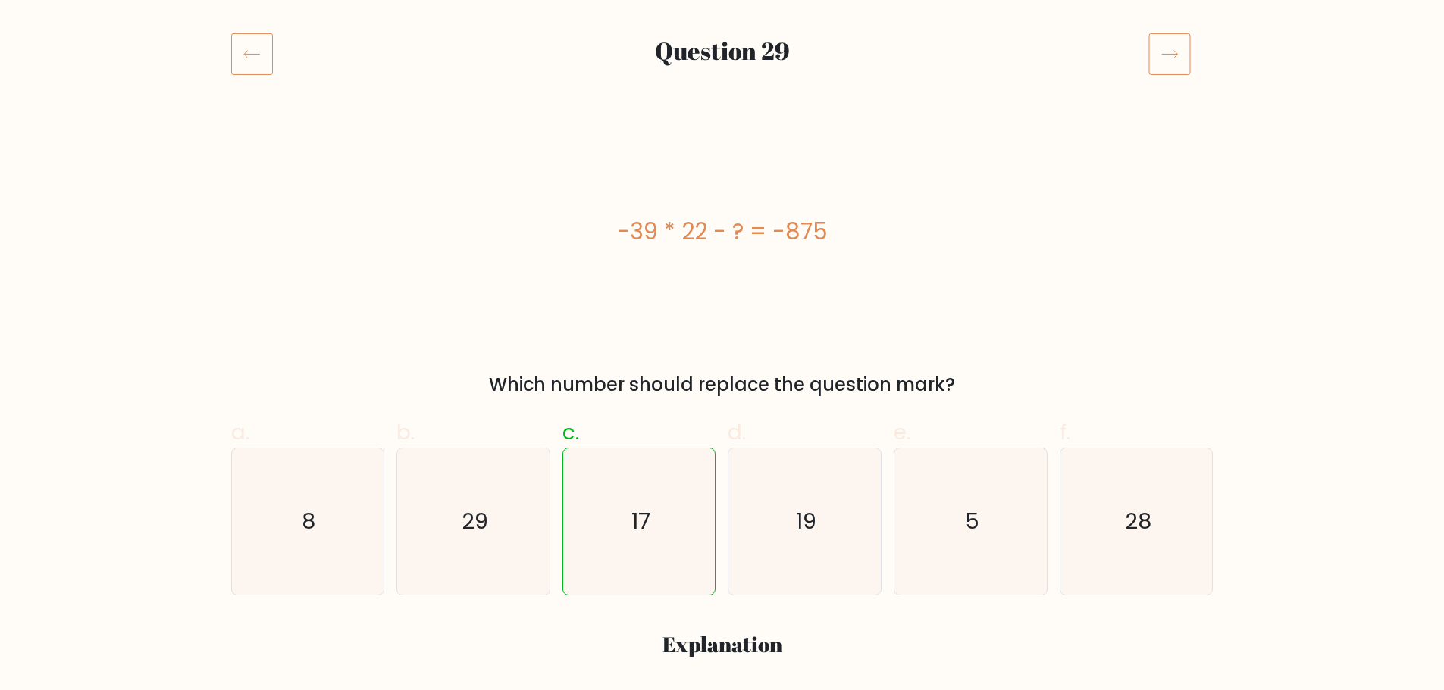
scroll to position [152, 0]
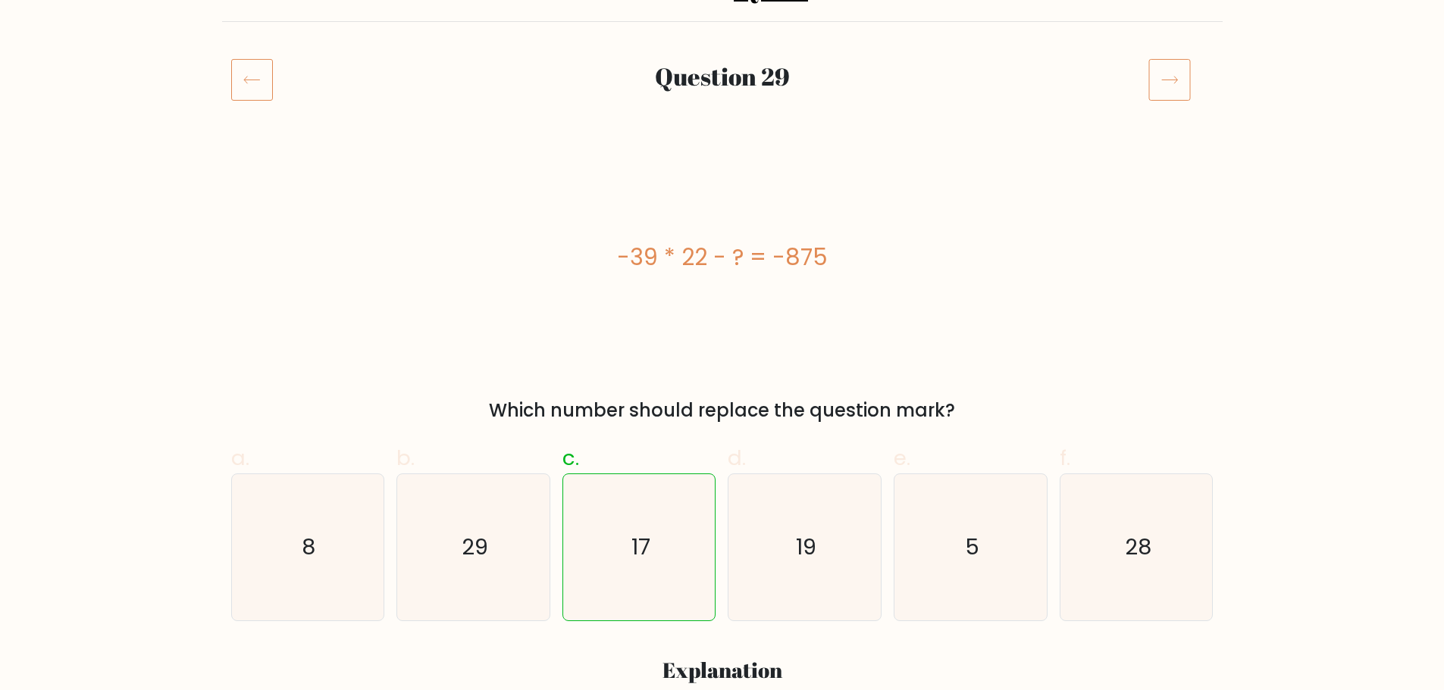
click at [1172, 91] on icon at bounding box center [1169, 79] width 42 height 42
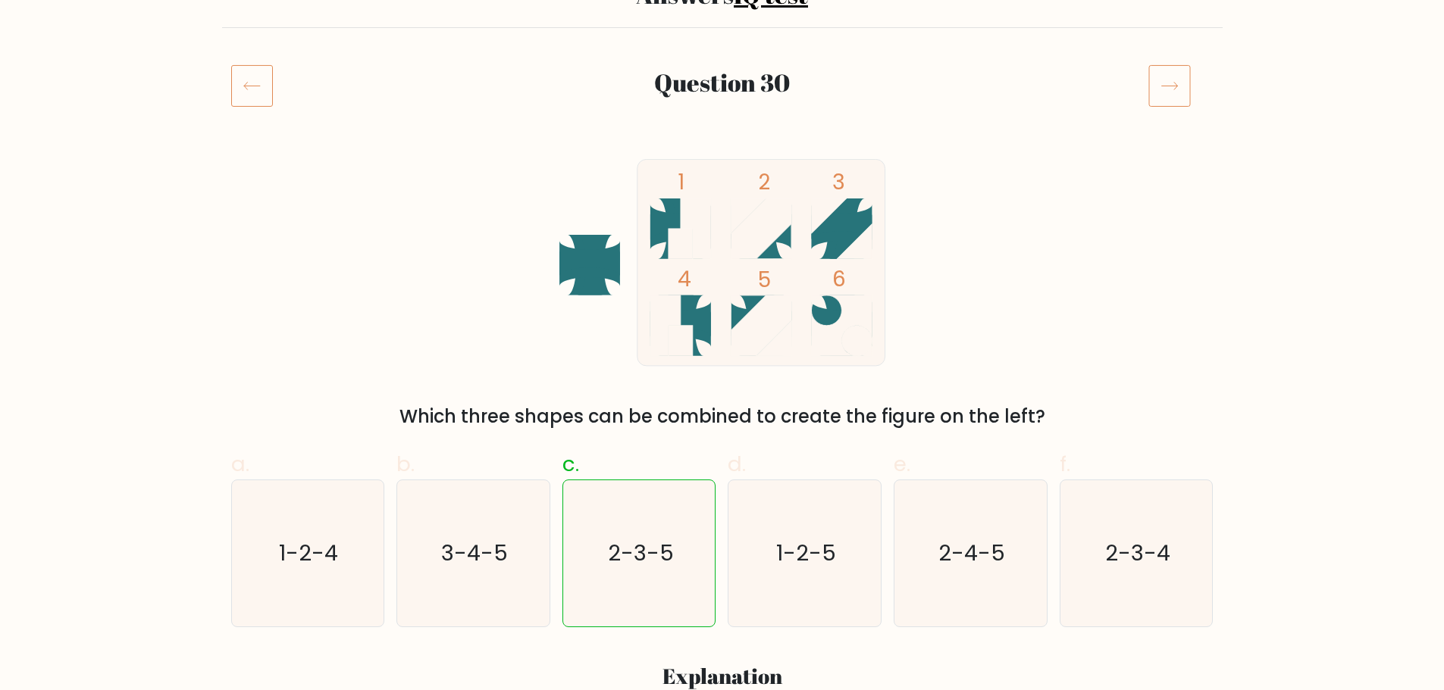
scroll to position [152, 0]
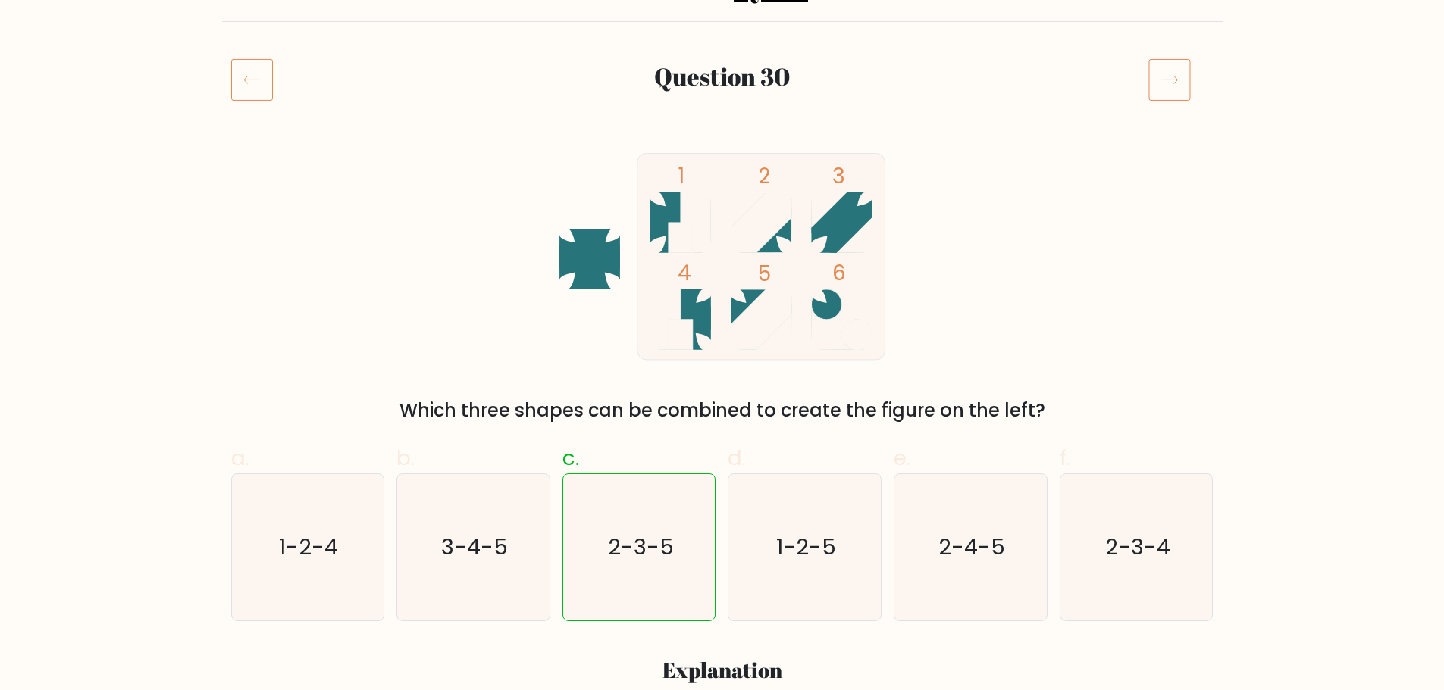
click at [1172, 91] on icon at bounding box center [1169, 79] width 42 height 42
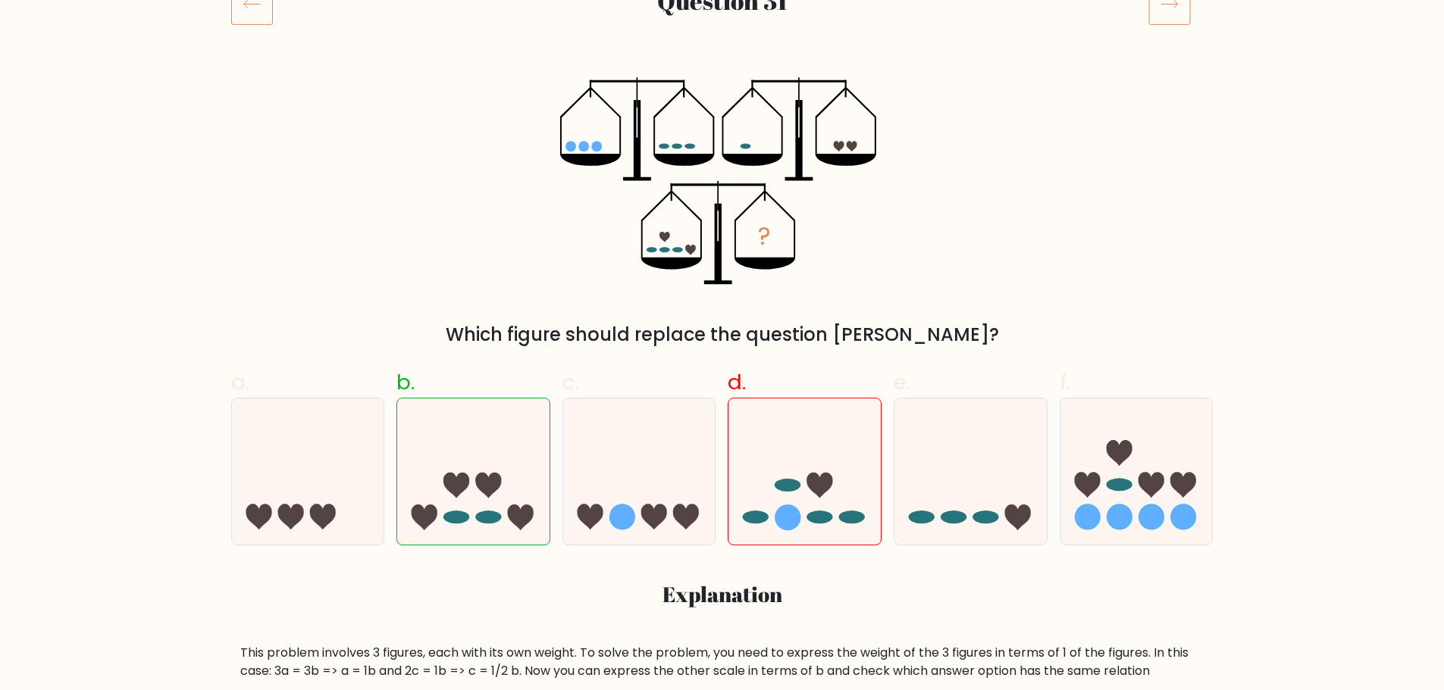
scroll to position [76, 0]
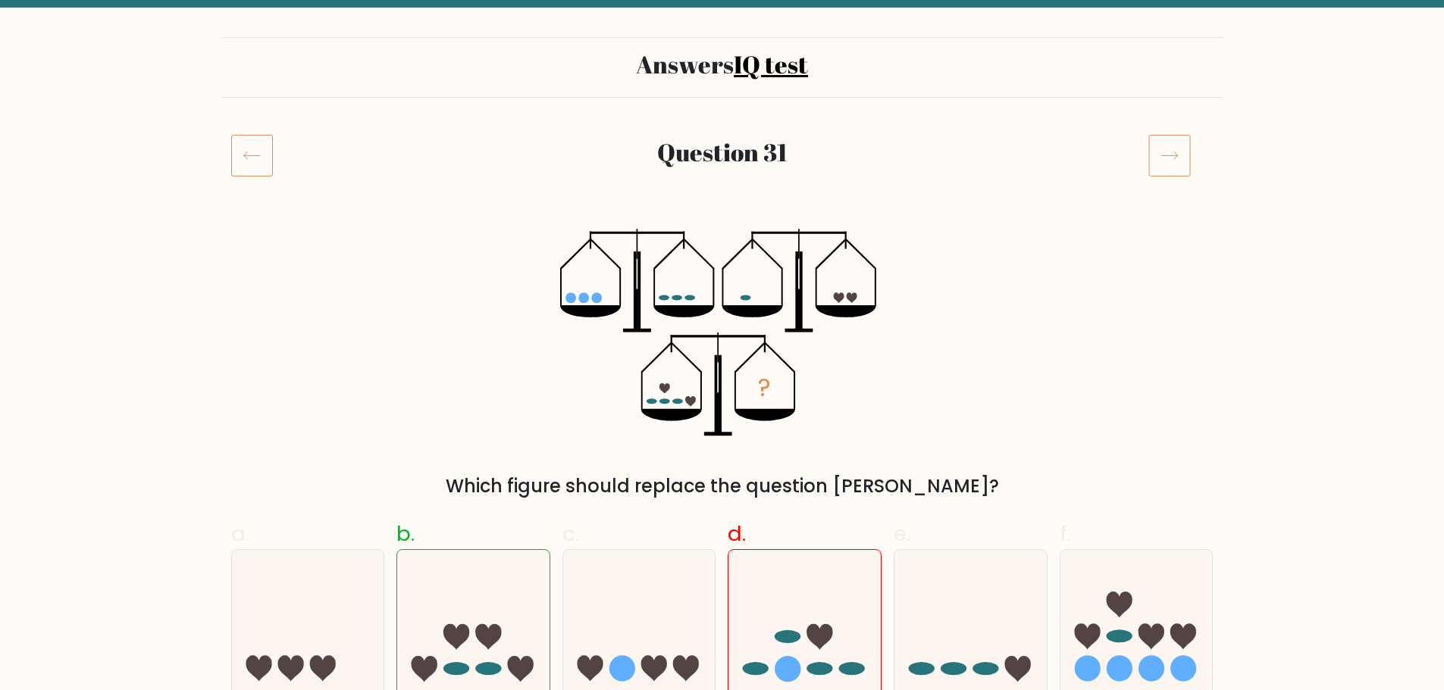
click at [1170, 142] on icon at bounding box center [1169, 155] width 42 height 42
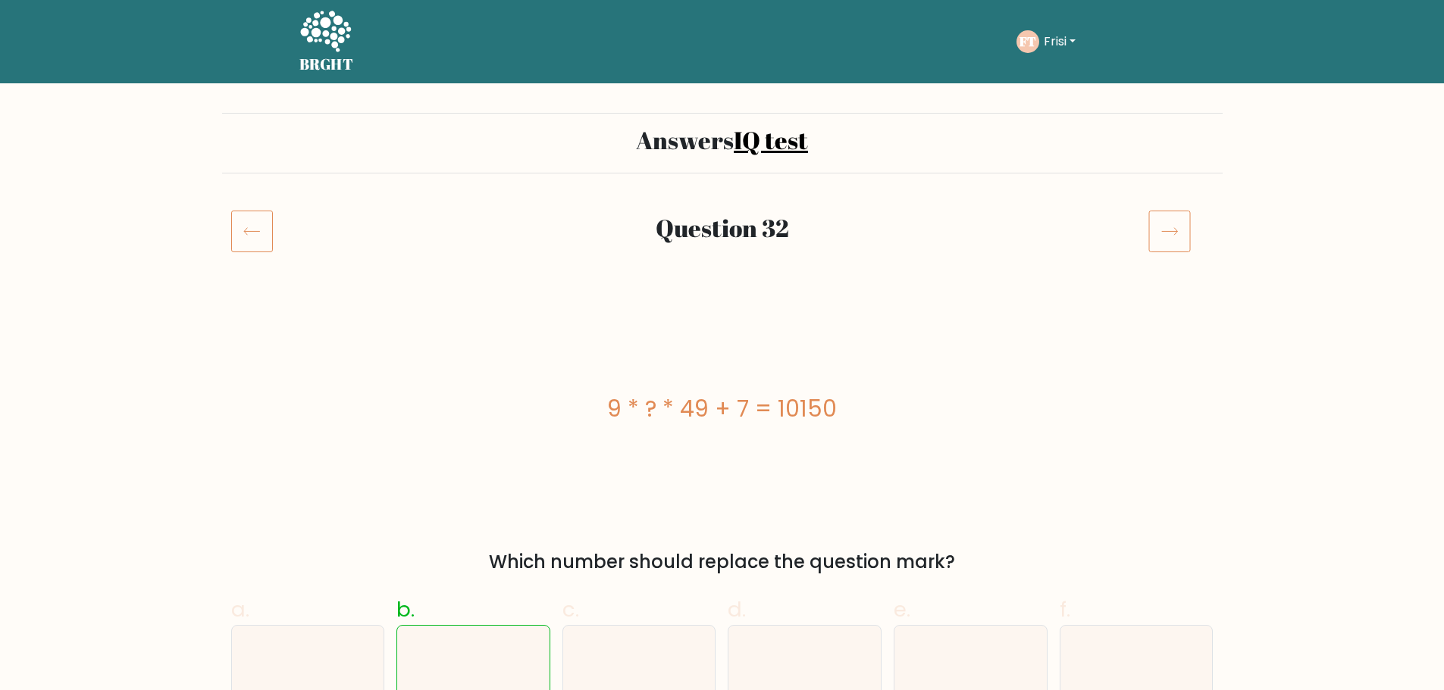
click at [1179, 230] on icon at bounding box center [1169, 231] width 42 height 42
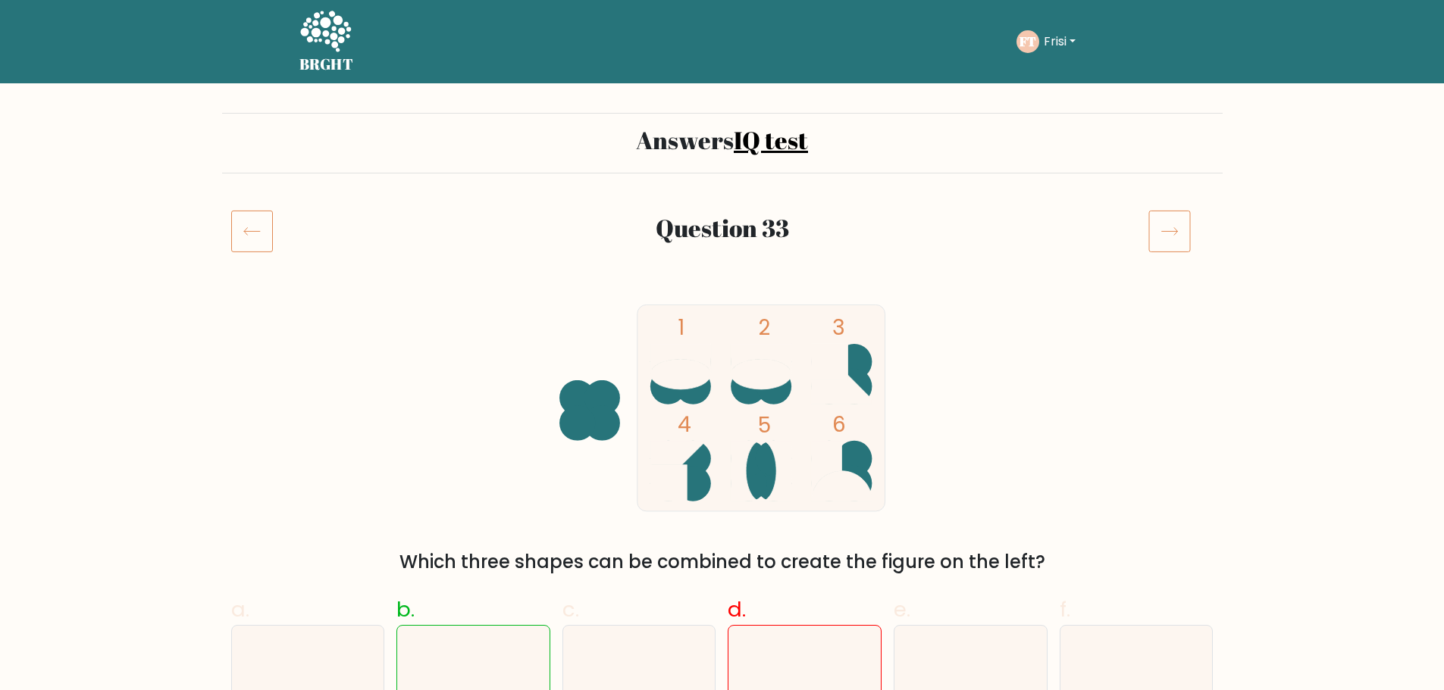
click at [1162, 239] on icon at bounding box center [1169, 231] width 42 height 42
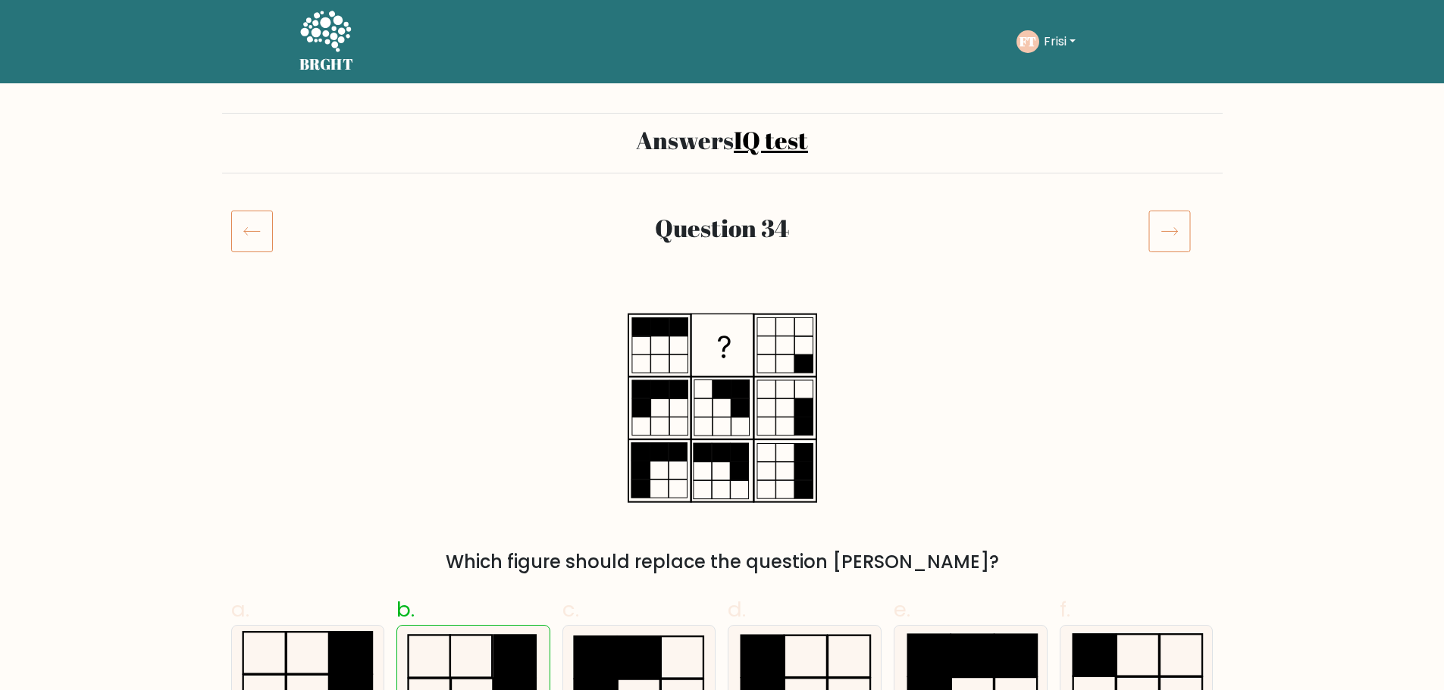
click at [1168, 227] on icon at bounding box center [1169, 231] width 42 height 42
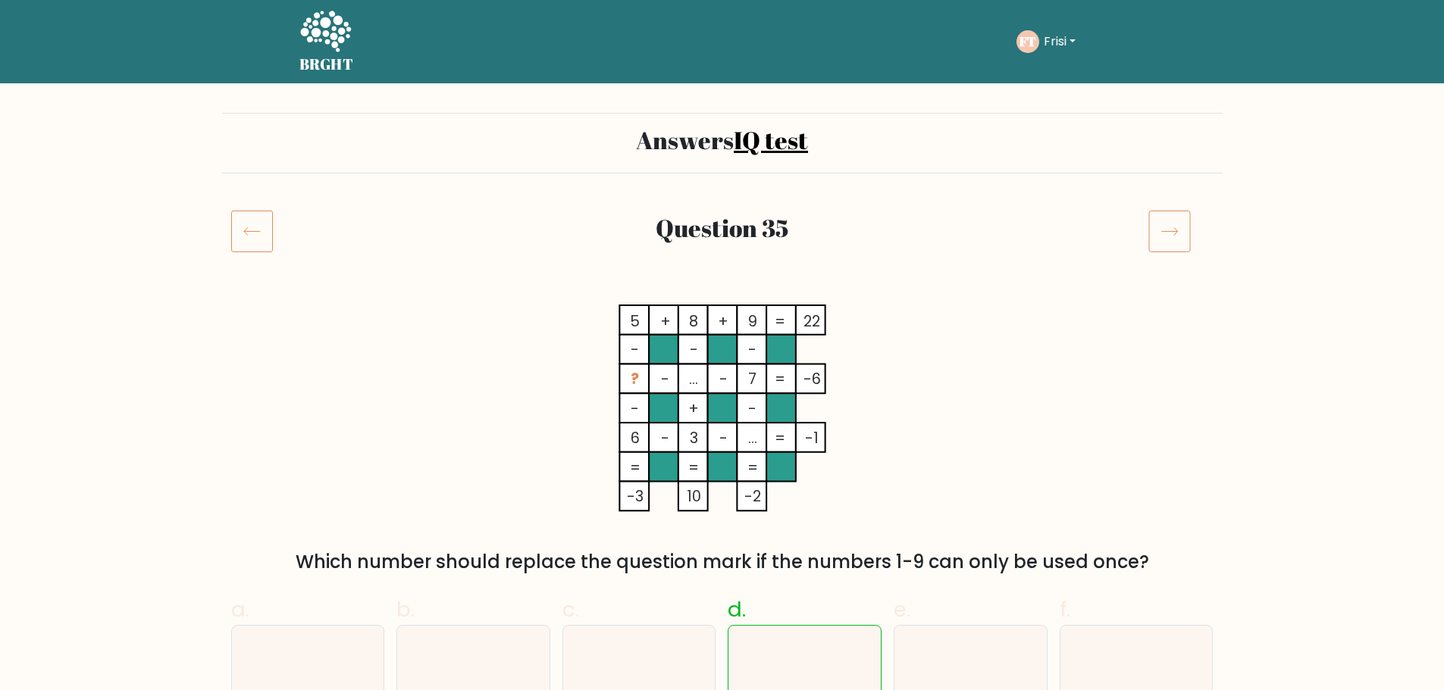
click at [1169, 221] on icon at bounding box center [1169, 231] width 42 height 42
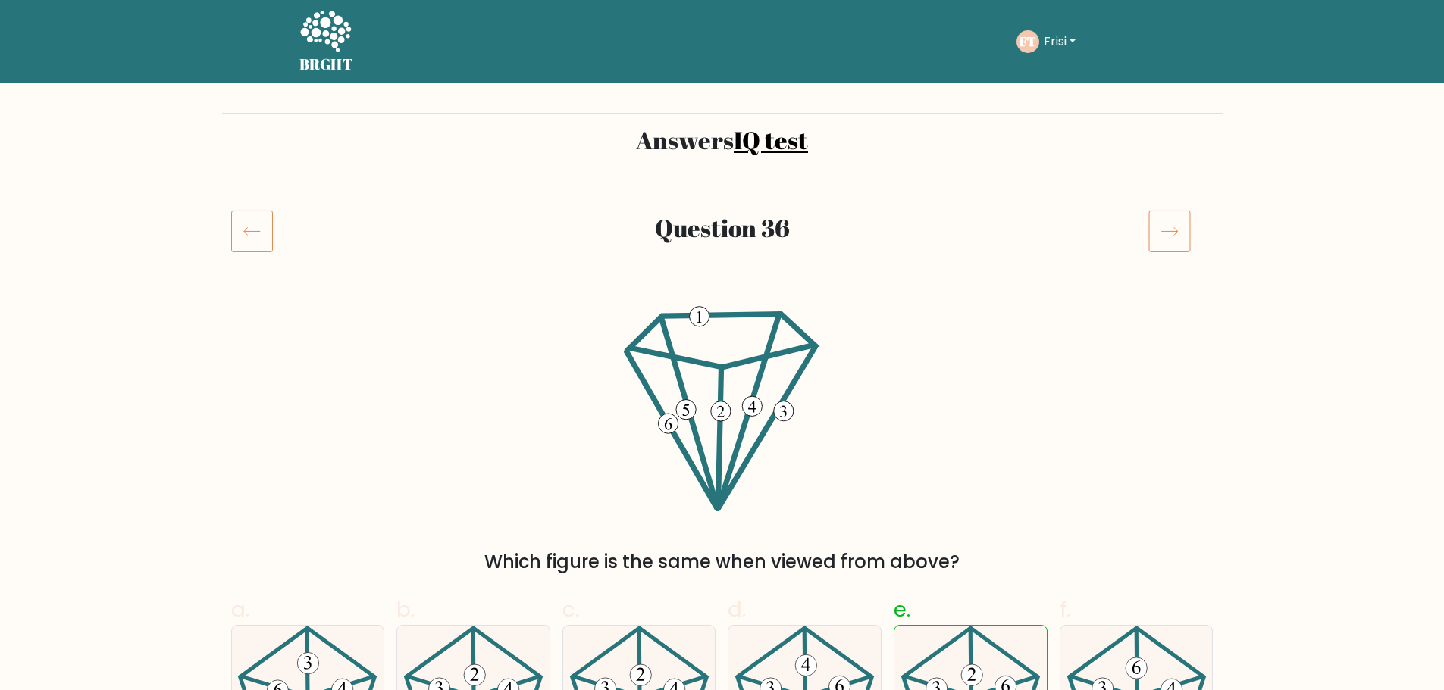
click at [1169, 221] on icon at bounding box center [1169, 231] width 42 height 42
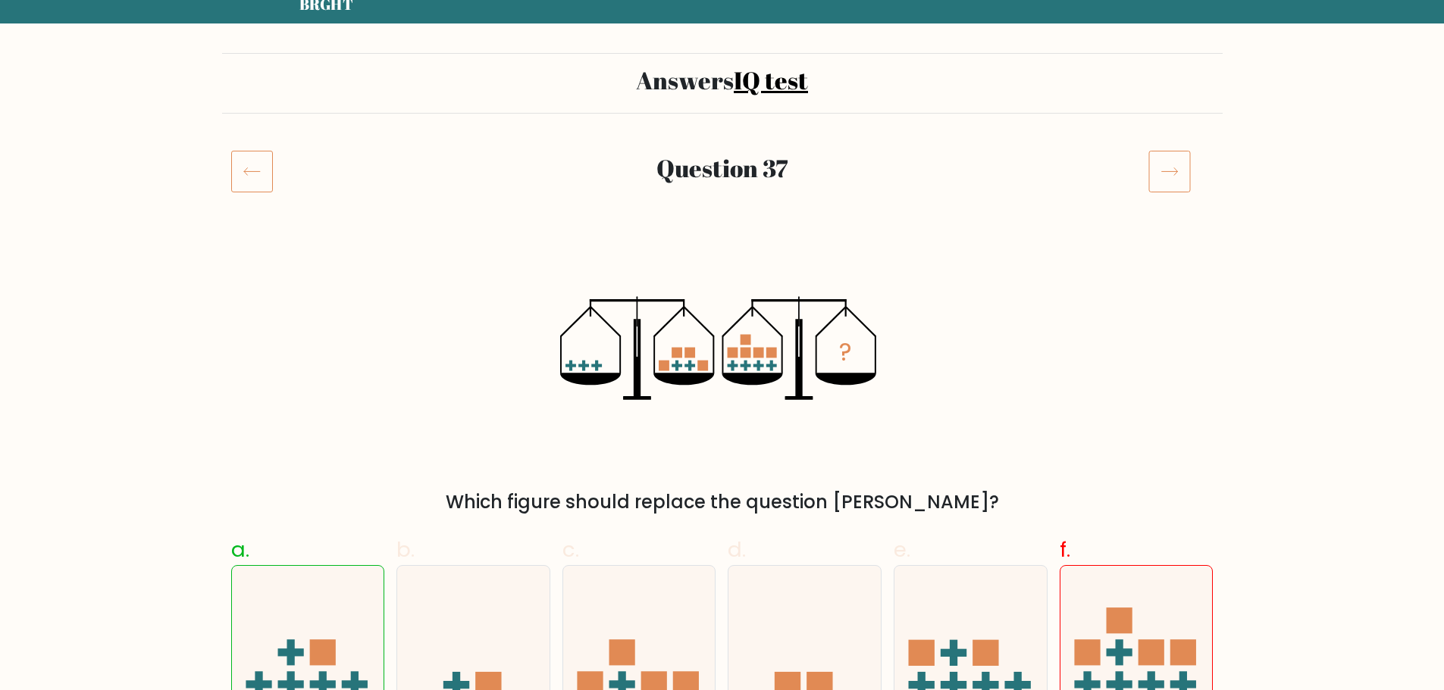
scroll to position [152, 0]
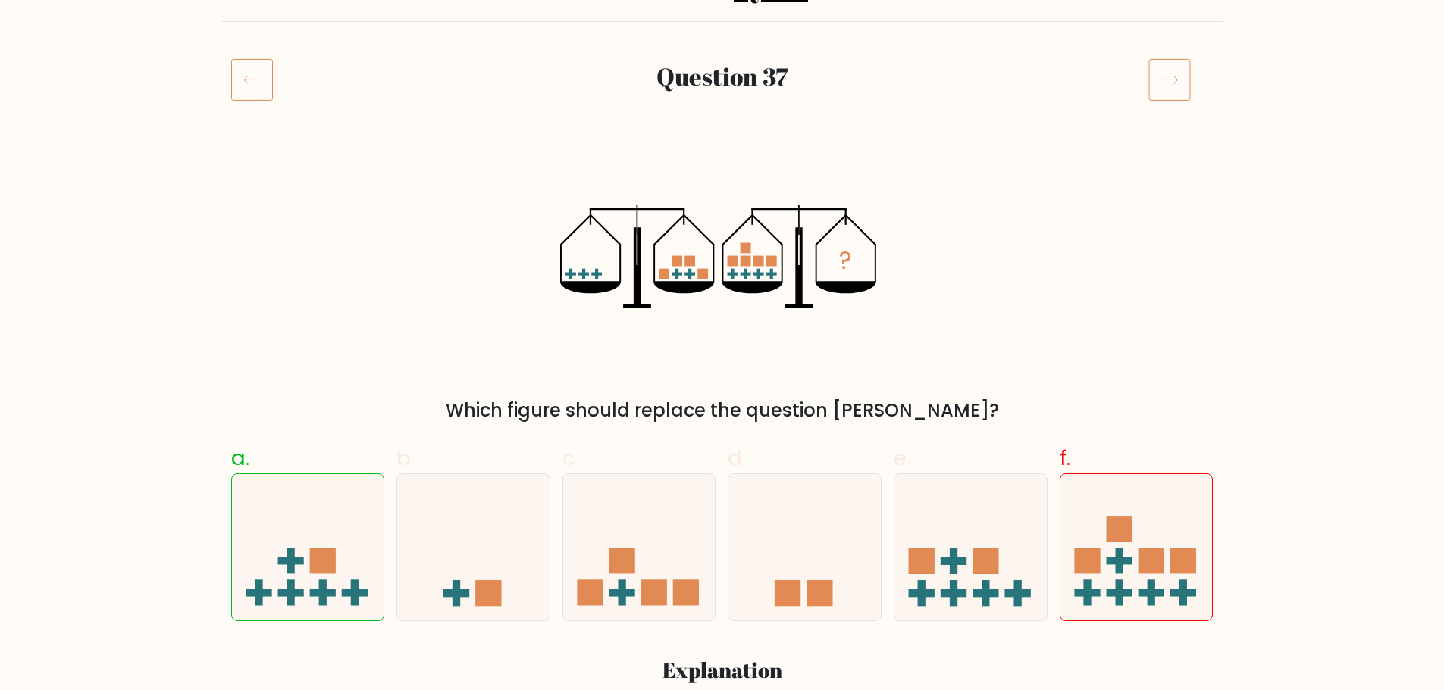
click at [1149, 87] on rect at bounding box center [1169, 80] width 41 height 41
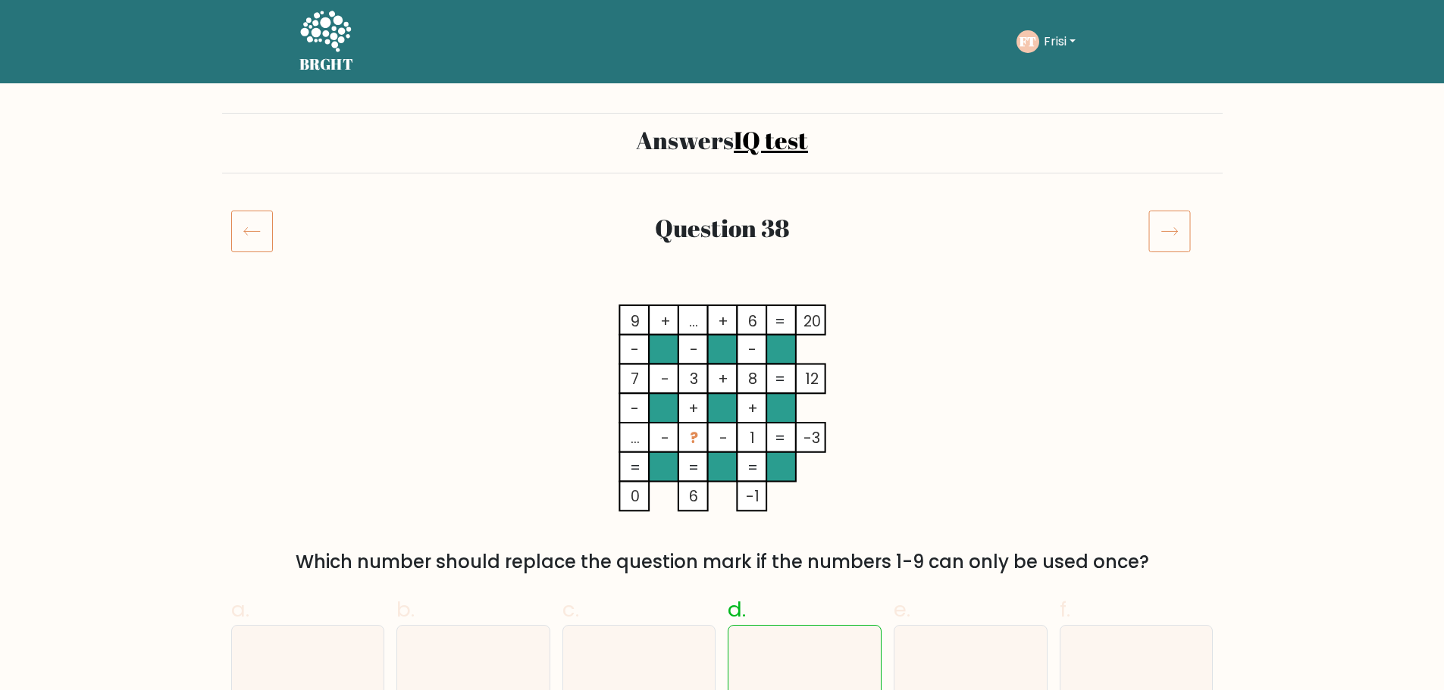
click at [1177, 244] on icon at bounding box center [1169, 231] width 42 height 42
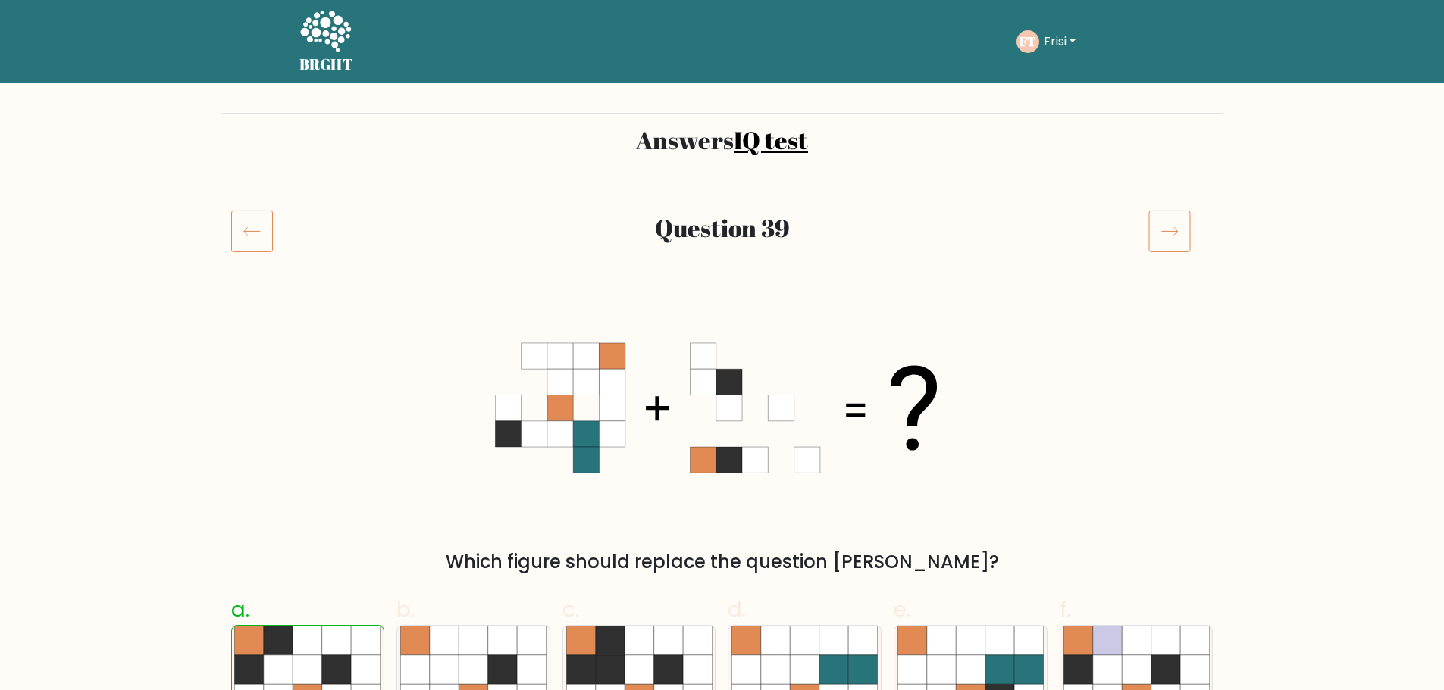
click at [1173, 236] on icon at bounding box center [1169, 231] width 42 height 42
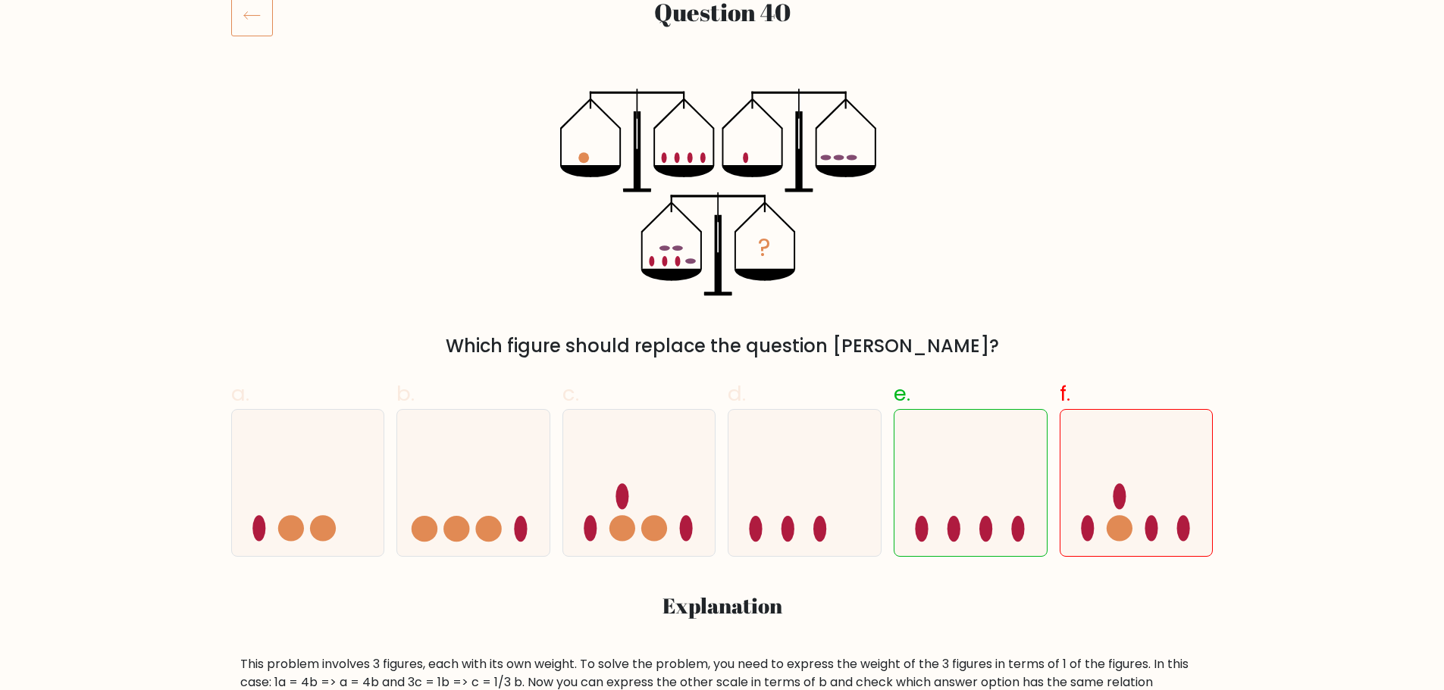
scroll to position [379, 0]
